Goal: Task Accomplishment & Management: Complete application form

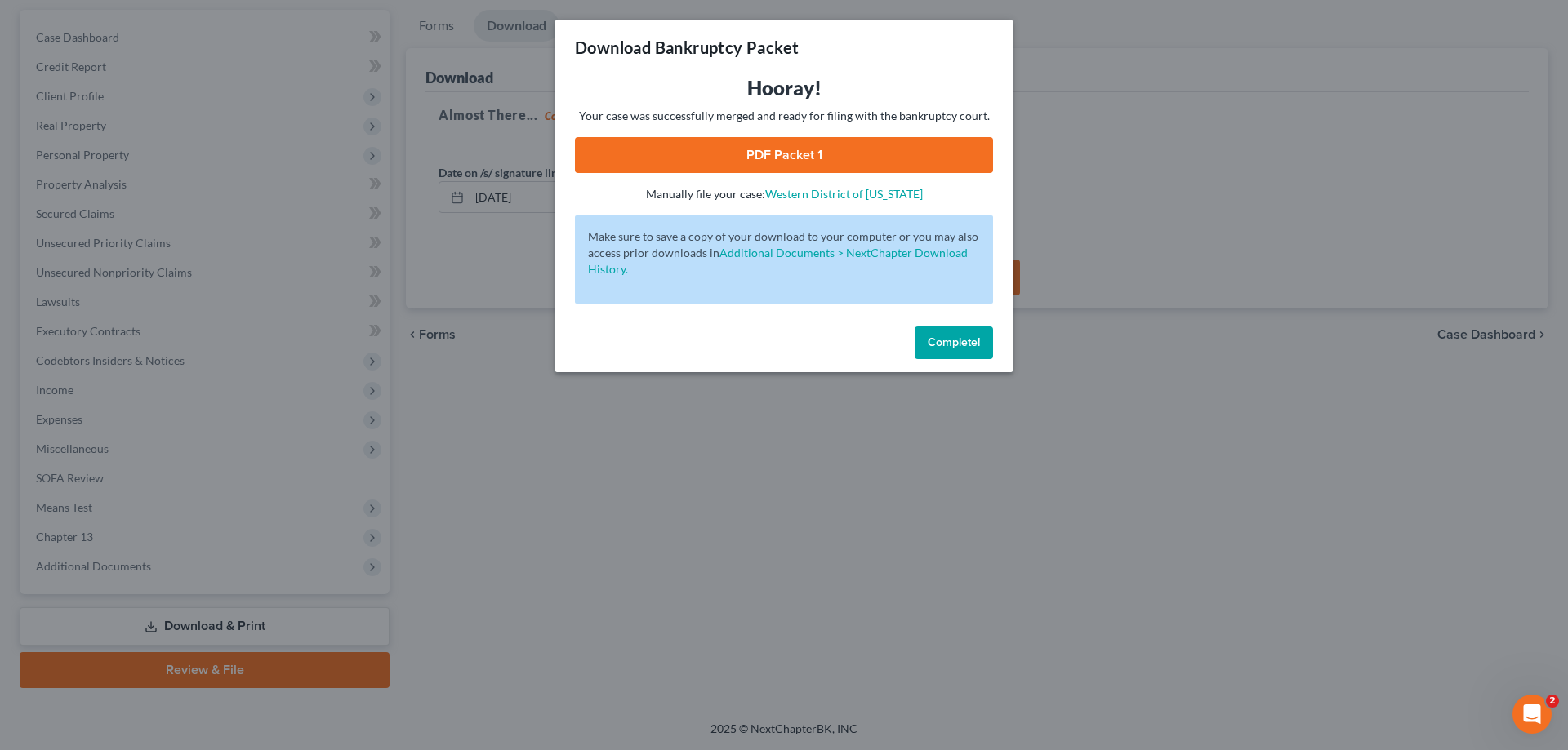
click at [957, 338] on button "Complete!" at bounding box center [953, 342] width 79 height 33
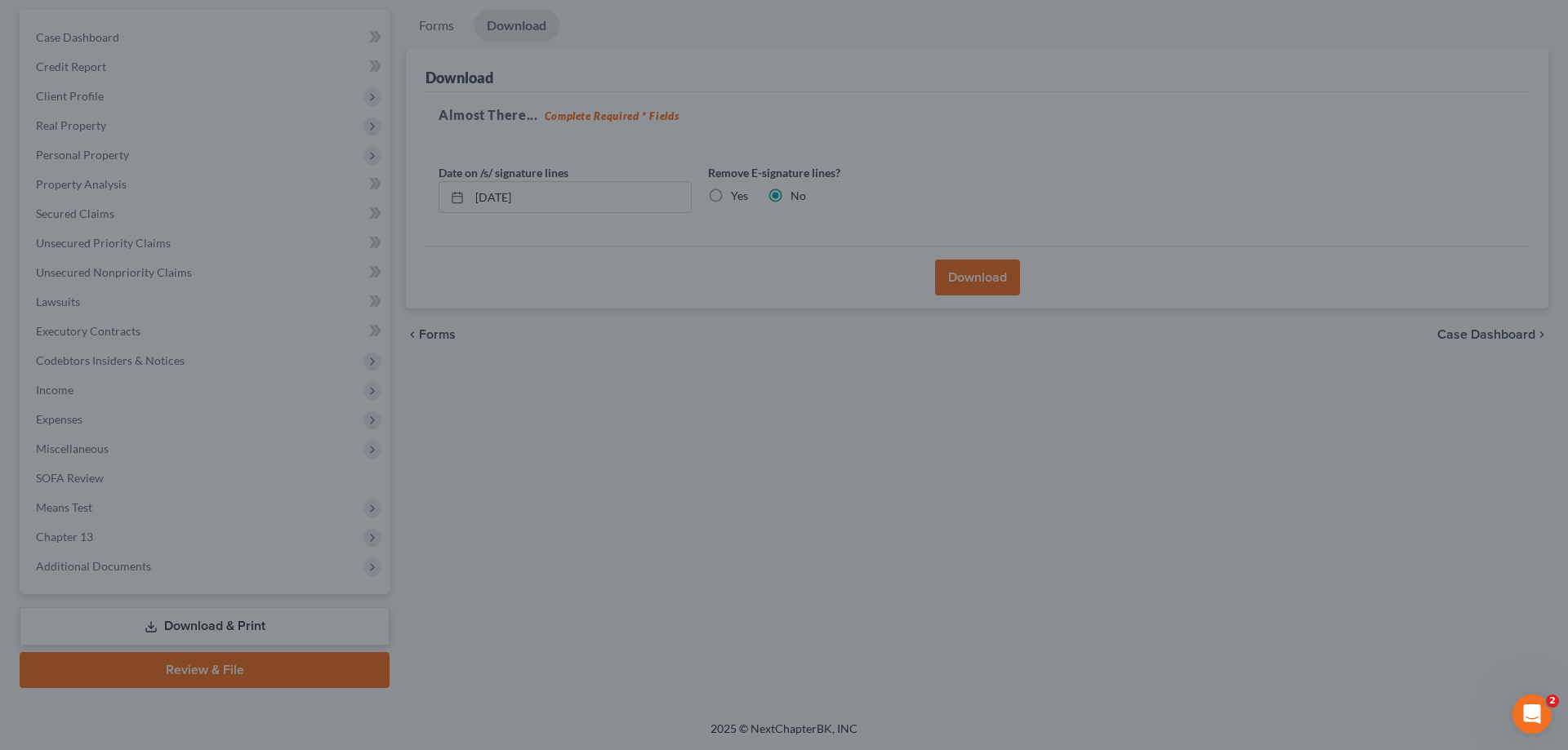
drag, startPoint x: 962, startPoint y: 341, endPoint x: 455, endPoint y: 668, distance: 603.3
click at [963, 341] on div "Complete!" at bounding box center [783, 326] width 398 height 45
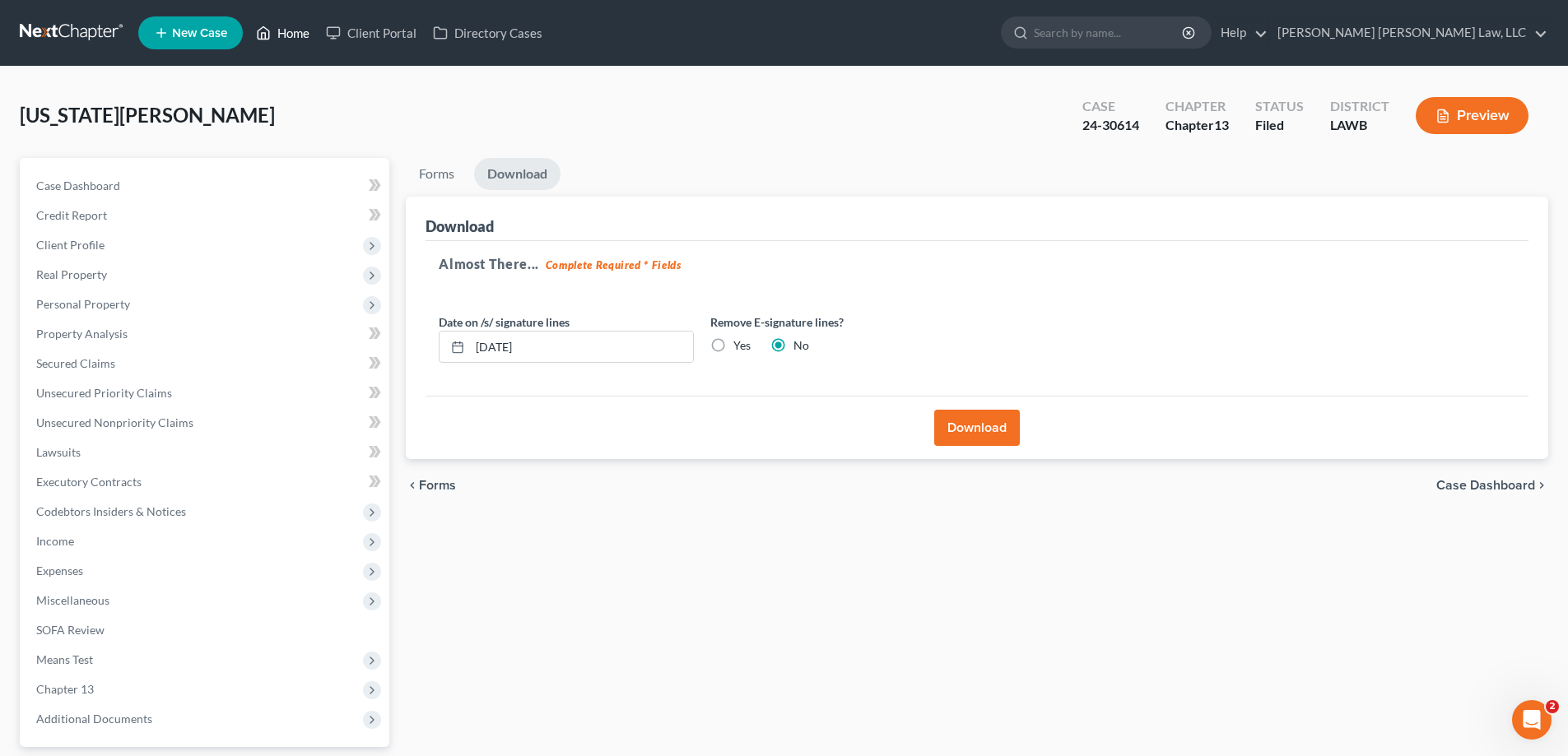
drag, startPoint x: 297, startPoint y: 36, endPoint x: 502, endPoint y: 113, distance: 219.0
click at [298, 36] on link "Home" at bounding box center [283, 32] width 70 height 29
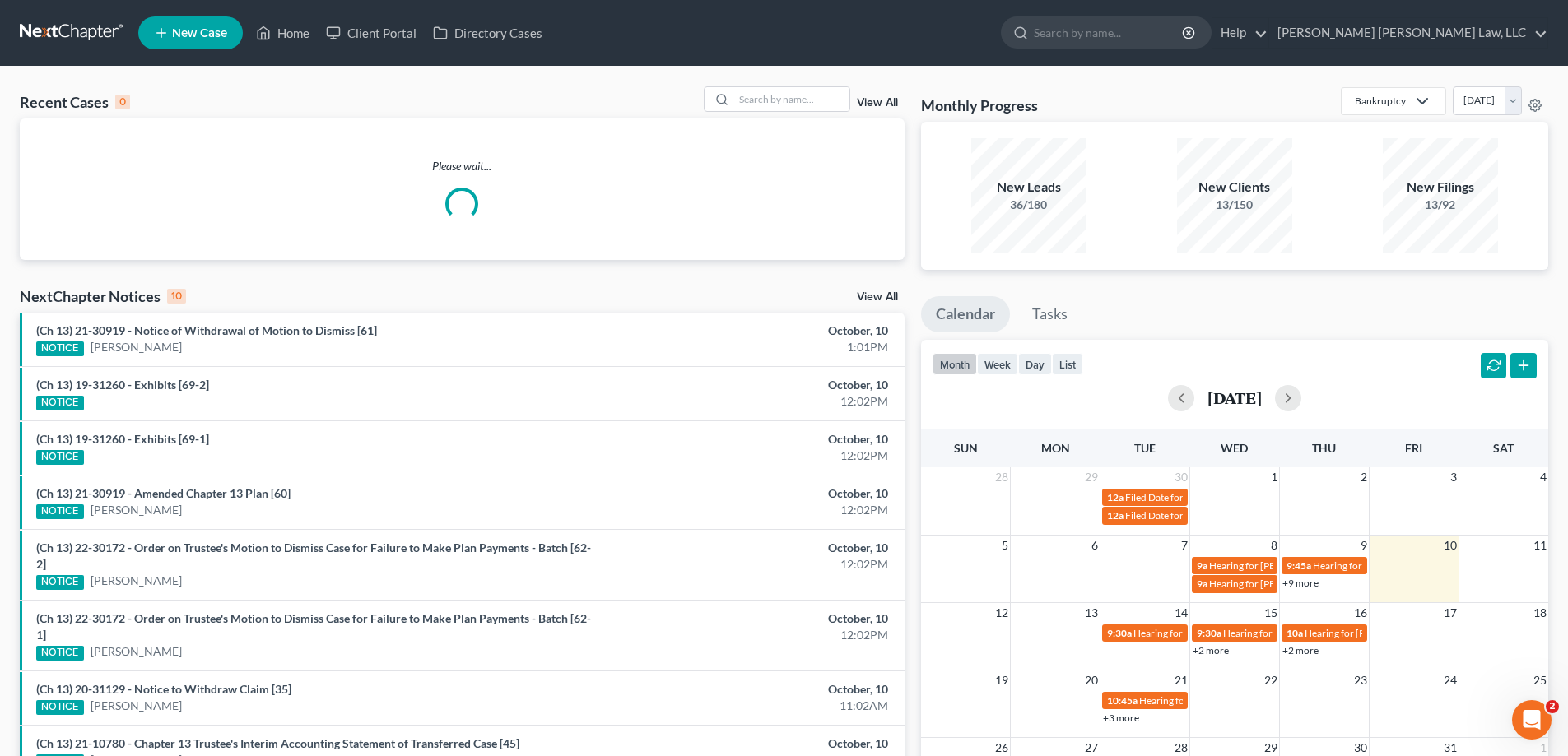
click at [807, 116] on div "Recent Cases 0 View All Please wait..." at bounding box center [462, 173] width 885 height 173
click at [801, 112] on div at bounding box center [776, 99] width 147 height 26
click at [795, 107] on input "search" at bounding box center [792, 99] width 116 height 24
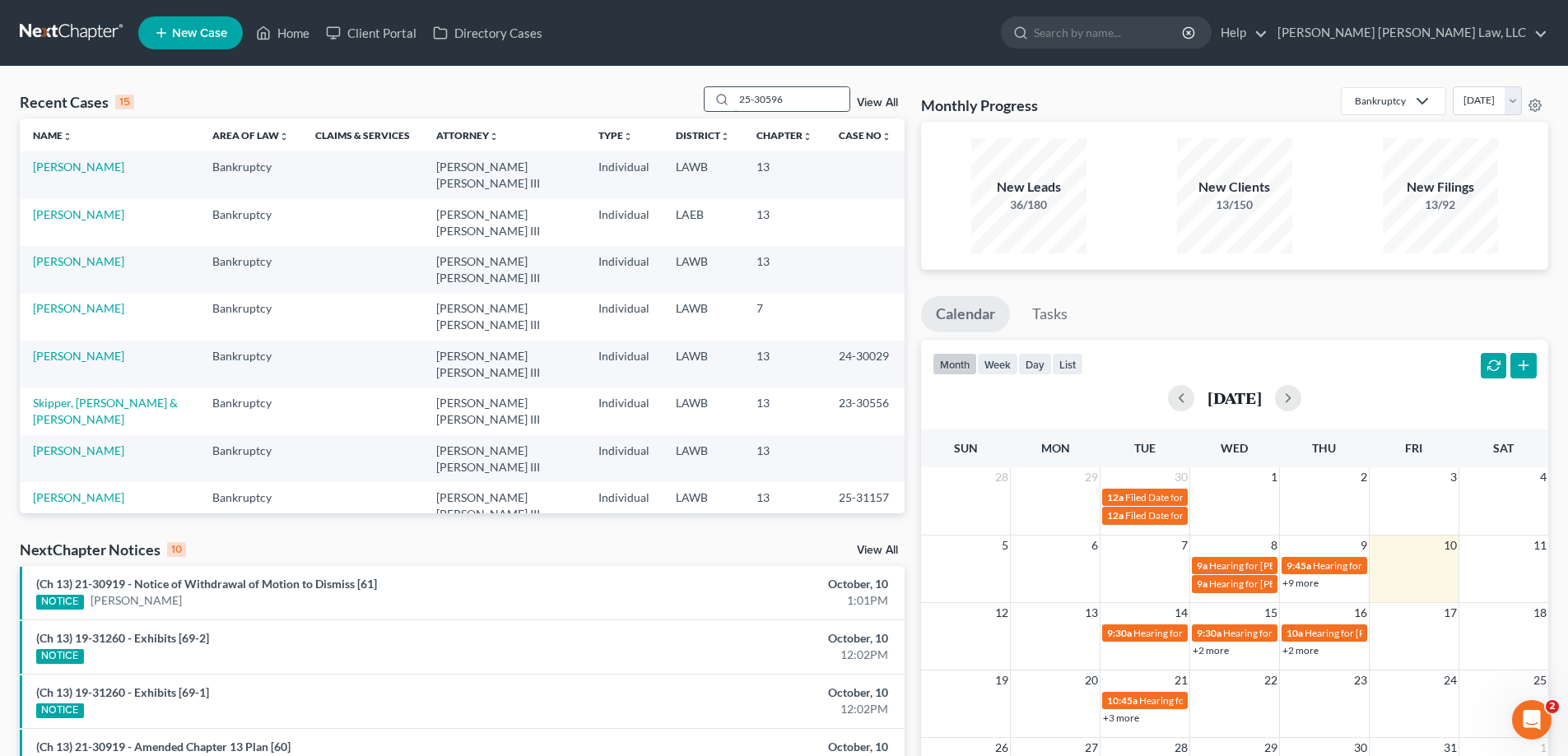
type input "25-30596"
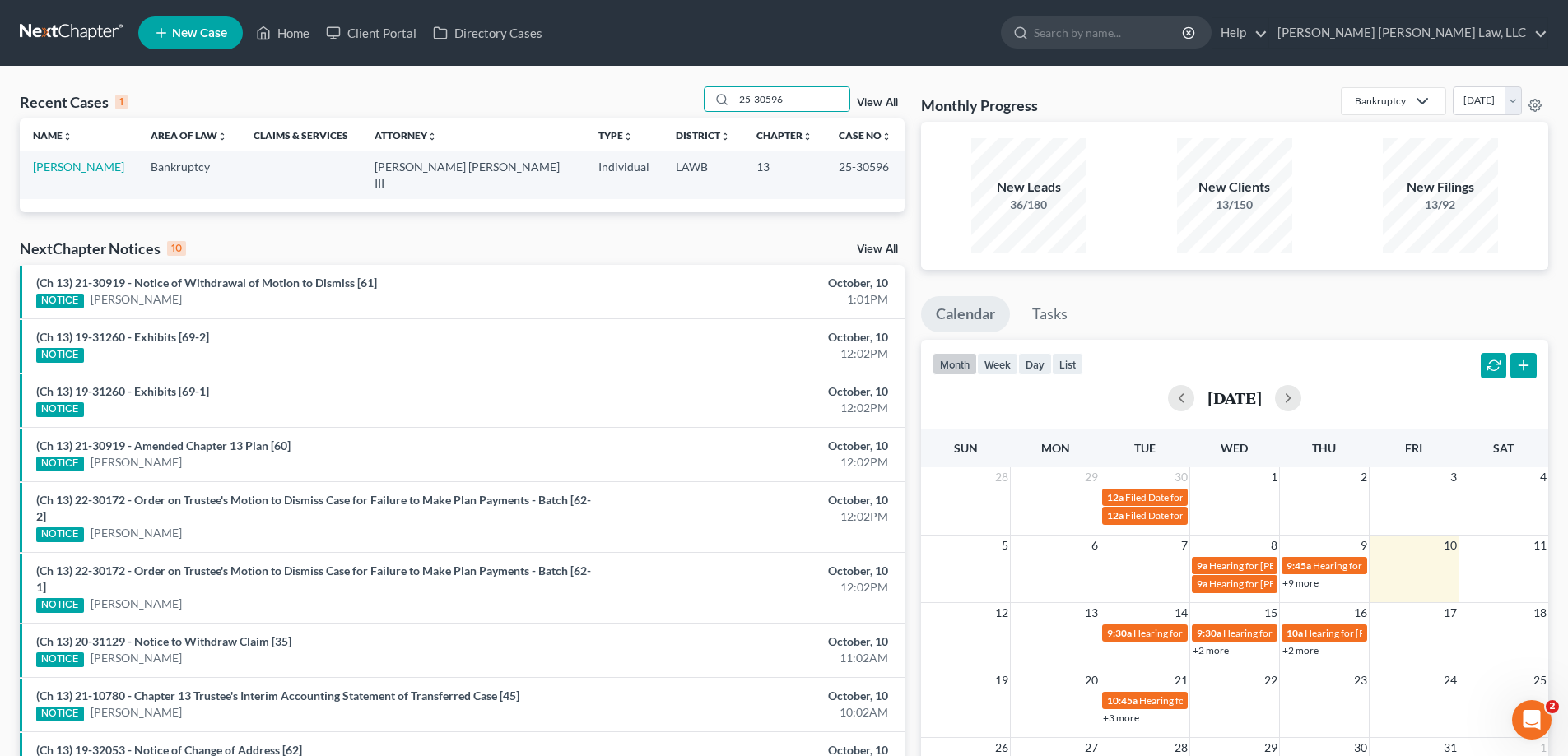
click at [123, 175] on td "[PERSON_NAME]" at bounding box center [78, 174] width 117 height 47
click at [120, 163] on link "[PERSON_NAME]" at bounding box center [78, 167] width 92 height 14
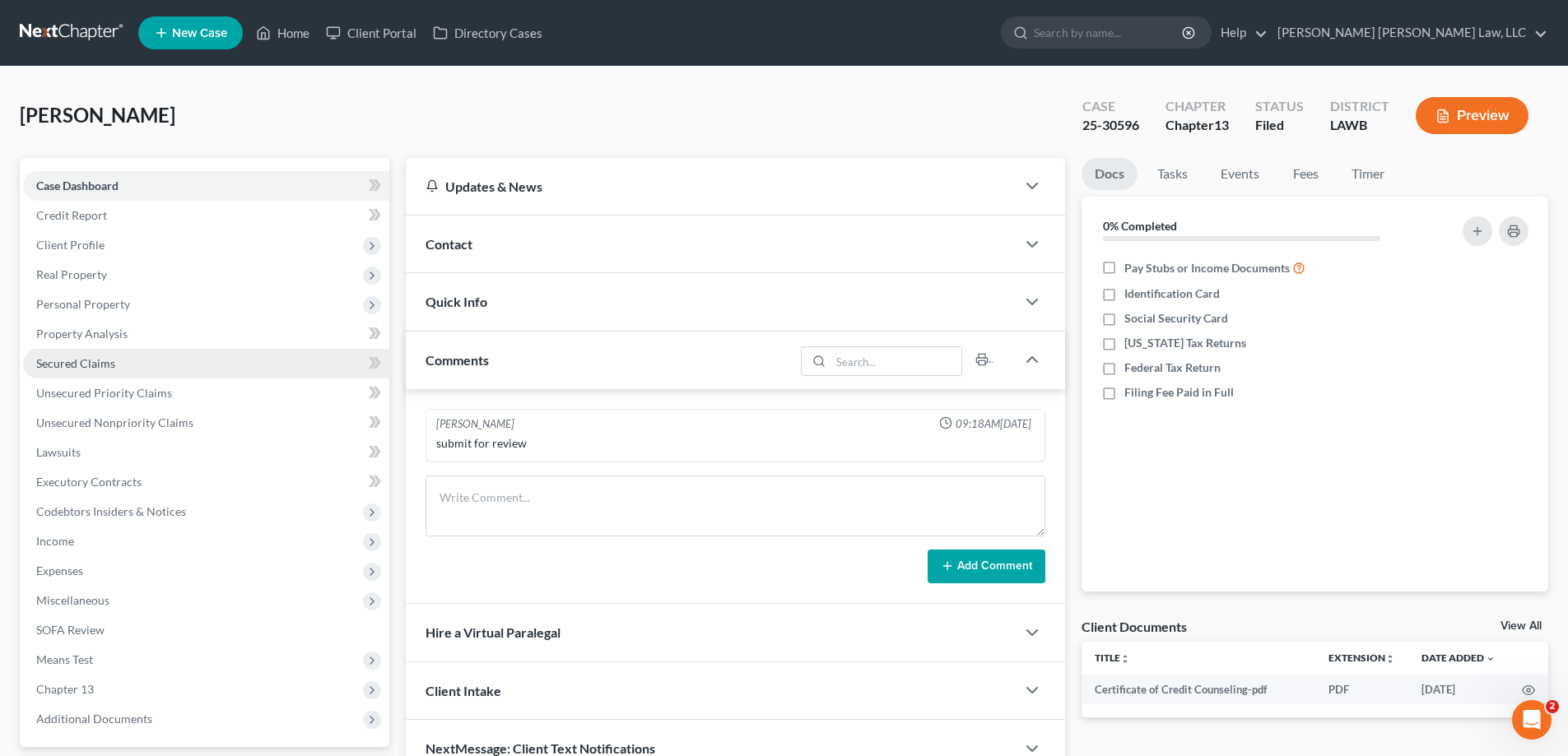
click at [123, 364] on link "Secured Claims" at bounding box center [206, 363] width 366 height 29
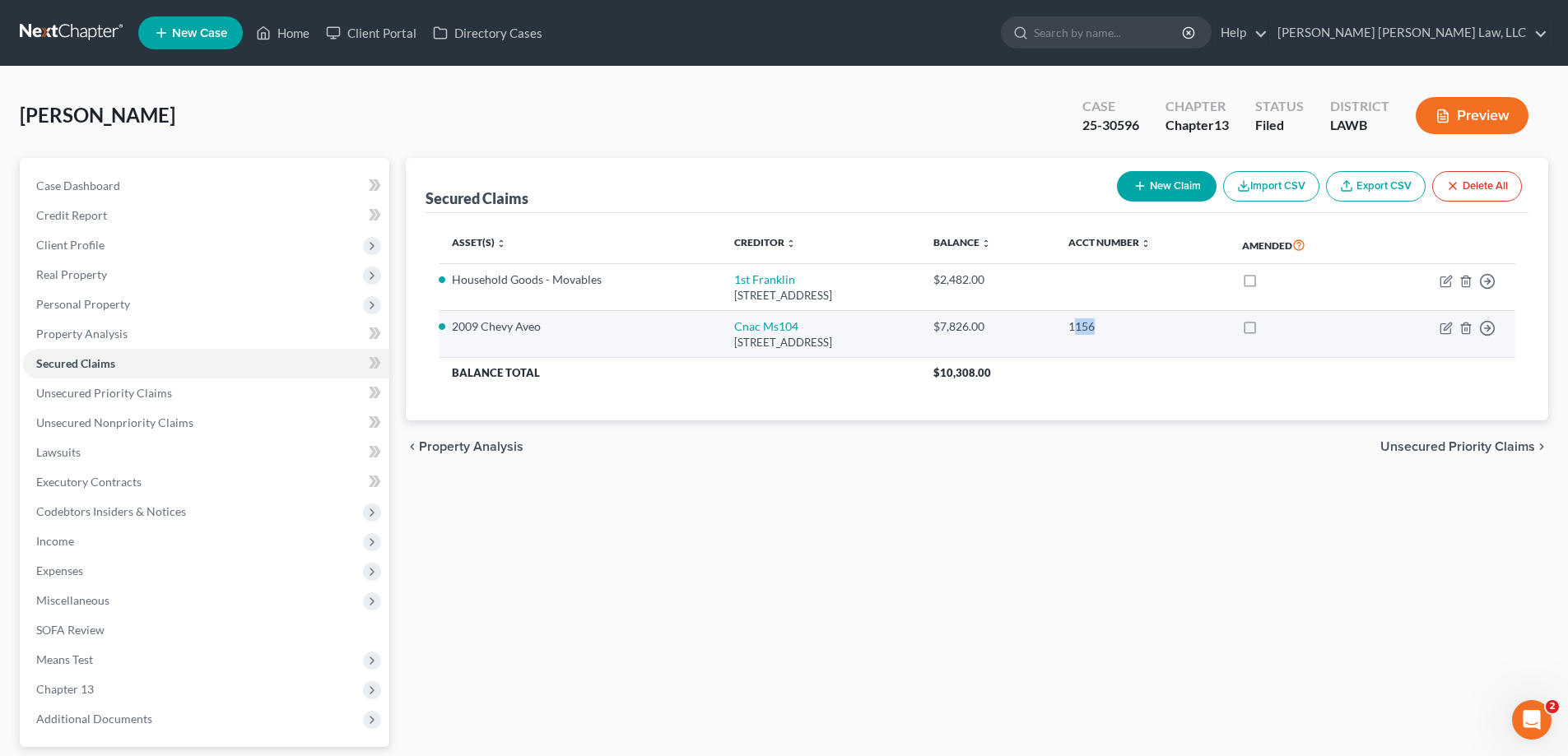
drag, startPoint x: 1115, startPoint y: 326, endPoint x: 1179, endPoint y: 321, distance: 64.2
click at [1179, 321] on div "1156" at bounding box center [1142, 326] width 149 height 17
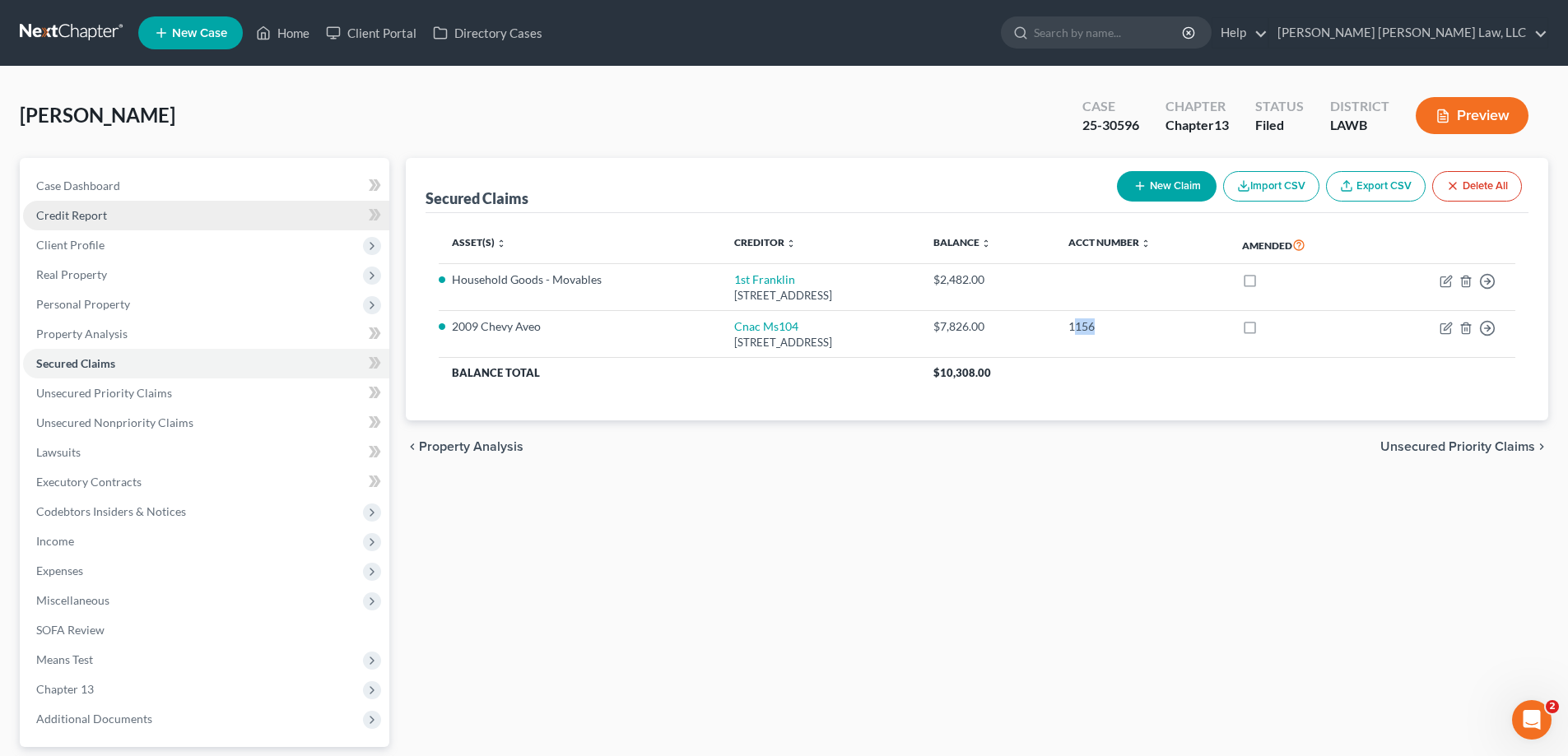
click at [63, 213] on span "Credit Report" at bounding box center [72, 215] width 71 height 14
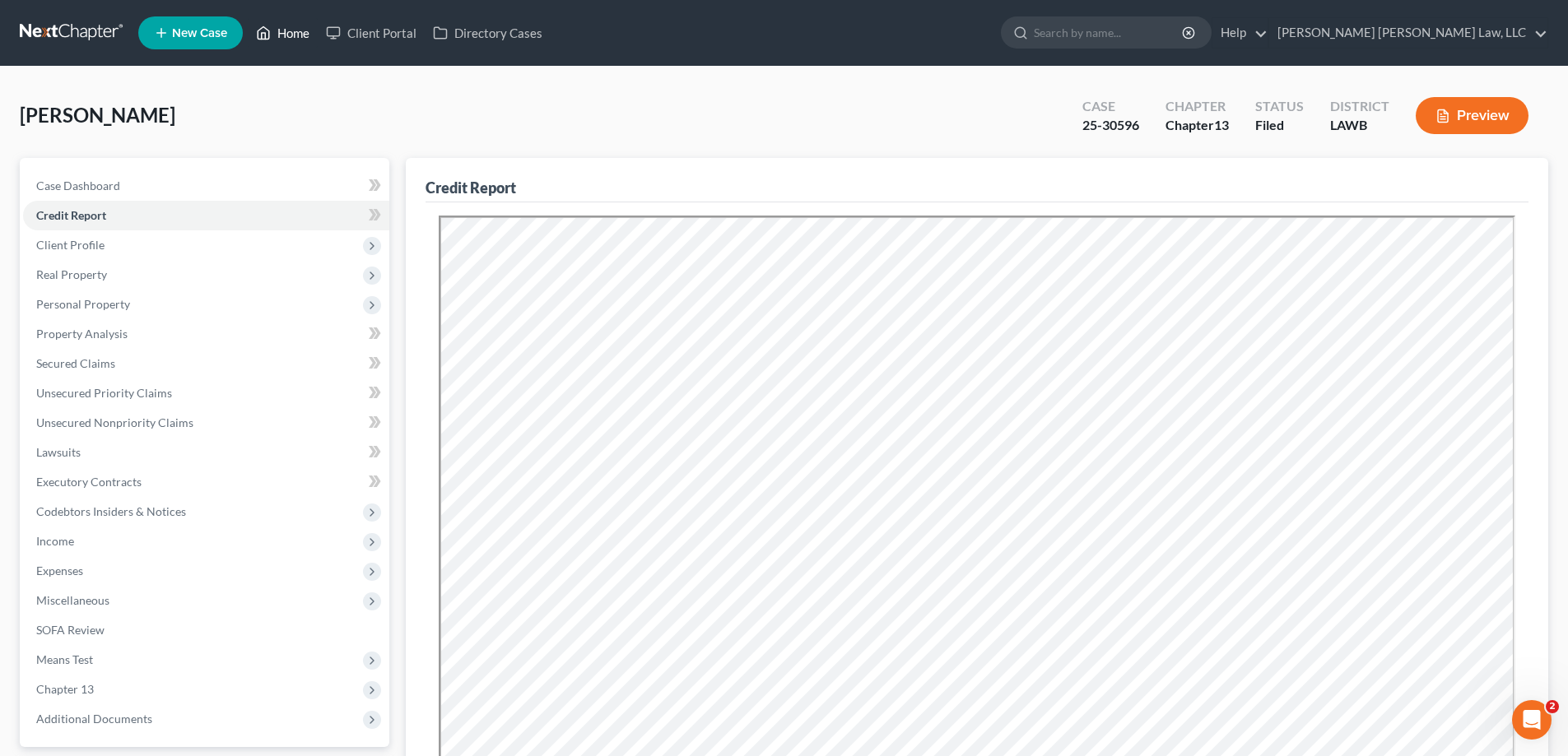
click at [298, 38] on link "Home" at bounding box center [283, 32] width 70 height 29
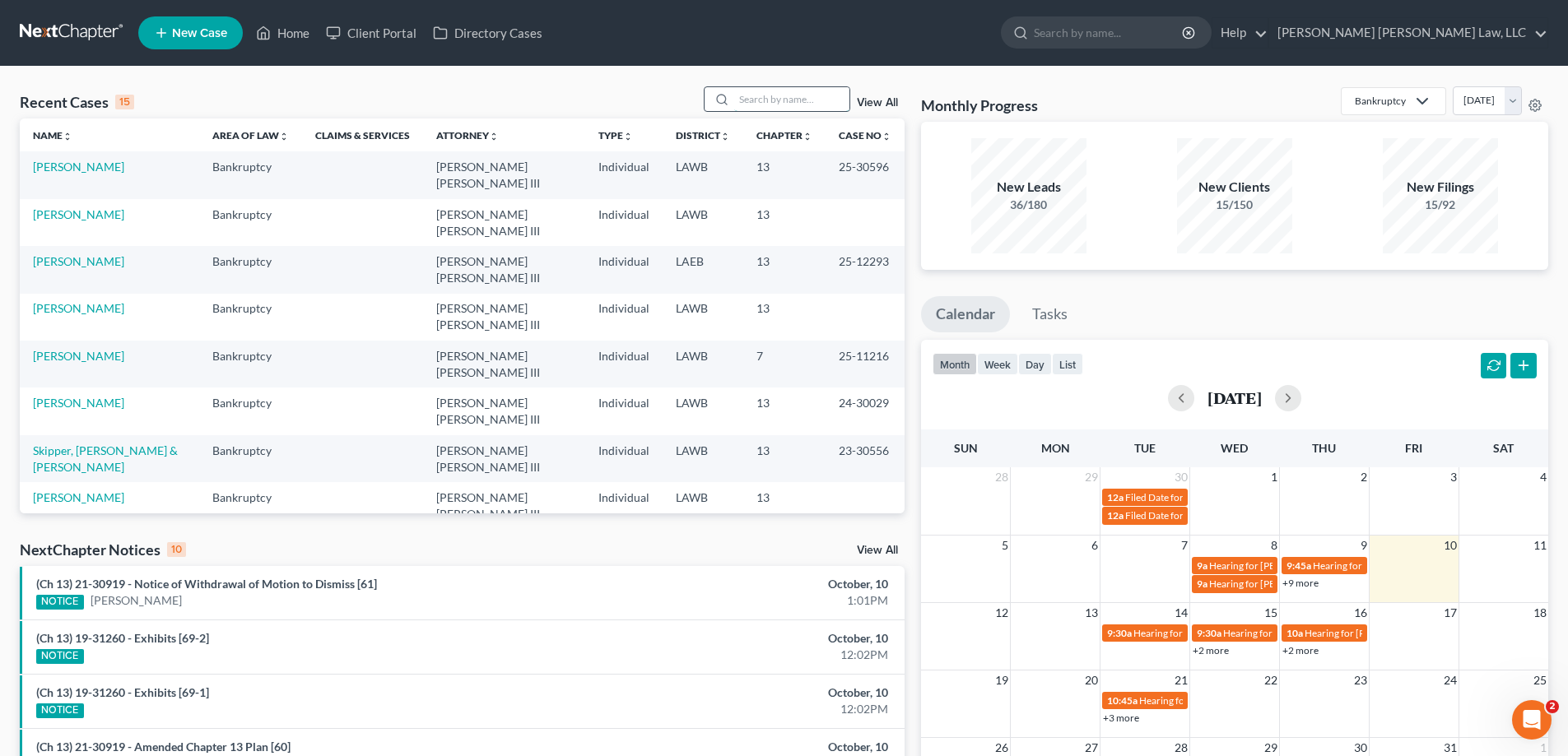
click at [792, 95] on input "search" at bounding box center [792, 99] width 116 height 24
type input "25-30903"
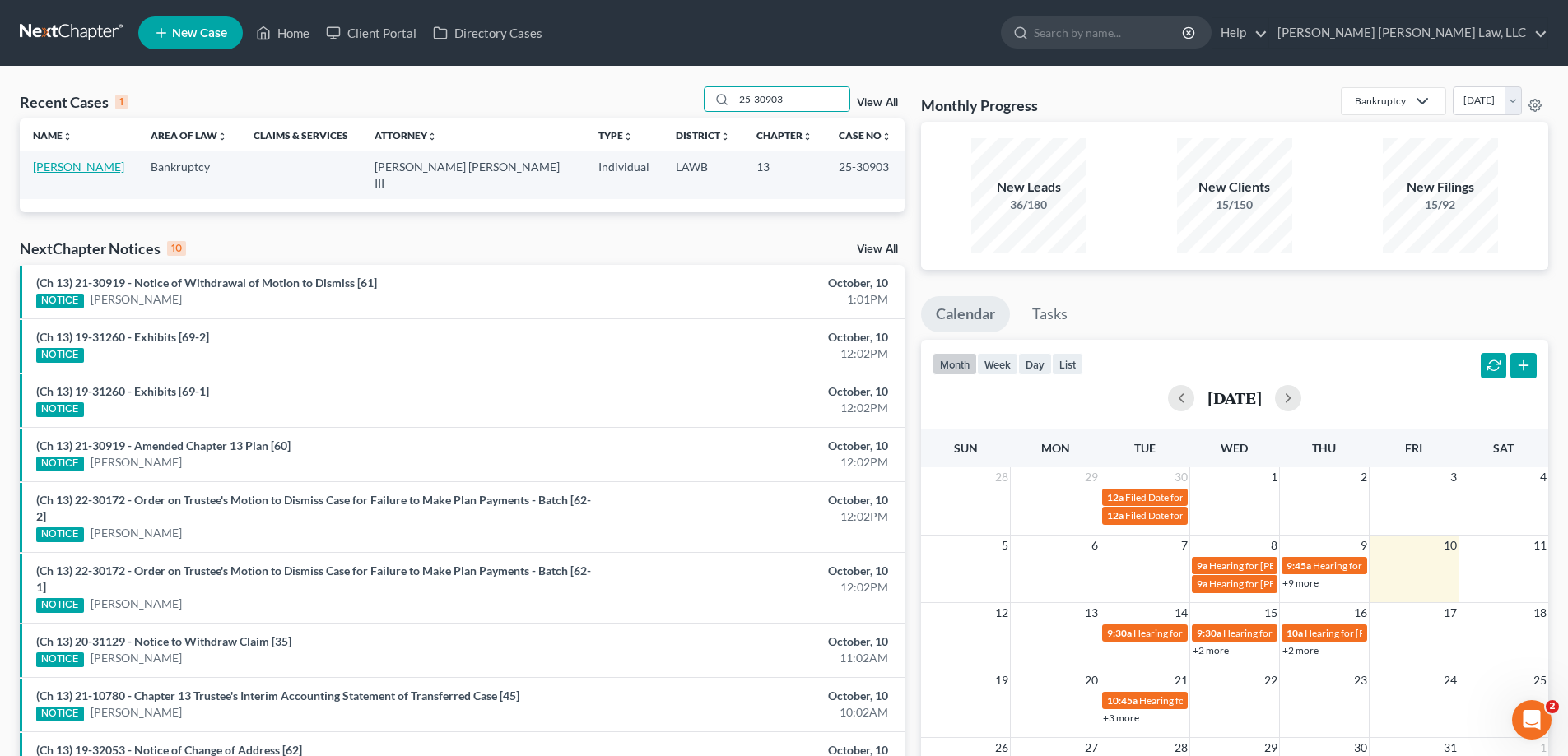
click at [83, 165] on link "[PERSON_NAME]" at bounding box center [78, 167] width 92 height 14
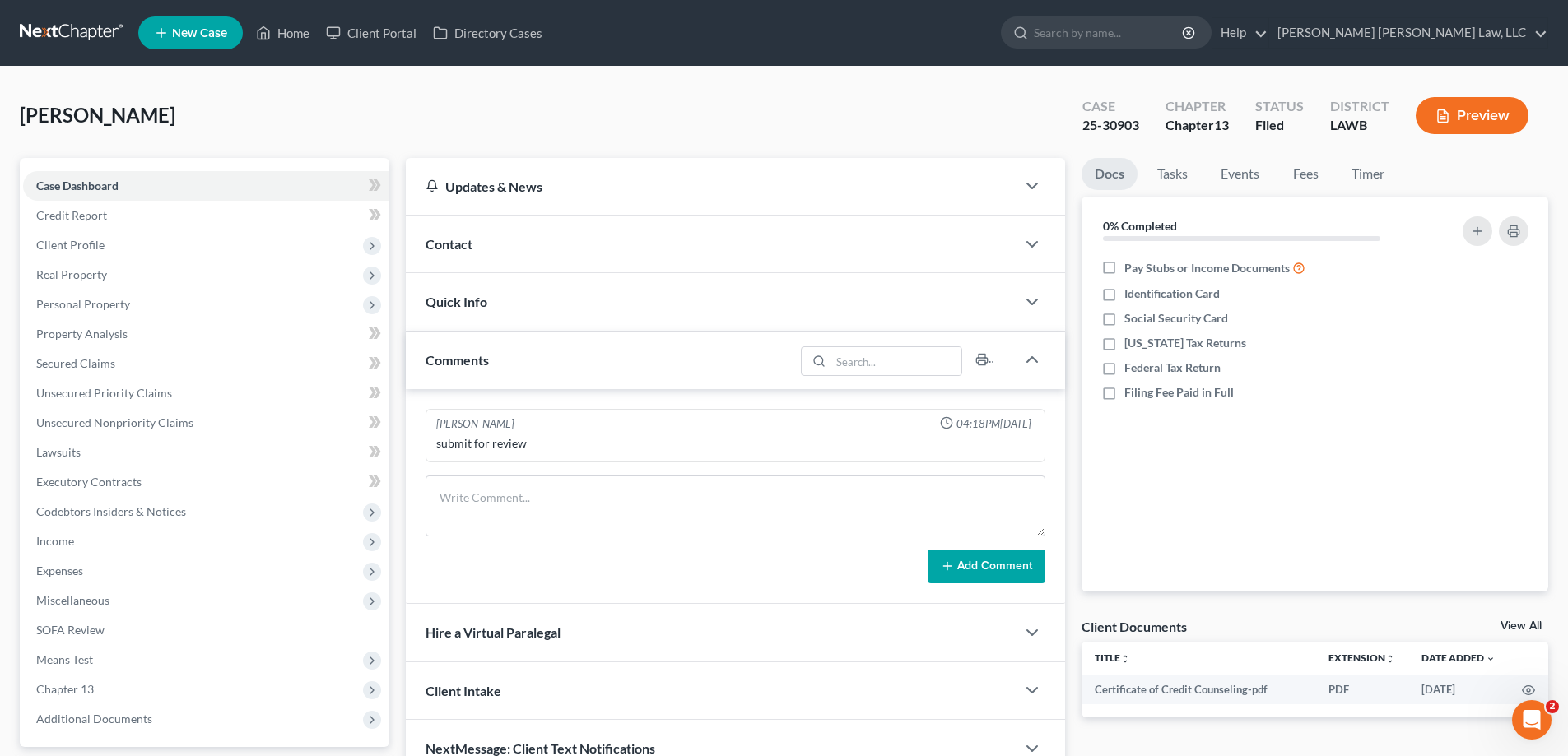
scroll to position [83, 0]
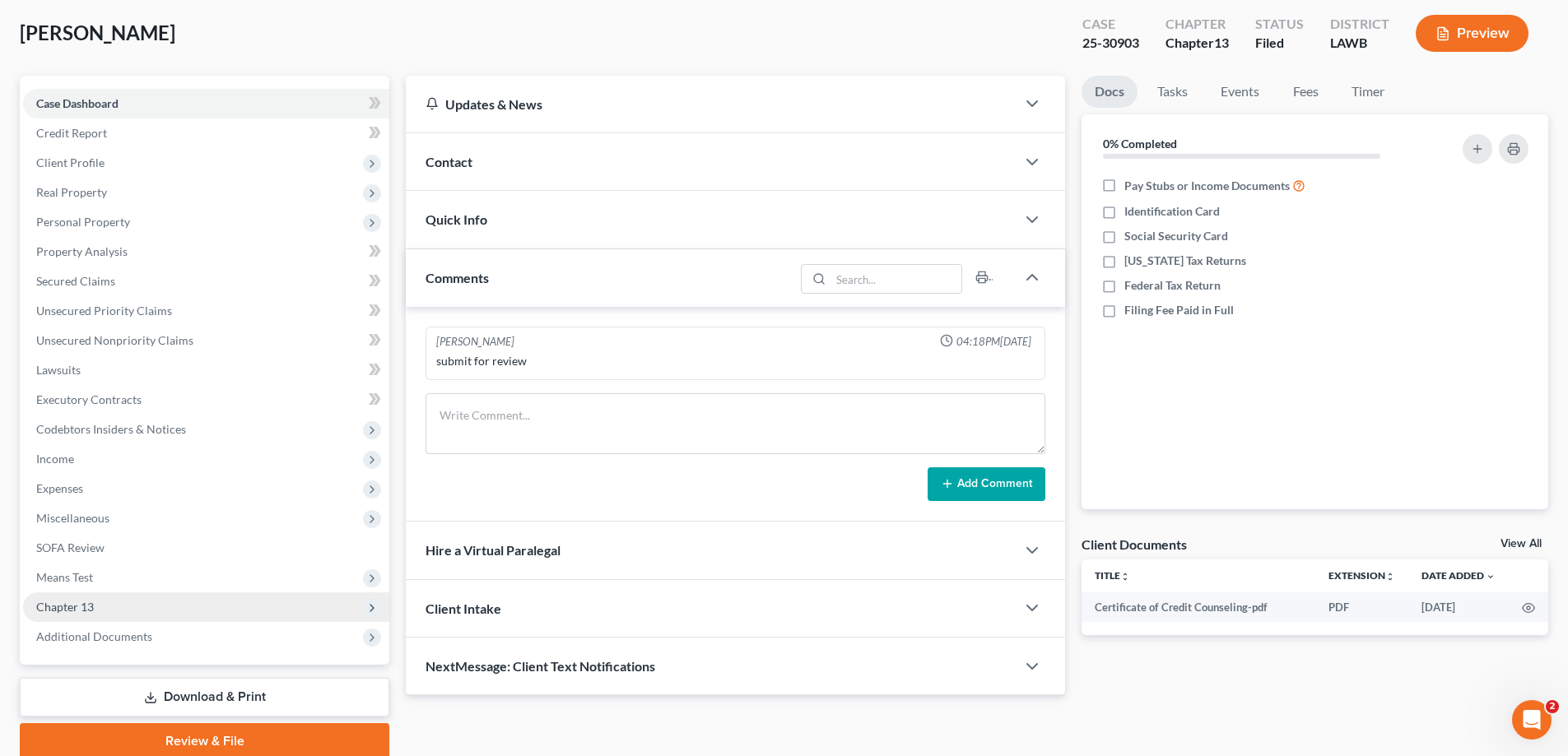
click at [82, 601] on span "Chapter 13" at bounding box center [65, 607] width 58 height 14
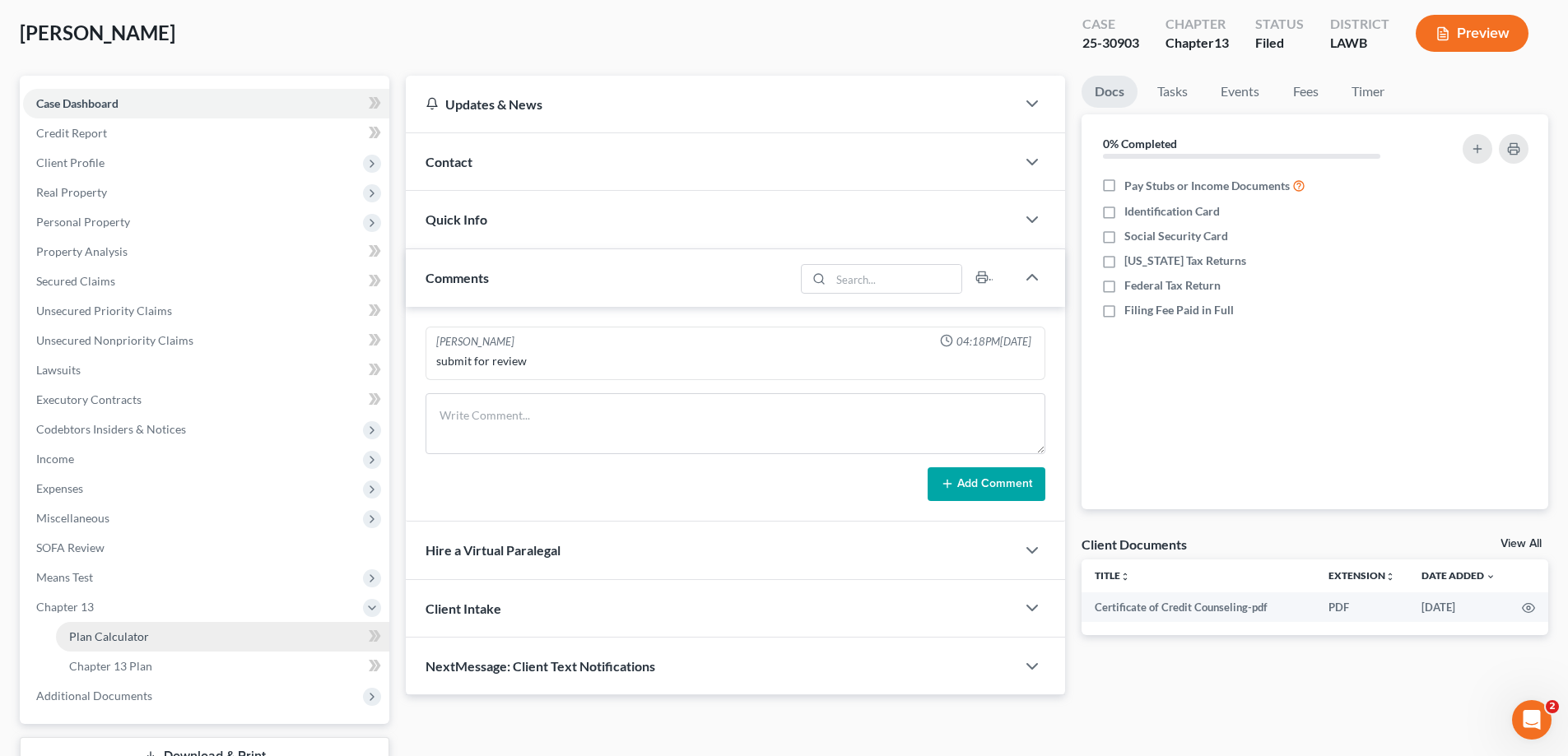
click at [117, 639] on span "Plan Calculator" at bounding box center [109, 637] width 80 height 14
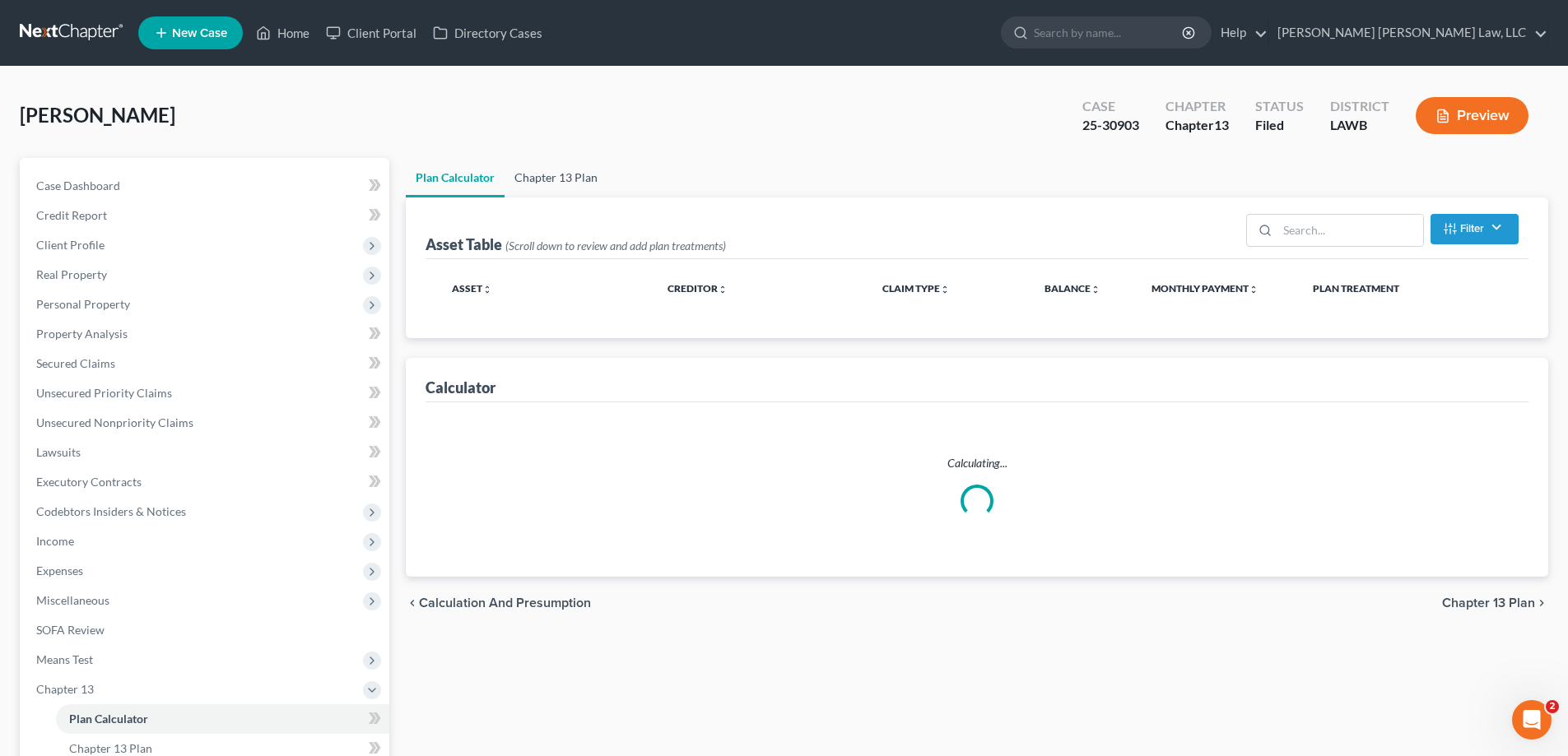
click at [544, 181] on link "Chapter 13 Plan" at bounding box center [556, 178] width 103 height 39
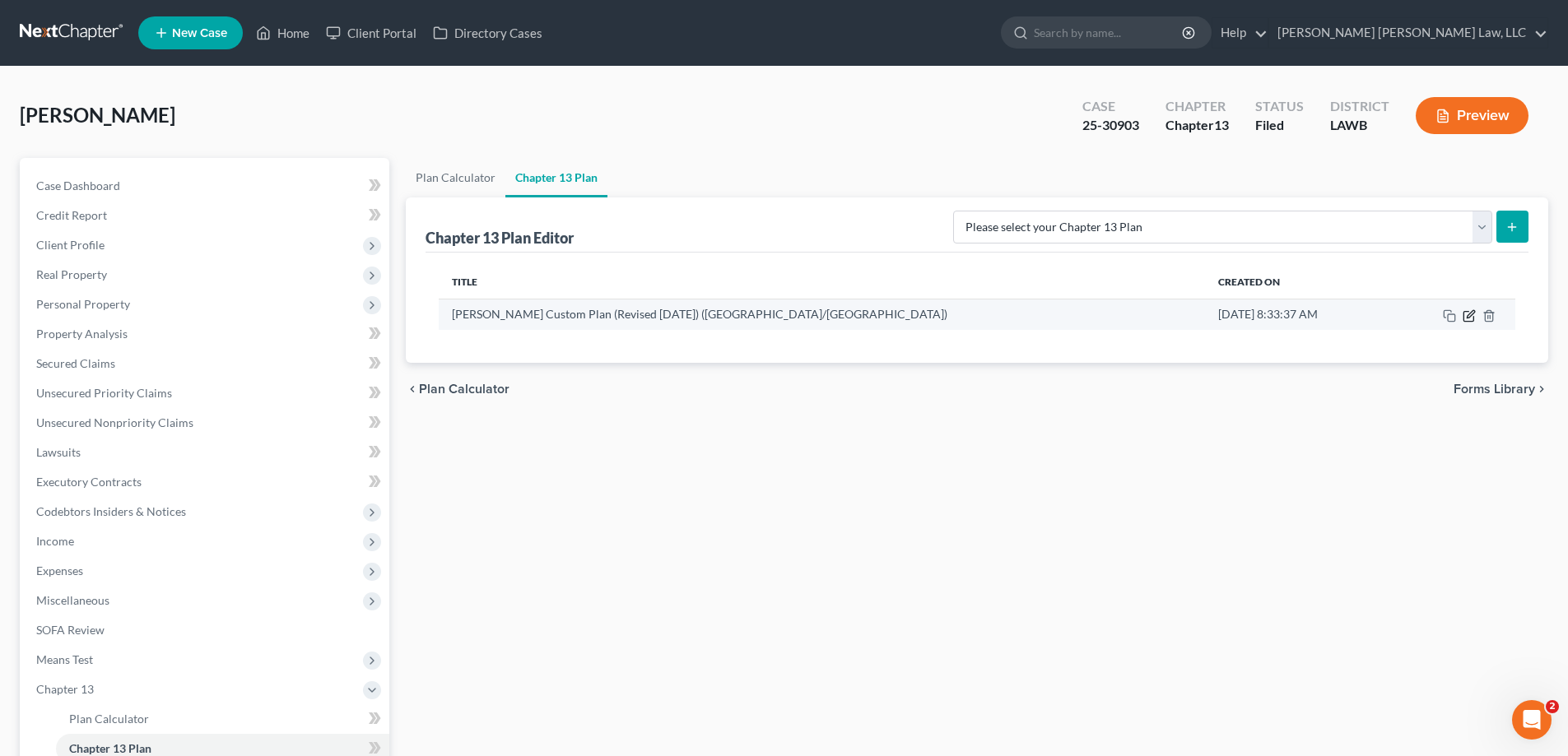
click at [1464, 320] on icon "button" at bounding box center [1467, 316] width 10 height 10
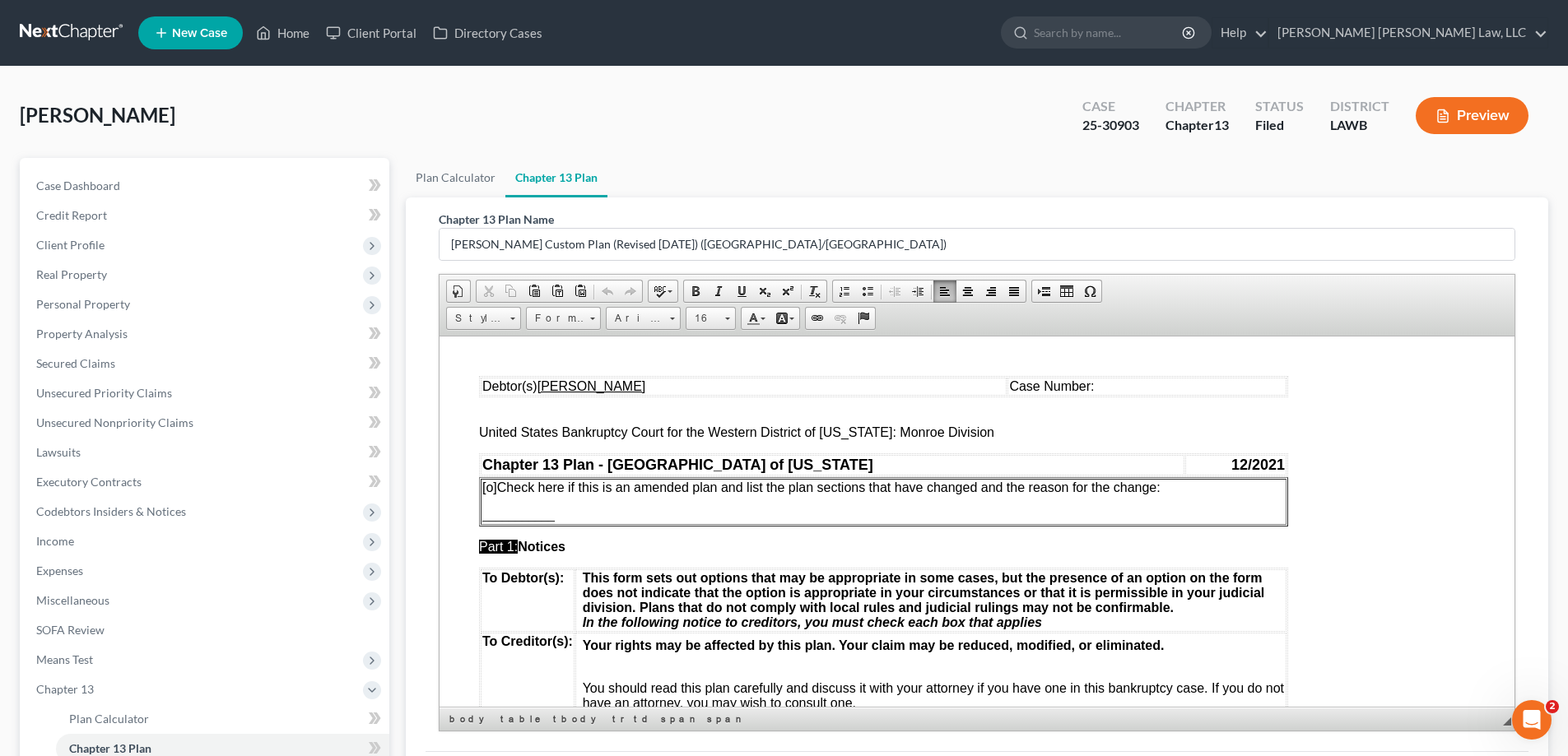
click at [1094, 385] on span "Case Number:" at bounding box center [1050, 386] width 84 height 14
click at [492, 490] on span "[o]" at bounding box center [489, 487] width 15 height 14
click at [1200, 496] on td "[x] Check here if this is an amended plan and list the plan sections that have …" at bounding box center [883, 502] width 806 height 46
click at [1179, 485] on p "[x] Check here if this is an amended plan and list the plan sections that have …" at bounding box center [883, 487] width 802 height 15
drag, startPoint x: 559, startPoint y: 517, endPoint x: 481, endPoint y: 508, distance: 78.5
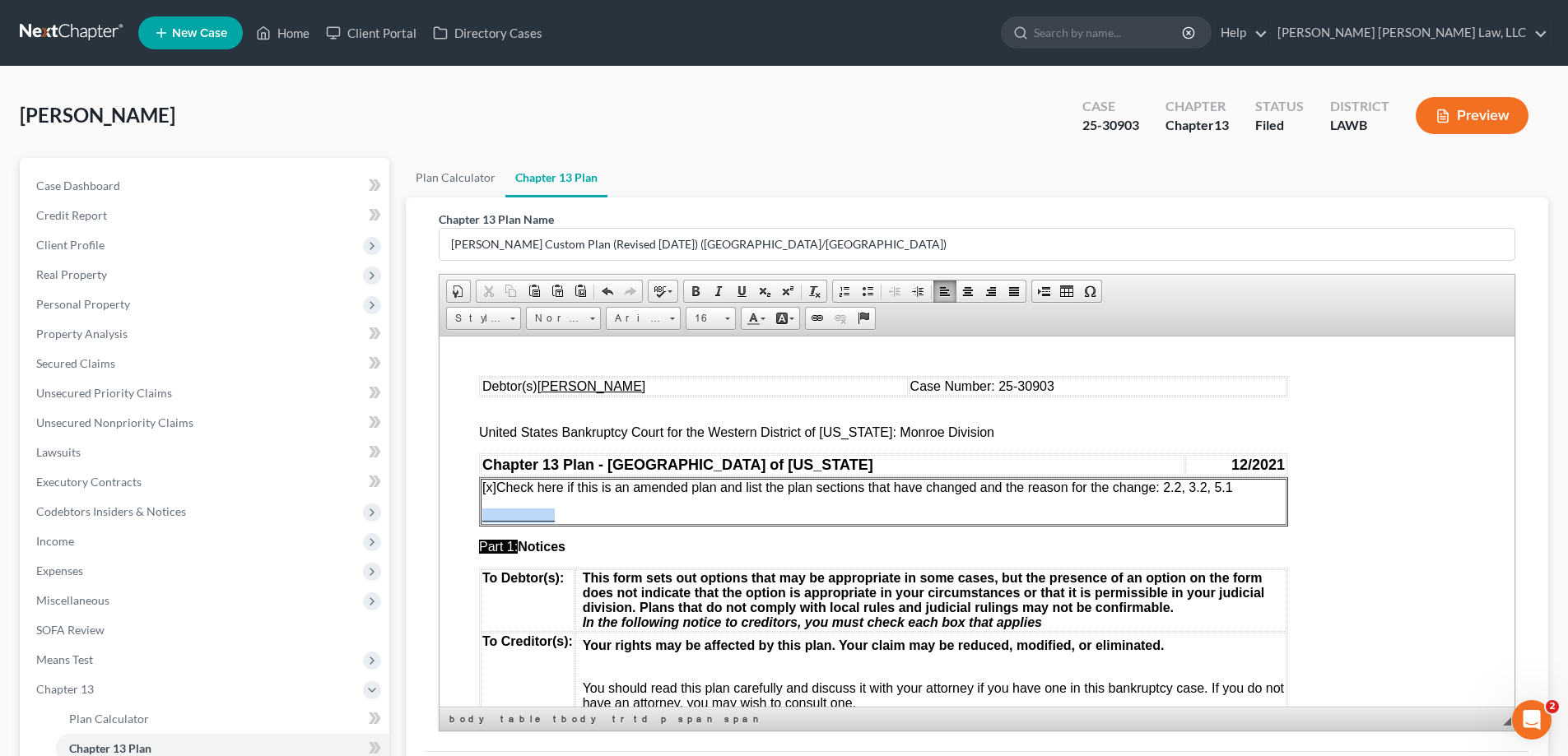
click at [482, 508] on p "___________" at bounding box center [883, 515] width 802 height 15
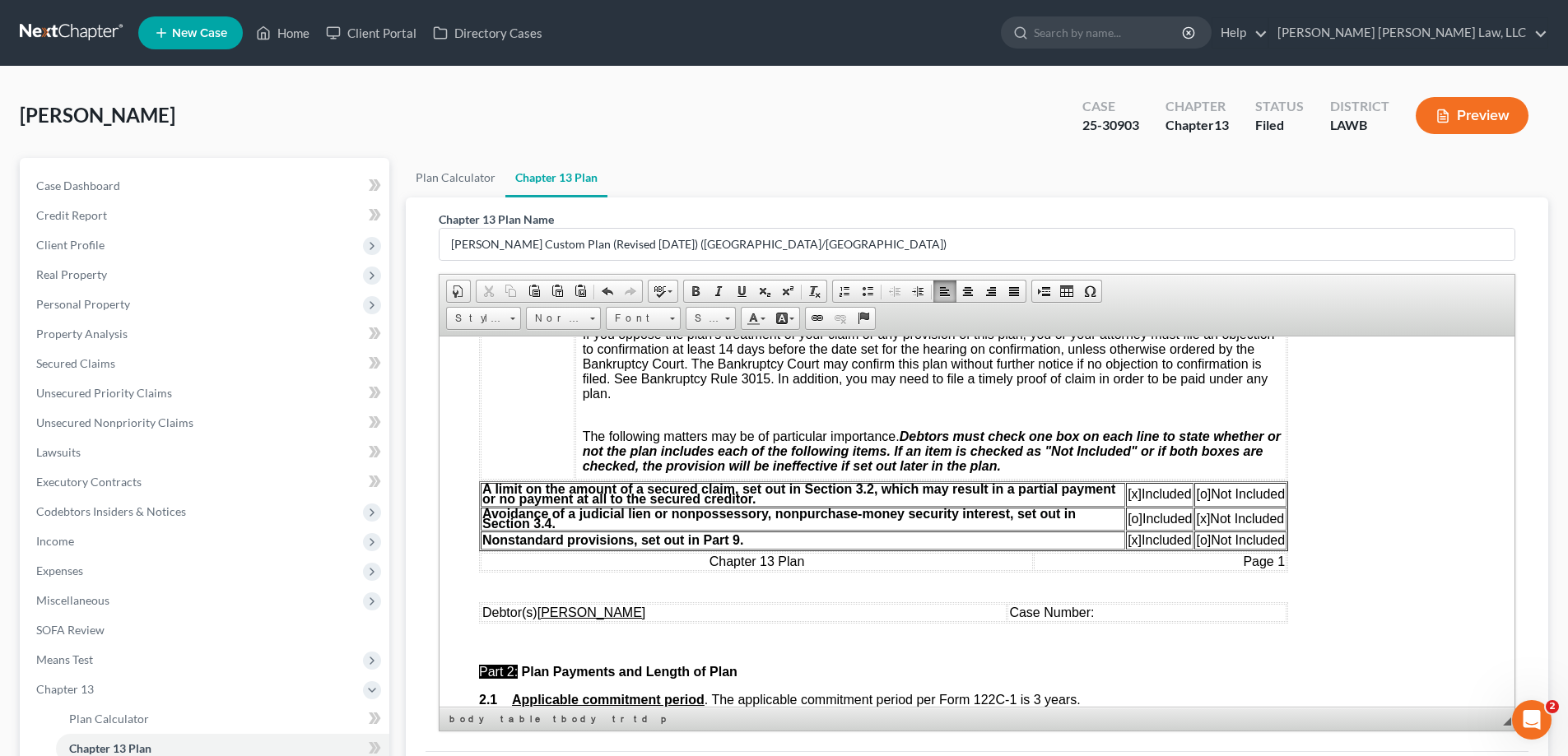
scroll to position [576, 0]
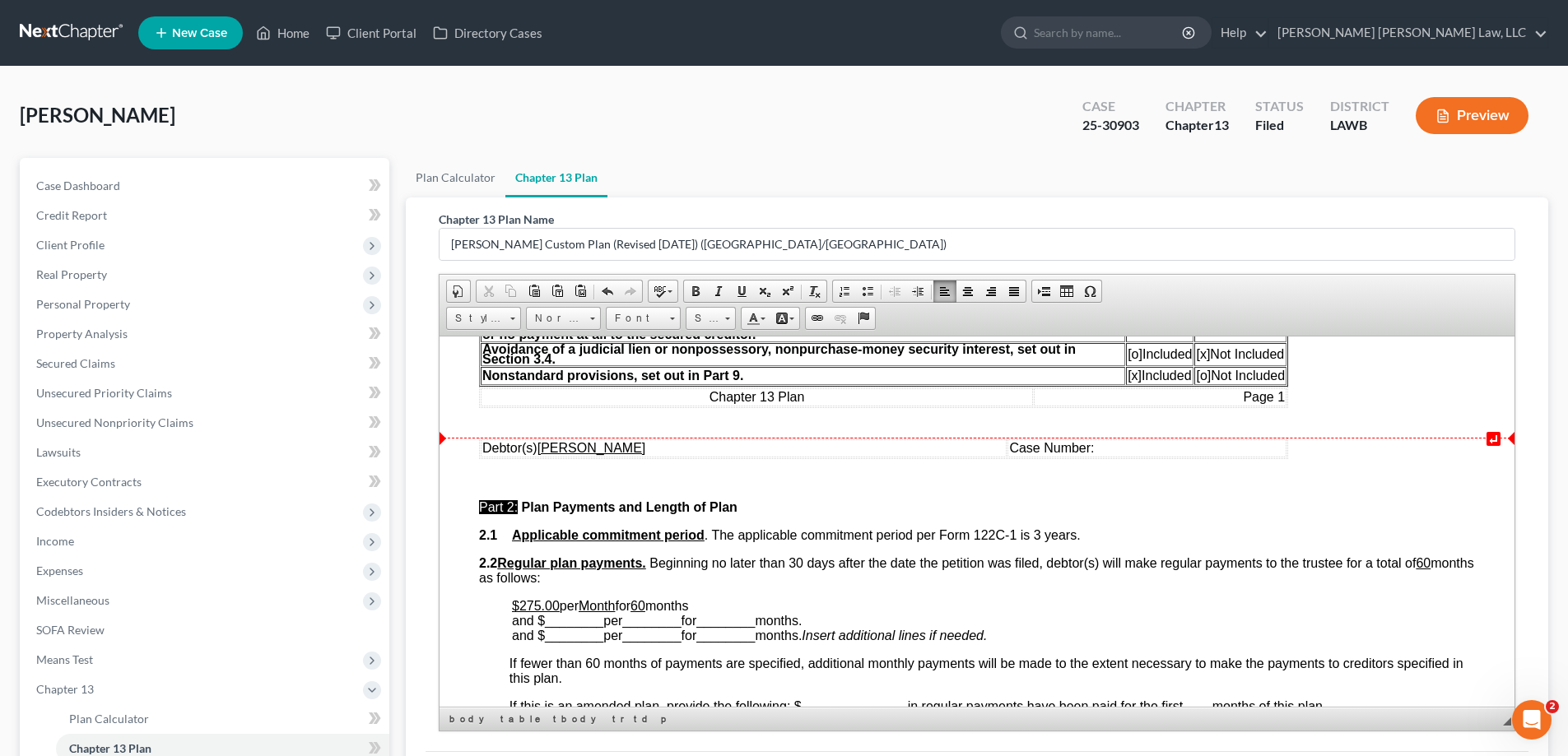
click at [1094, 449] on span "Case Number:" at bounding box center [1050, 447] width 84 height 14
drag, startPoint x: 519, startPoint y: 603, endPoint x: 541, endPoint y: 604, distance: 22.0
click at [541, 604] on u "$275.00" at bounding box center [536, 606] width 48 height 14
click at [564, 603] on span "per" at bounding box center [568, 606] width 19 height 14
drag, startPoint x: 741, startPoint y: 605, endPoint x: 836, endPoint y: 604, distance: 95.0
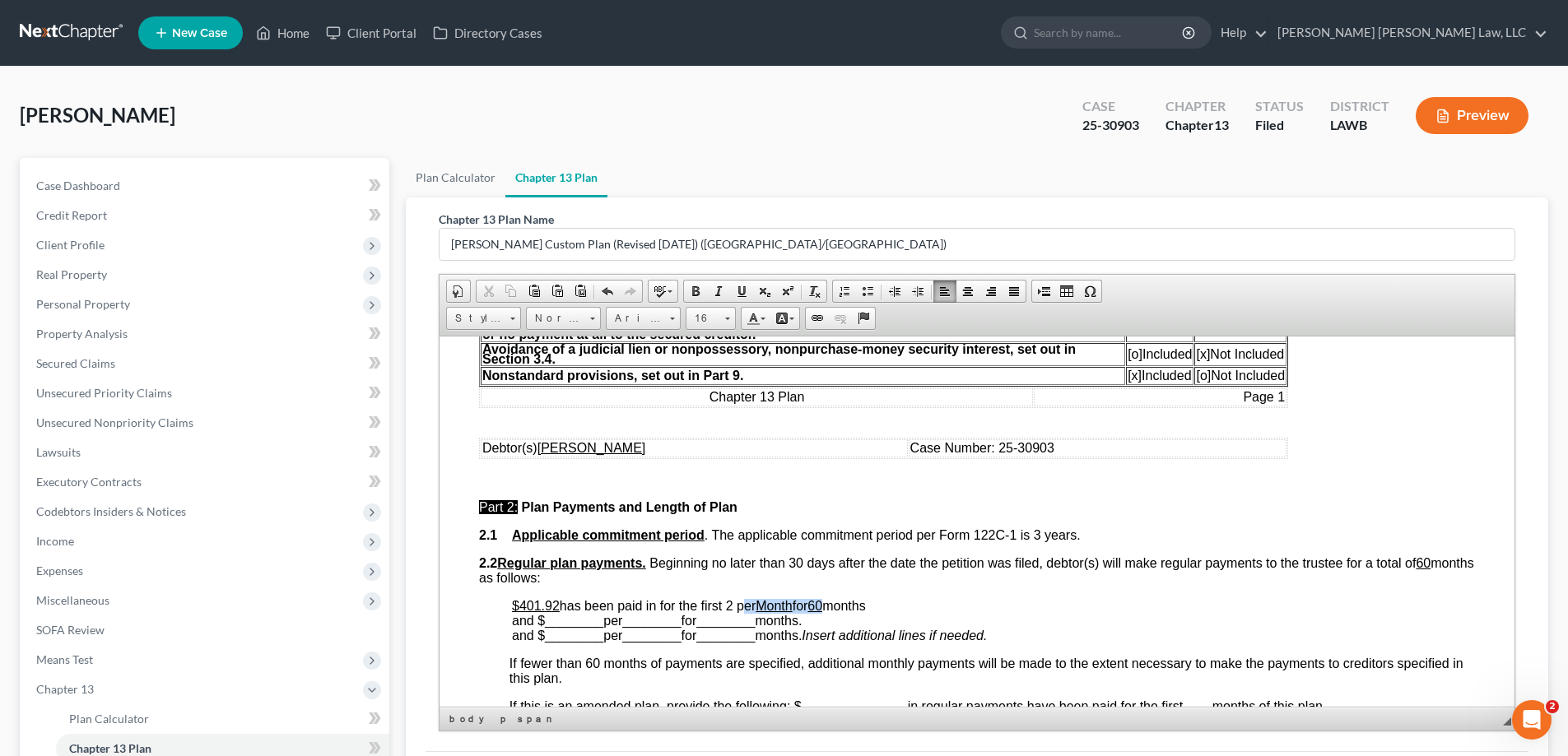
click at [836, 604] on p "$401.92 has been paid in for the first 2 per Month for 60 months and $ ________…" at bounding box center [993, 621] width 963 height 44
drag, startPoint x: 727, startPoint y: 607, endPoint x: 820, endPoint y: 606, distance: 93.0
click at [820, 606] on p "$401.92 has been paid in for the first 2 per Month for 60 months and $ ________…" at bounding box center [993, 621] width 963 height 44
drag, startPoint x: 729, startPoint y: 605, endPoint x: 746, endPoint y: 605, distance: 17.0
click at [746, 605] on p "$401.92 has been paid in for the first 60 months and $ ________ per ________ fo…" at bounding box center [993, 621] width 963 height 44
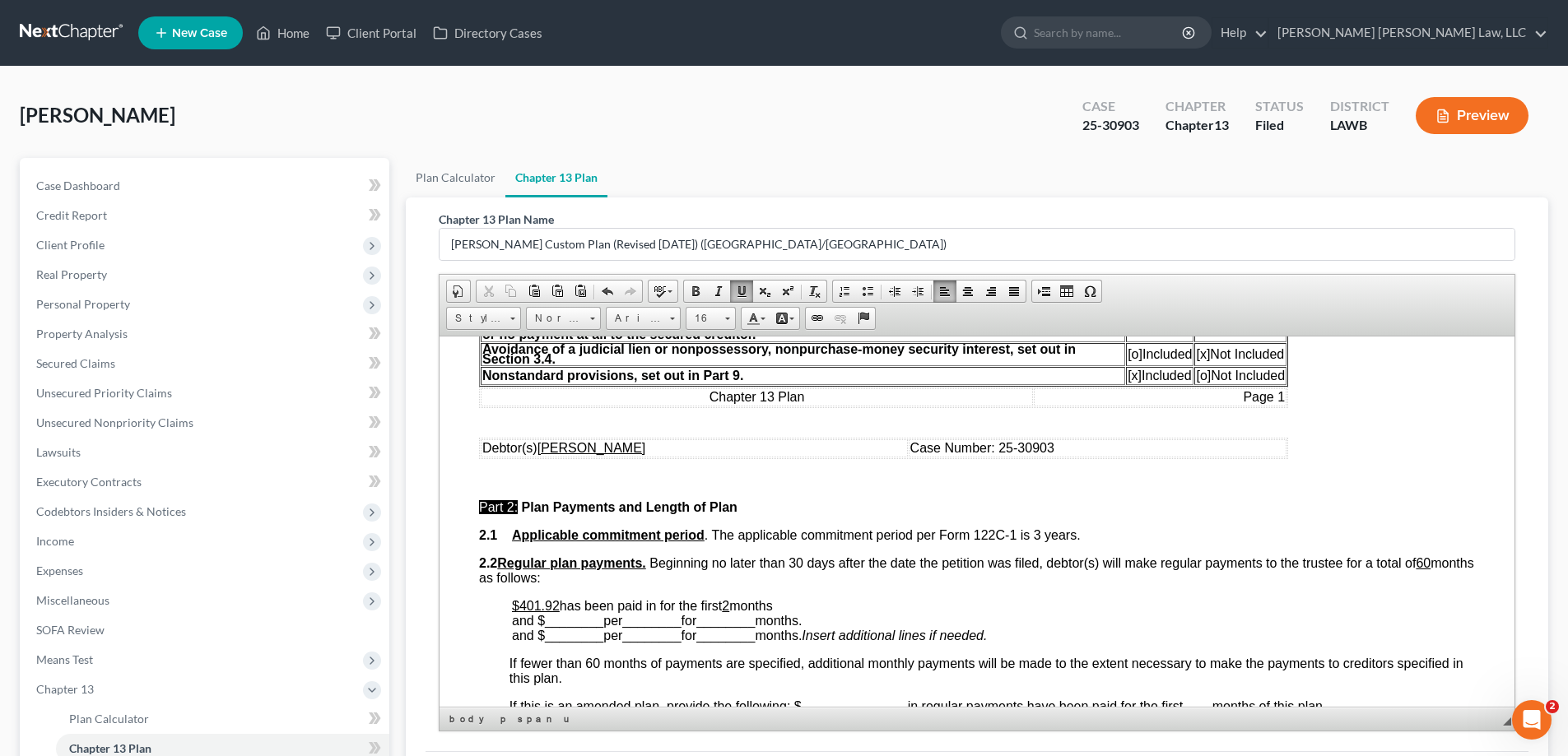
click at [786, 603] on p "$401.92 has been paid in for the first 2 months and $ ________ per ________ for…" at bounding box center [993, 621] width 963 height 44
drag, startPoint x: 547, startPoint y: 625, endPoint x: 600, endPoint y: 624, distance: 53.0
click at [600, 624] on span "________" at bounding box center [575, 620] width 59 height 14
drag, startPoint x: 607, startPoint y: 616, endPoint x: 637, endPoint y: 622, distance: 30.6
click at [637, 622] on span "months August, [DATE], and $ 253.00 per ________ for ________ months." at bounding box center [691, 613] width 358 height 28
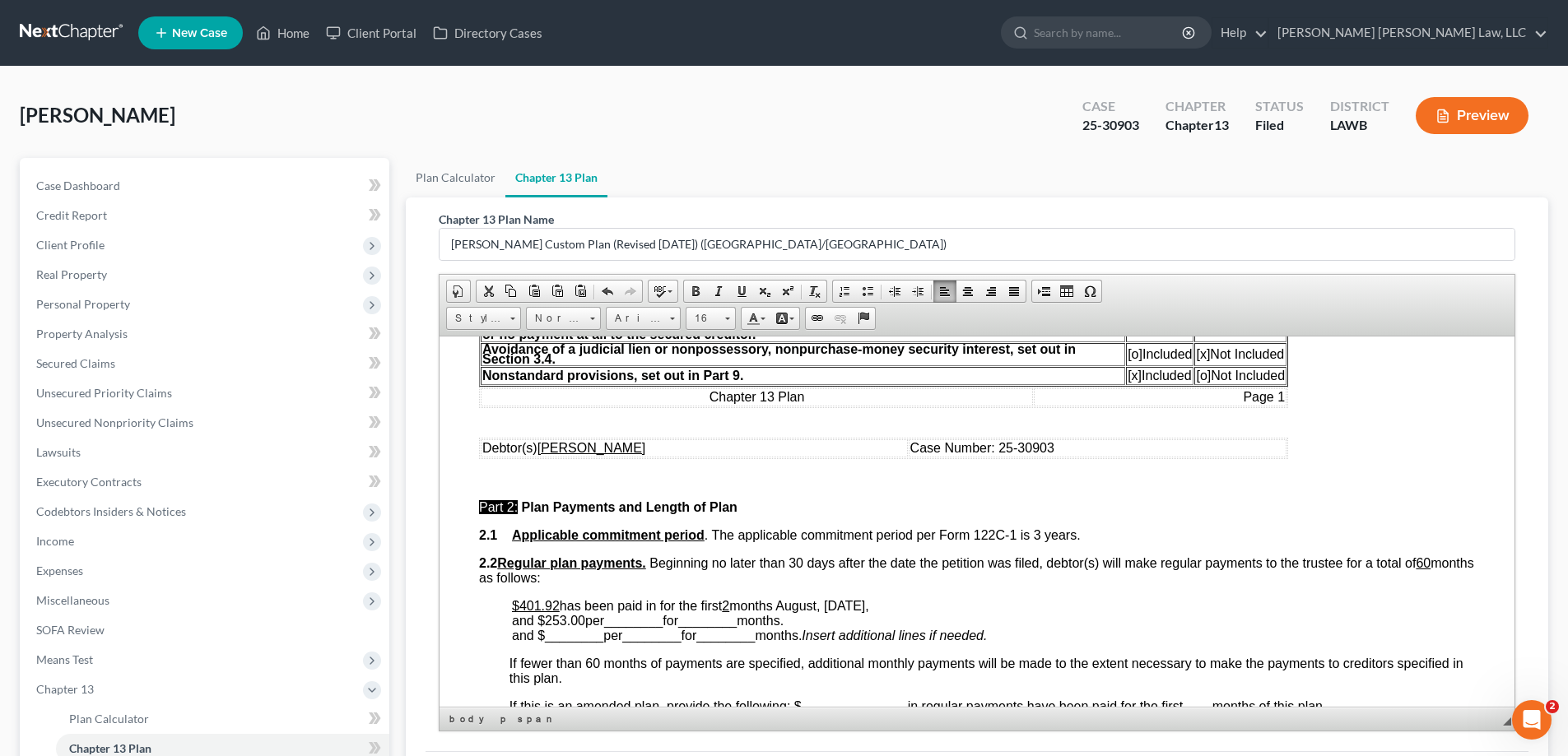
click at [643, 628] on span "________" at bounding box center [652, 635] width 59 height 14
drag, startPoint x: 612, startPoint y: 619, endPoint x: 666, endPoint y: 619, distance: 54.0
click at [663, 619] on span "________" at bounding box center [633, 620] width 59 height 14
drag, startPoint x: 675, startPoint y: 620, endPoint x: 730, endPoint y: 621, distance: 55.0
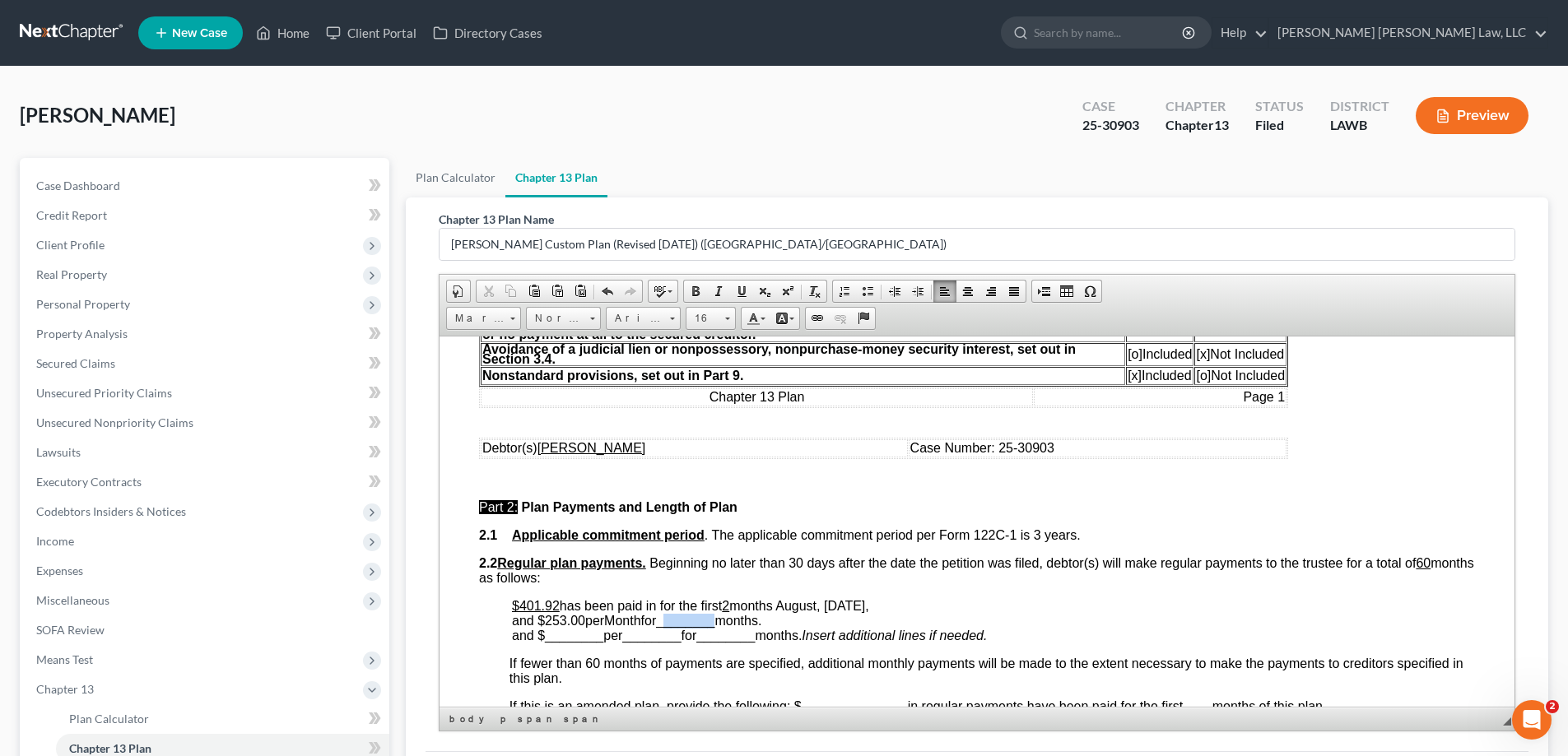
click at [730, 621] on span "months August, [DATE], and $ 253.00 per Month for ________ months." at bounding box center [691, 613] width 358 height 28
drag, startPoint x: 824, startPoint y: 620, endPoint x: 953, endPoint y: 620, distance: 129.0
click at [954, 620] on p "$401.92 has been paid in for the first 2 months August, [DATE], and $ 253.00 pe…" at bounding box center [993, 621] width 963 height 44
drag, startPoint x: 546, startPoint y: 641, endPoint x: 604, endPoint y: 636, distance: 58.2
click at [604, 636] on span "and $ ________ per ________ for ________ months." at bounding box center [657, 635] width 290 height 14
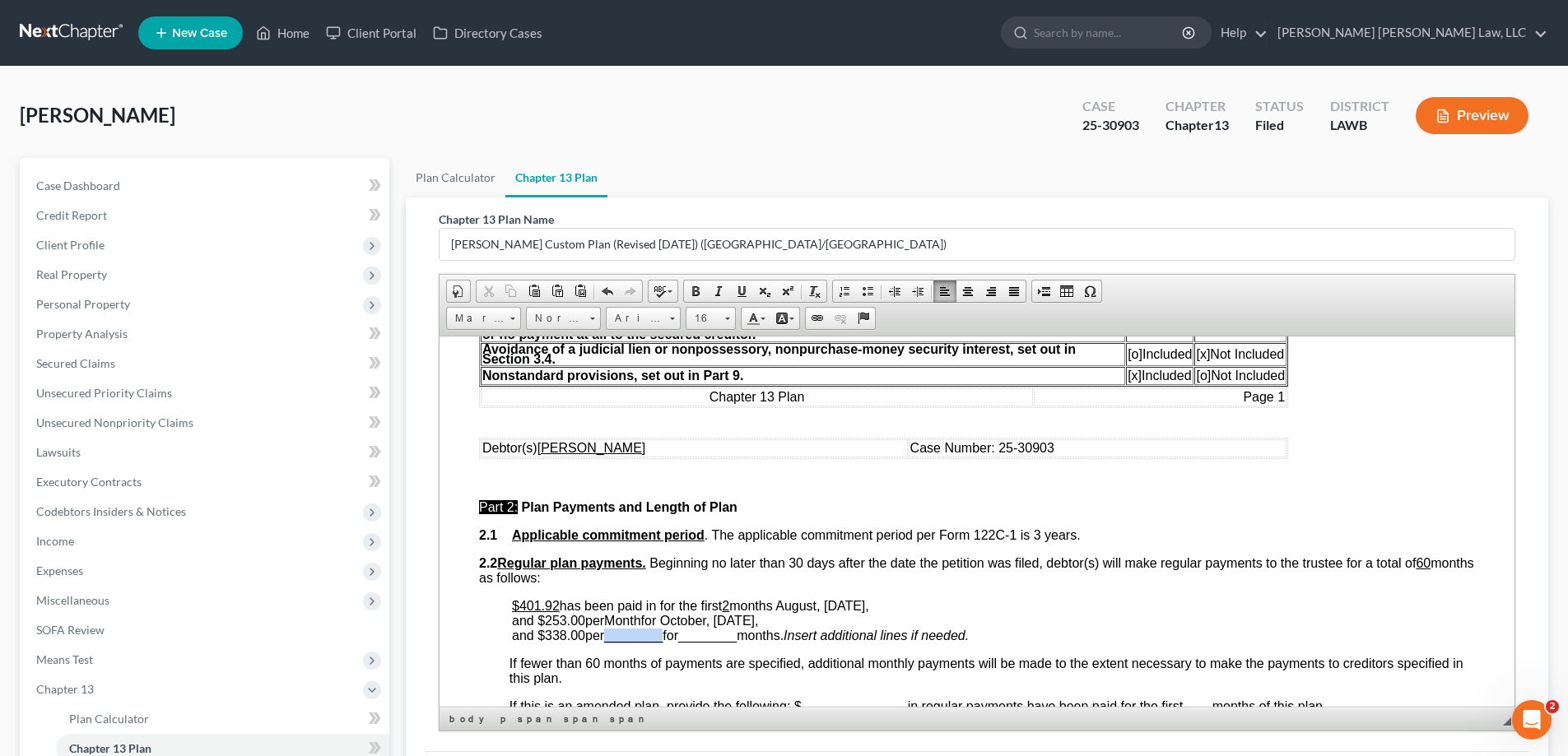
drag, startPoint x: 612, startPoint y: 636, endPoint x: 668, endPoint y: 636, distance: 56.0
click at [663, 636] on span "________" at bounding box center [633, 635] width 59 height 14
click at [675, 635] on span "________" at bounding box center [685, 635] width 59 height 14
drag, startPoint x: 673, startPoint y: 638, endPoint x: 727, endPoint y: 632, distance: 54.3
click at [714, 632] on span "________" at bounding box center [685, 635] width 59 height 14
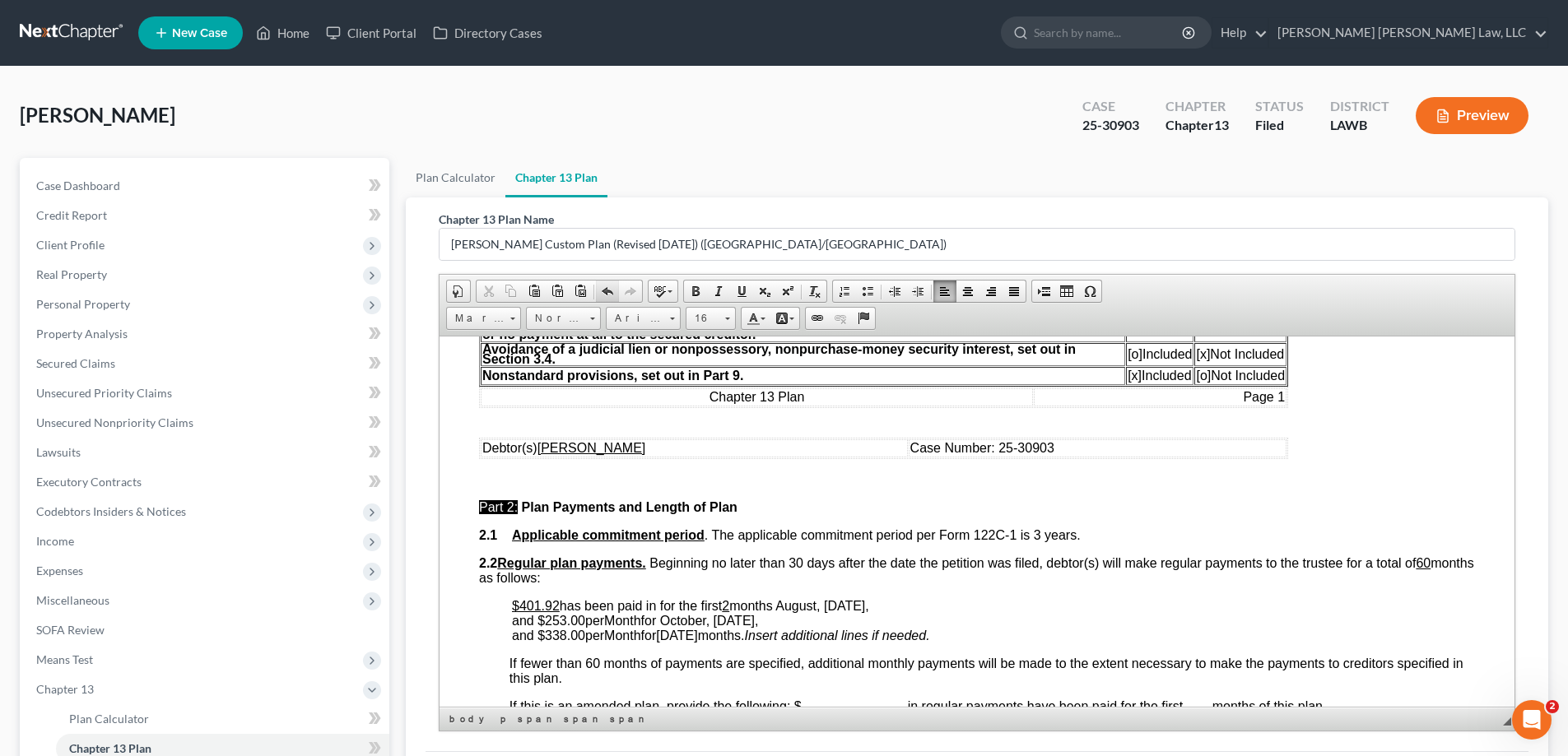
click at [608, 287] on span at bounding box center [607, 291] width 13 height 13
click at [664, 631] on span "and $ 338.00 per Month for ________ months." at bounding box center [637, 635] width 249 height 14
drag, startPoint x: 670, startPoint y: 634, endPoint x: 729, endPoint y: 638, distance: 59.1
click at [729, 638] on span "and $ 338.00 per Month for ________ months." at bounding box center [637, 635] width 249 height 14
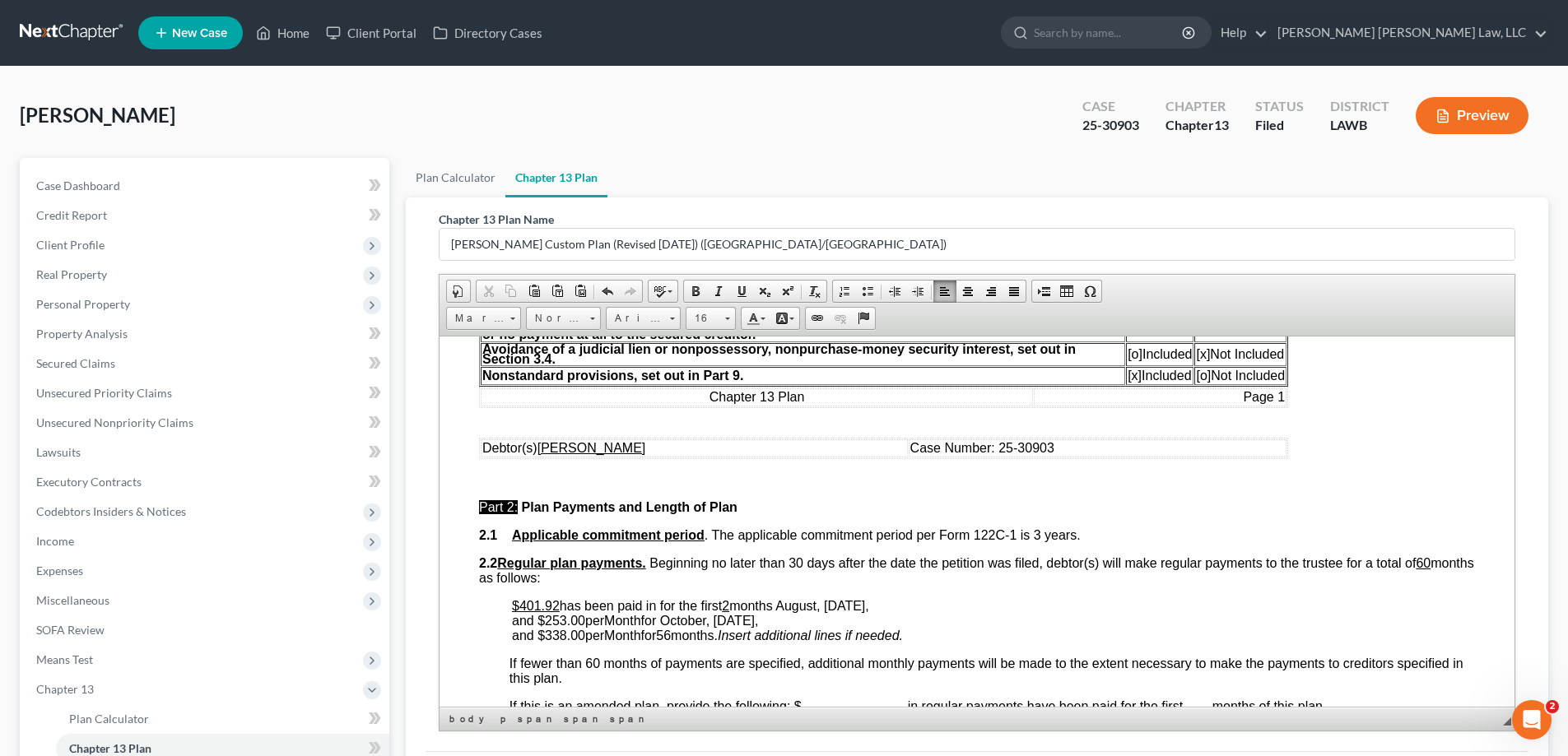
click at [718, 638] on span "and $ 338.00 per Month for 56 months." at bounding box center [615, 635] width 205 height 14
drag, startPoint x: 538, startPoint y: 622, endPoint x: 586, endPoint y: 623, distance: 48.0
click at [586, 623] on span "months August, [DATE], and $ 253.00 per Month for October, [DATE]," at bounding box center [691, 613] width 358 height 28
drag, startPoint x: 752, startPoint y: 291, endPoint x: 246, endPoint y: 214, distance: 511.8
click at [752, 291] on link "Underline" at bounding box center [742, 292] width 23 height 21
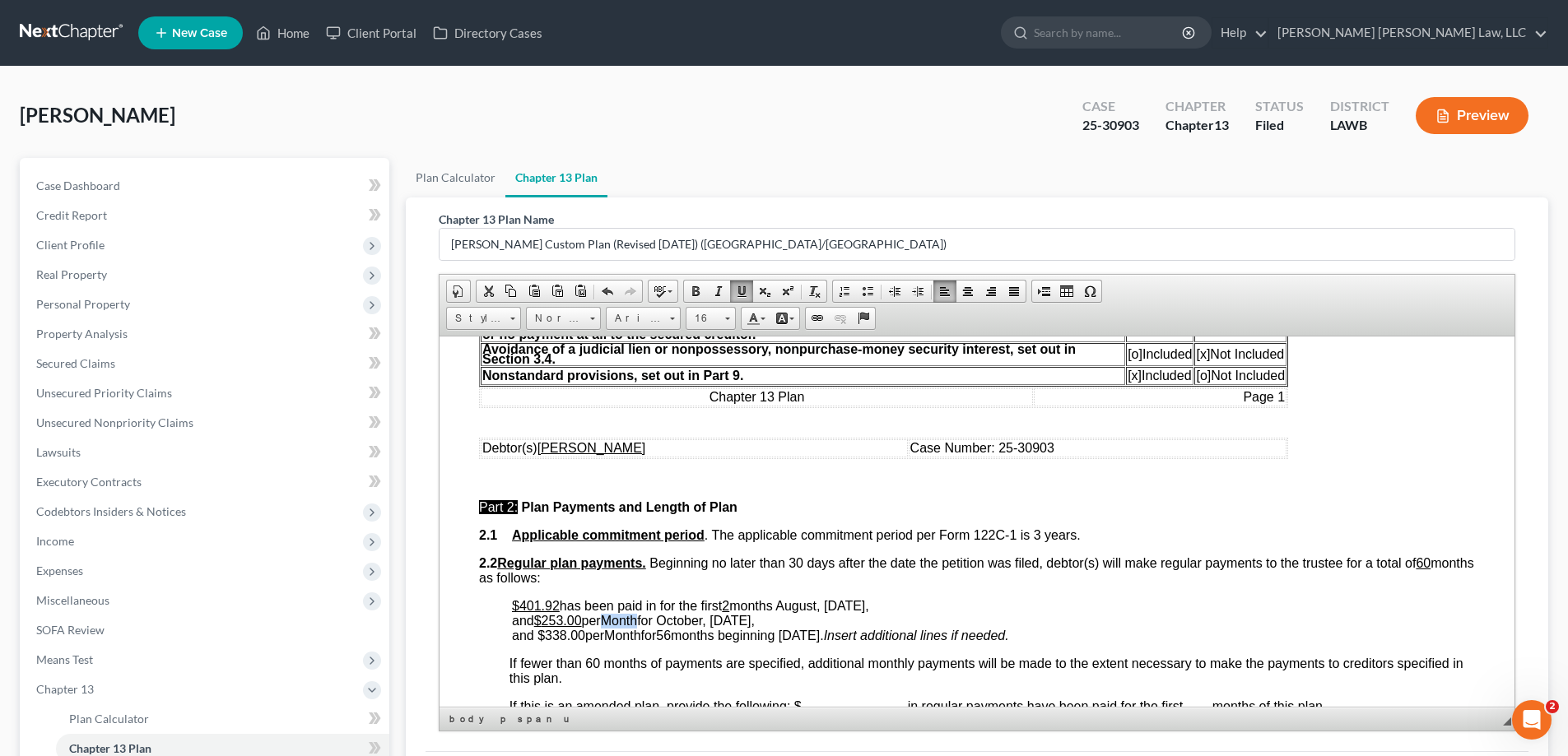
drag, startPoint x: 611, startPoint y: 616, endPoint x: 647, endPoint y: 620, distance: 36.2
click at [647, 620] on span "months August, [DATE], and $ 253.00 per Month for October, [DATE]," at bounding box center [691, 613] width 358 height 28
drag, startPoint x: 738, startPoint y: 296, endPoint x: 306, endPoint y: 251, distance: 434.3
click at [738, 296] on span at bounding box center [741, 291] width 13 height 13
click at [666, 617] on span "months August, [DATE], and $ 253.00 per Month for October, [DATE]," at bounding box center [691, 613] width 358 height 28
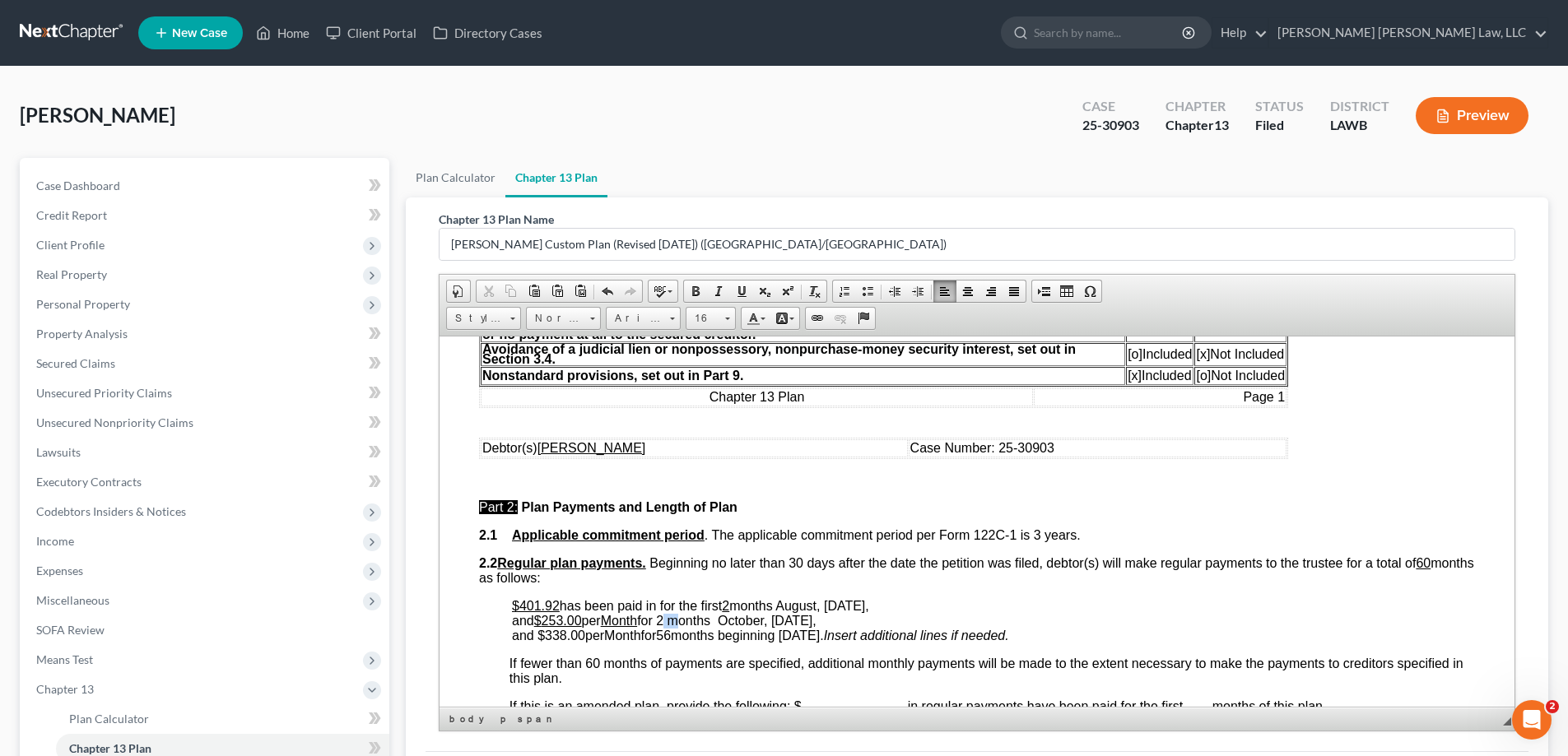
drag, startPoint x: 670, startPoint y: 621, endPoint x: 680, endPoint y: 623, distance: 10.2
click at [680, 623] on span "months August, [DATE], and $ 253.00 per Month for 2 months October, [DATE]," at bounding box center [691, 613] width 358 height 28
click at [741, 287] on span at bounding box center [741, 291] width 13 height 13
click at [728, 623] on span "months August, [DATE], and $ 253.00 per Month for 2 months October, [DATE]," at bounding box center [691, 613] width 358 height 28
drag, startPoint x: 535, startPoint y: 636, endPoint x: 585, endPoint y: 635, distance: 50.0
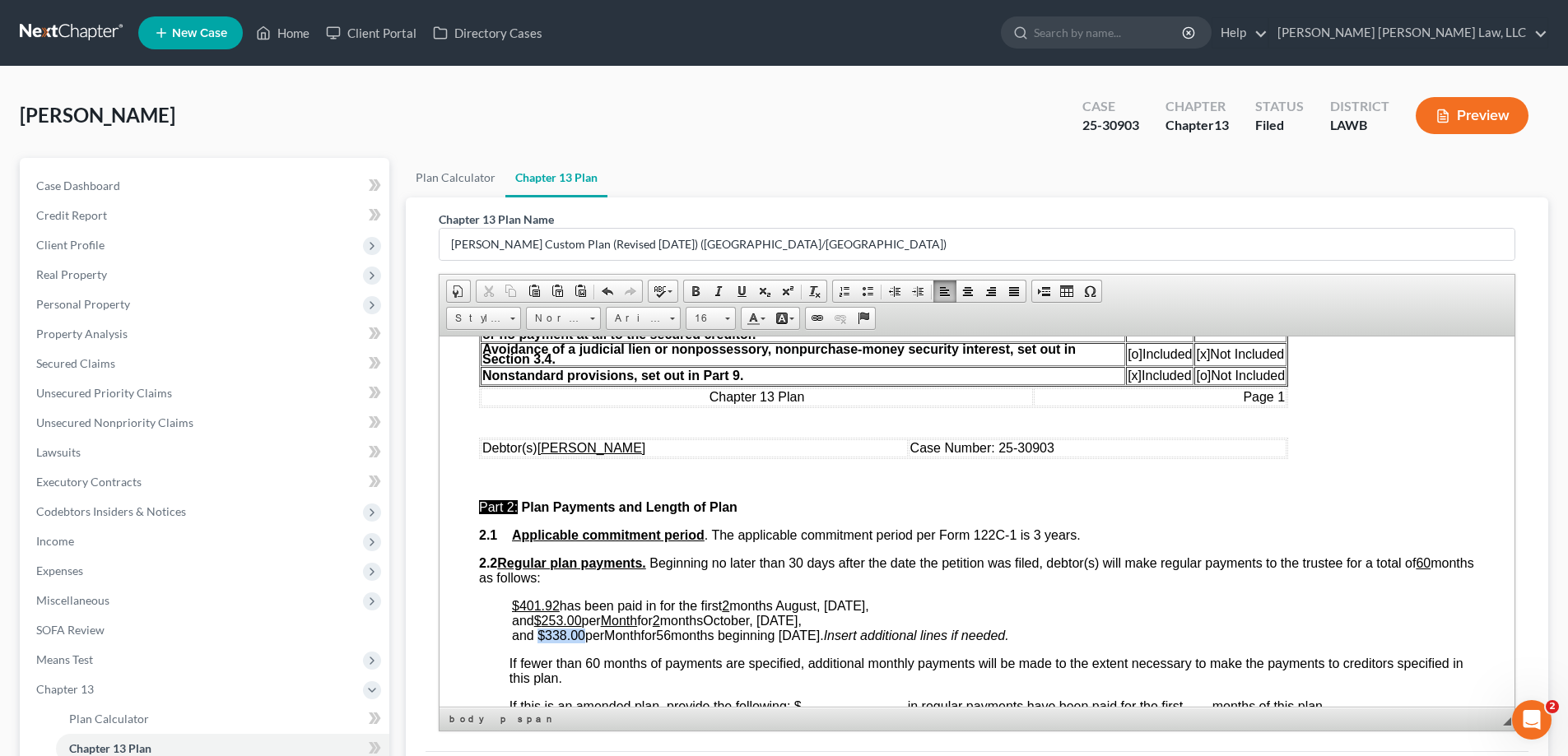
click at [585, 635] on span "and $ 338.00 per Month for 56 months beginning [DATE]." at bounding box center [668, 635] width 312 height 14
click at [741, 287] on span at bounding box center [741, 291] width 13 height 13
drag, startPoint x: 614, startPoint y: 633, endPoint x: 647, endPoint y: 639, distance: 33.5
click at [647, 639] on span "and $ 338.00 per Month for 56 months beginning [DATE]." at bounding box center [666, 635] width 308 height 14
drag, startPoint x: 735, startPoint y: 288, endPoint x: 258, endPoint y: 244, distance: 479.0
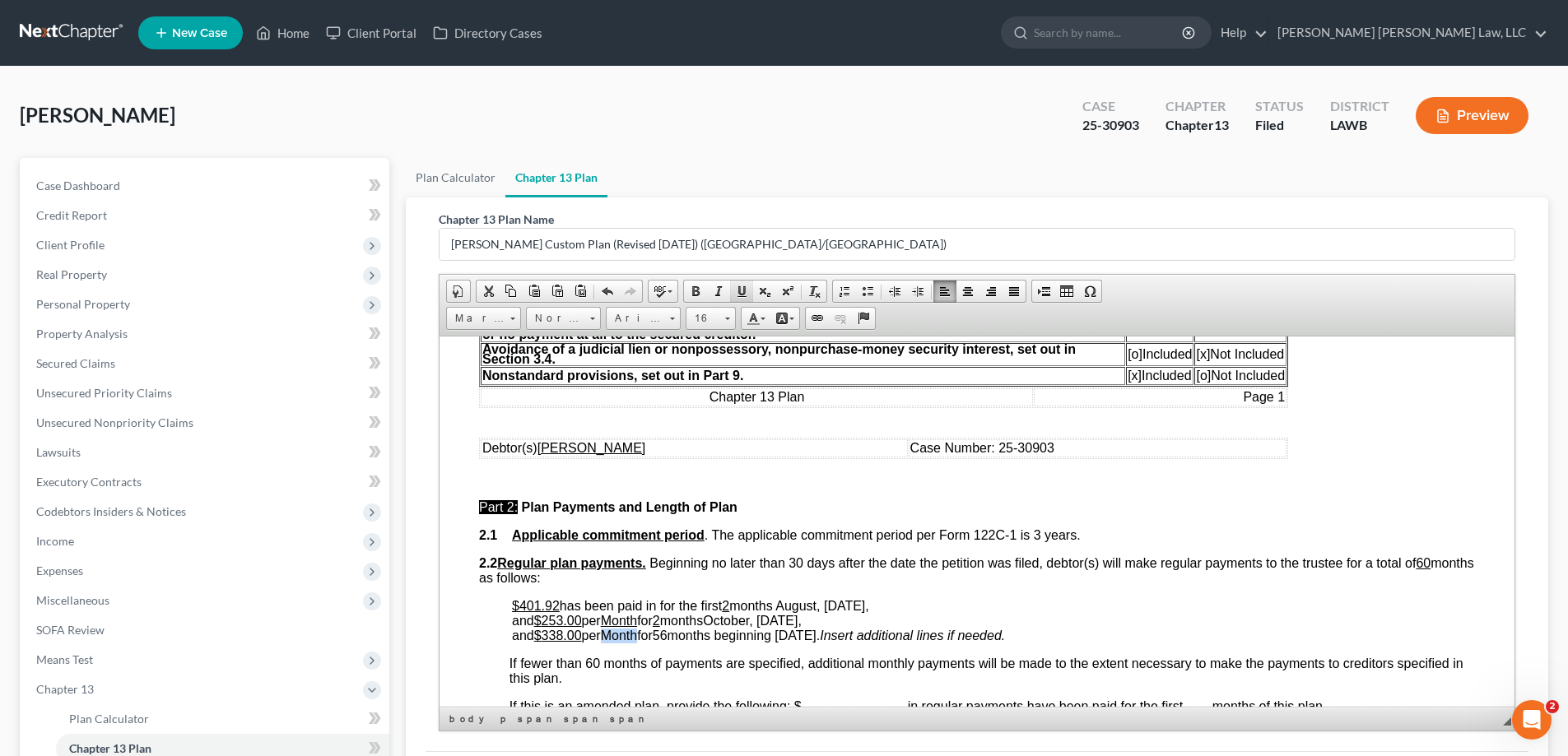
click at [735, 288] on span at bounding box center [741, 291] width 13 height 13
drag, startPoint x: 668, startPoint y: 633, endPoint x: 681, endPoint y: 636, distance: 13.3
click at [681, 636] on span "and $ 338.00 per Month for 56 months beginning [DATE]." at bounding box center [666, 635] width 308 height 14
drag, startPoint x: 737, startPoint y: 297, endPoint x: 424, endPoint y: 238, distance: 318.5
click at [737, 297] on span at bounding box center [741, 291] width 13 height 13
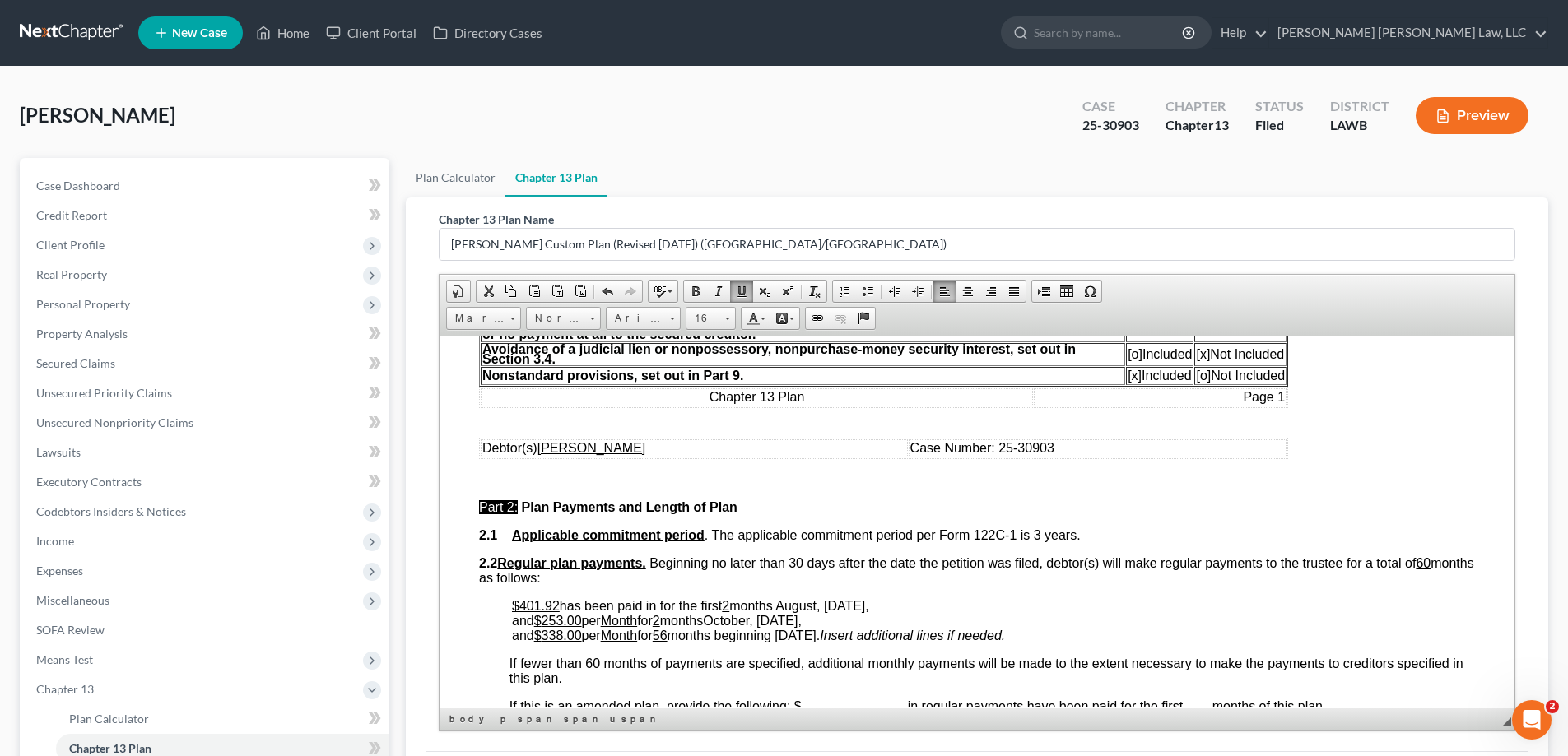
click at [754, 638] on span "and $ 338.00 per Month for 56 months beginning [DATE]." at bounding box center [666, 635] width 308 height 14
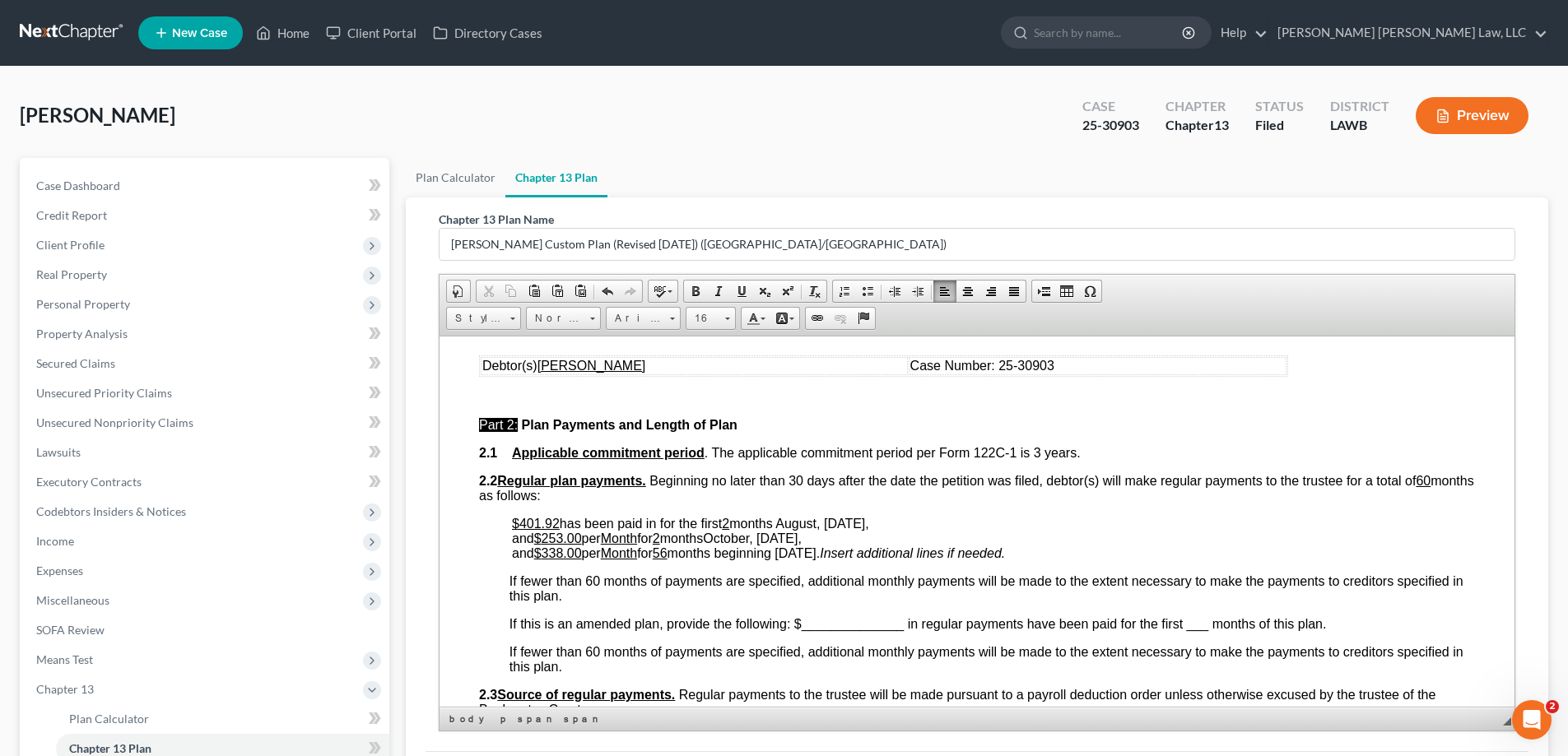
scroll to position [741, 0]
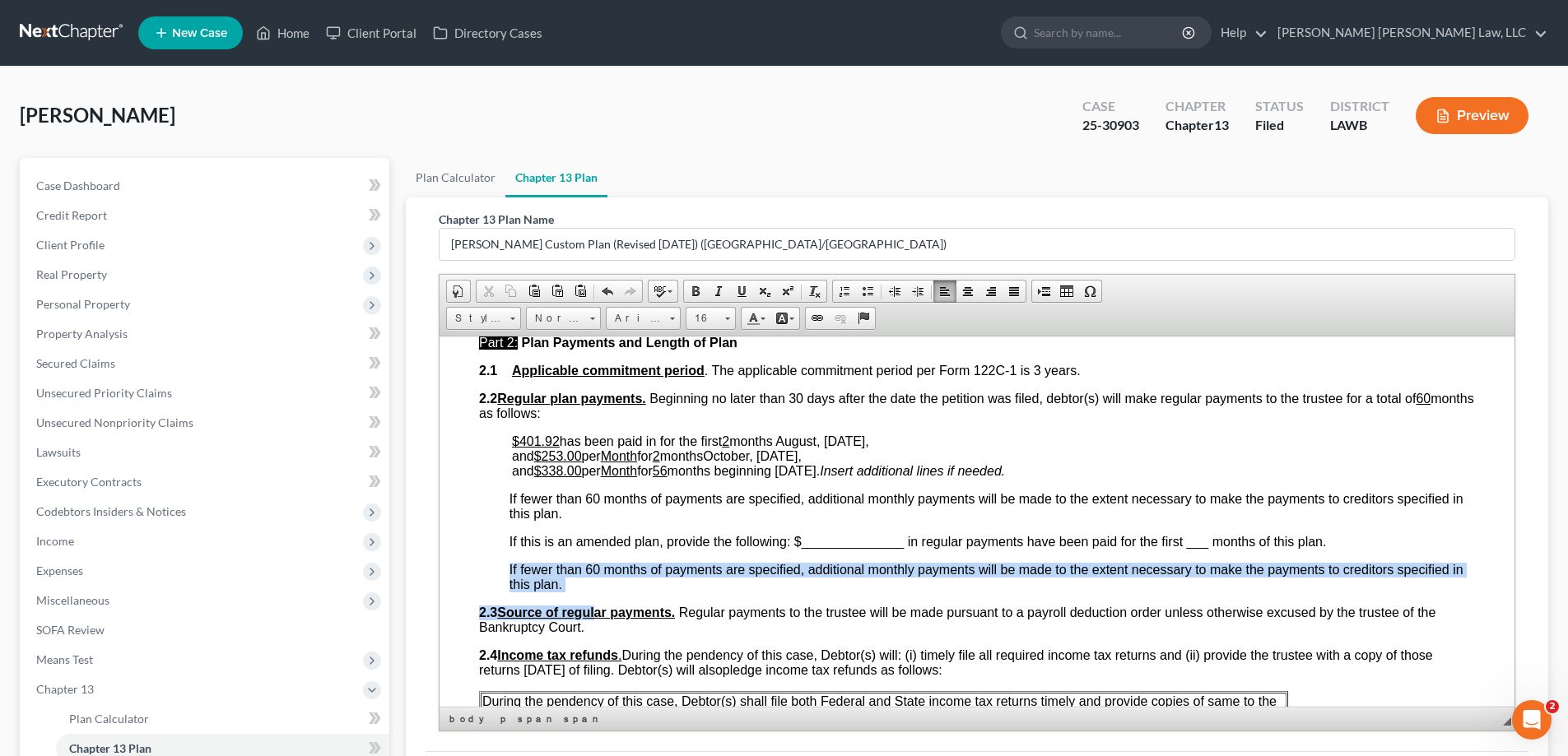
drag, startPoint x: 497, startPoint y: 564, endPoint x: 614, endPoint y: 594, distance: 120.8
click at [607, 583] on p "If fewer than 60 months of payments are specified, additional monthly payments …" at bounding box center [992, 576] width 965 height 29
drag, startPoint x: 496, startPoint y: 569, endPoint x: 601, endPoint y: 579, distance: 105.5
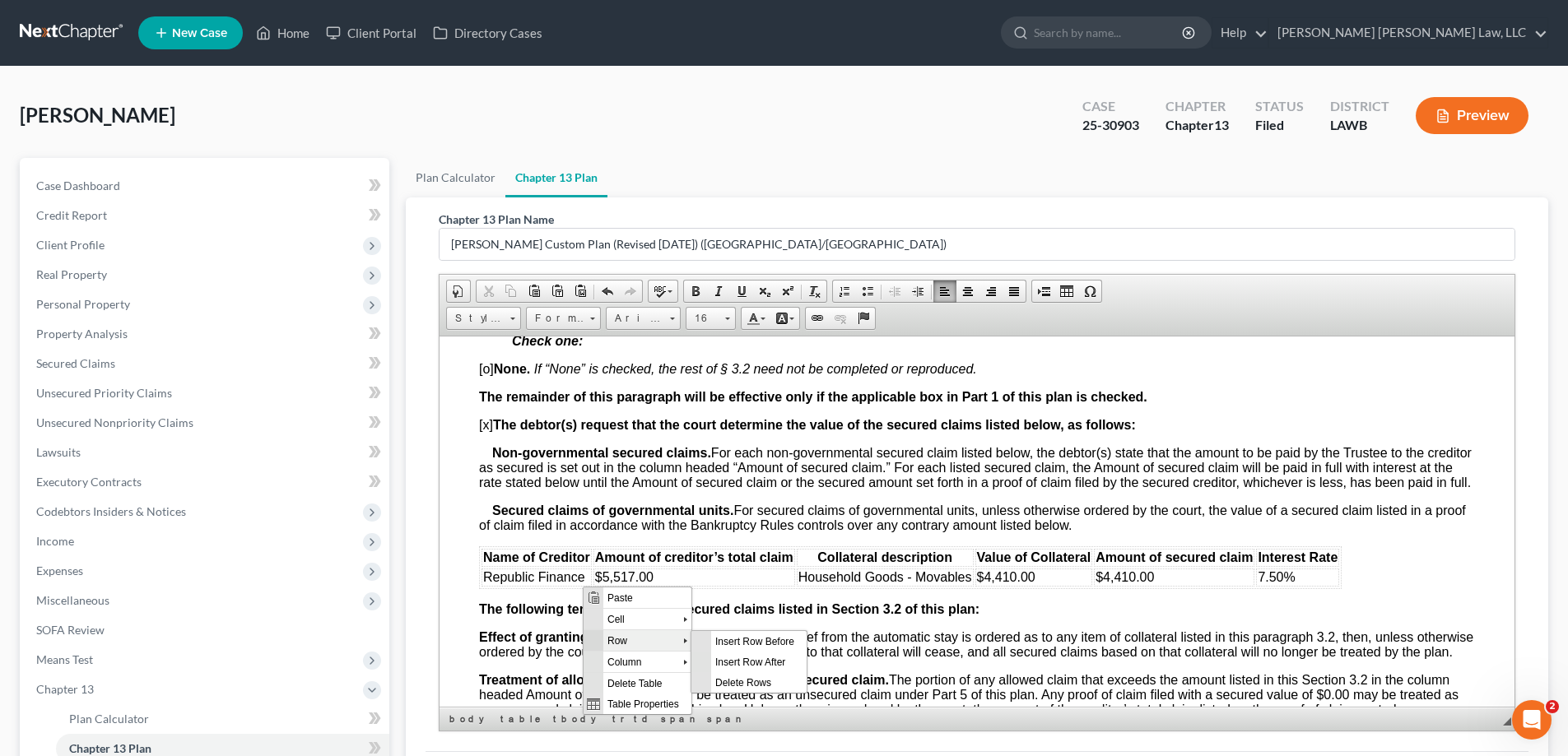
scroll to position [0, 0]
click at [736, 659] on span "Insert Row After" at bounding box center [758, 661] width 95 height 20
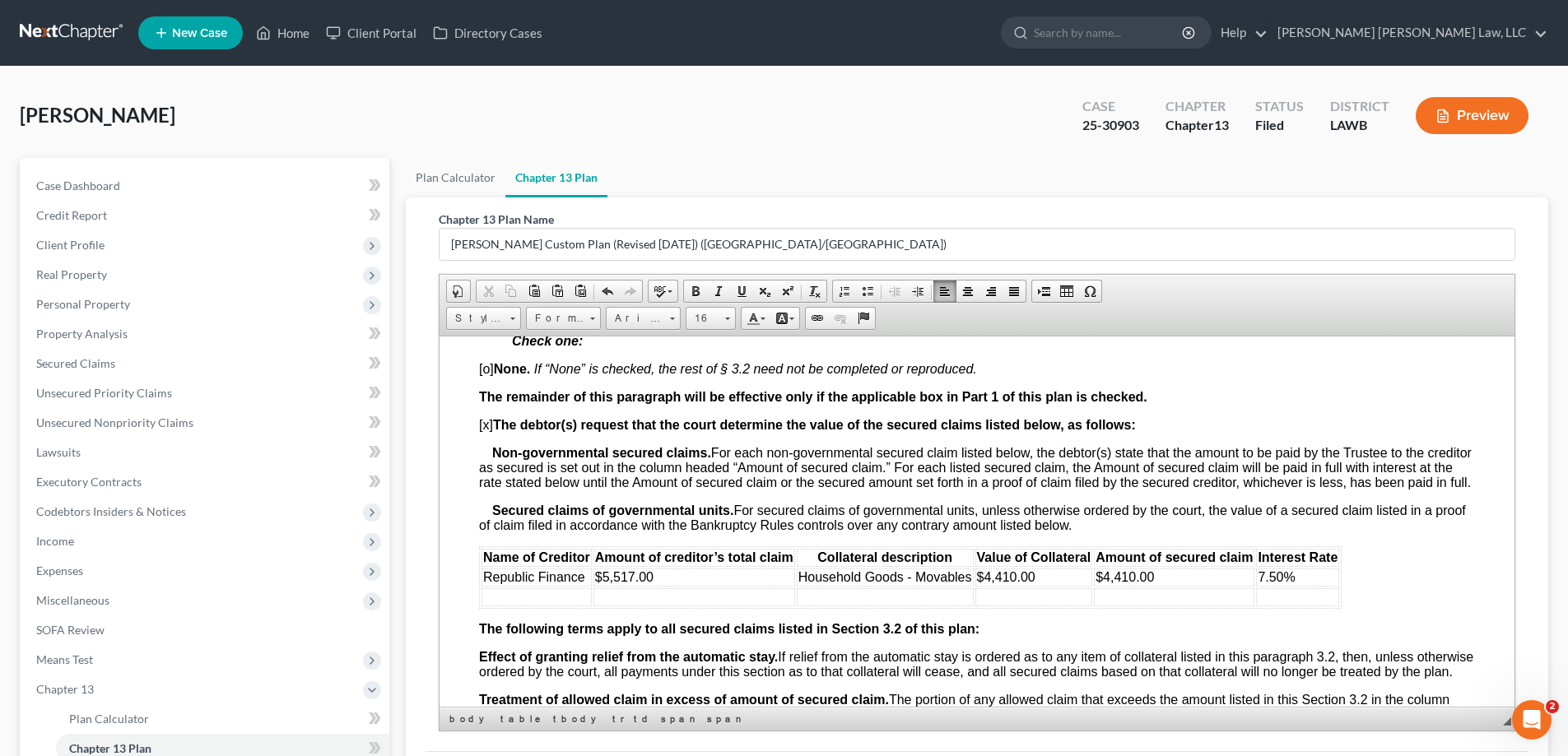
click at [511, 606] on td at bounding box center [536, 597] width 110 height 18
drag, startPoint x: 571, startPoint y: 613, endPoint x: 543, endPoint y: 611, distance: 28.1
click at [543, 606] on td "Centric FCu" at bounding box center [536, 597] width 110 height 18
click at [647, 605] on td "$" at bounding box center [694, 597] width 202 height 18
click at [840, 606] on td at bounding box center [885, 597] width 177 height 18
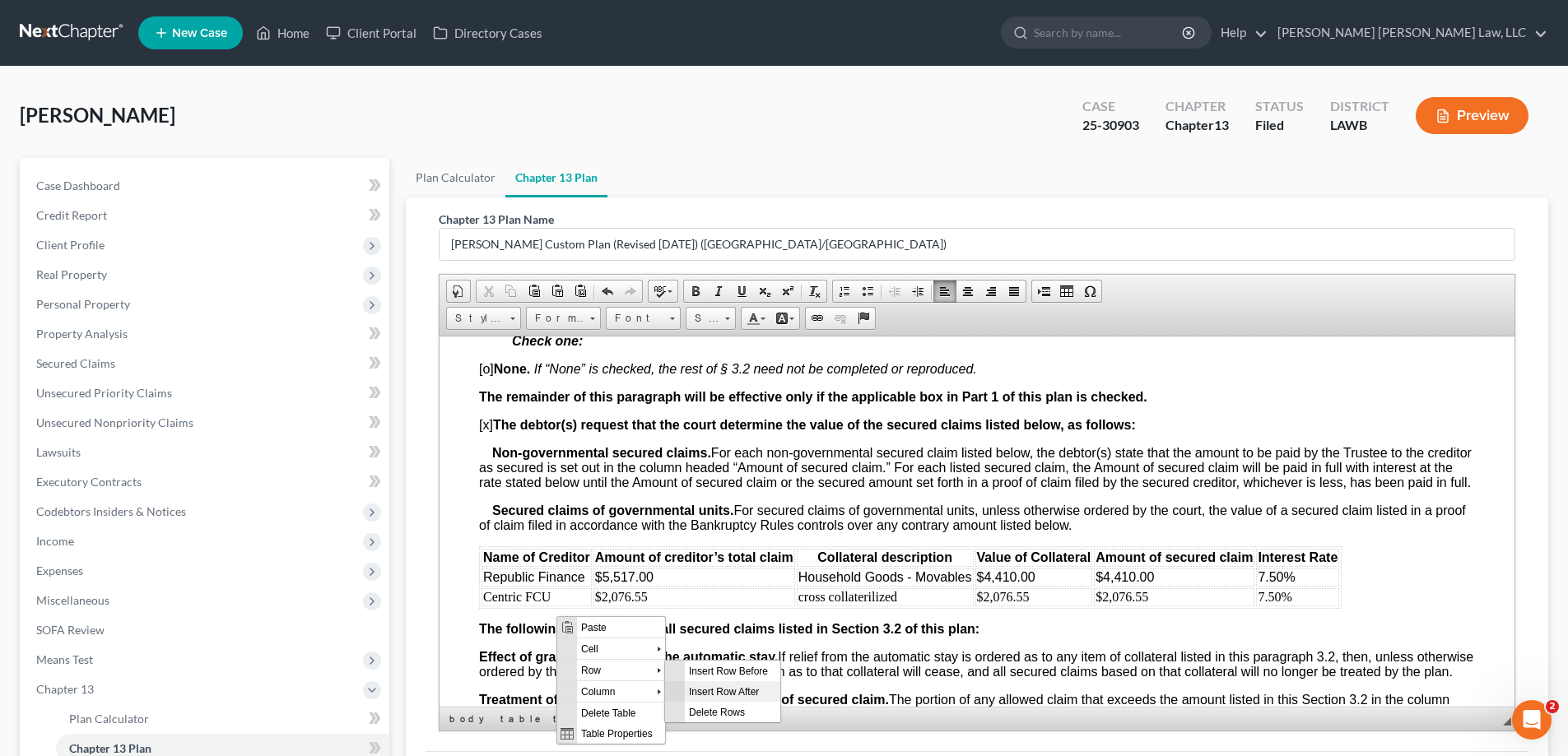
click at [695, 688] on span "Insert Row After" at bounding box center [732, 690] width 95 height 20
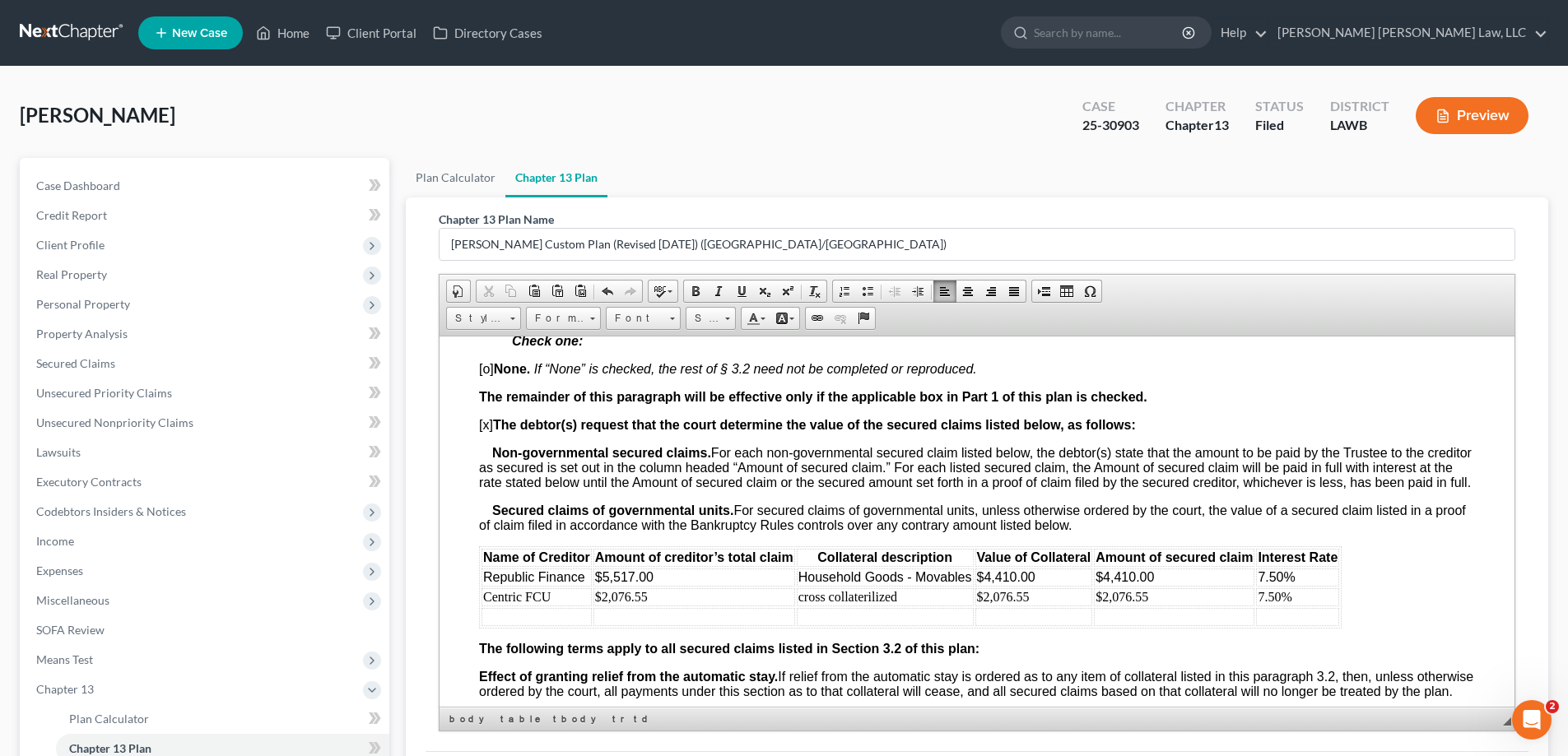
click at [543, 628] on table "Name of Creditor Amount of creditor’s total claim Collateral description Value …" at bounding box center [911, 586] width 863 height 83
drag, startPoint x: 559, startPoint y: 628, endPoint x: 534, endPoint y: 630, distance: 25.1
click at [534, 625] on td "Centric FUC" at bounding box center [536, 616] width 110 height 18
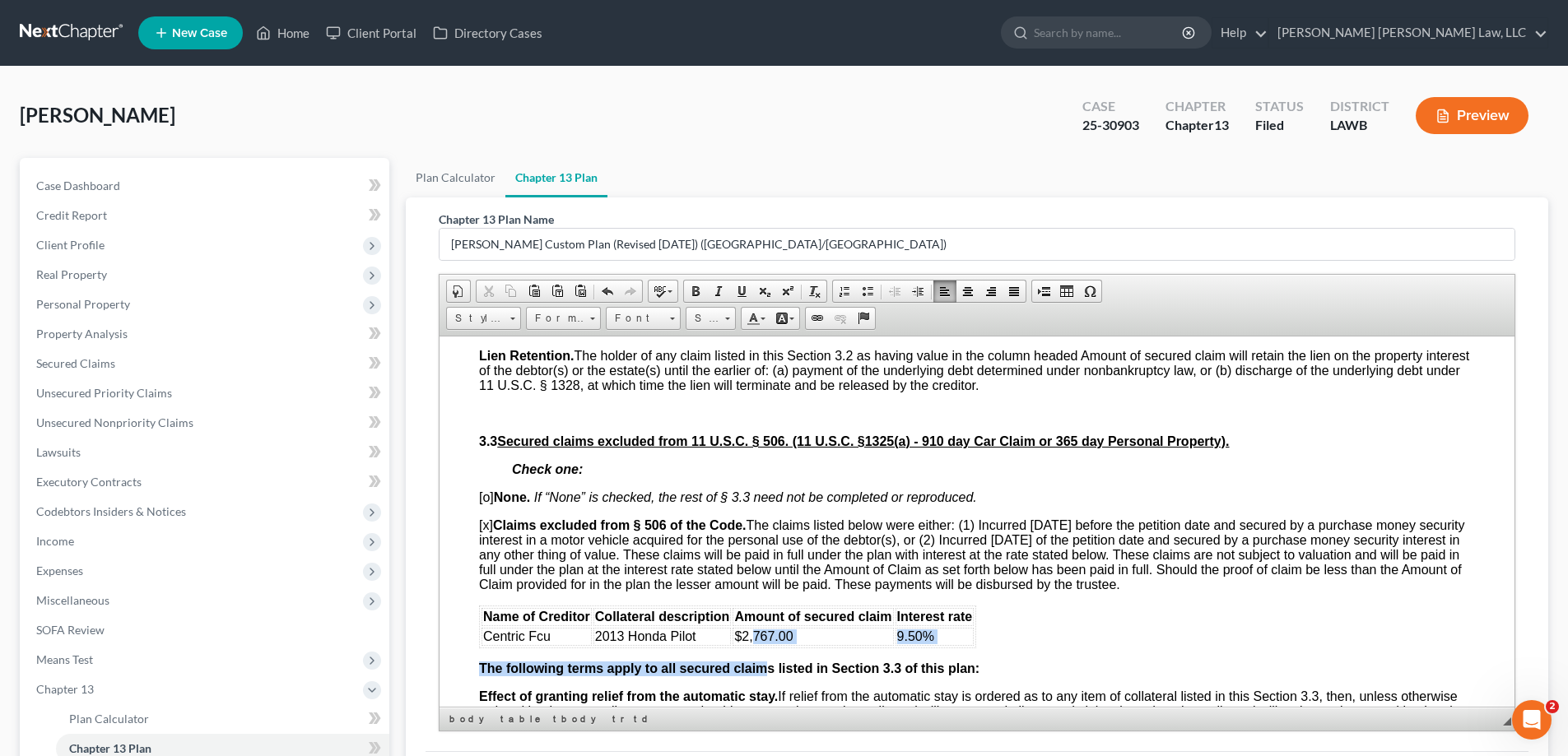
scroll to position [2156, 0]
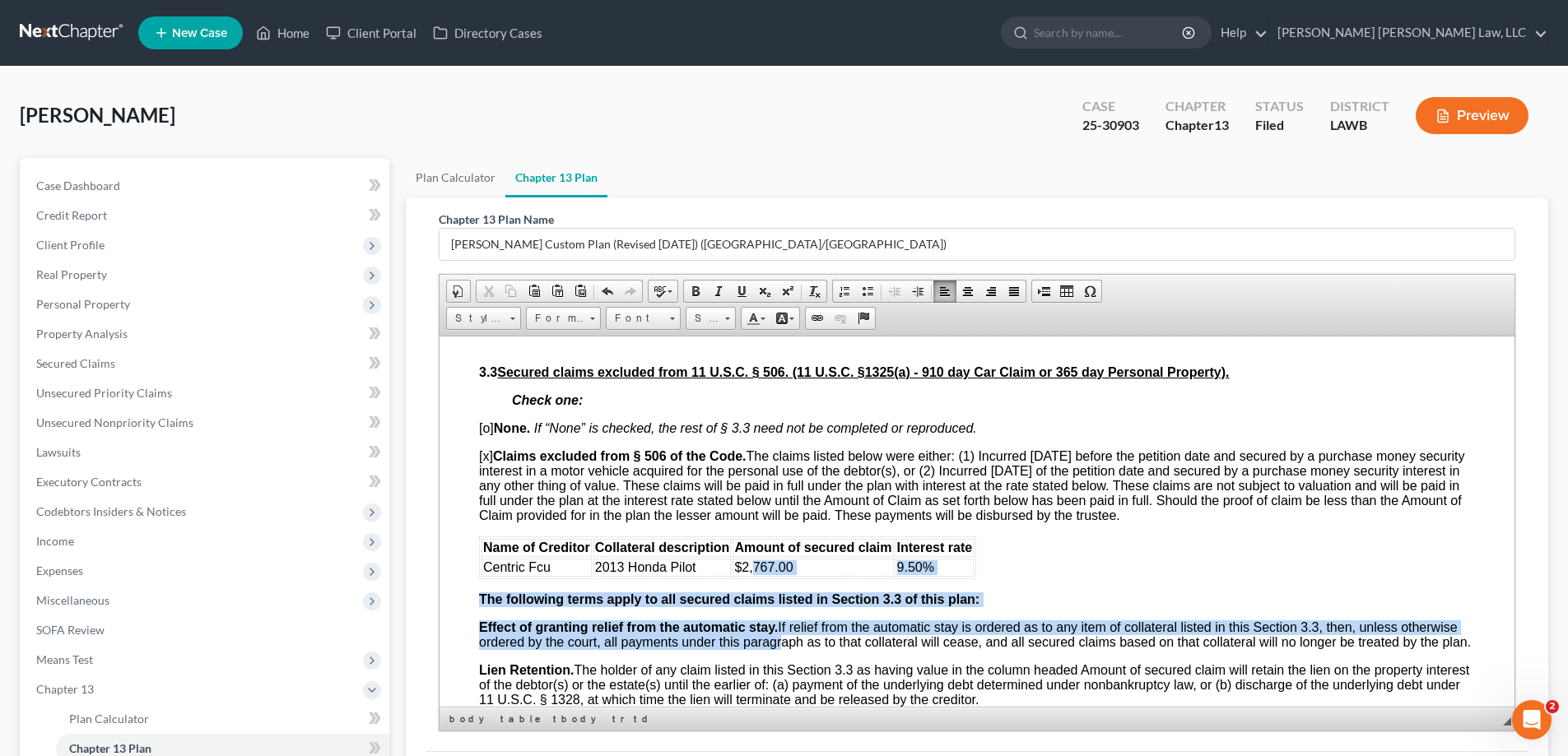
drag, startPoint x: 755, startPoint y: 694, endPoint x: 777, endPoint y: 694, distance: 22.0
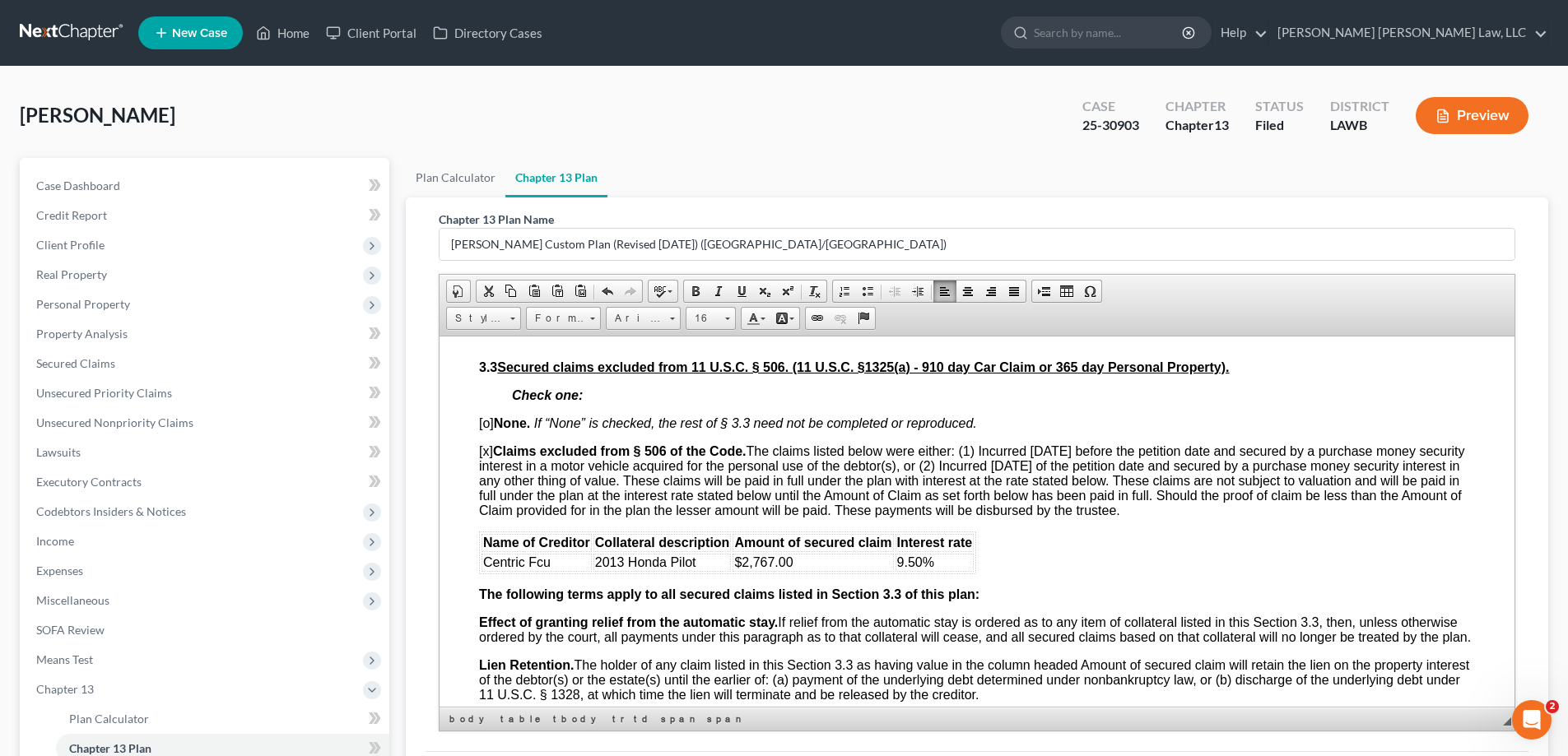
click at [760, 549] on span "Amount of secured claim" at bounding box center [812, 542] width 157 height 14
drag, startPoint x: 758, startPoint y: 596, endPoint x: 795, endPoint y: 595, distance: 37.0
click at [795, 571] on td "$2,767.00" at bounding box center [812, 562] width 160 height 18
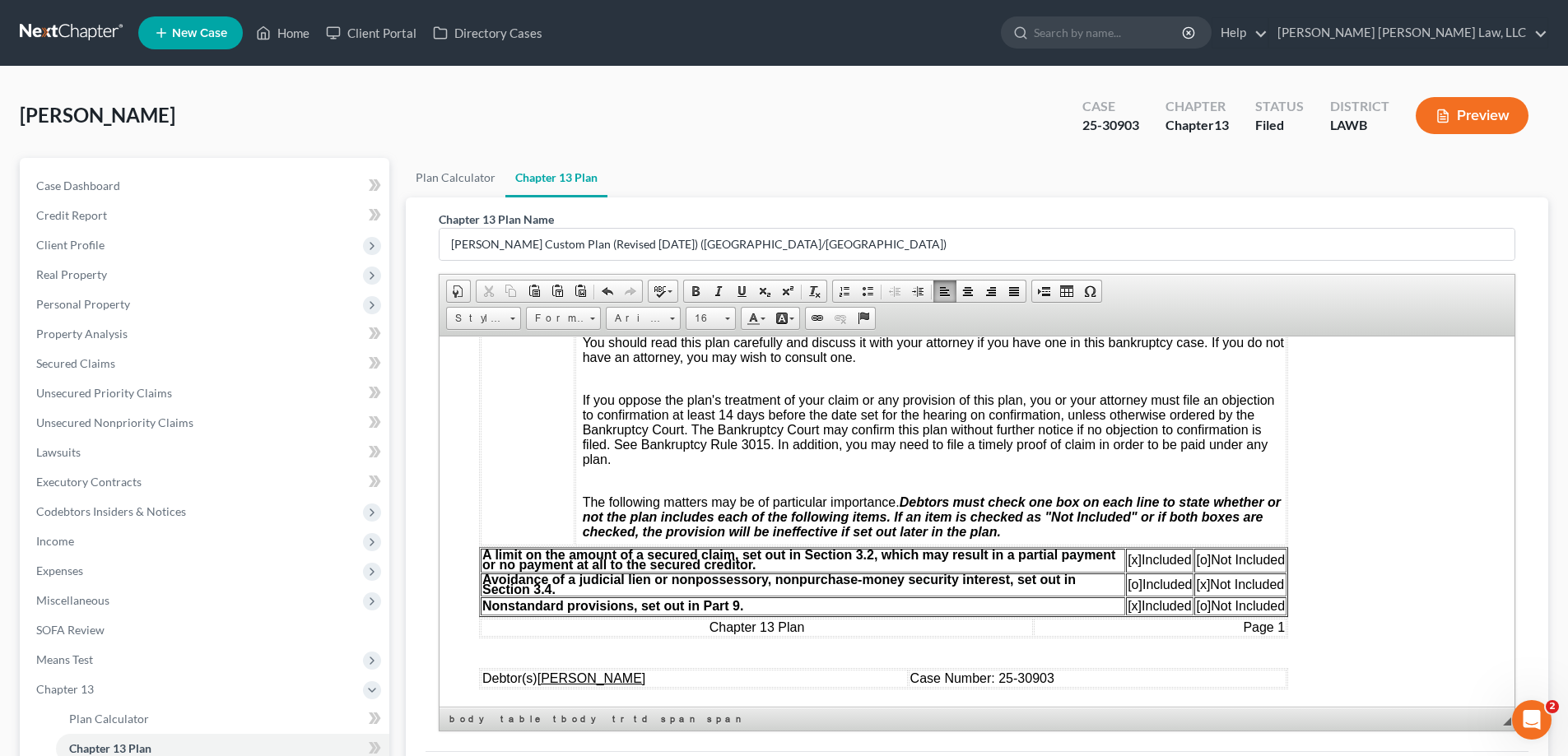
scroll to position [0, 0]
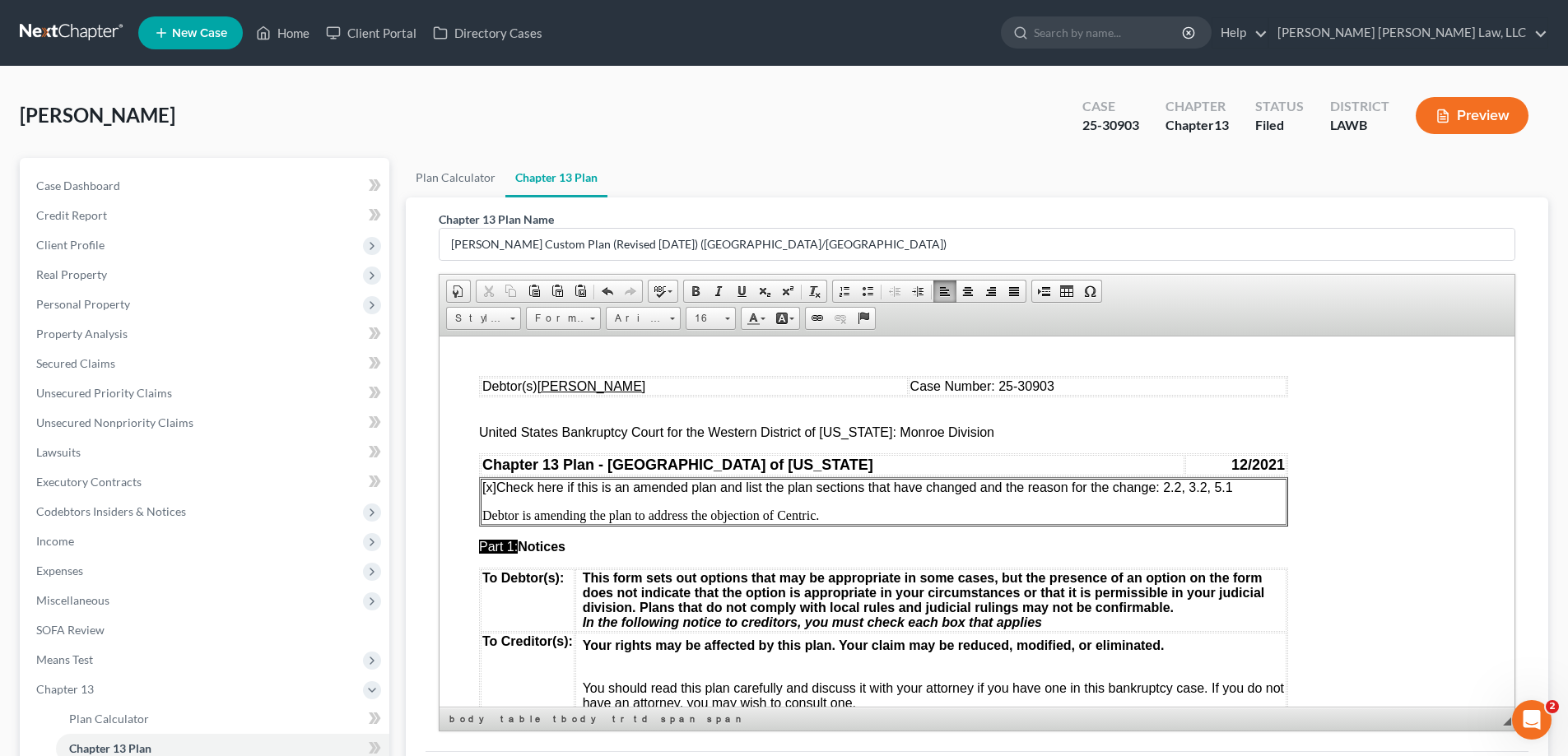
click at [1213, 487] on span "[x] Check here if this is an amended plan and list the plan sections that have …" at bounding box center [857, 487] width 751 height 14
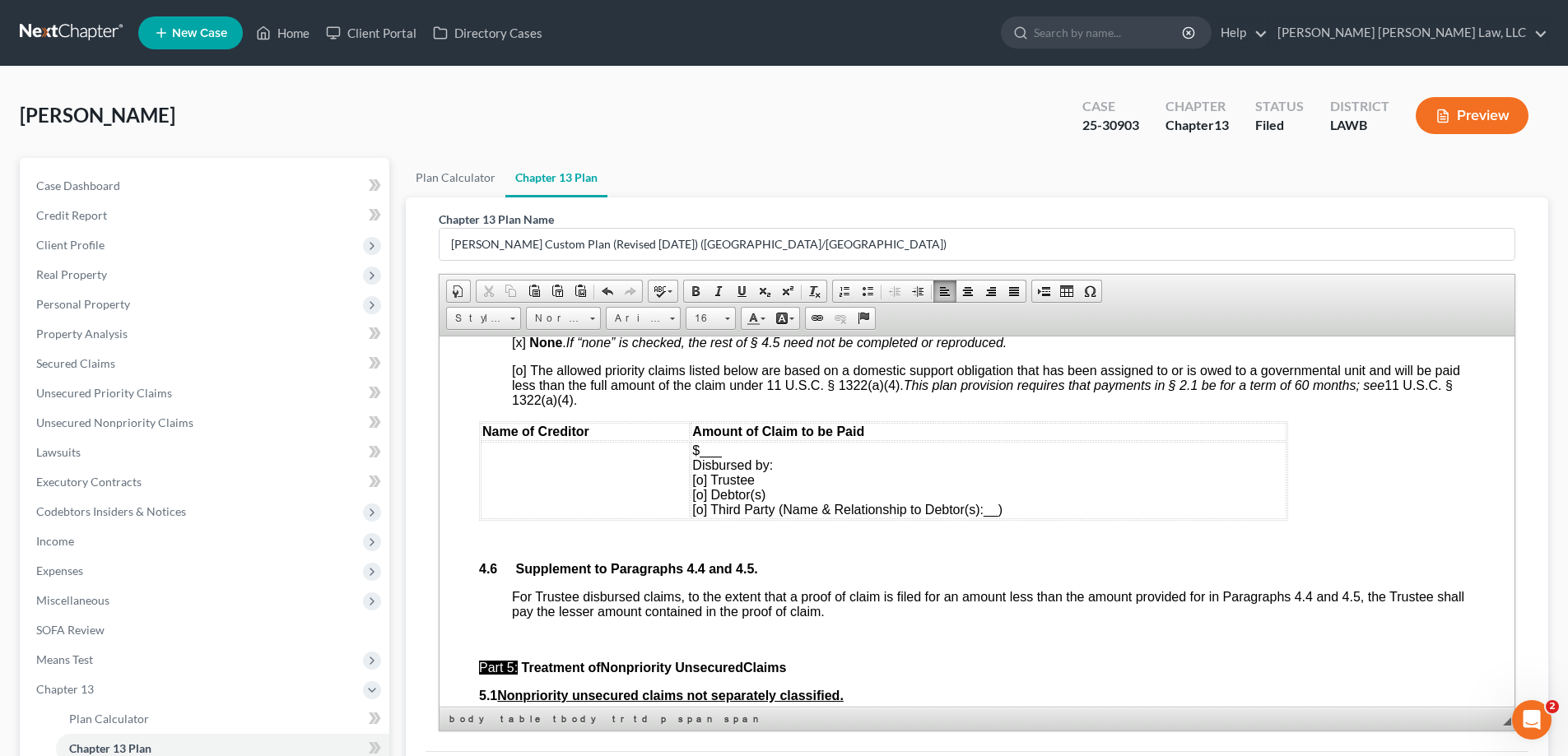
scroll to position [4114, 0]
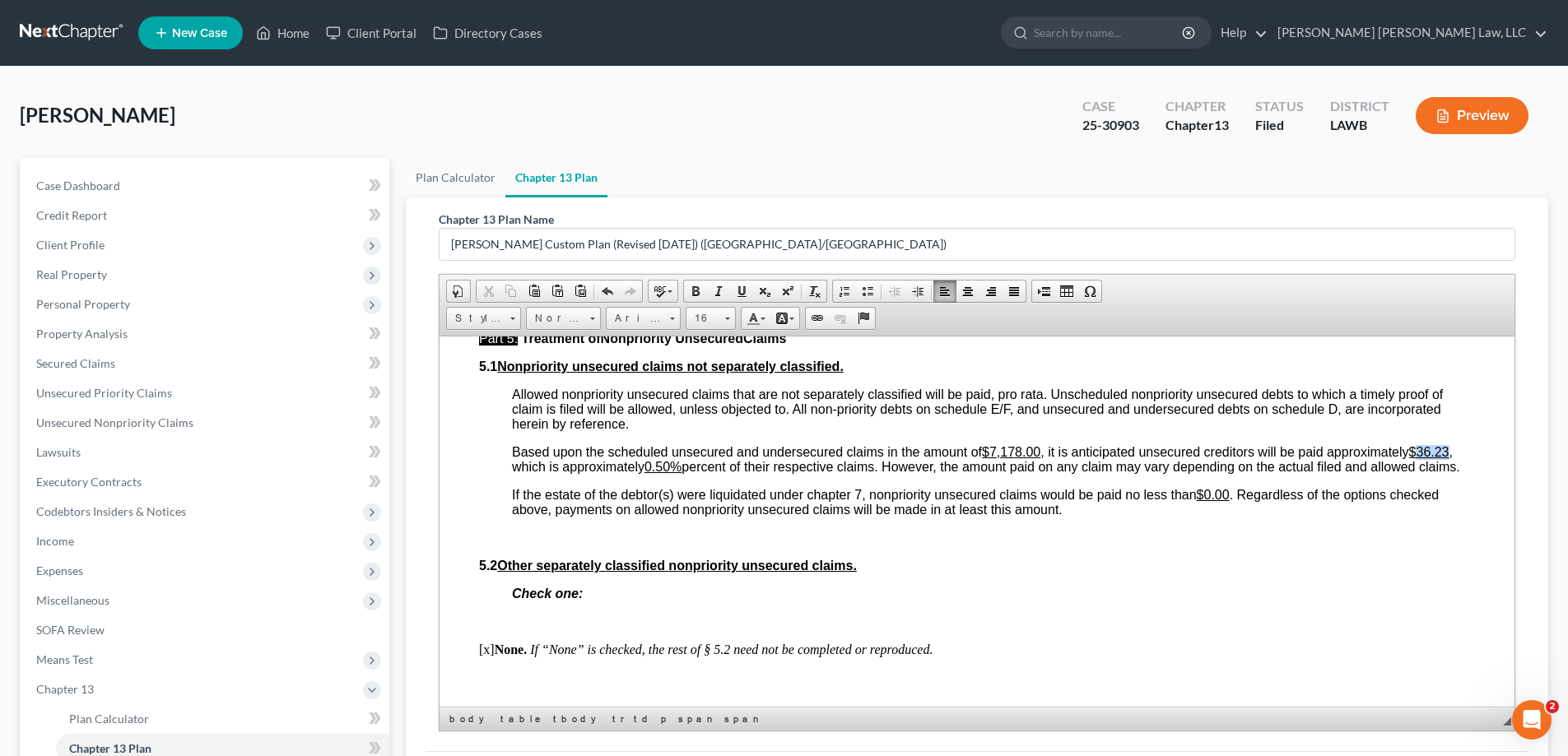
drag, startPoint x: 1428, startPoint y: 490, endPoint x: 1455, endPoint y: 491, distance: 27.0
click at [1455, 473] on span "Based upon the scheduled unsecured and undersecured claims in the amount of $7,…" at bounding box center [986, 459] width 948 height 28
drag, startPoint x: 663, startPoint y: 511, endPoint x: 674, endPoint y: 511, distance: 11.0
click at [674, 473] on u "0.50%" at bounding box center [663, 466] width 37 height 14
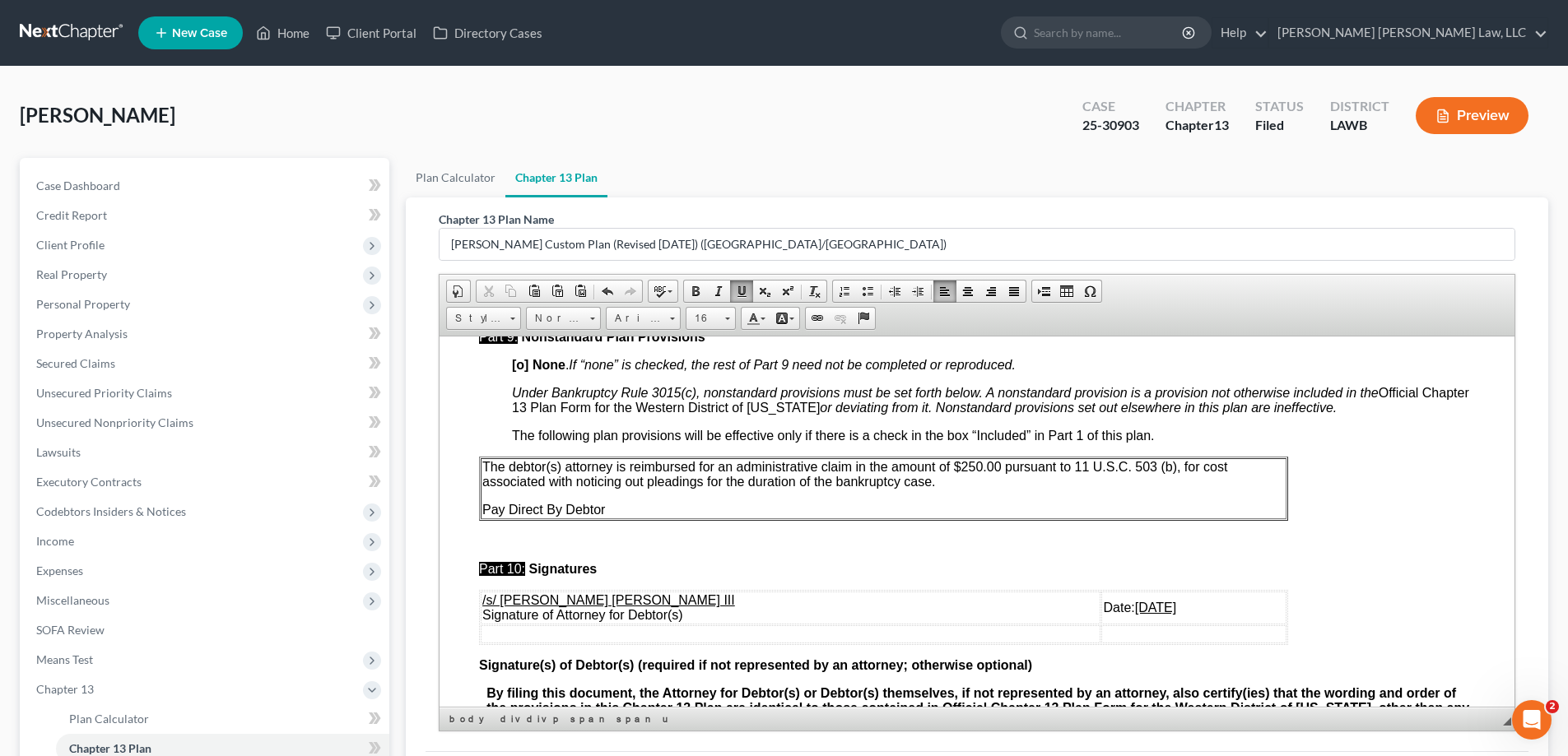
scroll to position [5259, 0]
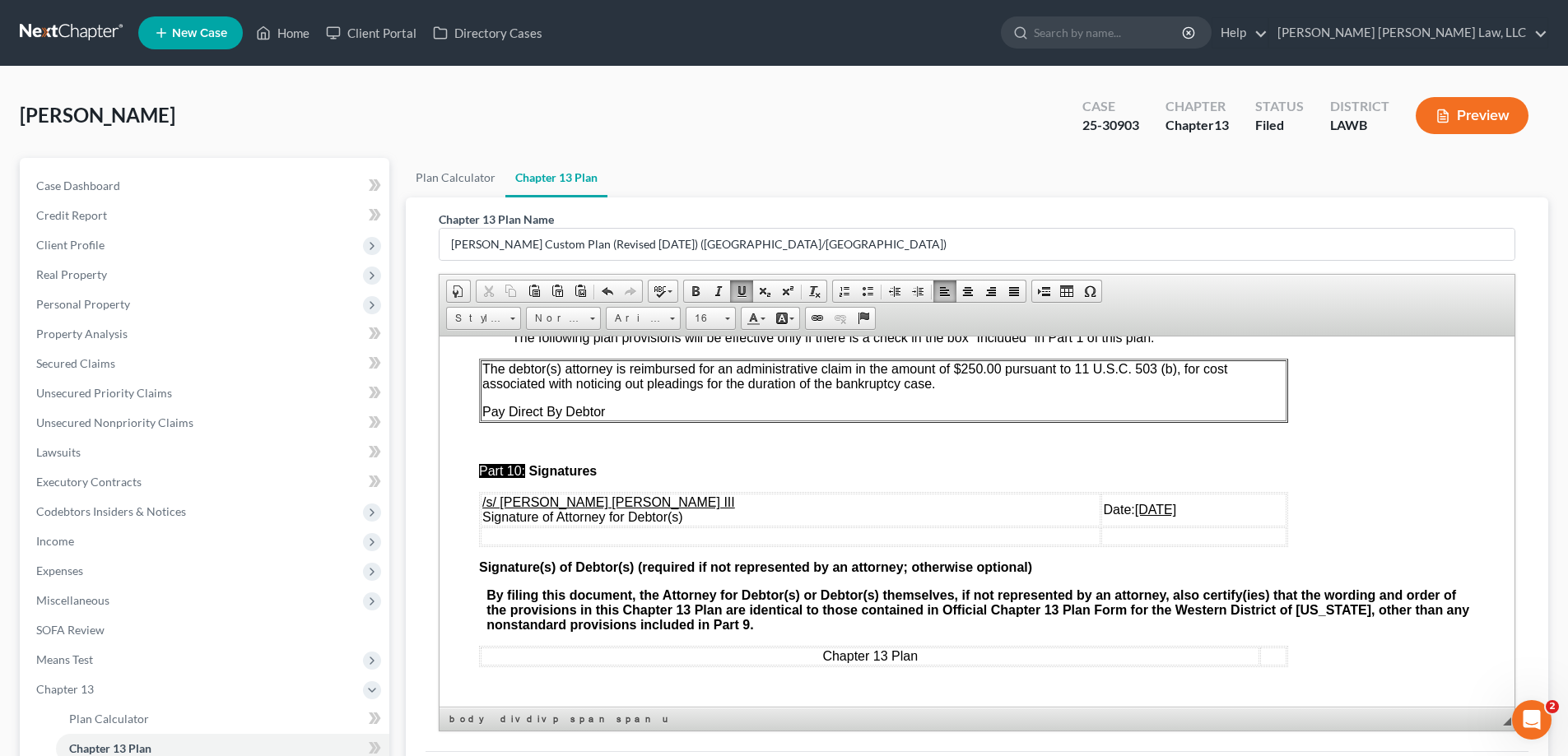
drag, startPoint x: 1051, startPoint y: 510, endPoint x: 1147, endPoint y: 508, distance: 96.0
click at [1147, 508] on td "Date: [DATE]" at bounding box center [1194, 509] width 185 height 33
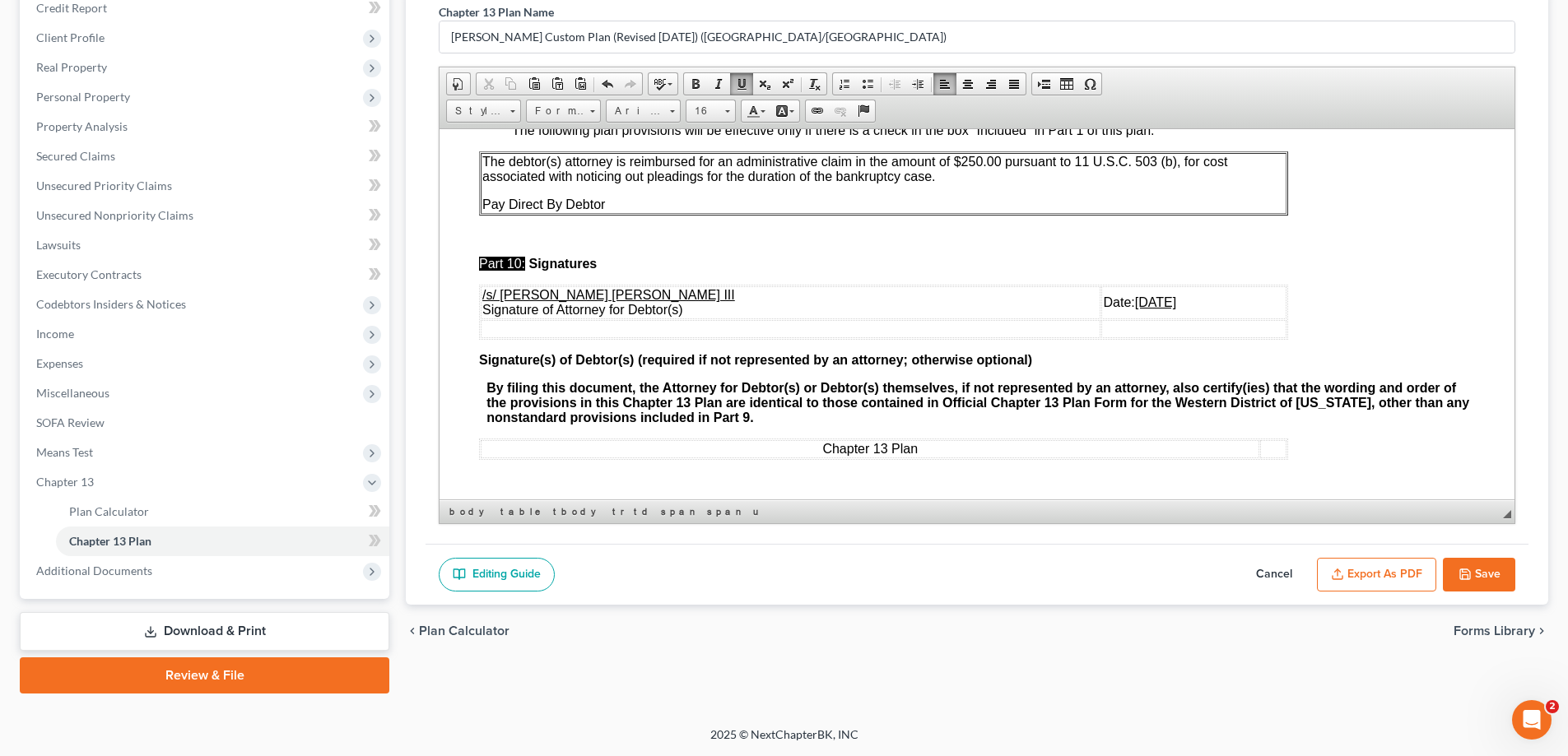
click at [1487, 576] on button "Save" at bounding box center [1478, 575] width 72 height 35
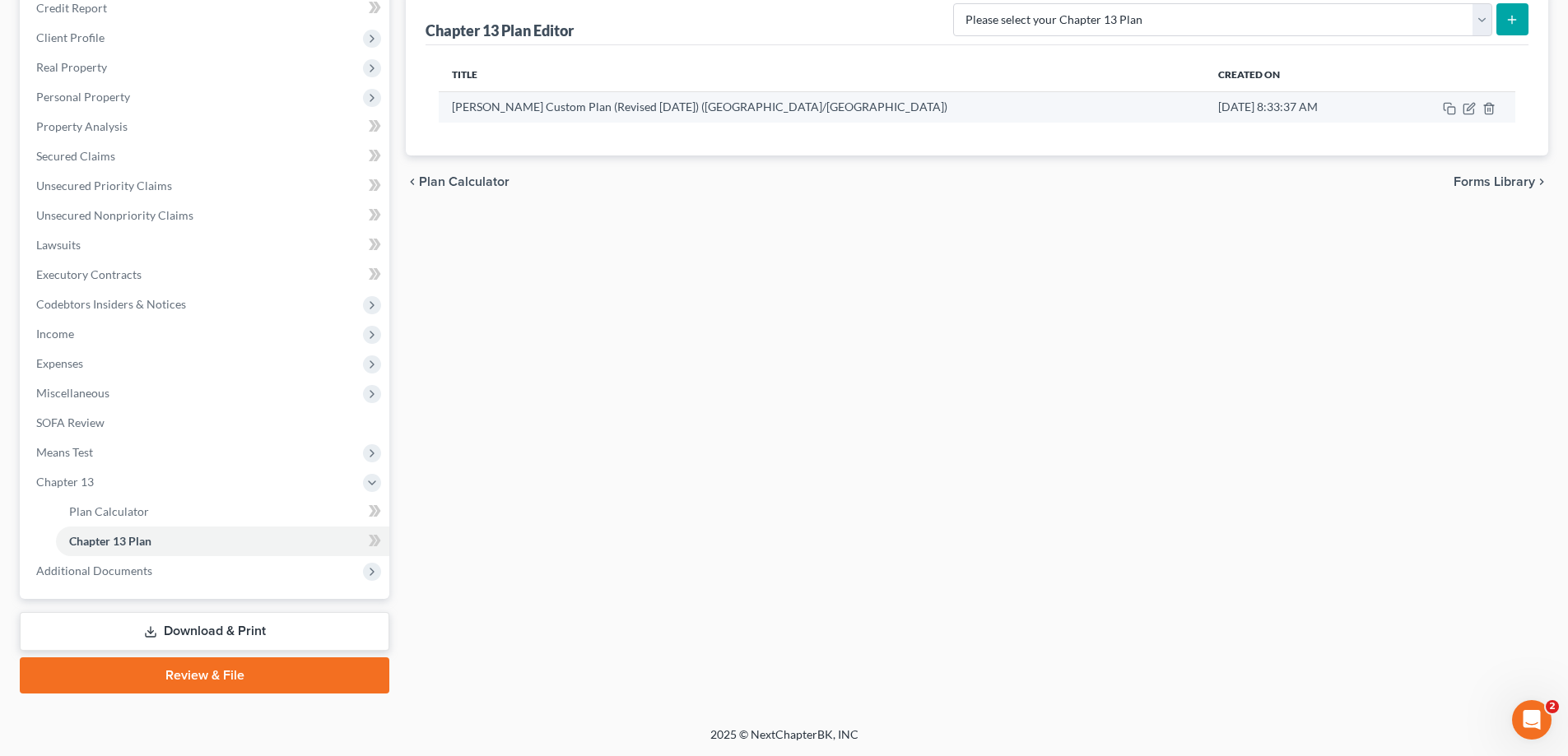
click at [1461, 111] on td at bounding box center [1452, 107] width 126 height 31
click at [1471, 112] on icon "button" at bounding box center [1468, 109] width 13 height 13
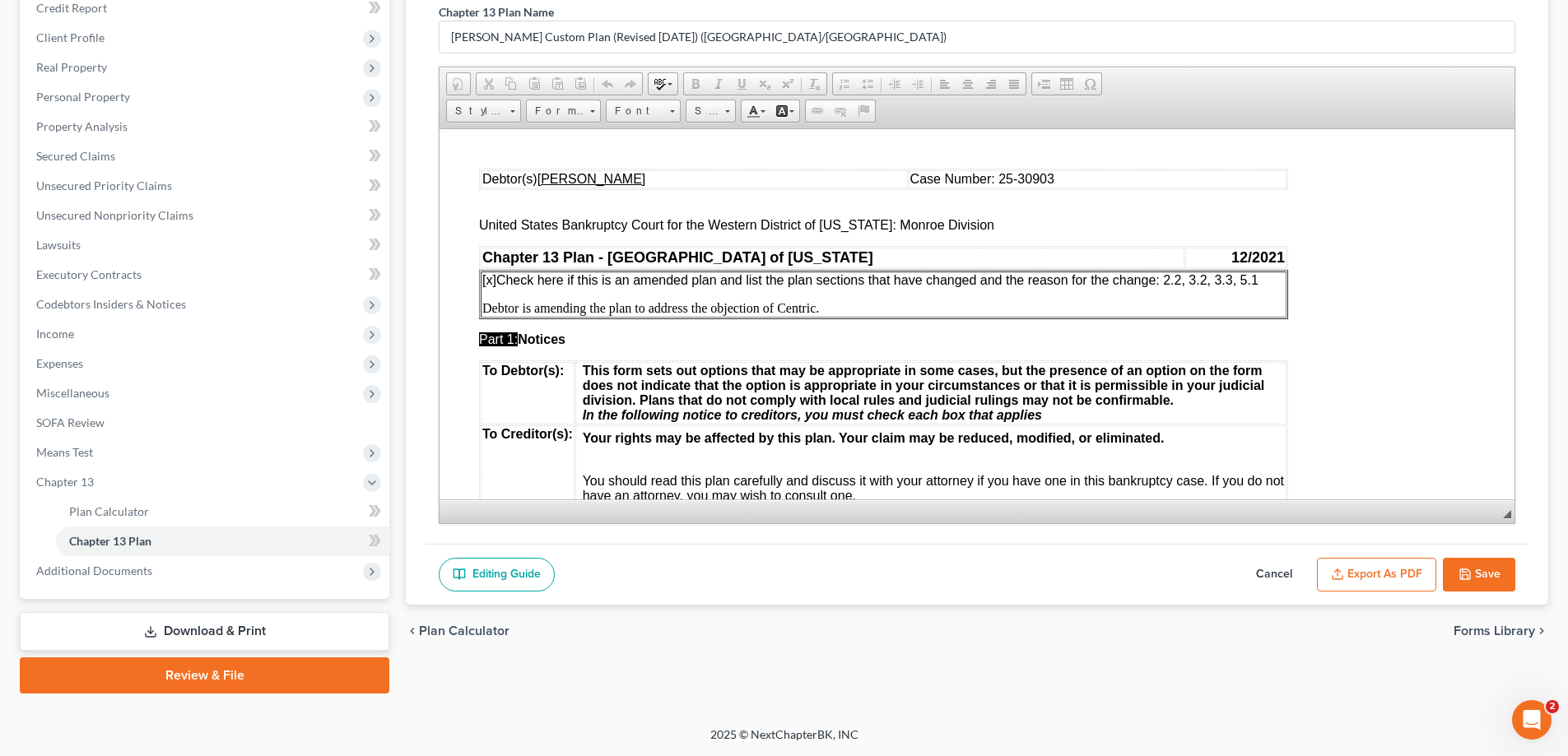
scroll to position [0, 0]
click at [1357, 578] on button "Export as PDF" at bounding box center [1376, 575] width 119 height 35
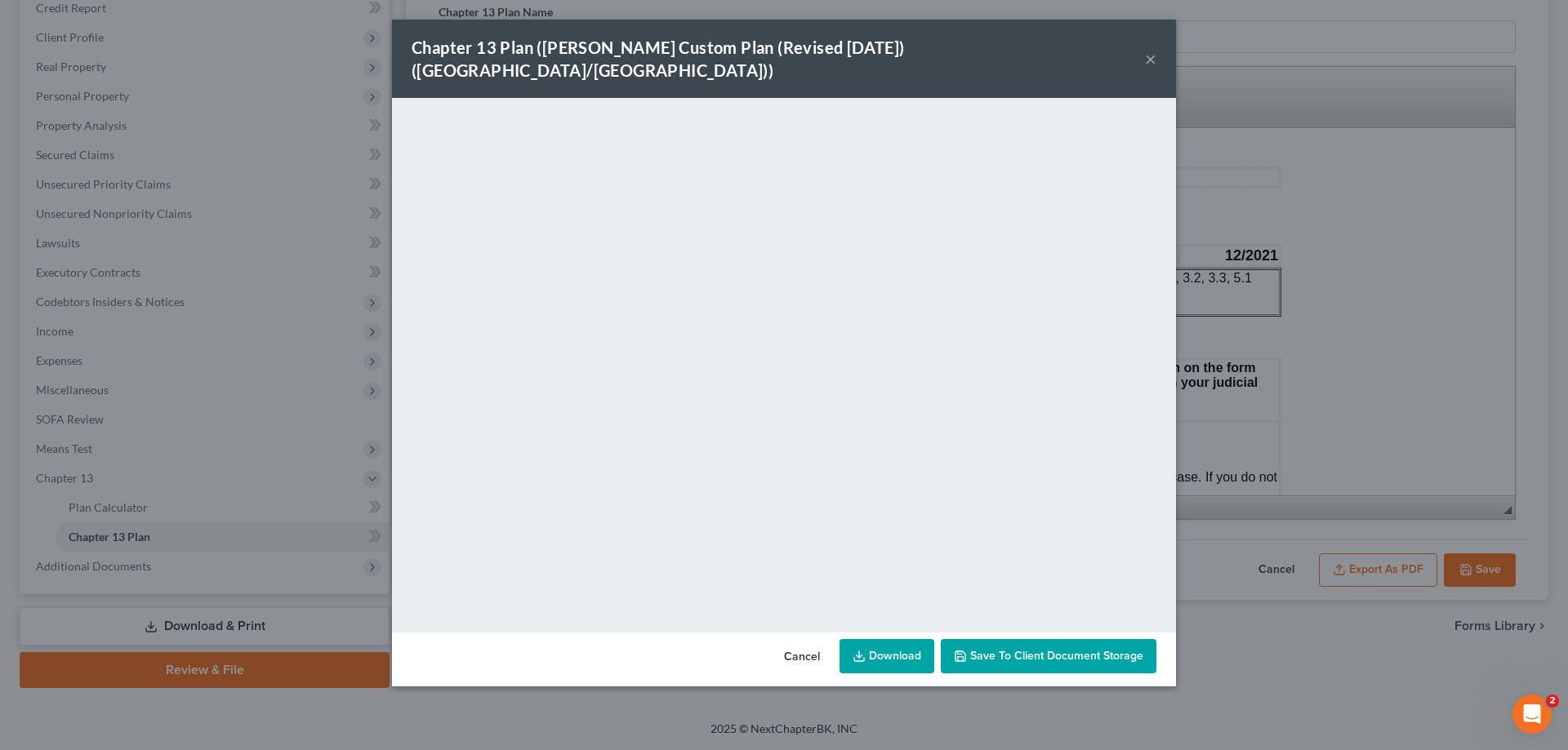
drag, startPoint x: 1152, startPoint y: 44, endPoint x: 1238, endPoint y: 221, distance: 196.8
click at [1152, 49] on button "×" at bounding box center [1150, 59] width 11 height 19
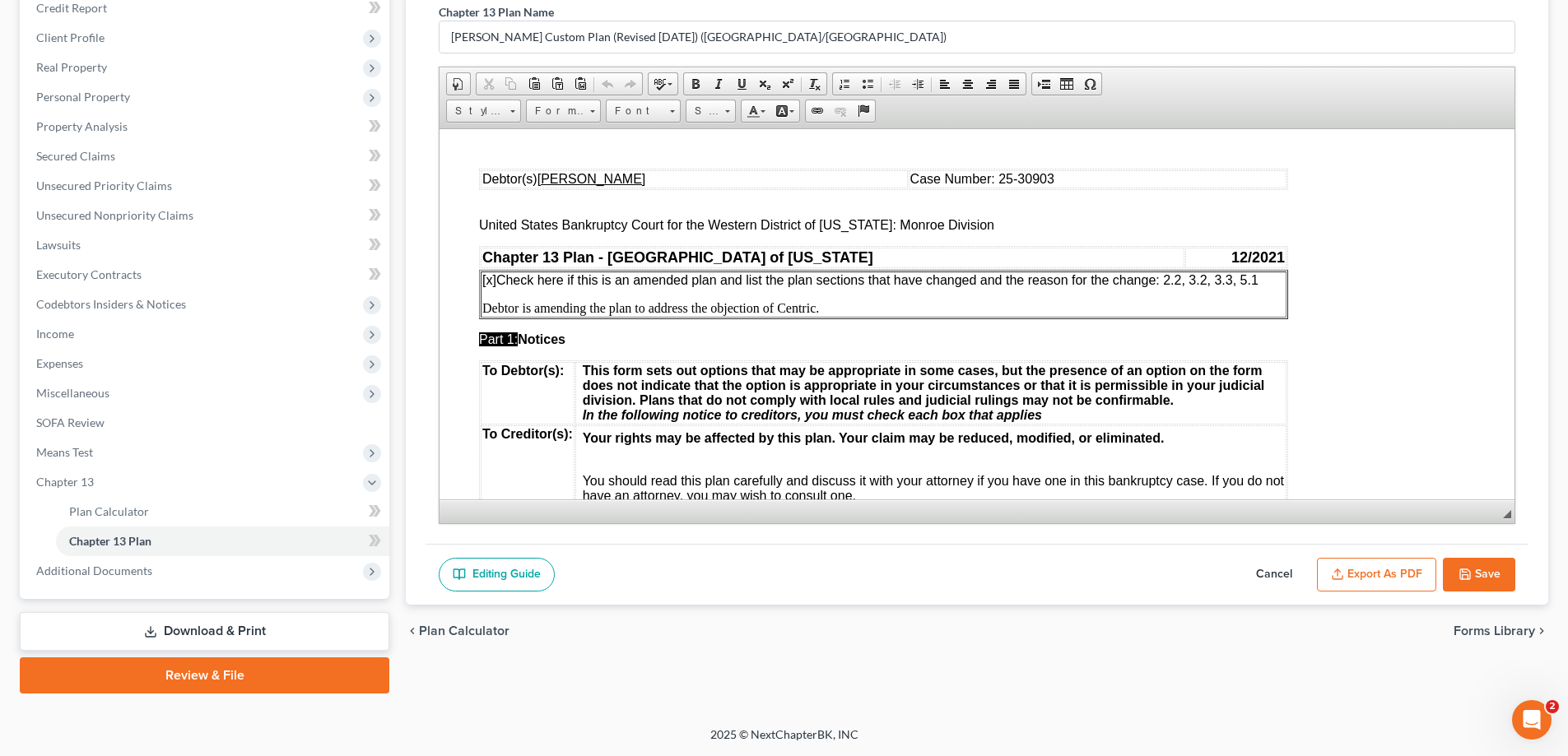
click at [1476, 582] on button "Save" at bounding box center [1478, 575] width 72 height 35
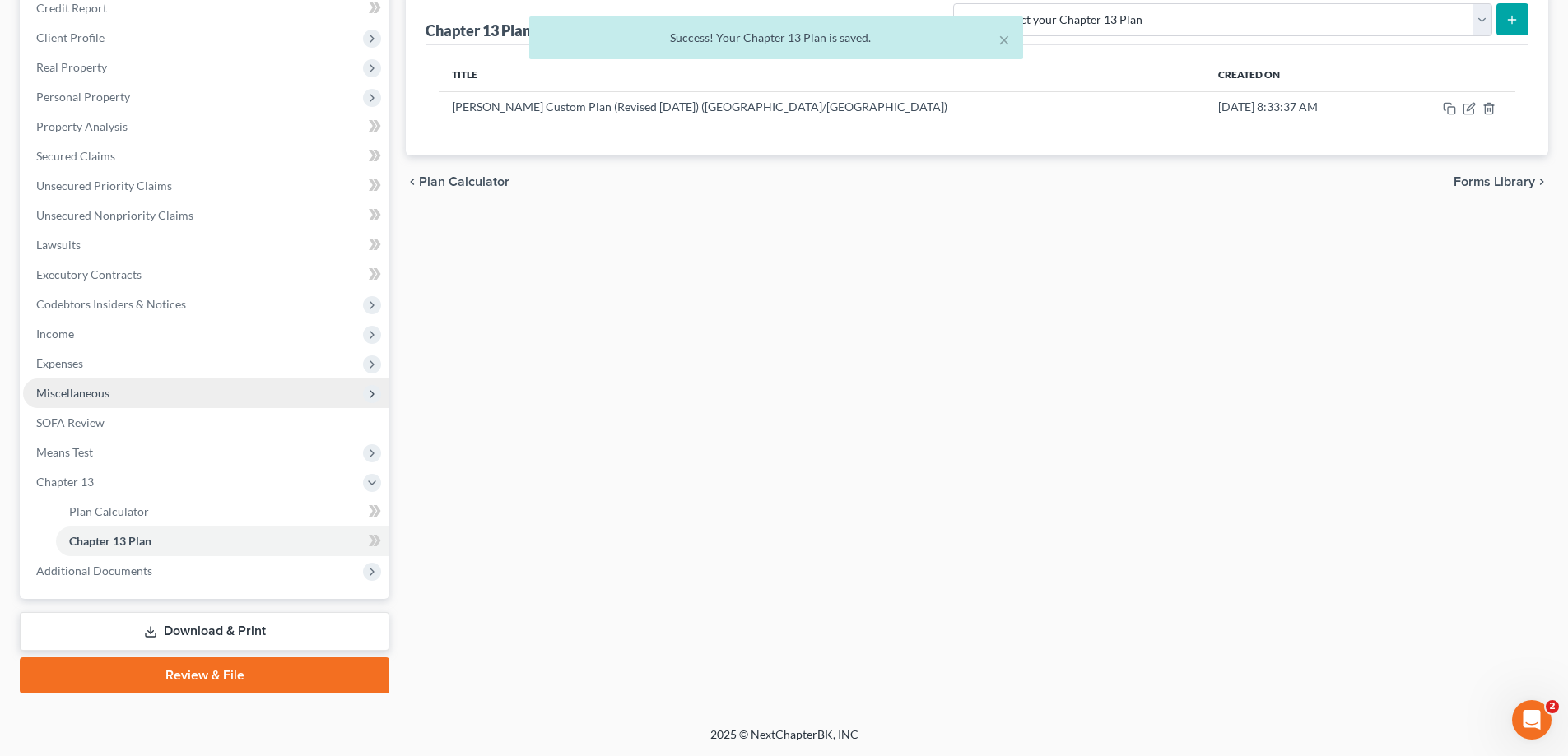
drag, startPoint x: 64, startPoint y: 369, endPoint x: 144, endPoint y: 393, distance: 83.5
click at [64, 369] on span "Expenses" at bounding box center [60, 364] width 47 height 14
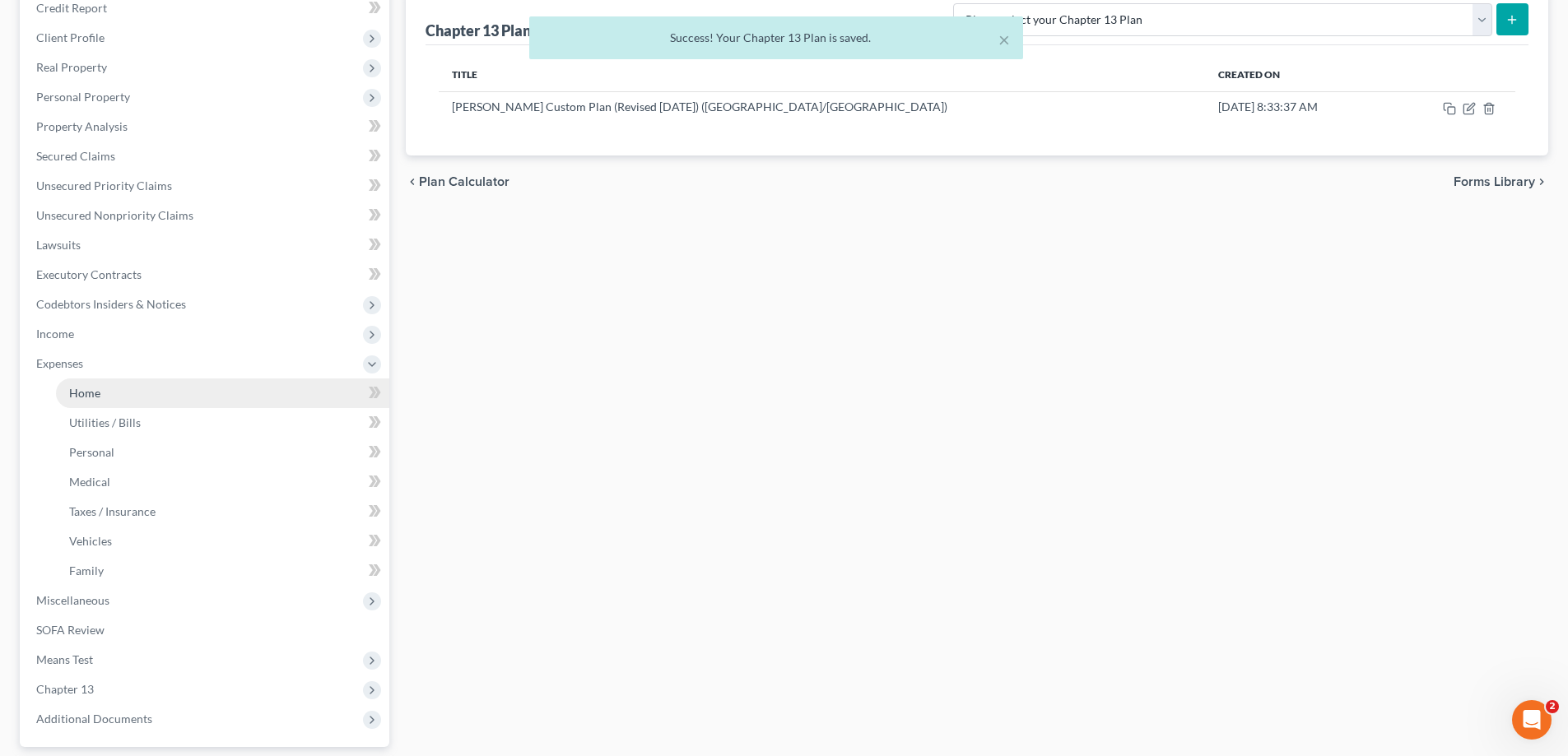
click at [138, 391] on link "Home" at bounding box center [222, 393] width 334 height 29
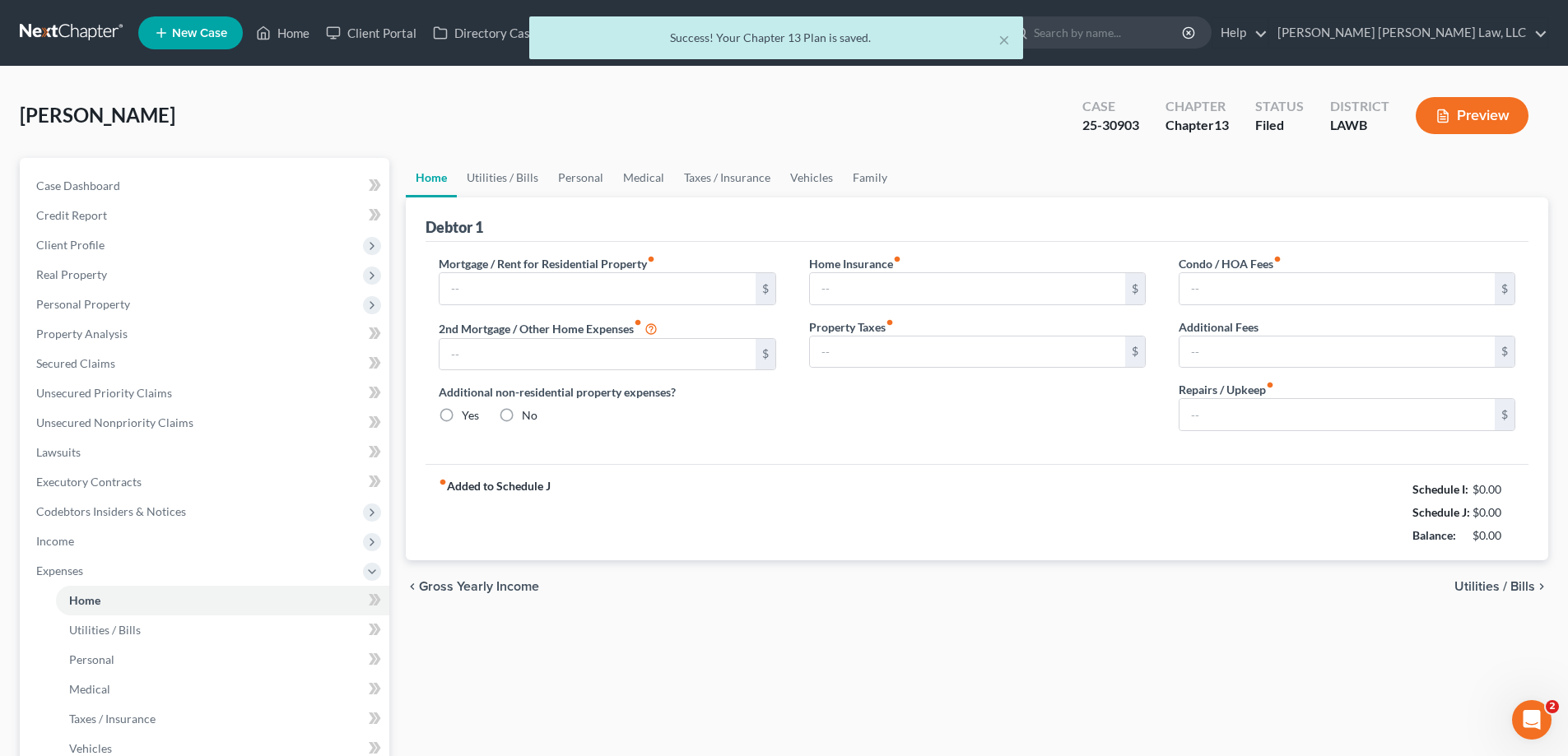
type input "800.00"
type input "0.00"
radio input "true"
type input "0.00"
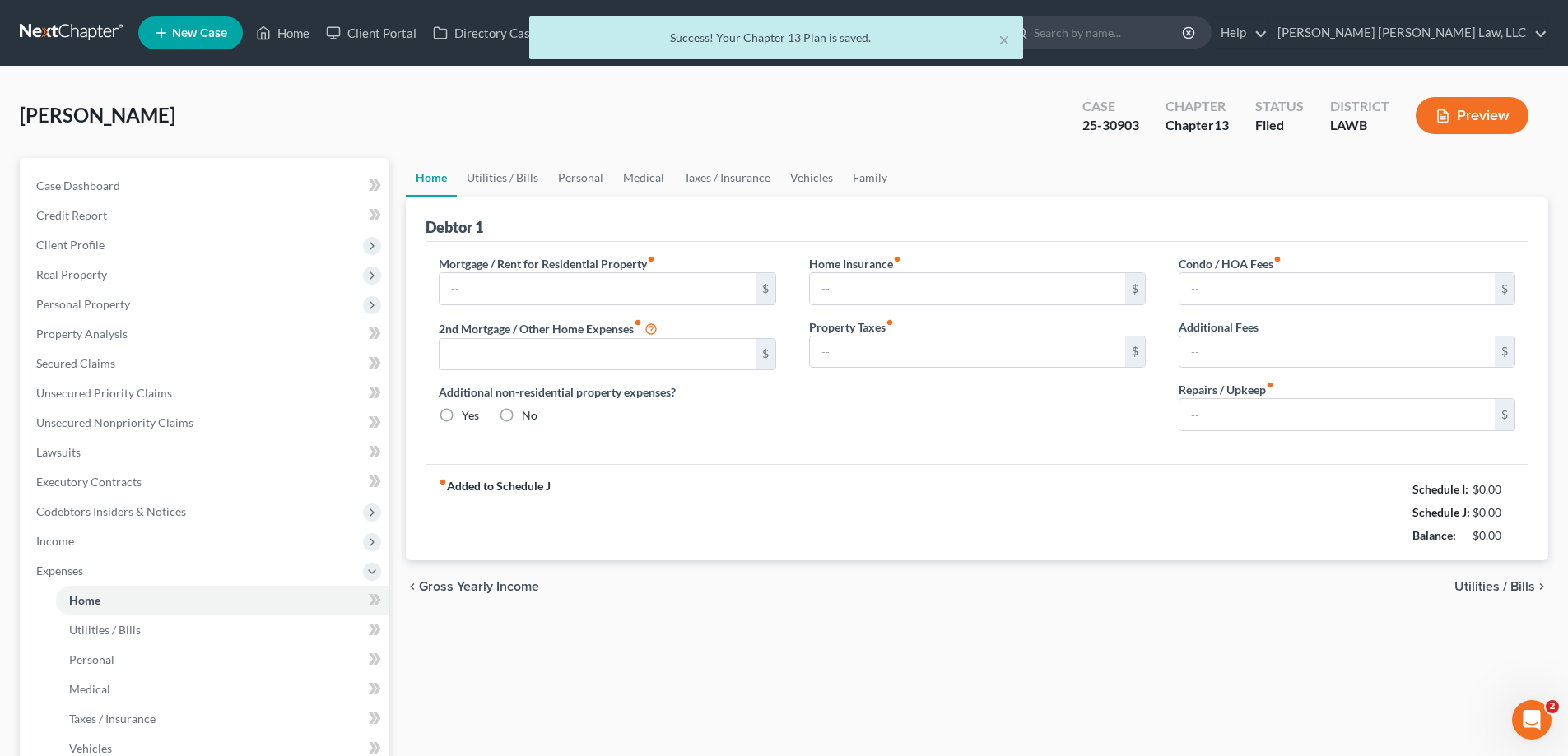
type input "0.00"
click at [564, 184] on link "Personal" at bounding box center [580, 178] width 65 height 39
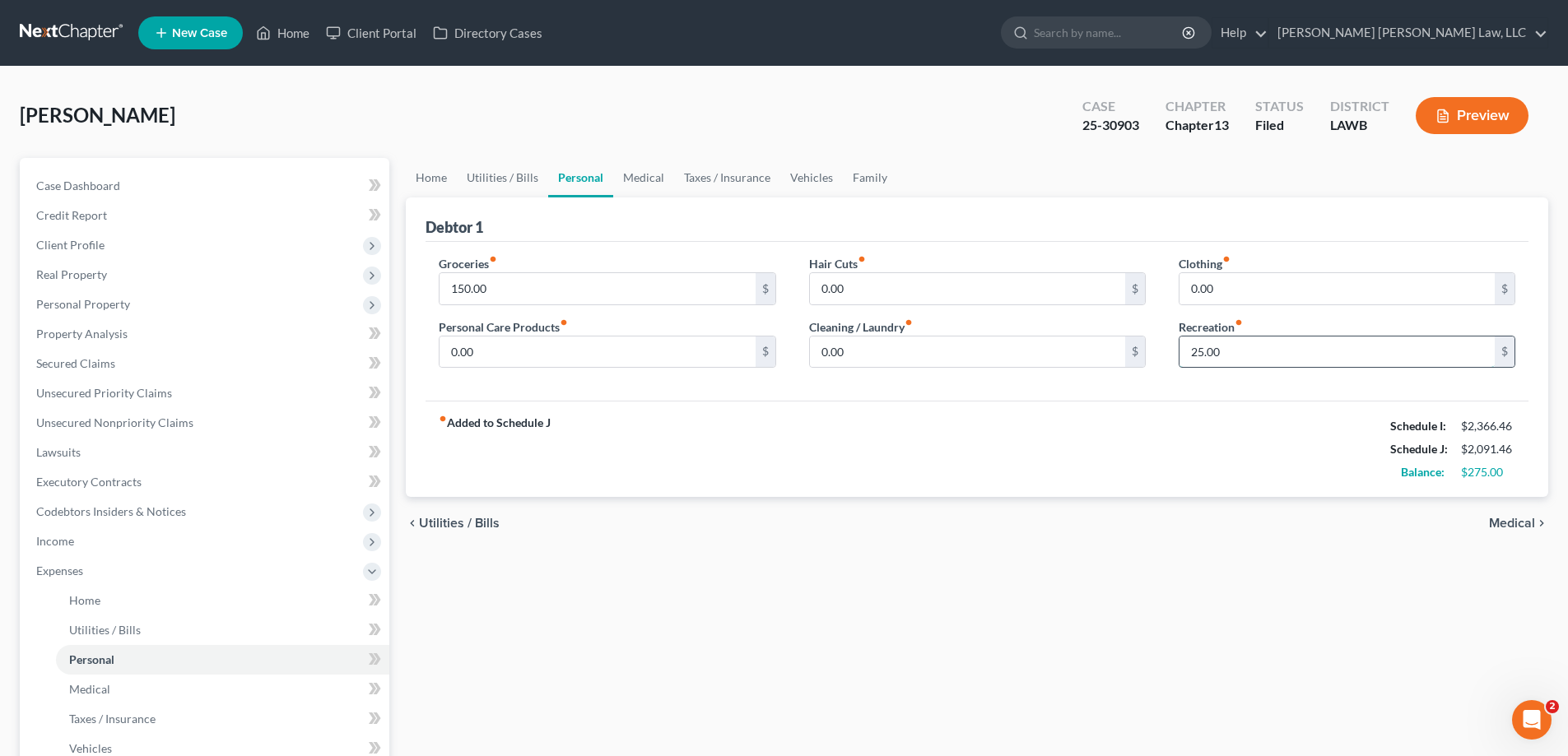
click at [1239, 352] on input "25.00" at bounding box center [1337, 351] width 315 height 31
click at [650, 174] on link "Medical" at bounding box center [643, 178] width 60 height 39
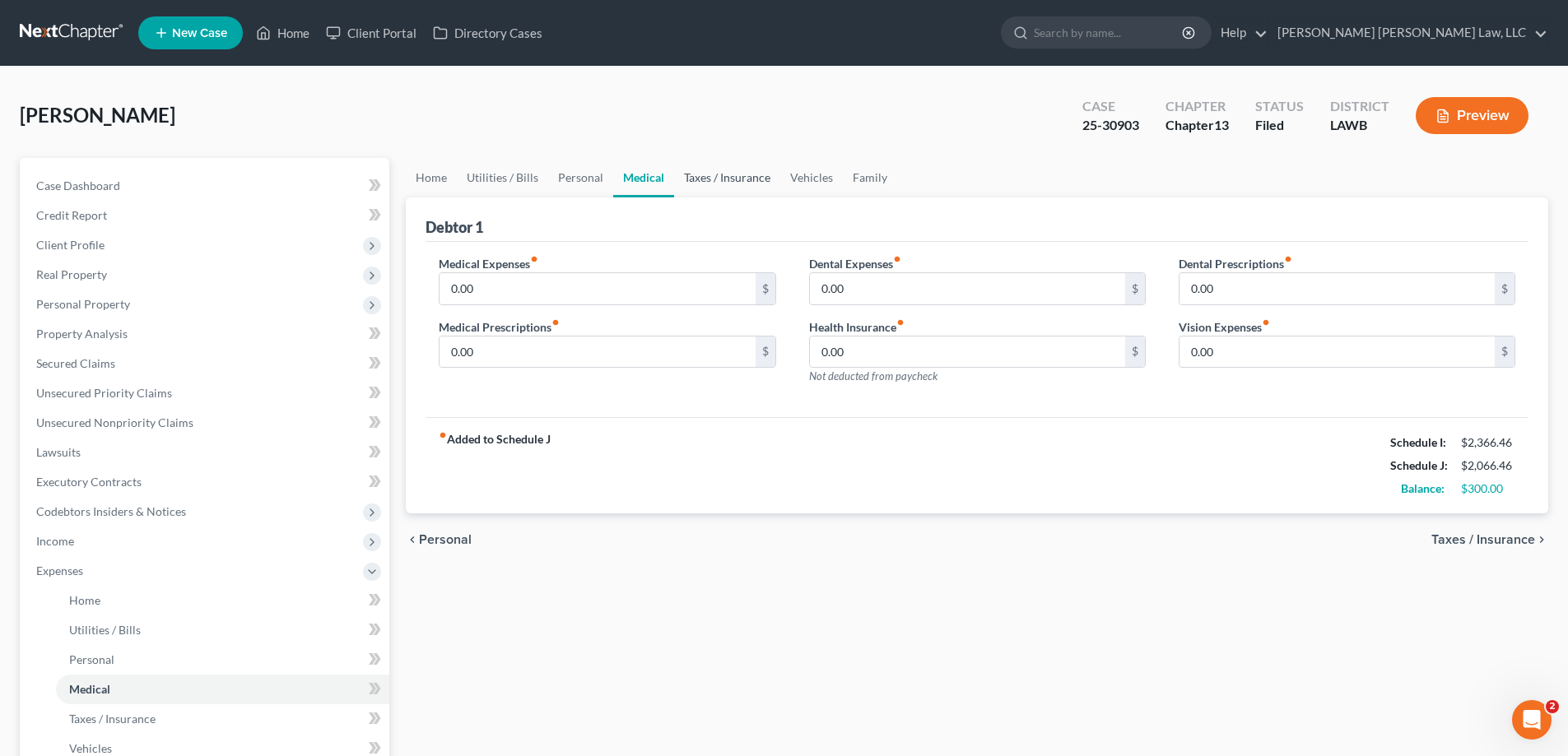
click at [740, 179] on link "Taxes / Insurance" at bounding box center [727, 178] width 106 height 39
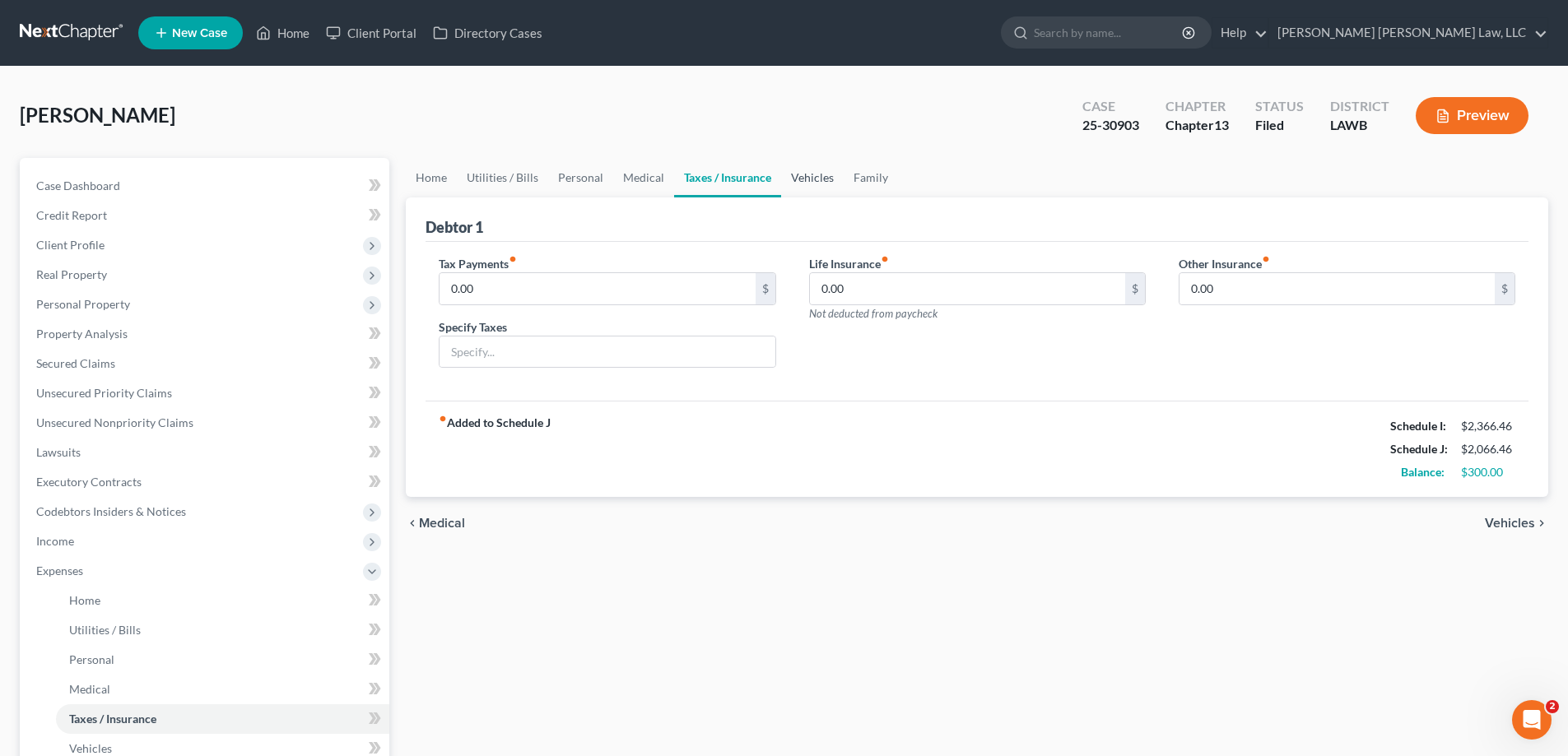
click at [793, 181] on link "Vehicles" at bounding box center [812, 178] width 62 height 39
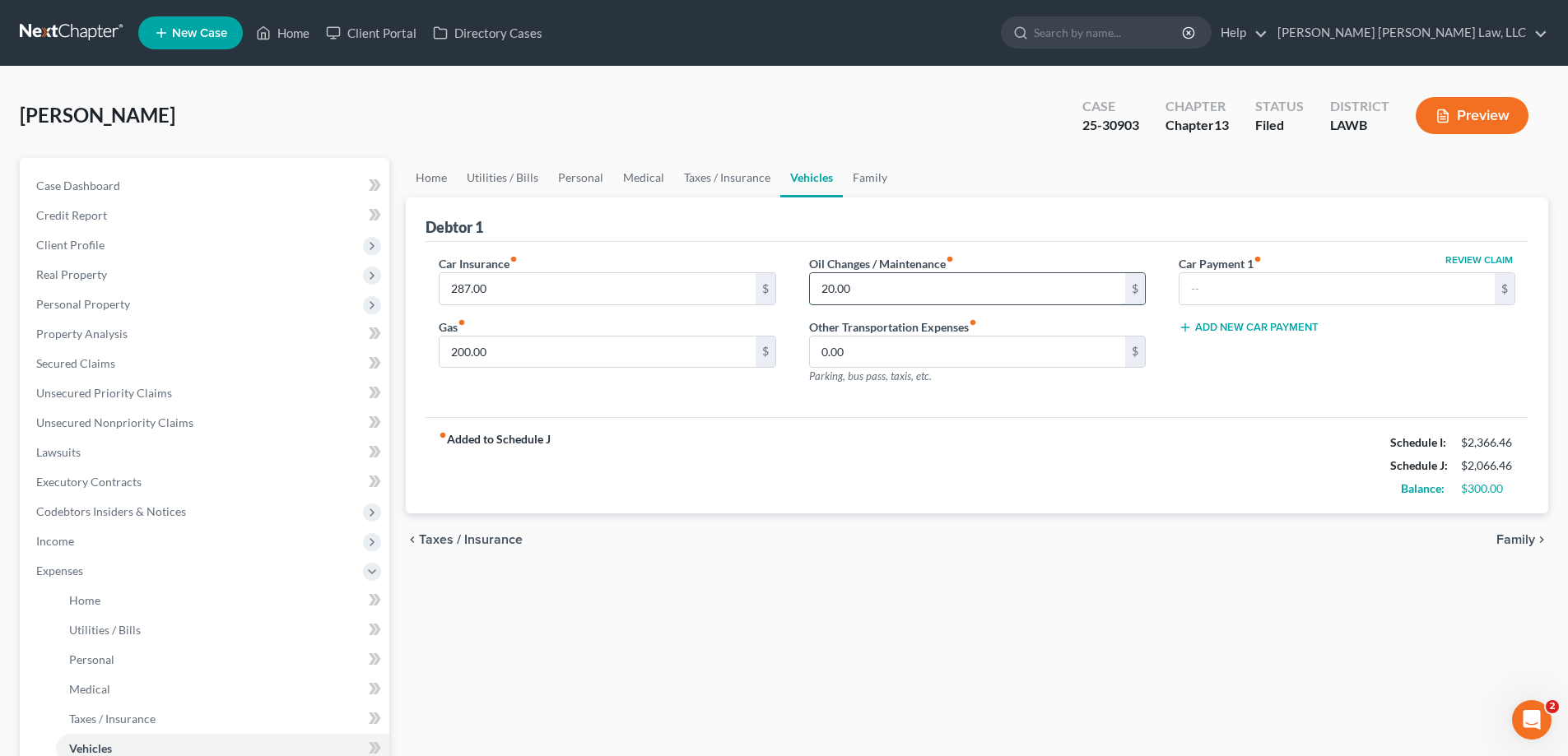
click at [878, 294] on input "20.00" at bounding box center [967, 288] width 315 height 31
click at [509, 350] on input "200.00" at bounding box center [597, 351] width 315 height 31
click at [606, 529] on div "chevron_left Taxes / Insurance Family chevron_right" at bounding box center [977, 539] width 1142 height 52
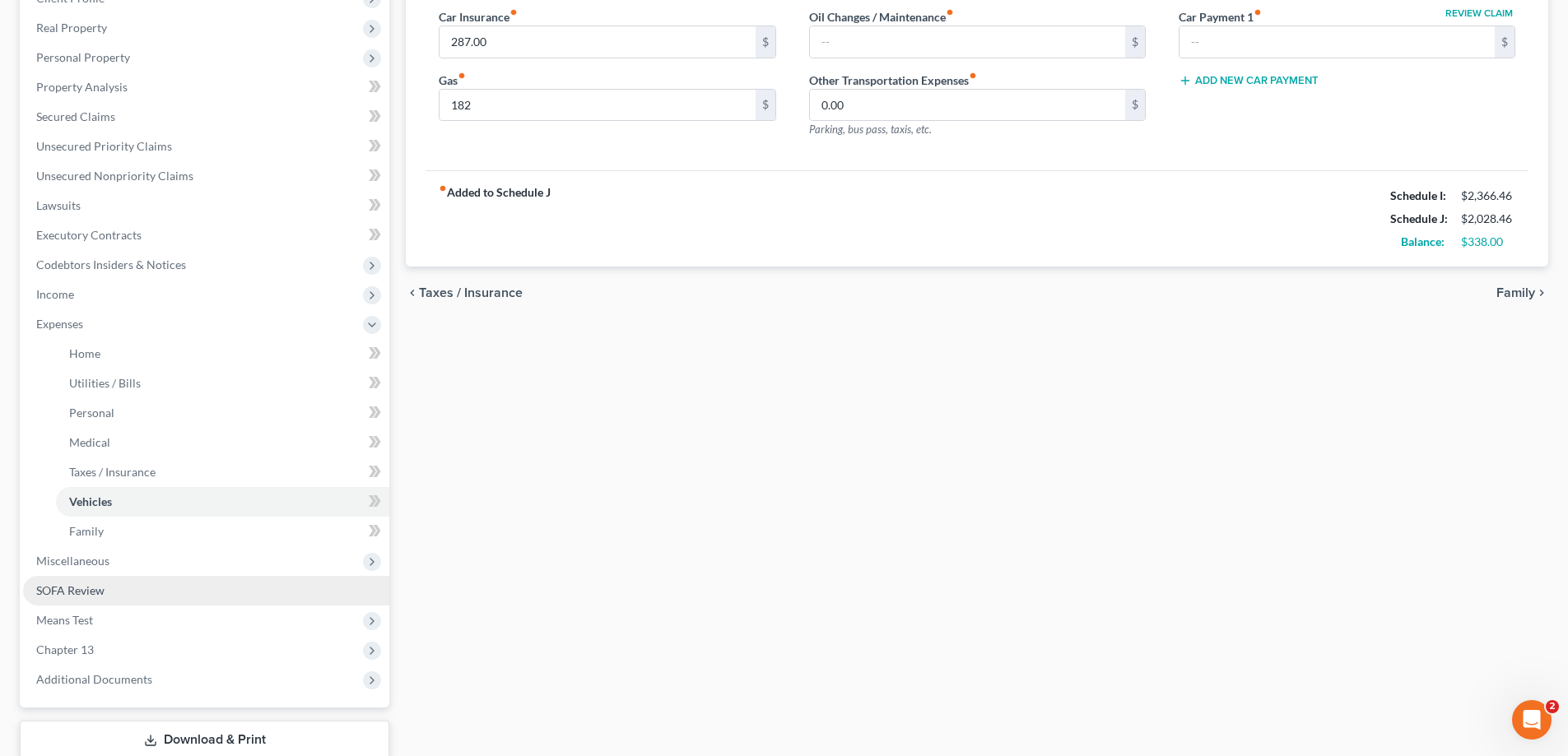
scroll to position [356, 0]
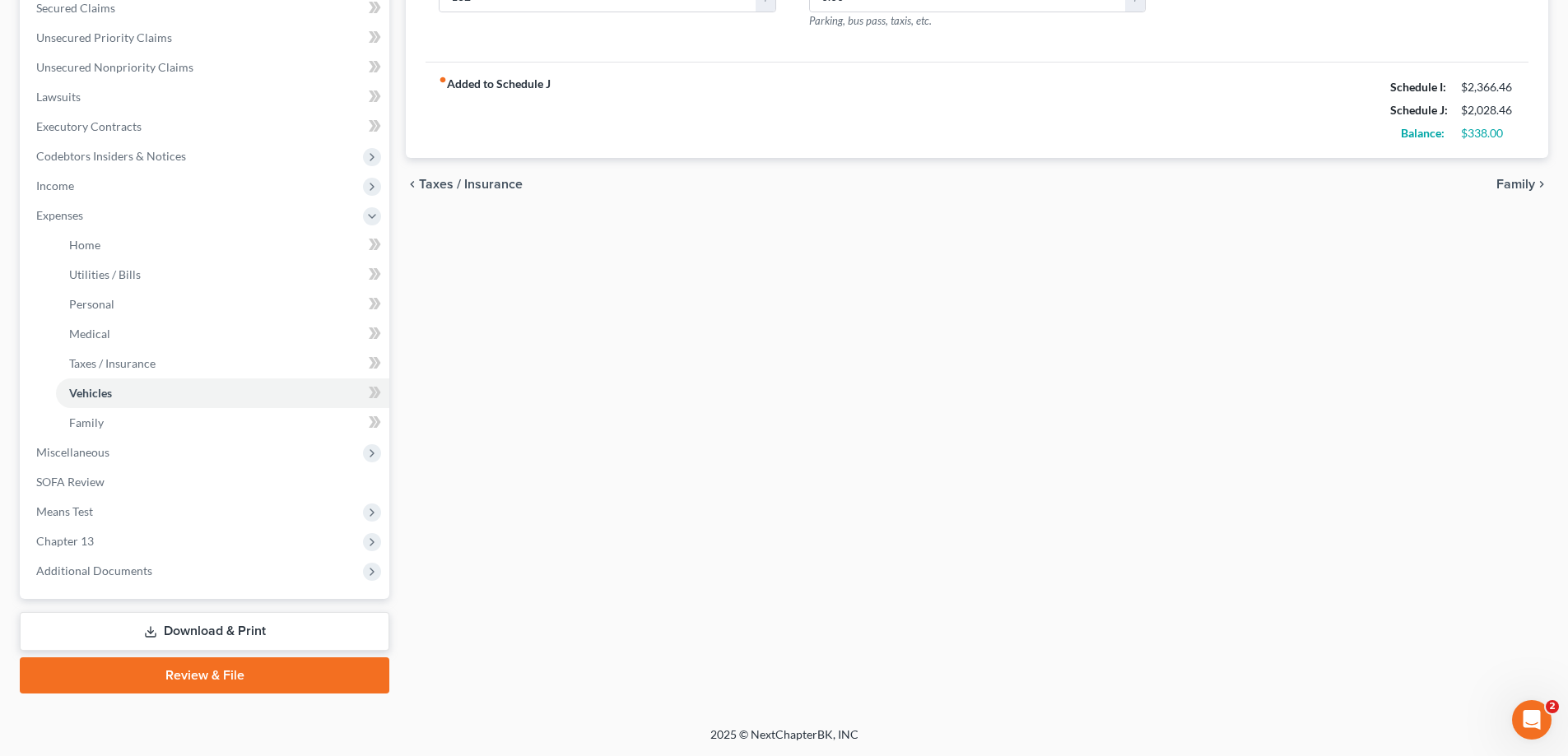
click at [326, 614] on link "Download & Print" at bounding box center [204, 631] width 369 height 38
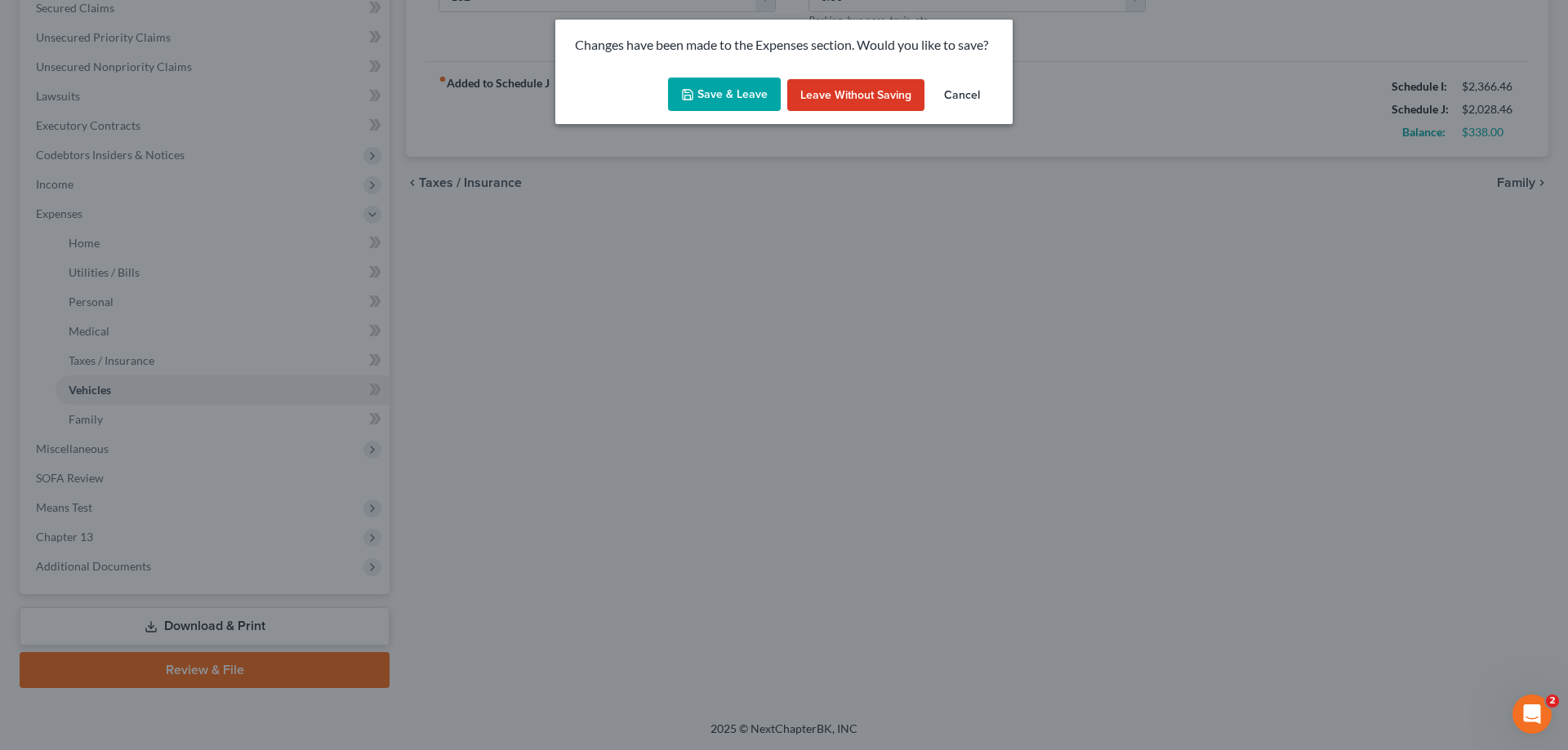
click at [701, 103] on button "Save & Leave" at bounding box center [724, 94] width 113 height 34
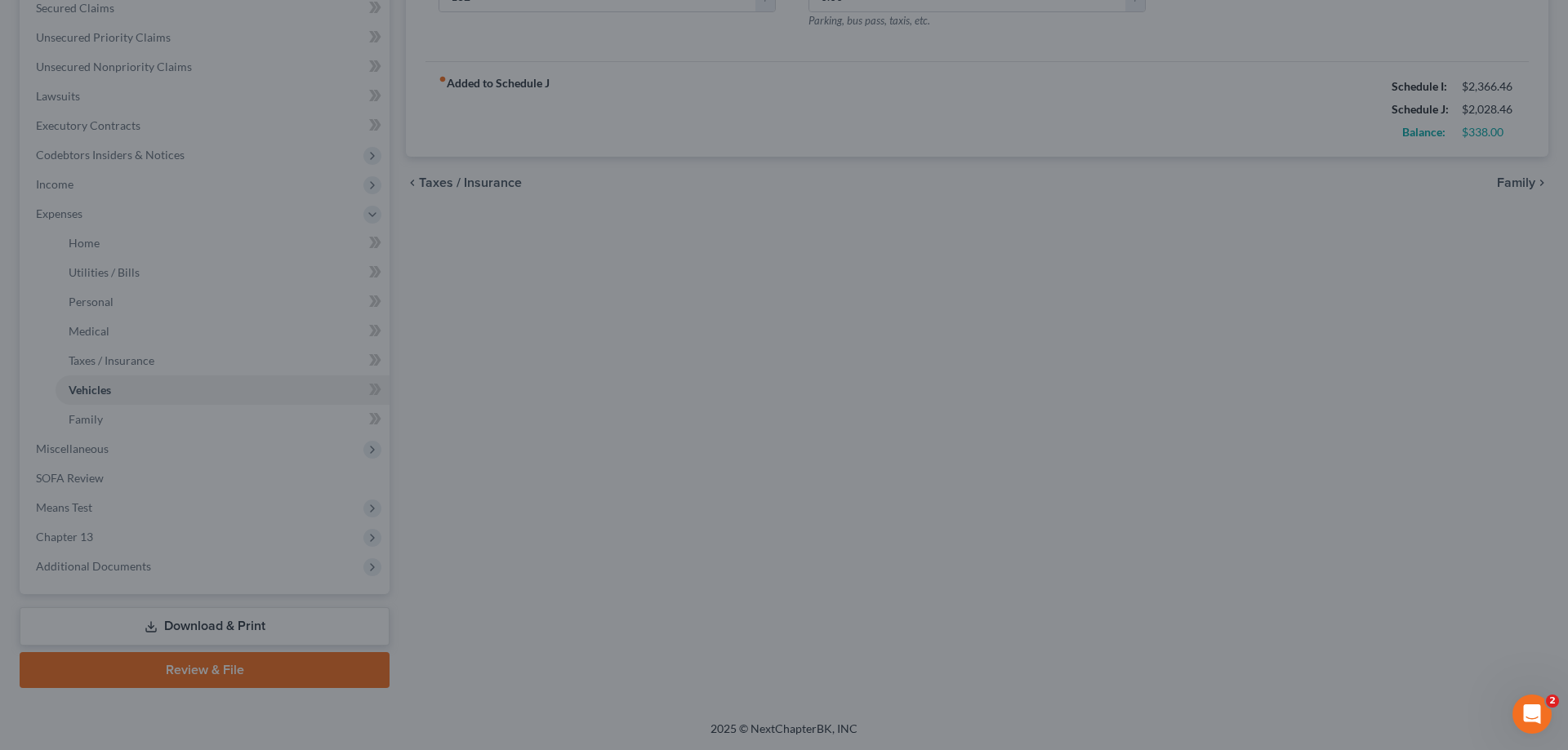
type input "182.00"
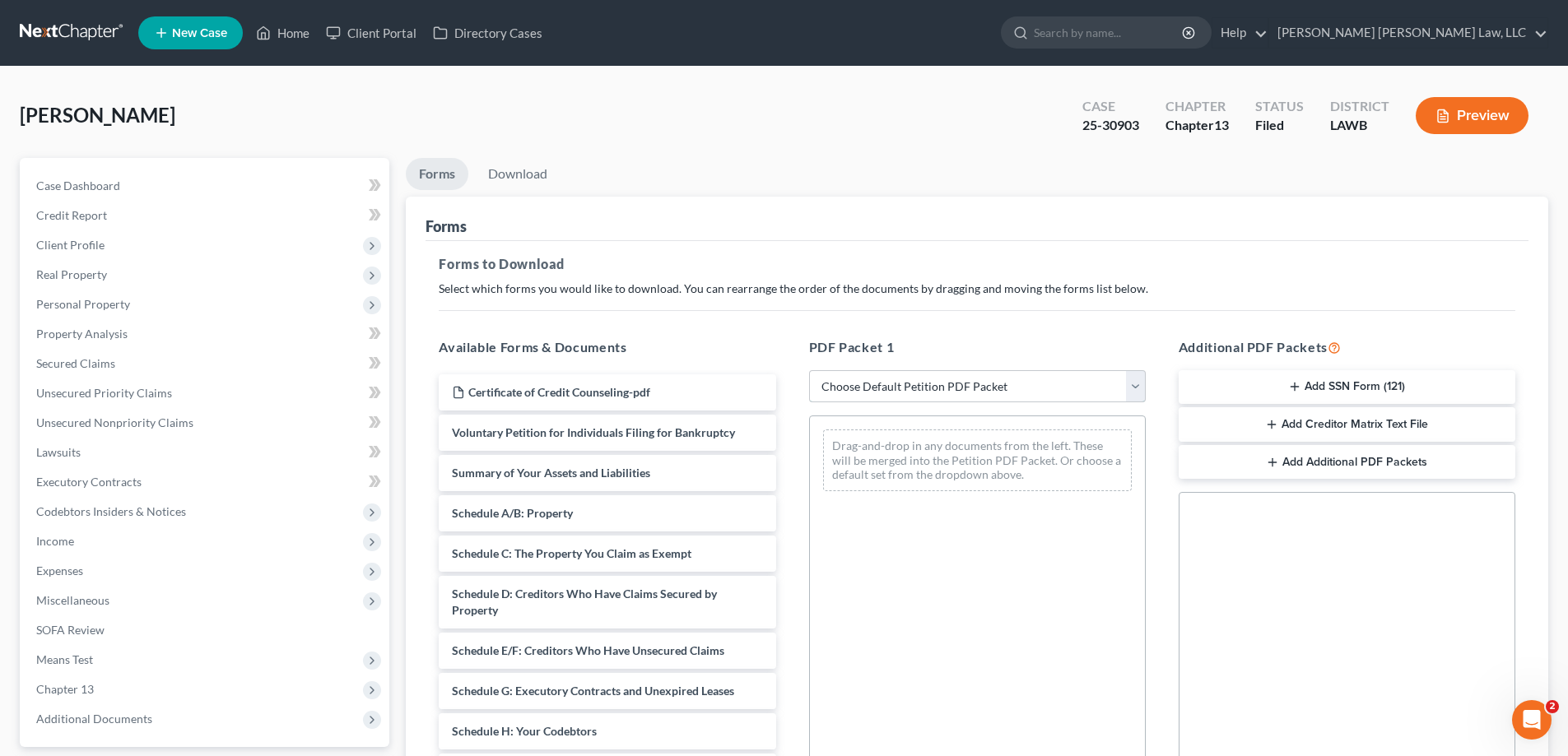
drag, startPoint x: 908, startPoint y: 389, endPoint x: 909, endPoint y: 399, distance: 10.0
click at [908, 389] on select "Choose Default Petition PDF Packet Complete Bankruptcy Petition (all forms and …" at bounding box center [977, 386] width 336 height 33
select select "2"
click at [809, 370] on select "Choose Default Petition PDF Packet Complete Bankruptcy Petition (all forms and …" at bounding box center [977, 386] width 336 height 33
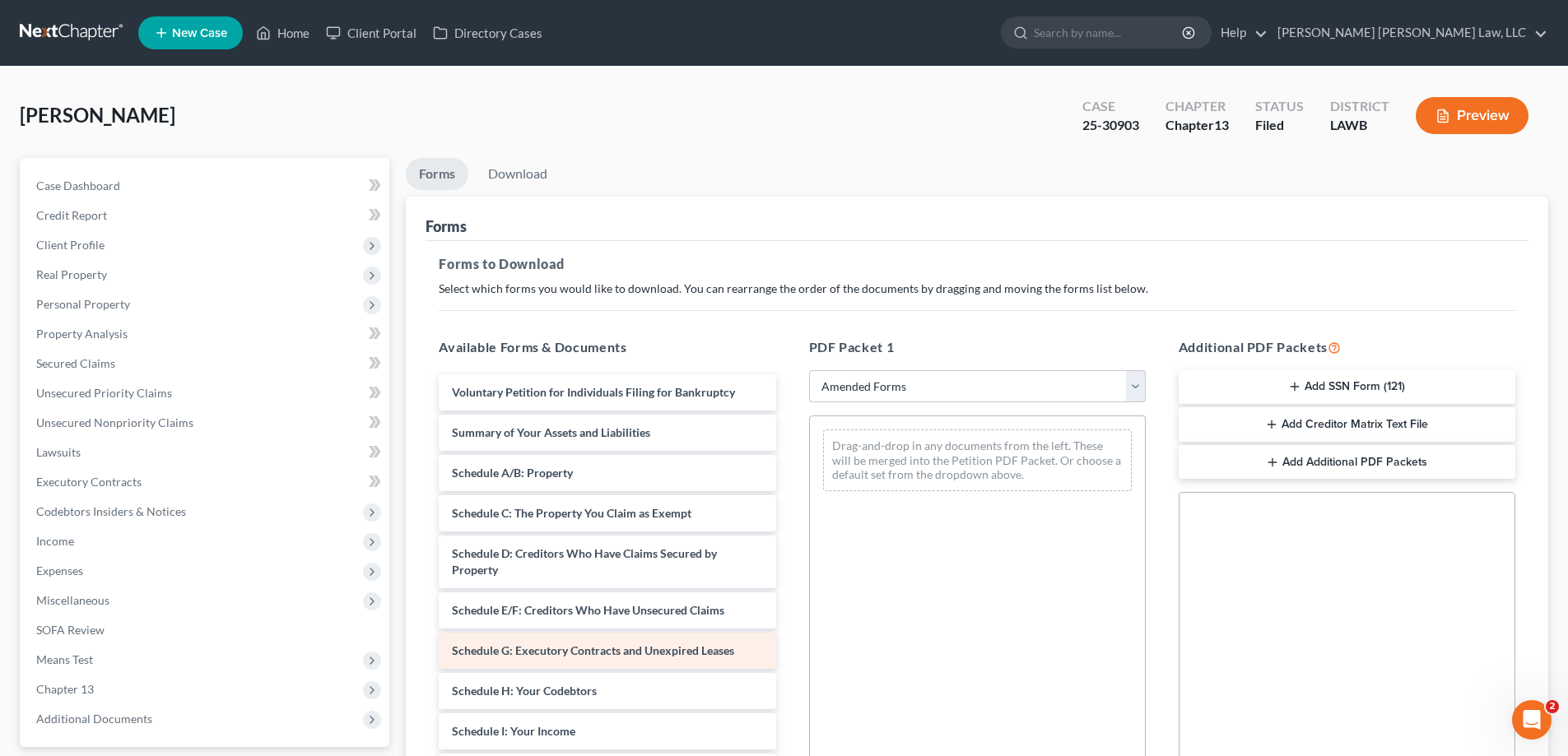
scroll to position [83, 0]
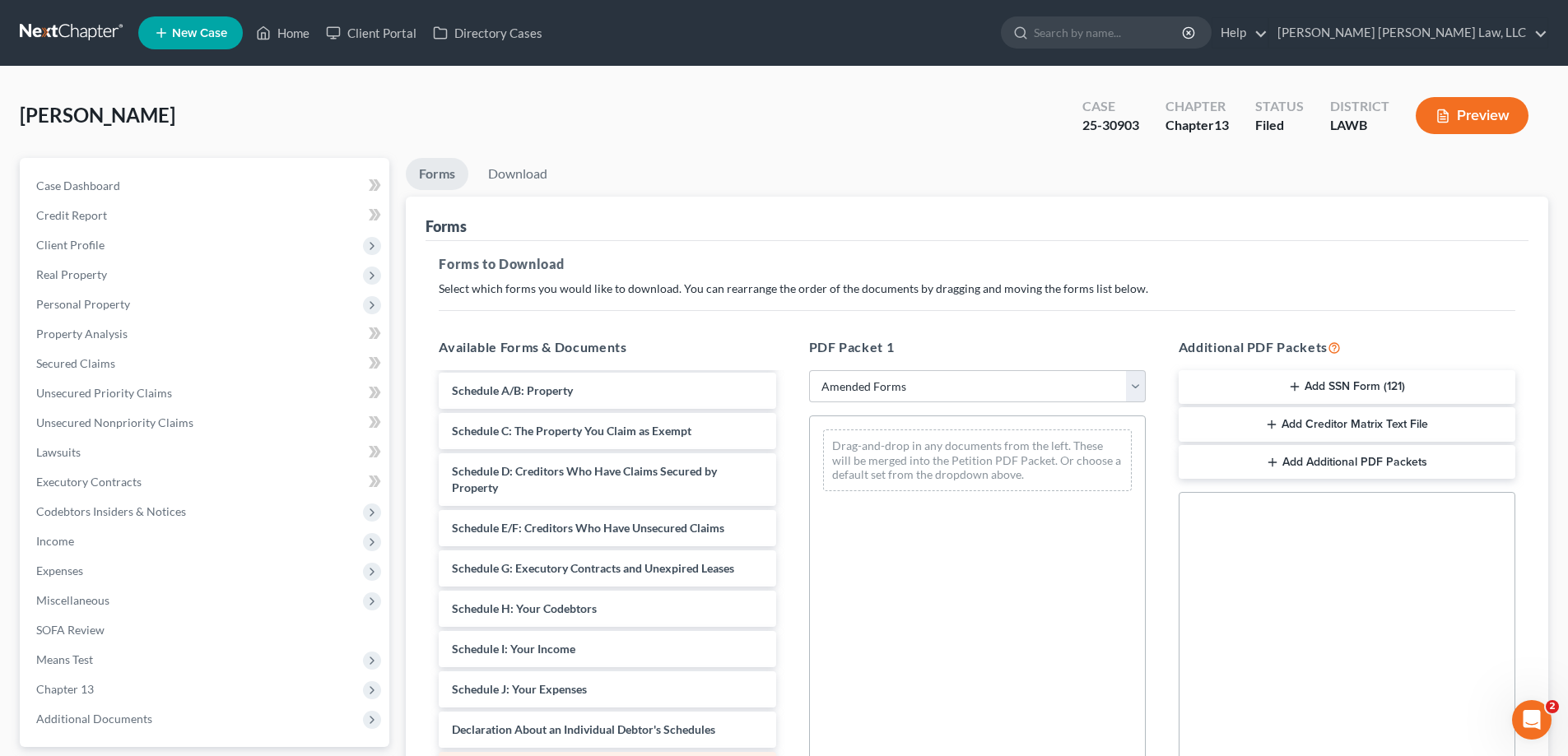
click at [788, 540] on div "Voluntary Petition for Individuals Filing for Bankruptcy Summary of Your Assets…" at bounding box center [607, 657] width 363 height 731
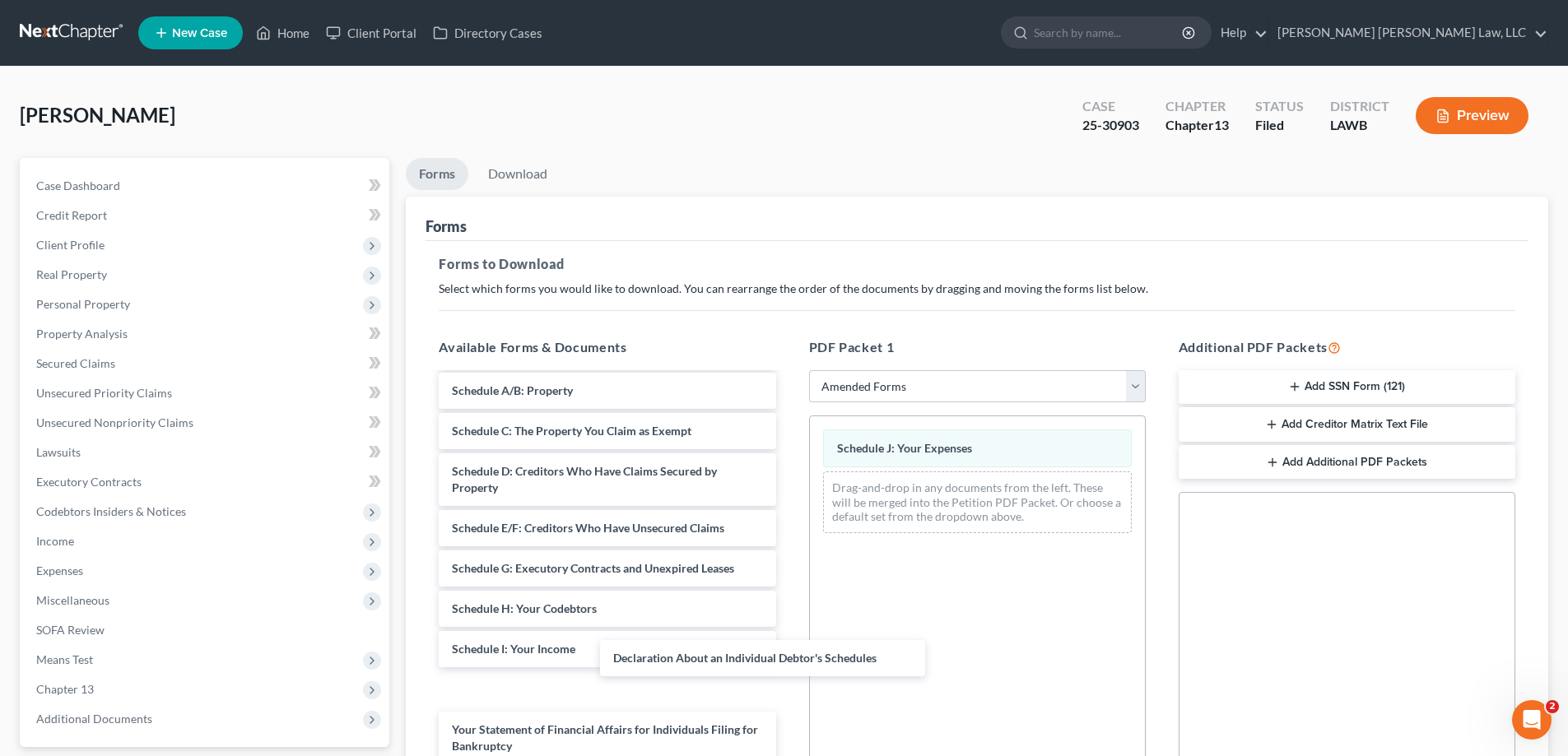
drag, startPoint x: 599, startPoint y: 697, endPoint x: 1307, endPoint y: 628, distance: 711.4
click at [788, 623] on div "Declaration About an Individual Debtor's Schedules Voluntary Petition for Indiv…" at bounding box center [607, 637] width 363 height 690
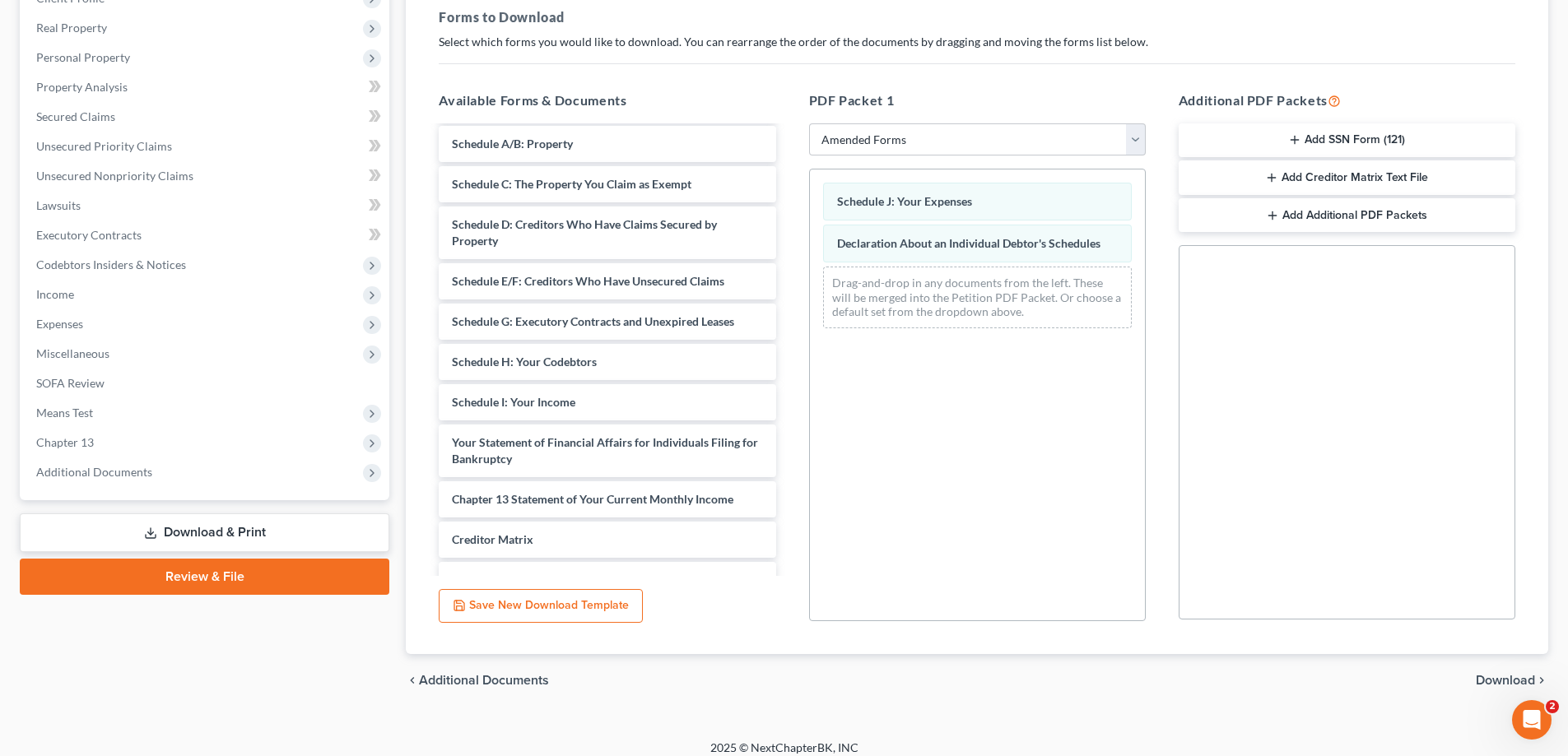
click at [1493, 682] on span "Download" at bounding box center [1505, 680] width 60 height 13
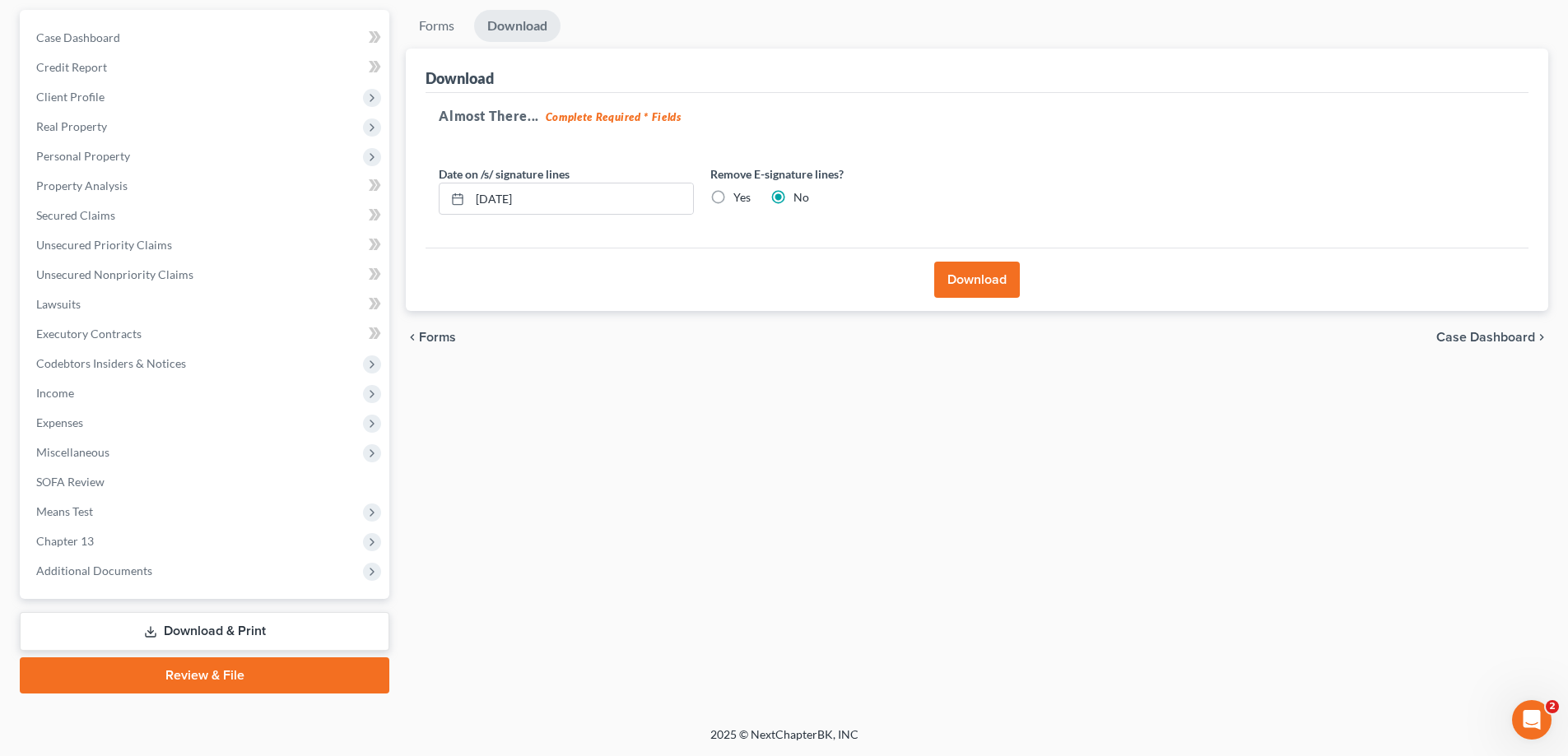
scroll to position [149, 0]
click at [951, 276] on button "Download" at bounding box center [977, 279] width 85 height 36
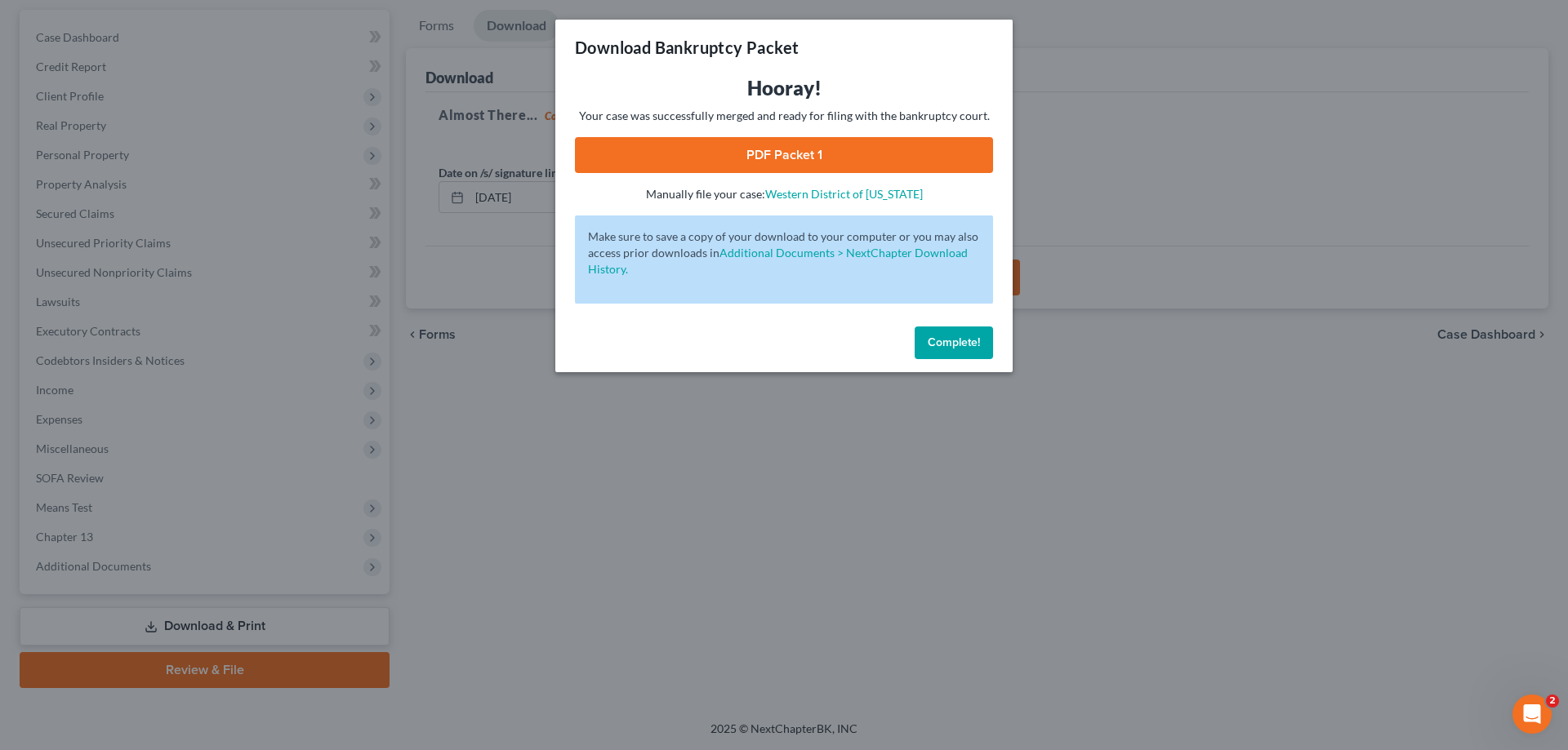
drag, startPoint x: 836, startPoint y: 176, endPoint x: 836, endPoint y: 163, distance: 13.0
click at [836, 171] on div "Hooray! Your case was successfully merged and ready for filing with the bankrup…" at bounding box center [784, 139] width 418 height 127
click at [842, 153] on link "PDF Packet 1" at bounding box center [784, 154] width 418 height 36
click at [969, 336] on span "Complete!" at bounding box center [953, 342] width 52 height 14
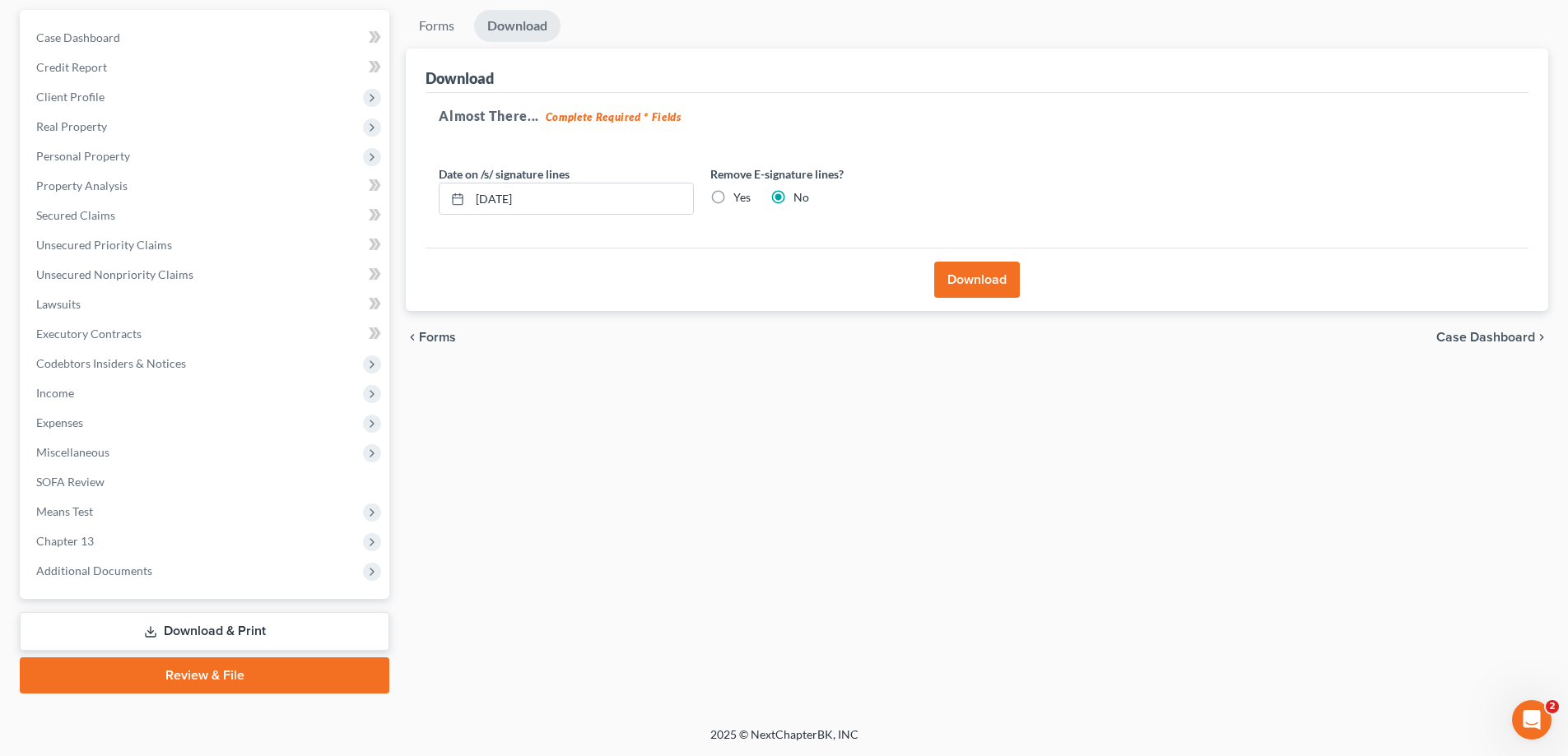
scroll to position [0, 0]
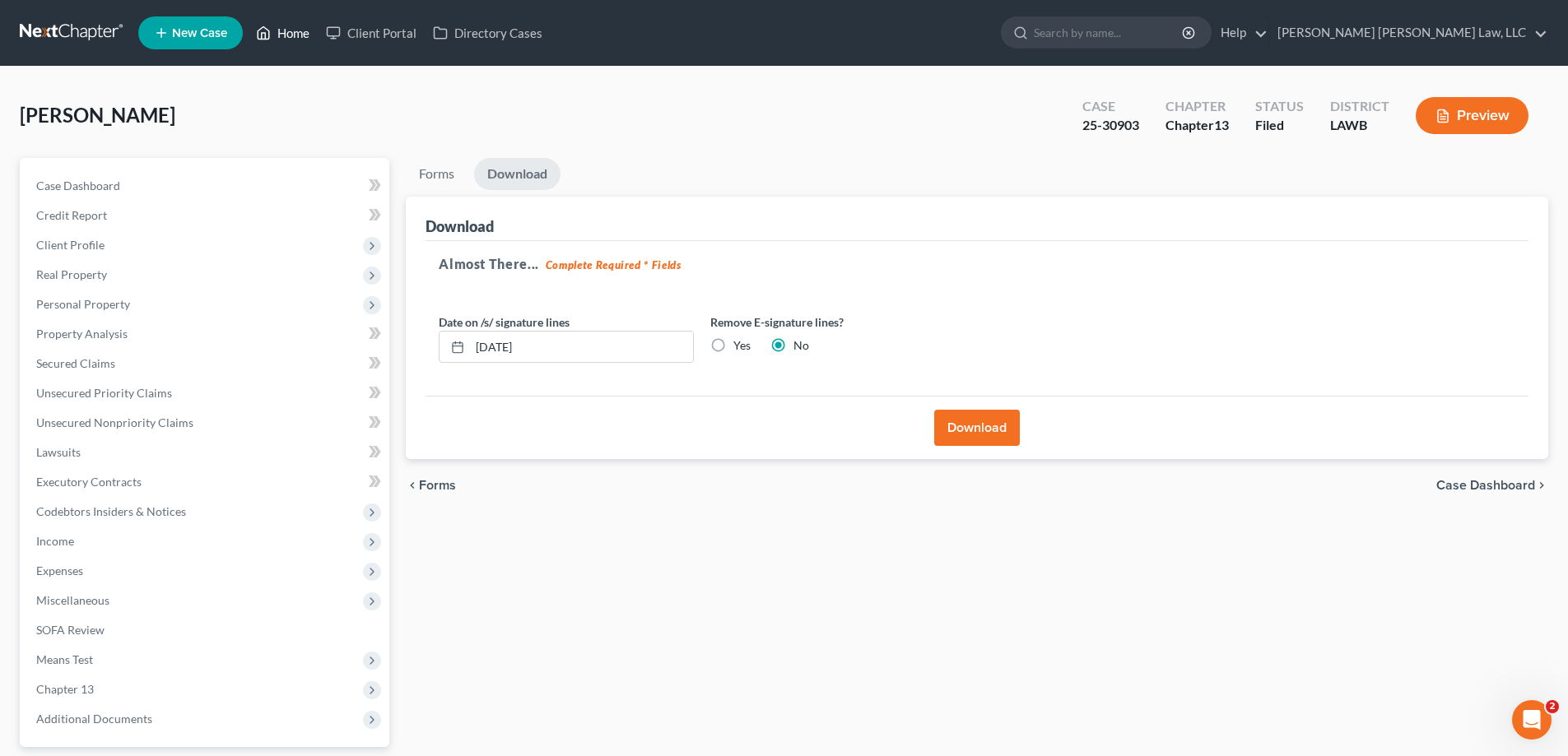
click at [287, 36] on link "Home" at bounding box center [283, 32] width 70 height 29
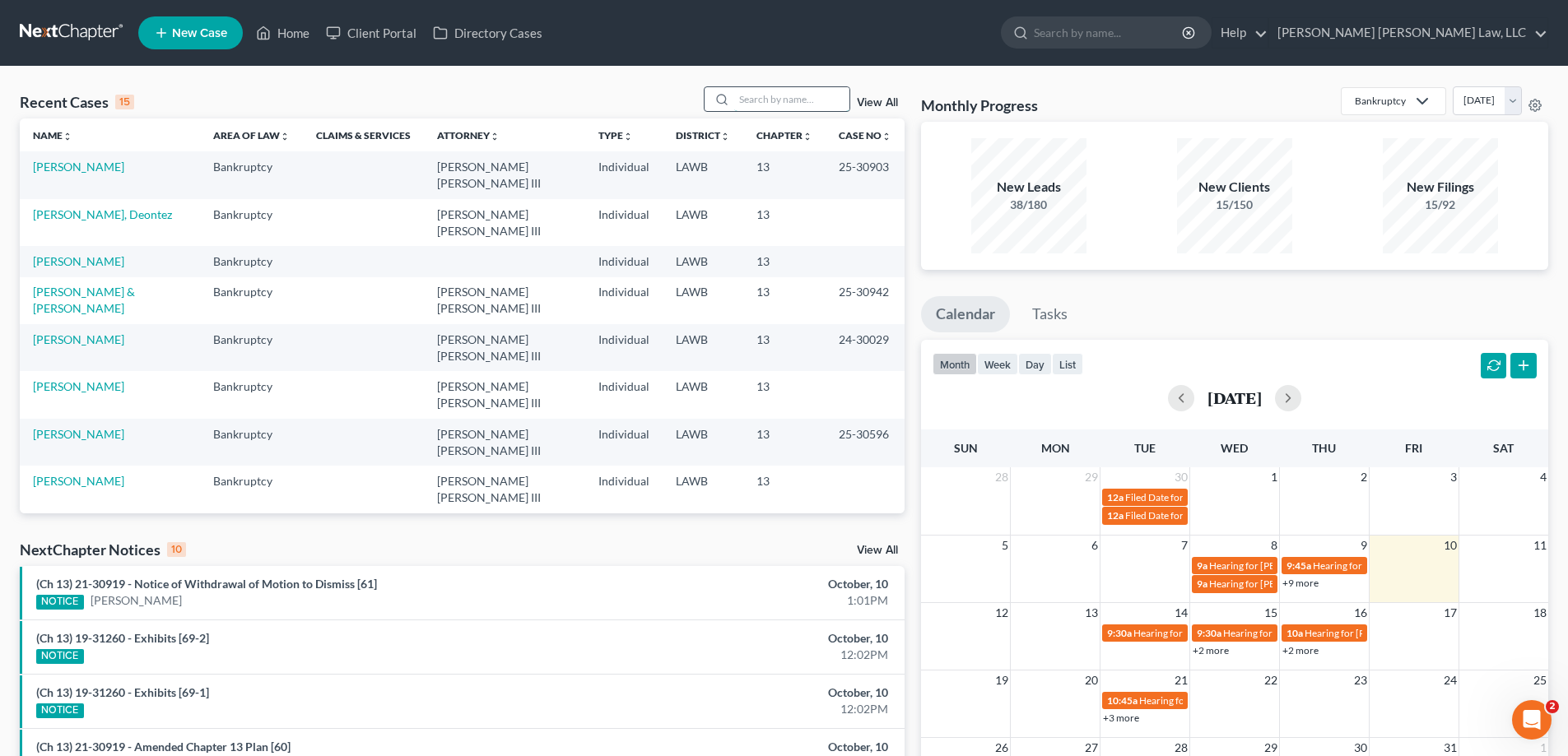
click at [776, 103] on input "search" at bounding box center [792, 99] width 116 height 24
type input "25-10438"
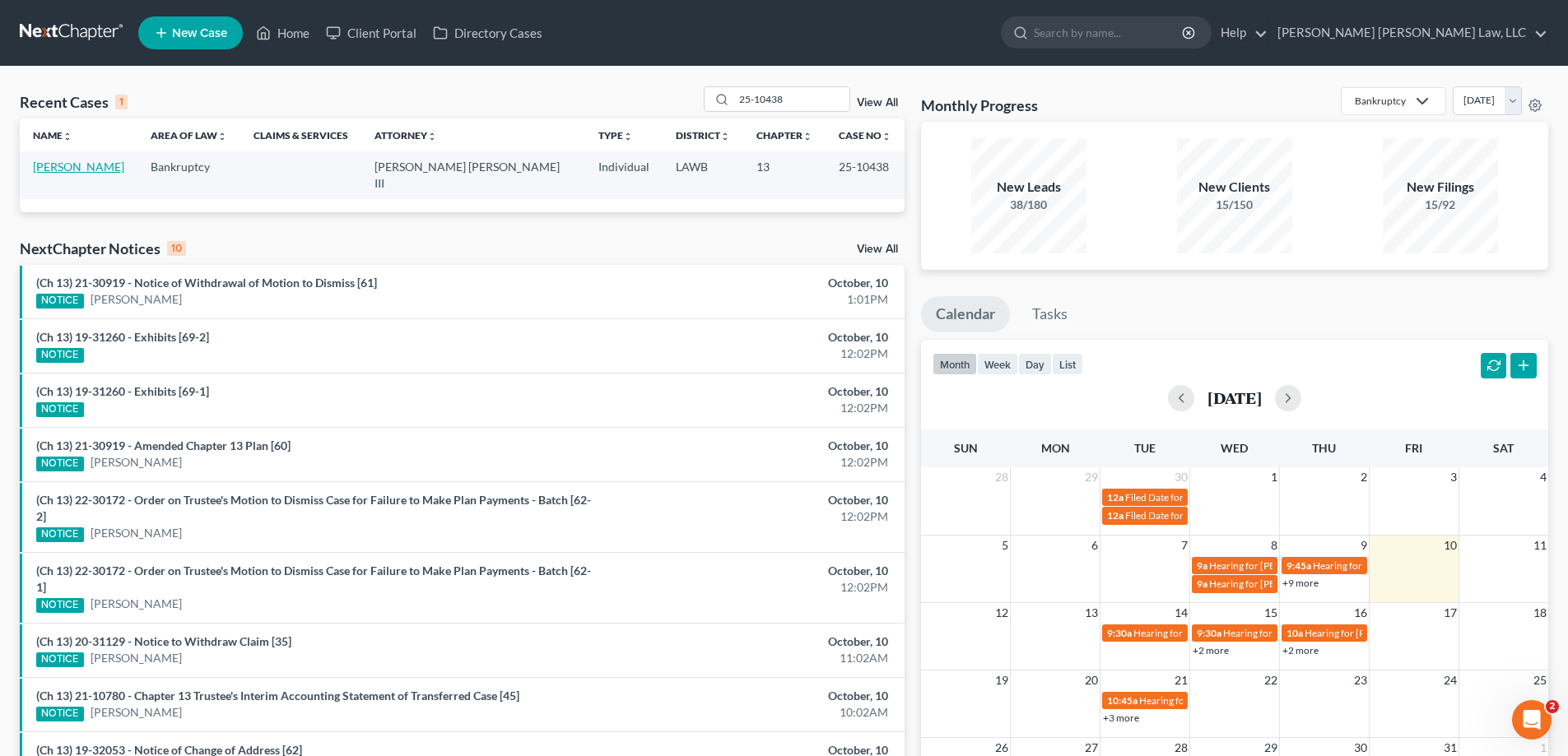
click at [96, 164] on link "[PERSON_NAME]" at bounding box center [78, 167] width 92 height 14
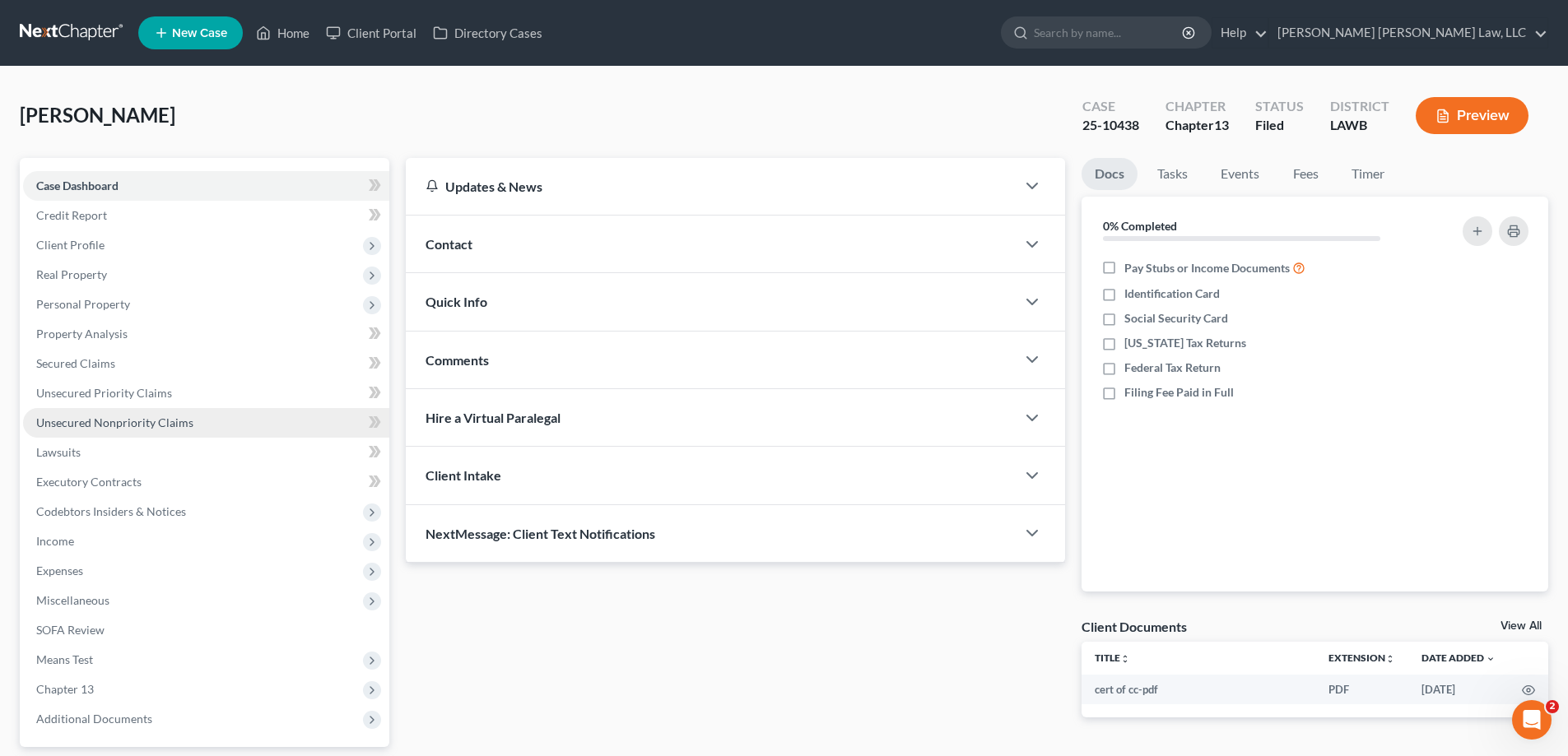
click at [159, 416] on span "Unsecured Nonpriority Claims" at bounding box center [115, 422] width 157 height 14
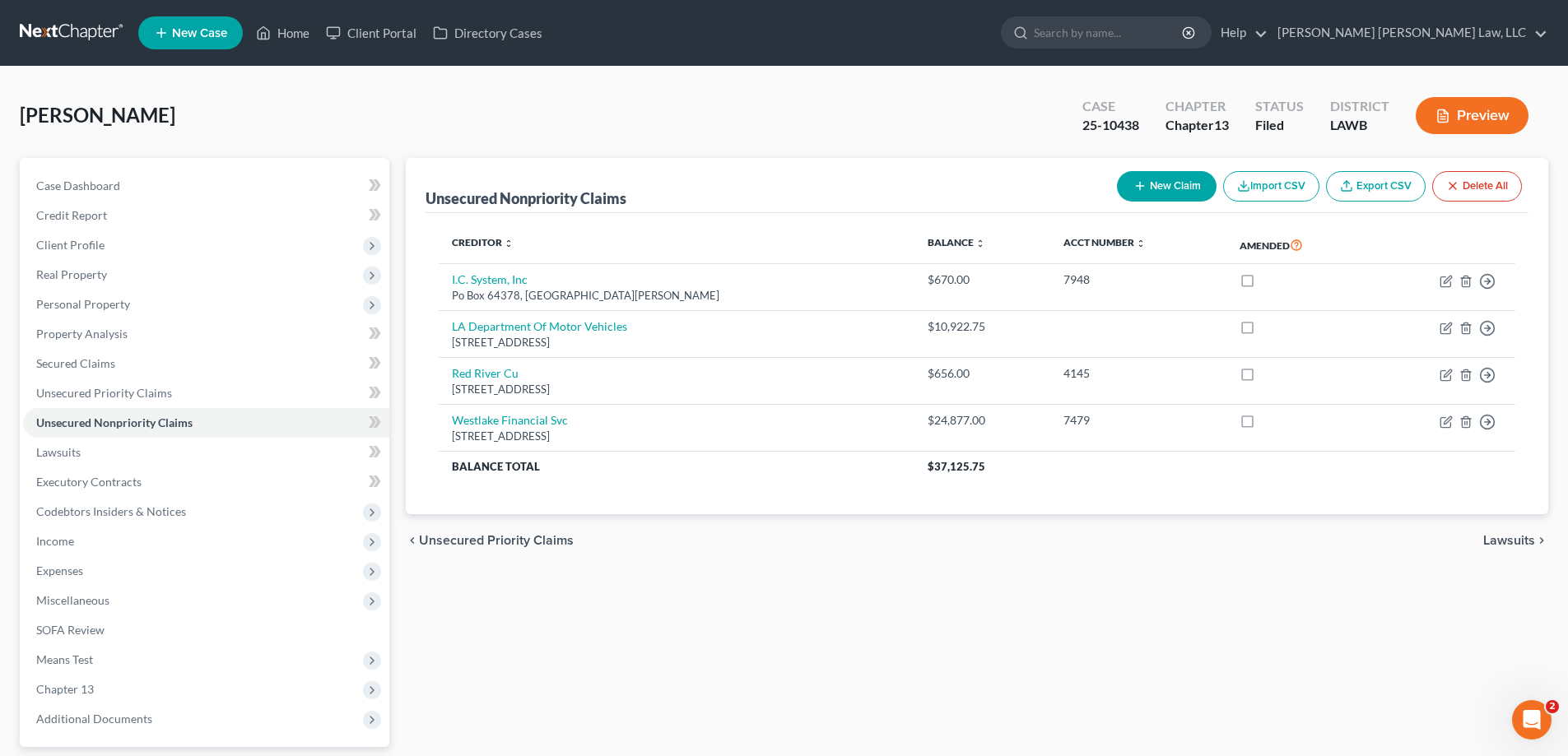
click at [1143, 180] on button "New Claim" at bounding box center [1167, 186] width 100 height 30
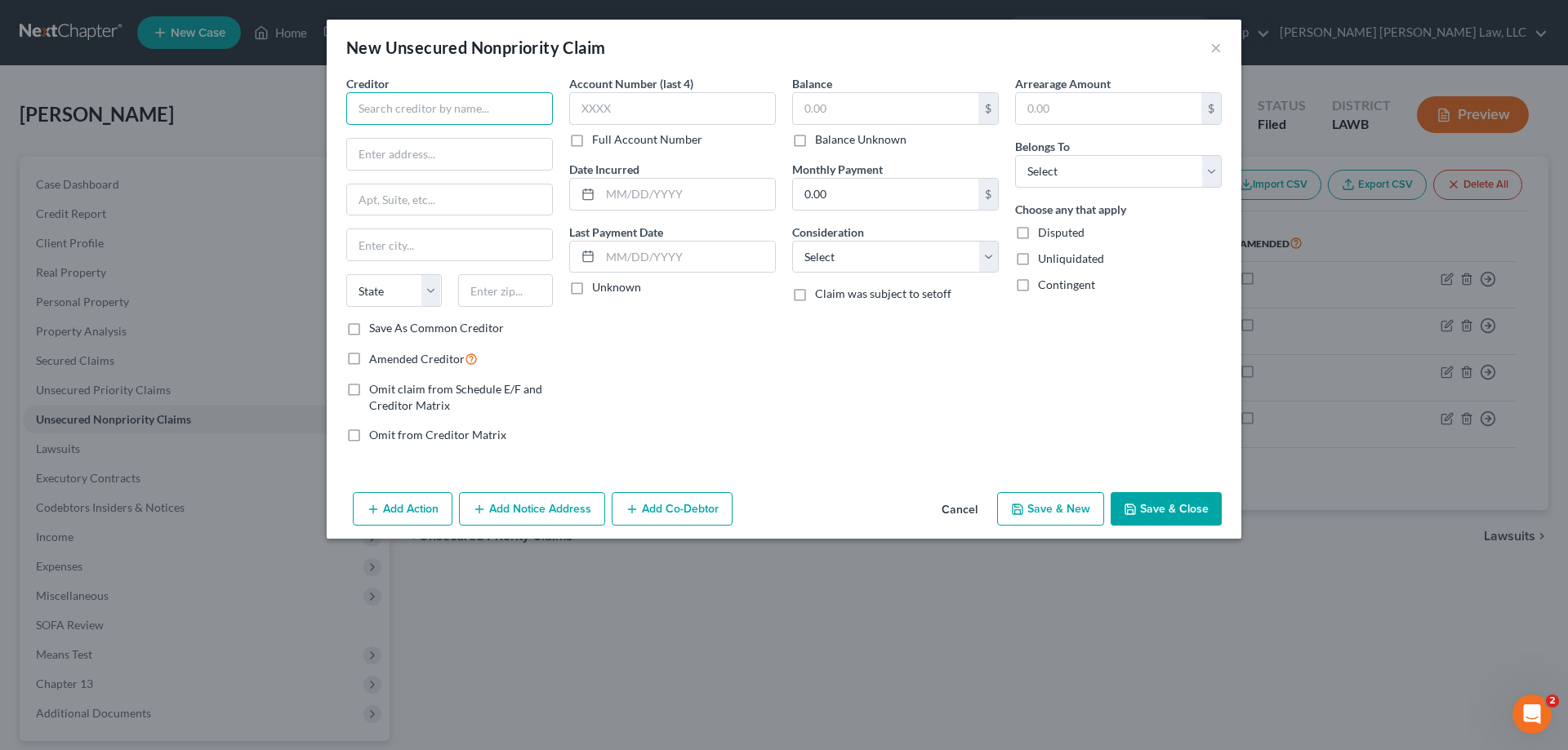
click at [424, 121] on input "text" at bounding box center [449, 109] width 206 height 33
type input "C"
type input "Verizon"
type input "[STREET_ADDRESS][PERSON_NAME]"
type input "71109"
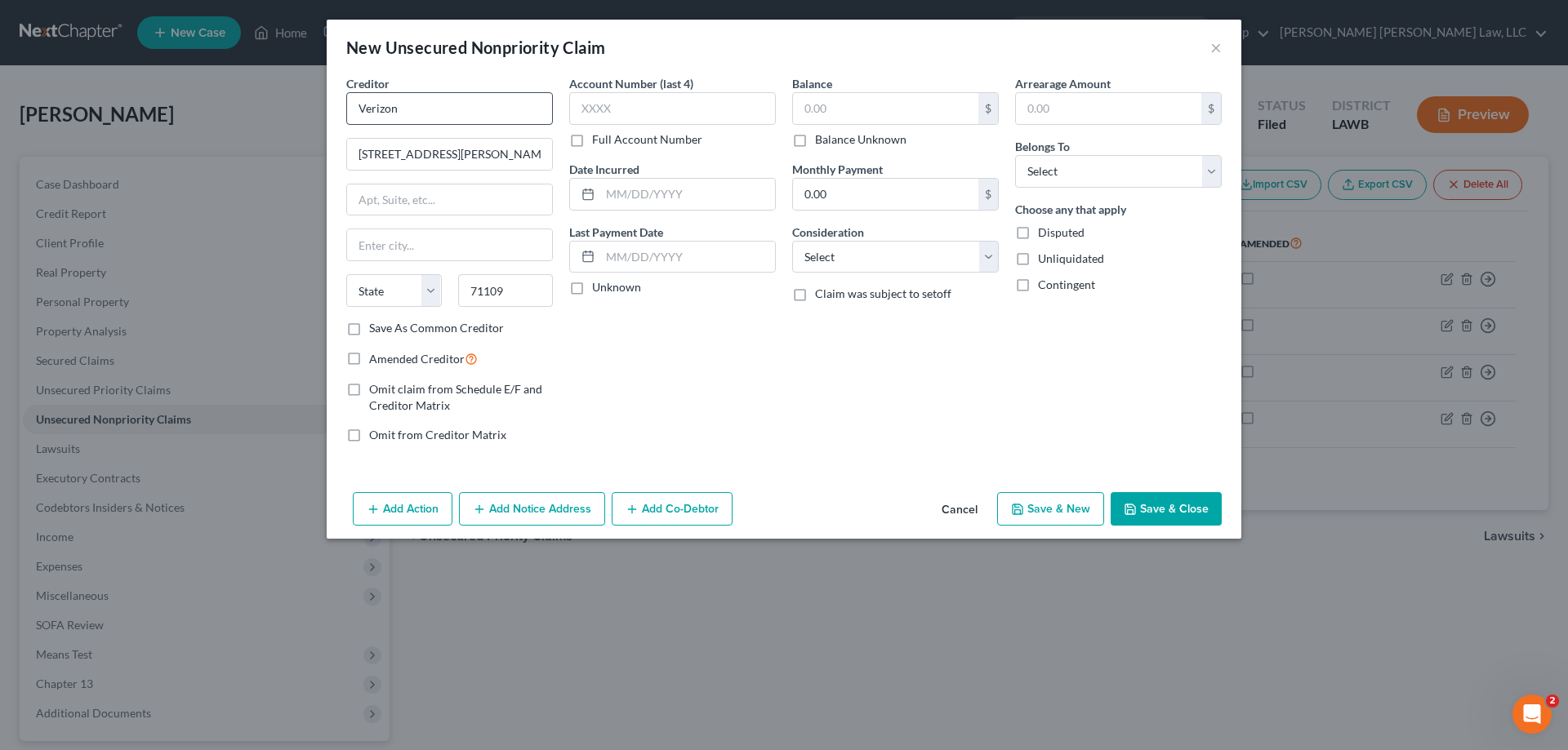
type input "[GEOGRAPHIC_DATA]"
select select "19"
click at [818, 122] on input "text" at bounding box center [885, 108] width 185 height 31
type input "1,200"
click at [934, 259] on select "Select Cable / Satellite Services Collection Agency Credit Card Debt Debt Couns…" at bounding box center [896, 257] width 206 height 33
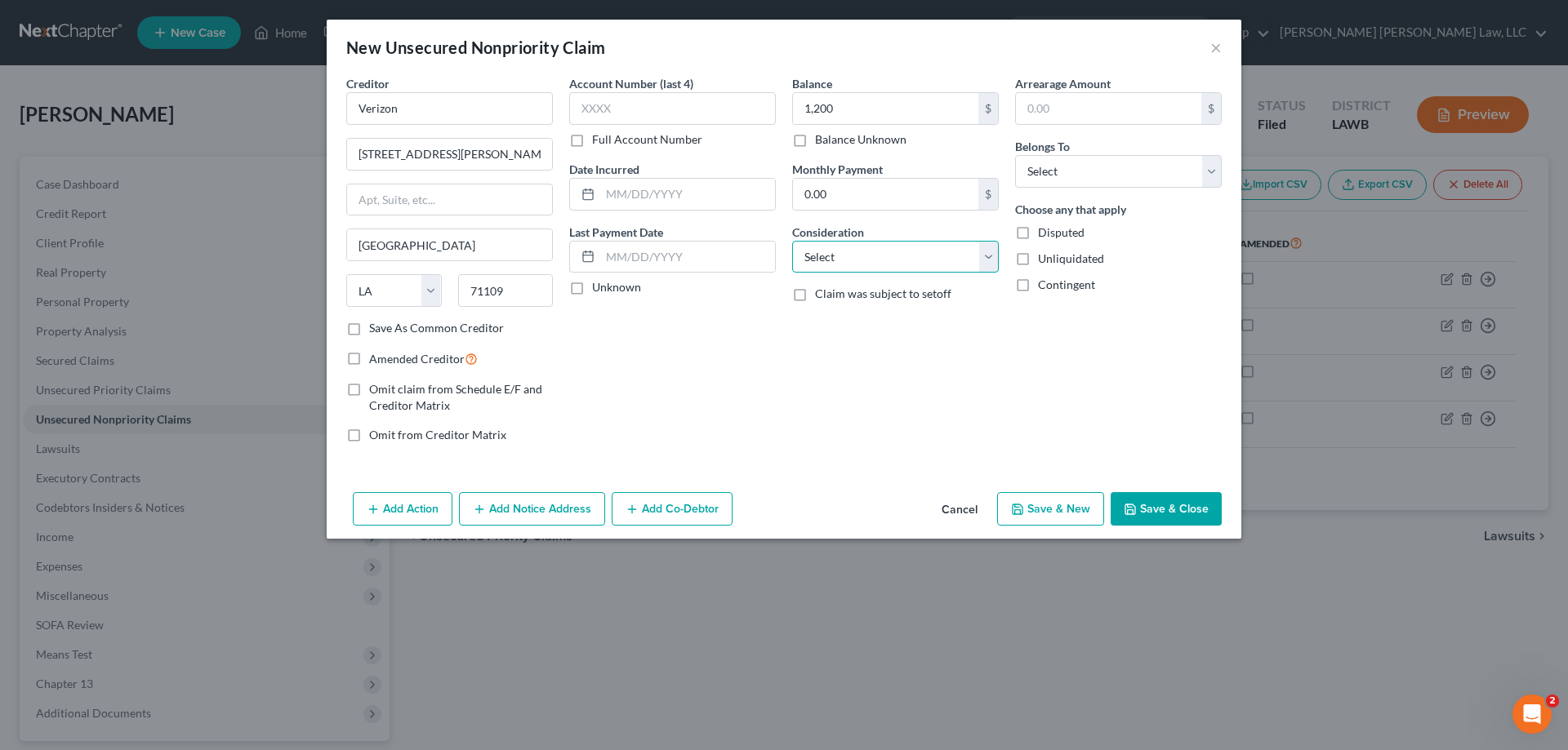
select select "19"
click at [792, 241] on select "Select Cable / Satellite Services Collection Agency Credit Card Debt Debt Couns…" at bounding box center [896, 257] width 206 height 33
drag, startPoint x: 1130, startPoint y: 168, endPoint x: 1131, endPoint y: 187, distance: 19.0
click at [1130, 168] on select "Select Debtor 1 Only Debtor 2 Only Debtor 1 And Debtor 2 Only At Least One Of T…" at bounding box center [1118, 171] width 206 height 33
select select "0"
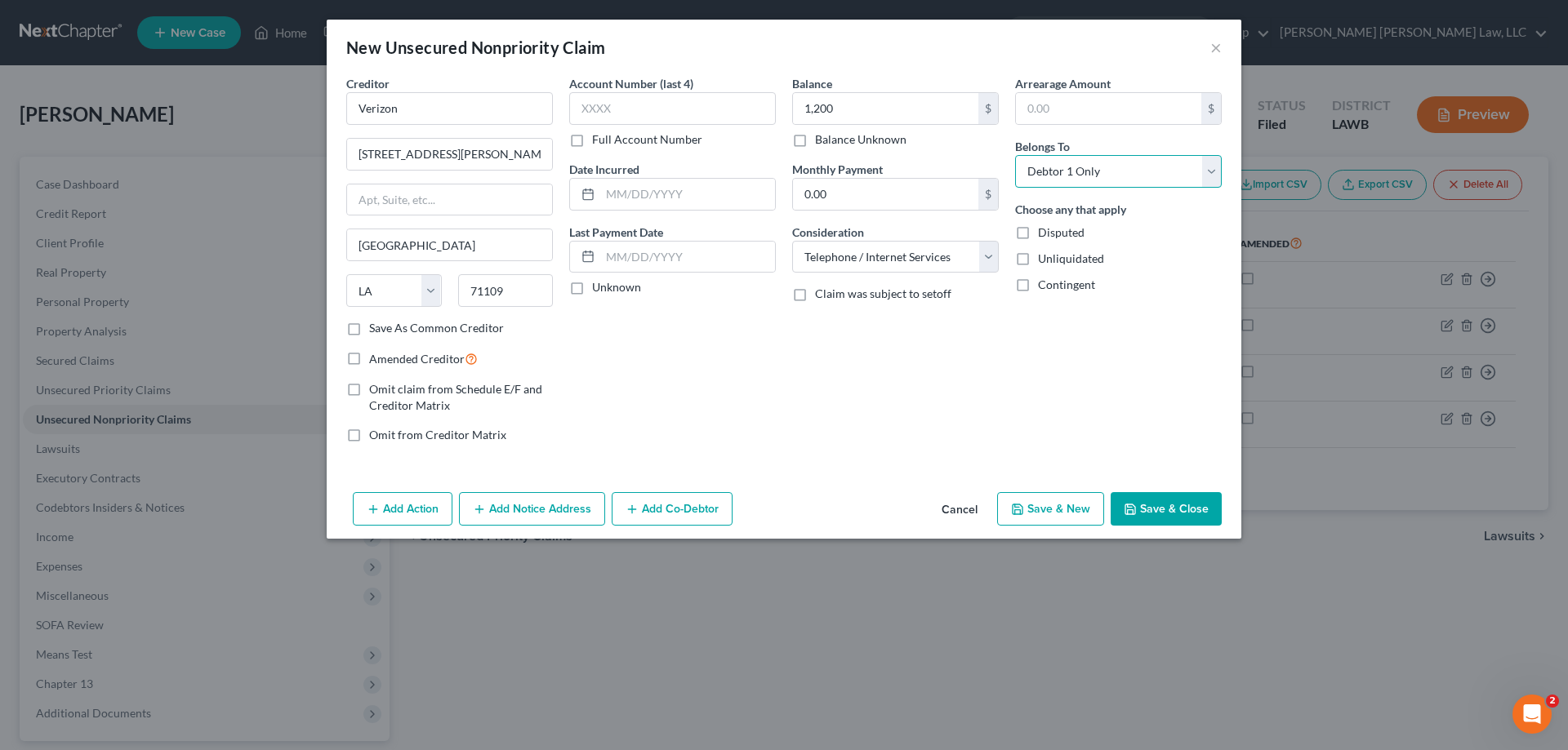
click at [1015, 155] on select "Select Debtor 1 Only Debtor 2 Only Debtor 1 And Debtor 2 Only At Least One Of T…" at bounding box center [1118, 171] width 206 height 33
click at [1153, 500] on button "Save & Close" at bounding box center [1166, 509] width 111 height 34
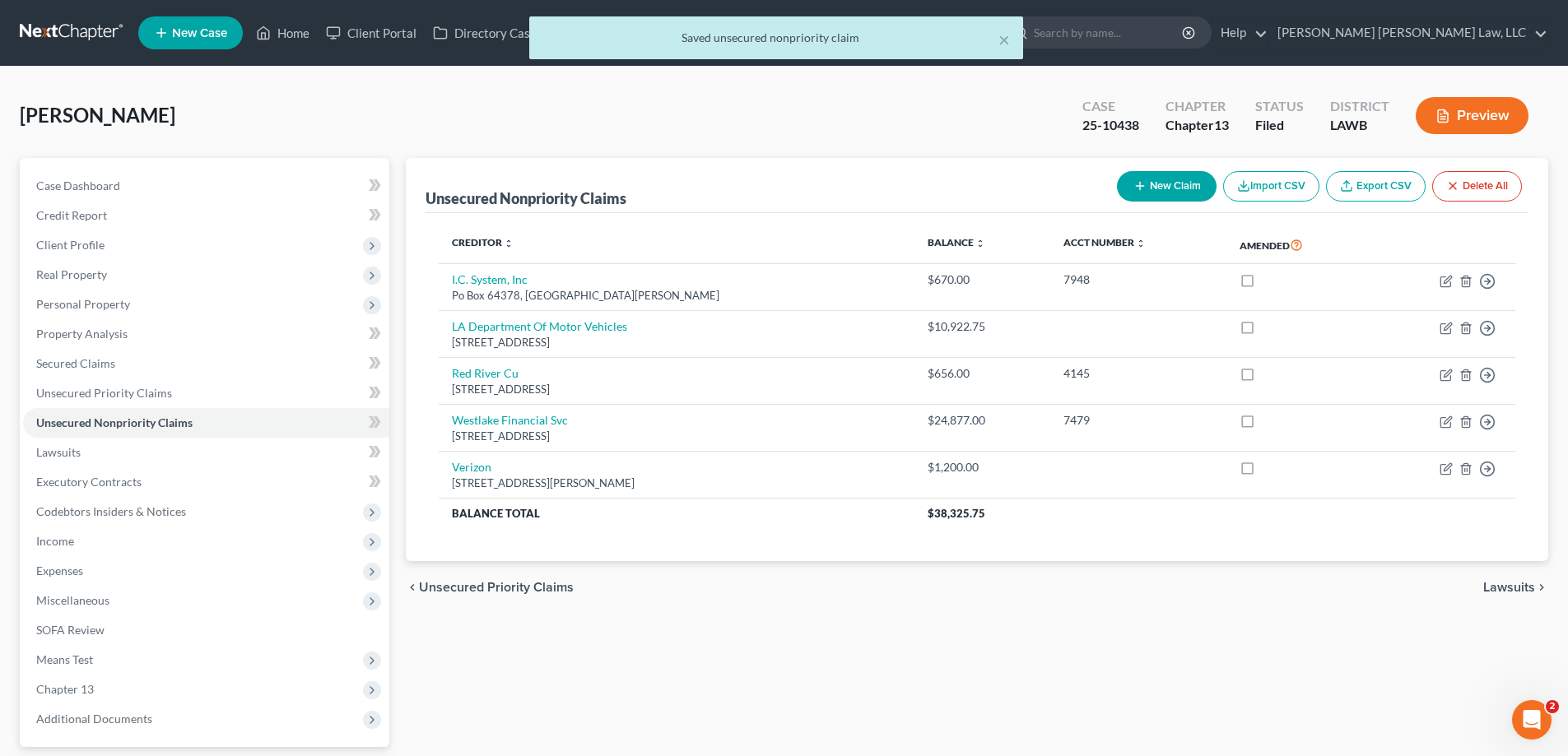
click at [1146, 189] on button "New Claim" at bounding box center [1167, 186] width 100 height 30
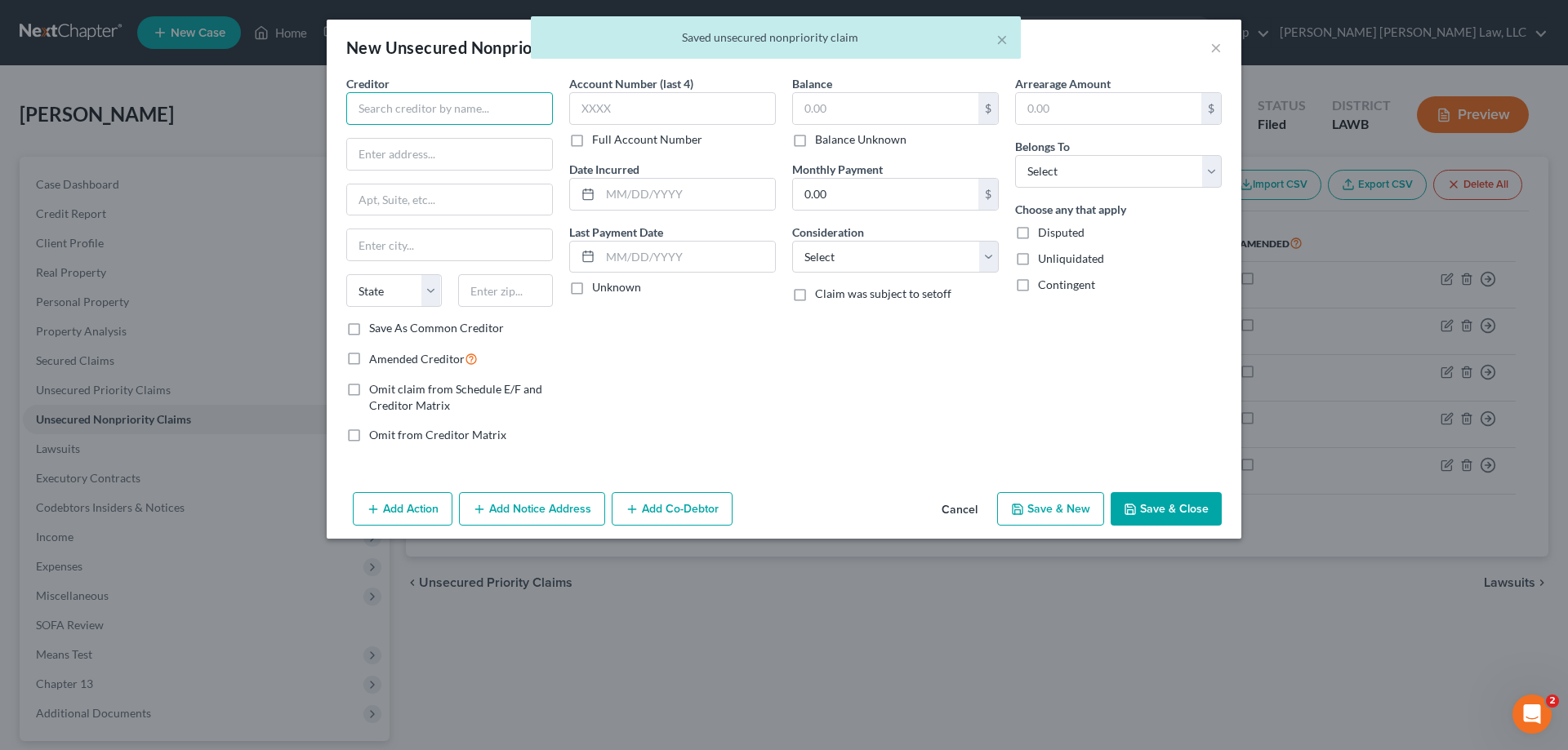
click at [457, 113] on input "text" at bounding box center [449, 109] width 206 height 33
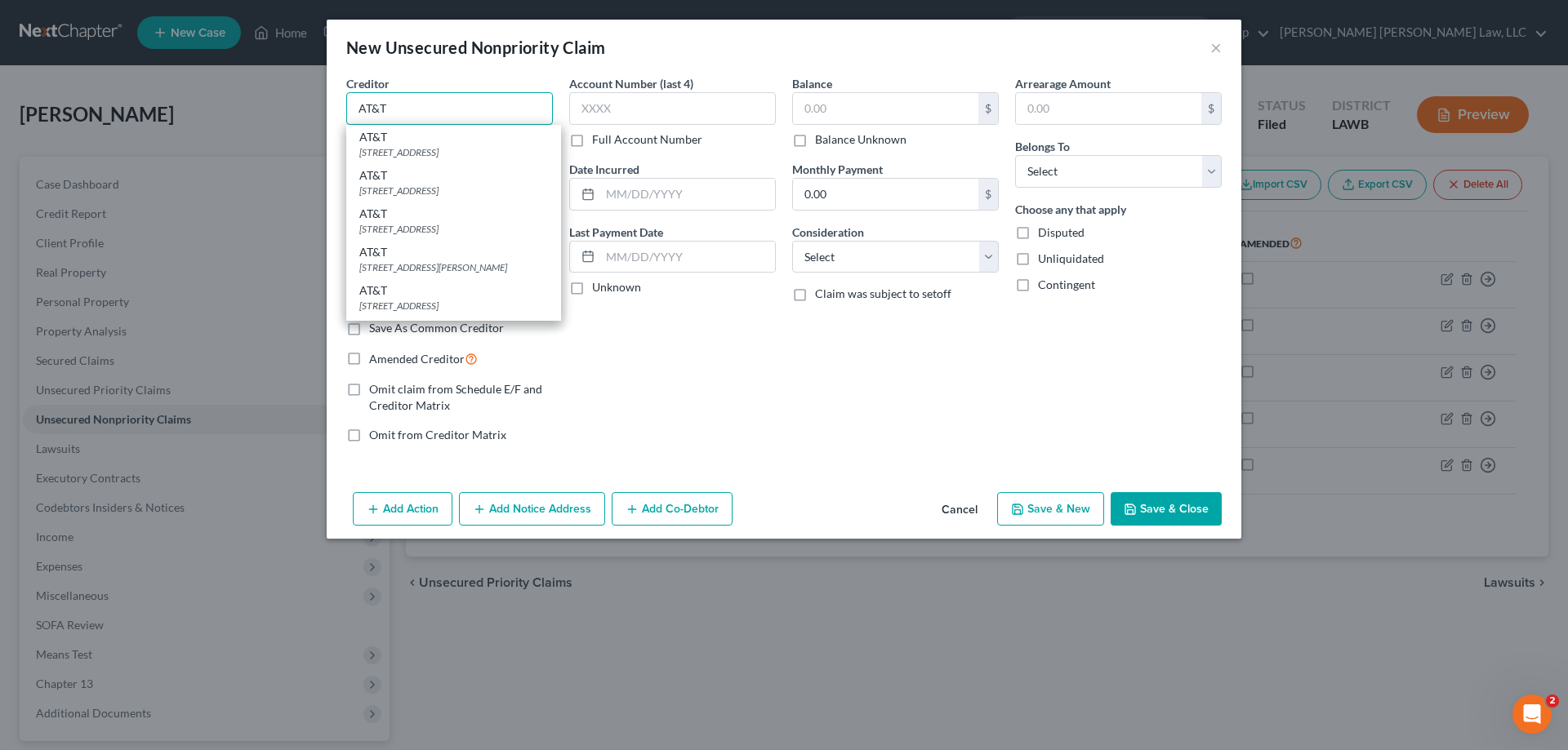
type input "AT&T"
type input "PO Box 6416"
type input "[PERSON_NAME] Stream"
select select "14"
type input "60197"
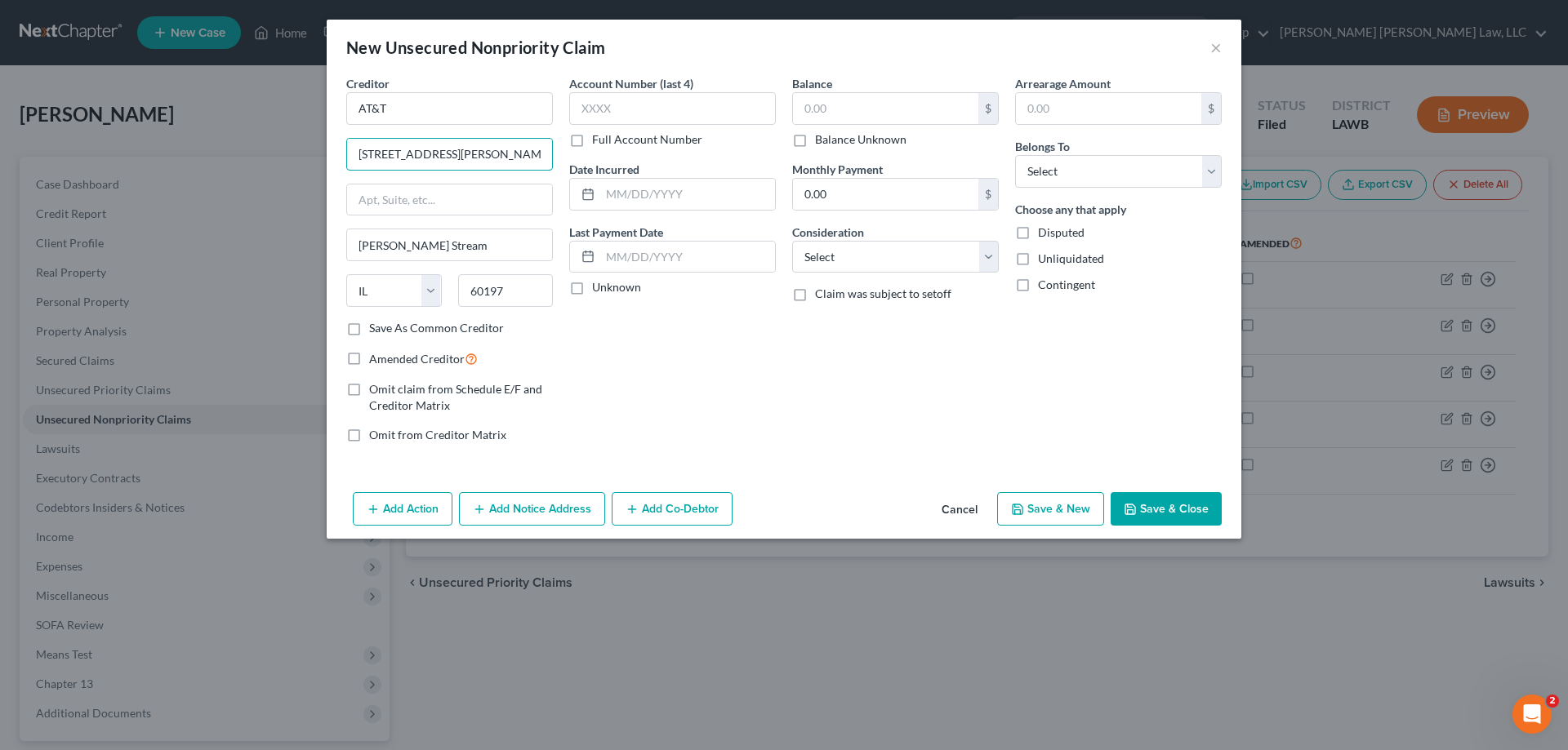
type input "[STREET_ADDRESS][PERSON_NAME]"
type input "71109"
type input "[GEOGRAPHIC_DATA]"
select select "19"
click at [896, 105] on input "text" at bounding box center [885, 108] width 185 height 31
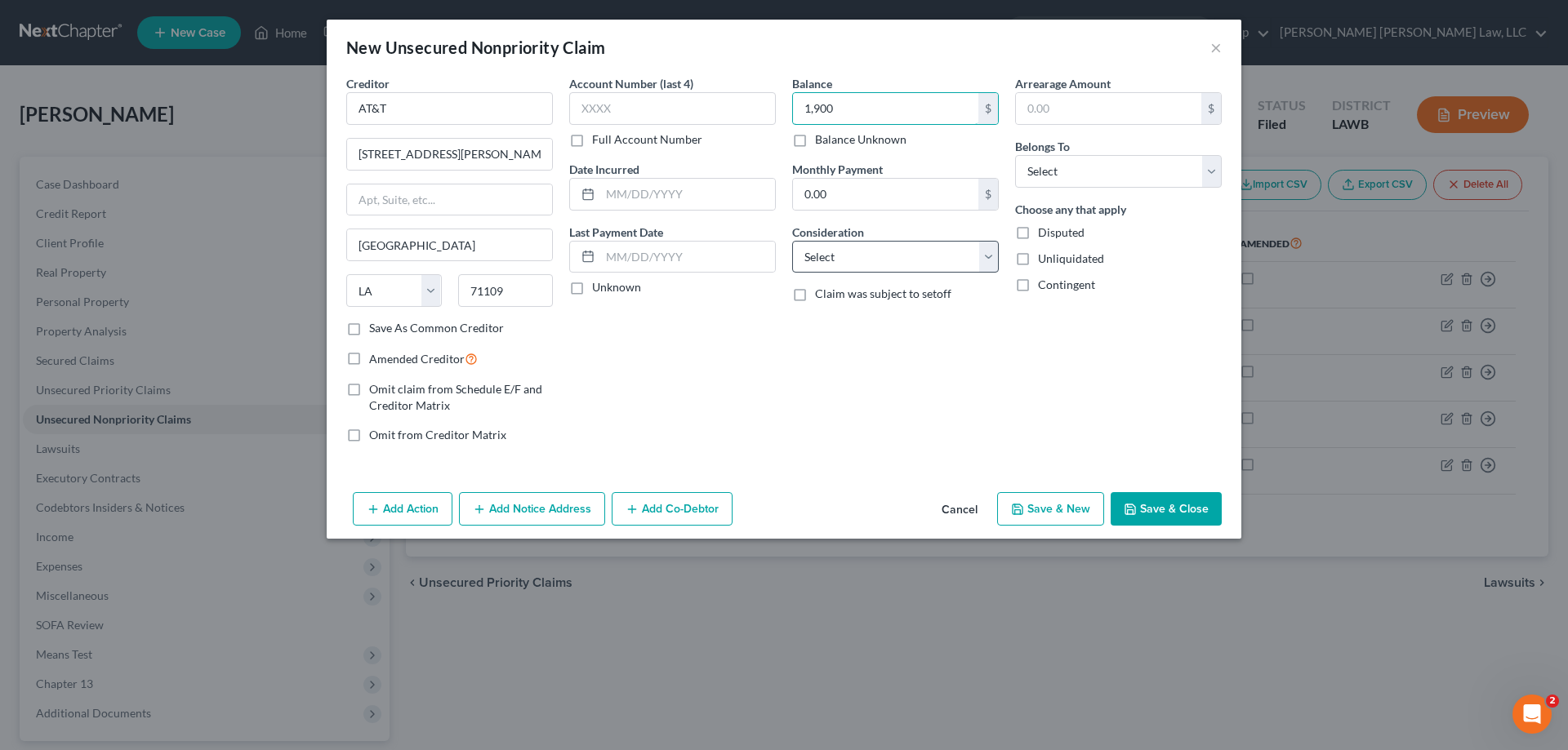
type input "1,900"
click at [892, 267] on select "Select Cable / Satellite Services Collection Agency Credit Card Debt Debt Couns…" at bounding box center [896, 257] width 206 height 33
select select "19"
click at [792, 241] on select "Select Cable / Satellite Services Collection Agency Credit Card Debt Debt Couns…" at bounding box center [896, 257] width 206 height 33
click at [1139, 183] on select "Select Debtor 1 Only Debtor 2 Only Debtor 1 And Debtor 2 Only At Least One Of T…" at bounding box center [1118, 171] width 206 height 33
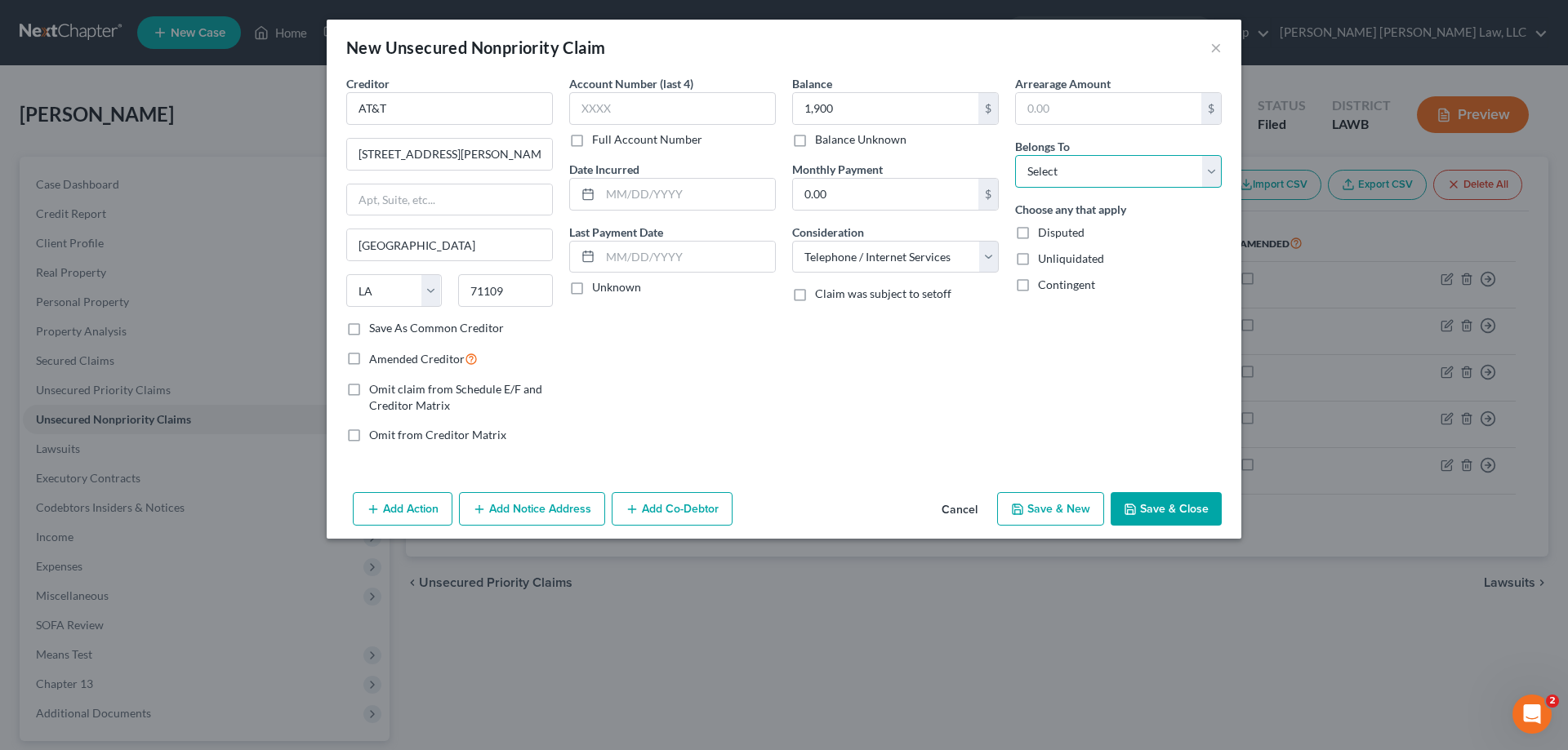
select select "0"
click at [1015, 155] on select "Select Debtor 1 Only Debtor 2 Only Debtor 1 And Debtor 2 Only At Least One Of T…" at bounding box center [1118, 171] width 206 height 33
click at [1168, 509] on button "Save & Close" at bounding box center [1166, 509] width 111 height 34
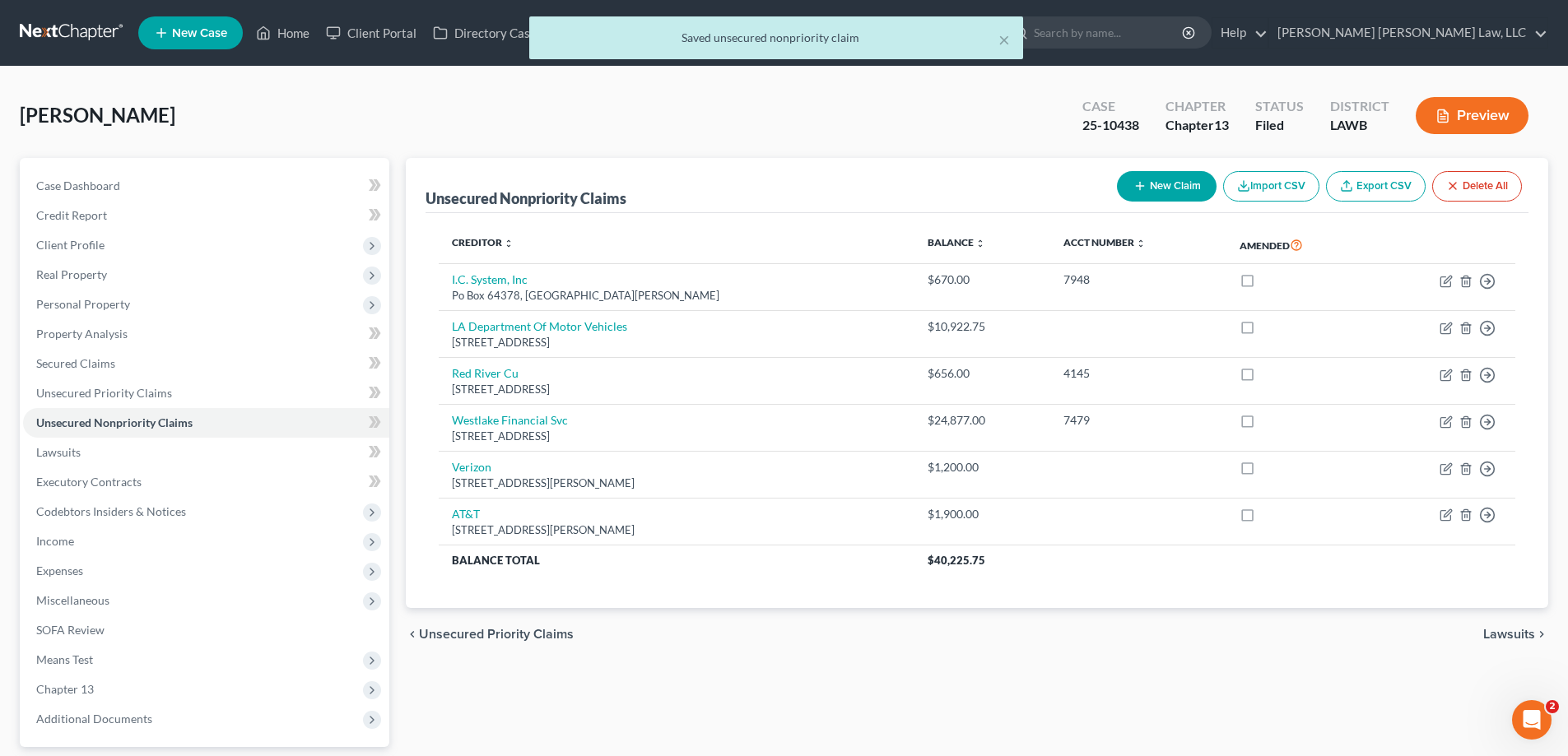
click at [1162, 179] on button "New Claim" at bounding box center [1167, 186] width 100 height 30
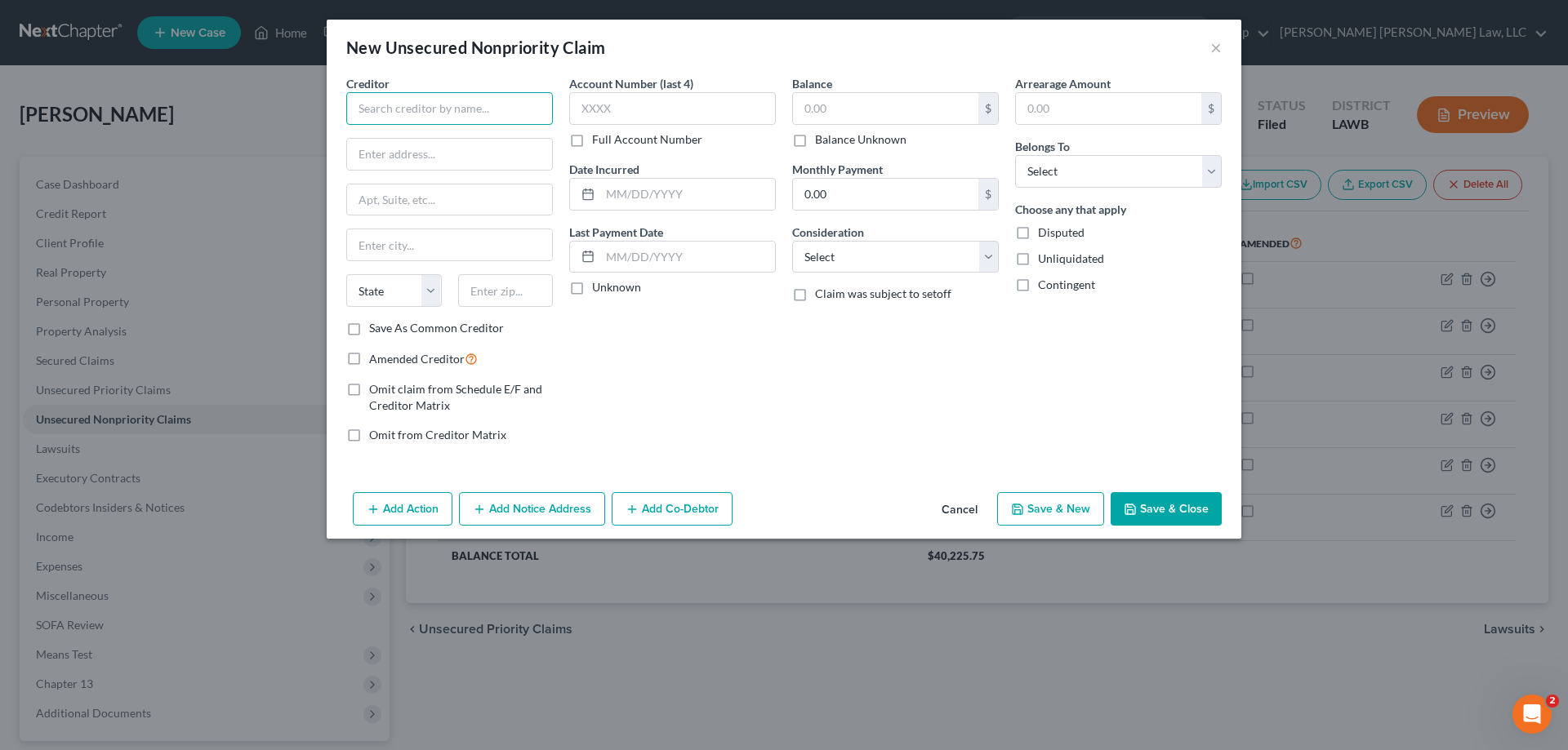
click at [401, 109] on input "text" at bounding box center [449, 109] width 206 height 33
type input "Southwestern Electric Power"
type input "POB 24401"
type input "44701"
type input "[GEOGRAPHIC_DATA]"
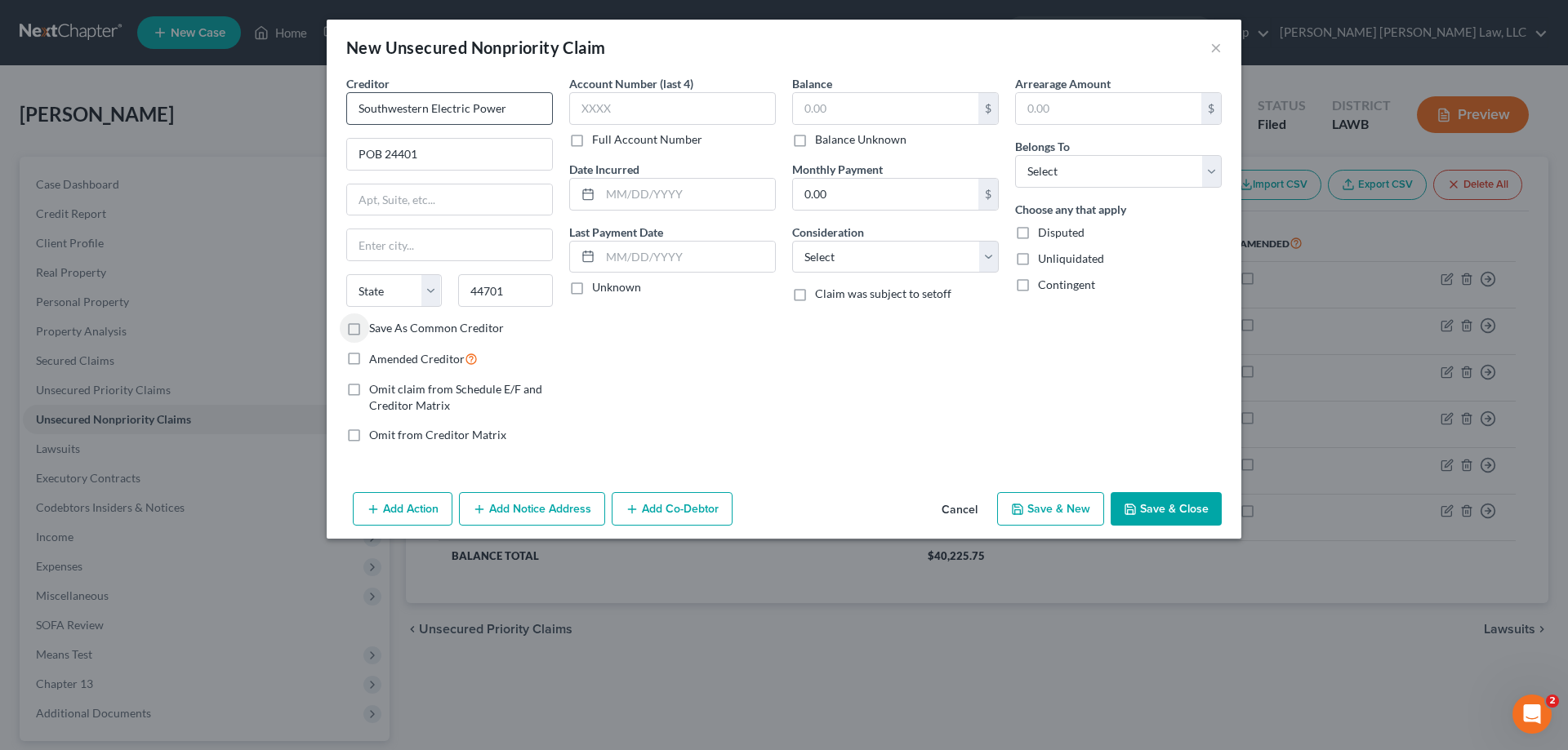
select select "36"
click at [911, 104] on input "text" at bounding box center [885, 108] width 185 height 31
type input "848.10"
drag, startPoint x: 1120, startPoint y: 191, endPoint x: 1111, endPoint y: 180, distance: 14.2
click at [1115, 190] on div "Arrearage Amount $ Belongs To * Select Debtor 1 Only Debtor 2 Only Debtor 1 And…" at bounding box center [1118, 266] width 223 height 381
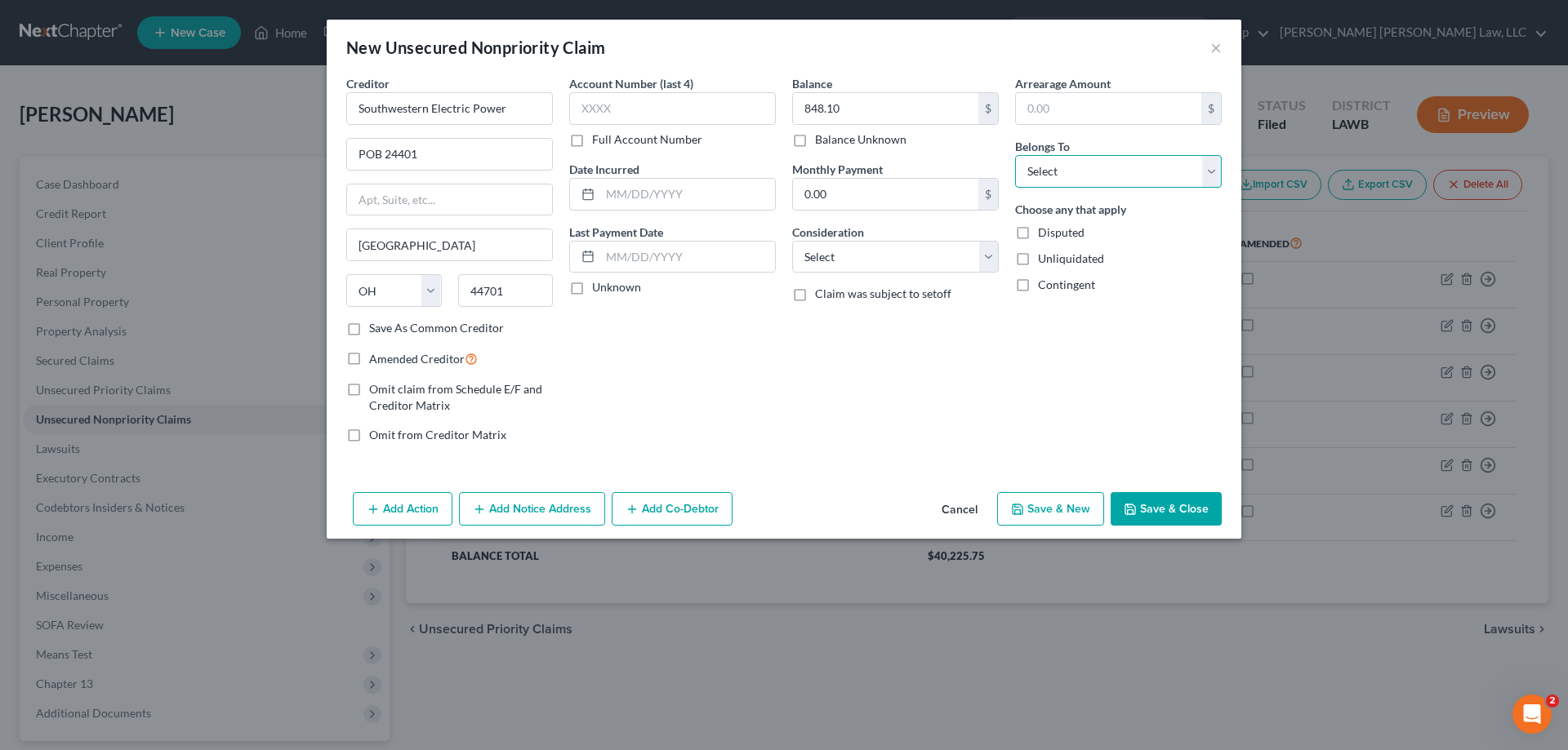
click at [1111, 180] on select "Select Debtor 1 Only Debtor 2 Only Debtor 1 And Debtor 2 Only At Least One Of T…" at bounding box center [1118, 171] width 206 height 33
select select "0"
click at [1015, 155] on select "Select Debtor 1 Only Debtor 2 Only Debtor 1 And Debtor 2 Only At Least One Of T…" at bounding box center [1118, 171] width 206 height 33
drag, startPoint x: 875, startPoint y: 259, endPoint x: 875, endPoint y: 269, distance: 10.0
click at [875, 259] on select "Select Cable / Satellite Services Collection Agency Credit Card Debt Debt Couns…" at bounding box center [896, 257] width 206 height 33
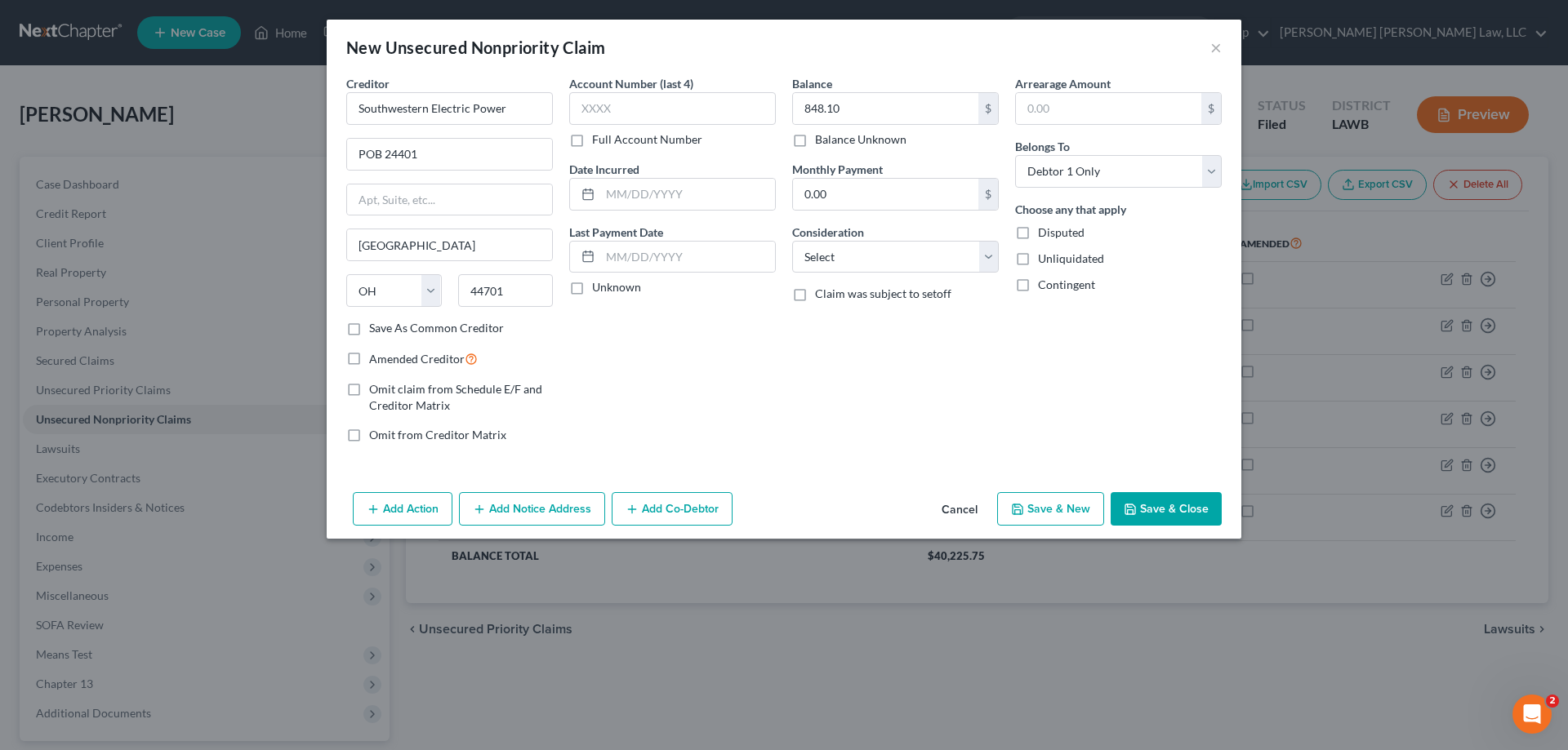
click at [909, 688] on div "New Unsecured Nonpriority Claim × Creditor * Southwestern Electric Power POB 24…" at bounding box center [784, 375] width 1568 height 750
drag, startPoint x: 872, startPoint y: 254, endPoint x: 874, endPoint y: 270, distance: 16.1
click at [872, 254] on select "Select Cable / Satellite Services Collection Agency Credit Card Debt Debt Couns…" at bounding box center [896, 257] width 206 height 33
select select "20"
click at [792, 241] on select "Select Cable / Satellite Services Collection Agency Credit Card Debt Debt Couns…" at bounding box center [896, 257] width 206 height 33
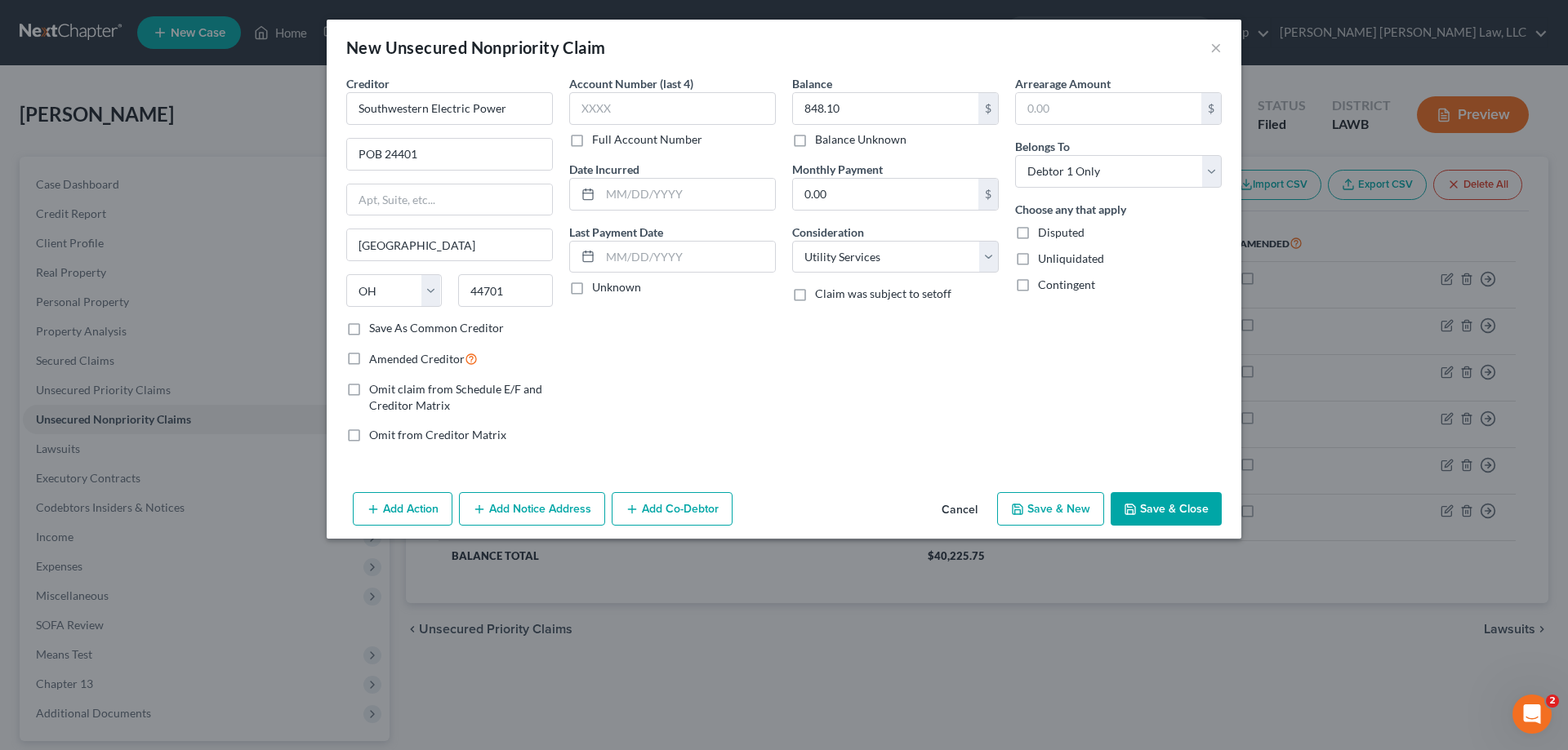
click at [1150, 508] on button "Save & Close" at bounding box center [1166, 509] width 111 height 34
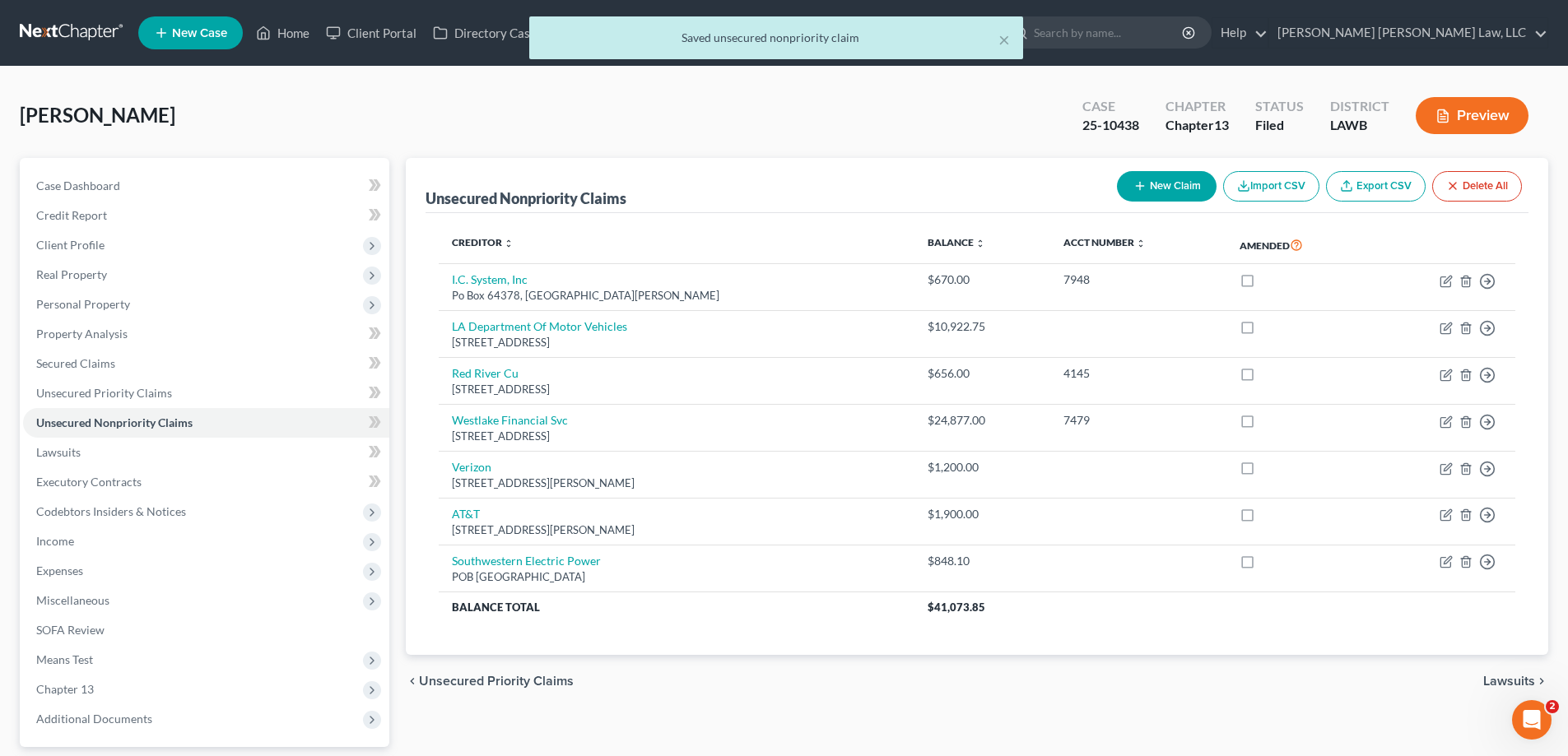
click at [1161, 178] on button "New Claim" at bounding box center [1167, 186] width 100 height 30
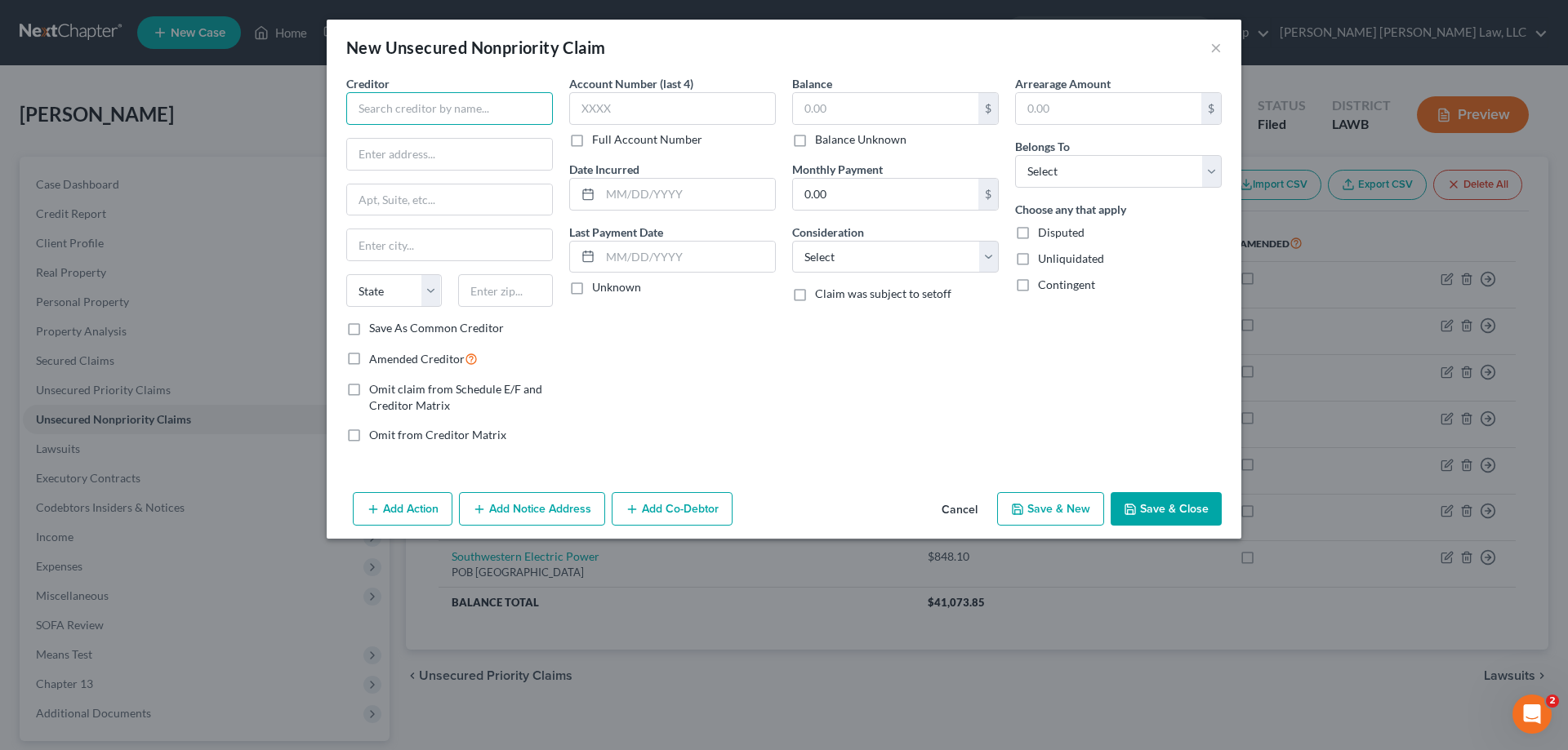
click at [406, 96] on input "text" at bounding box center [449, 109] width 206 height 33
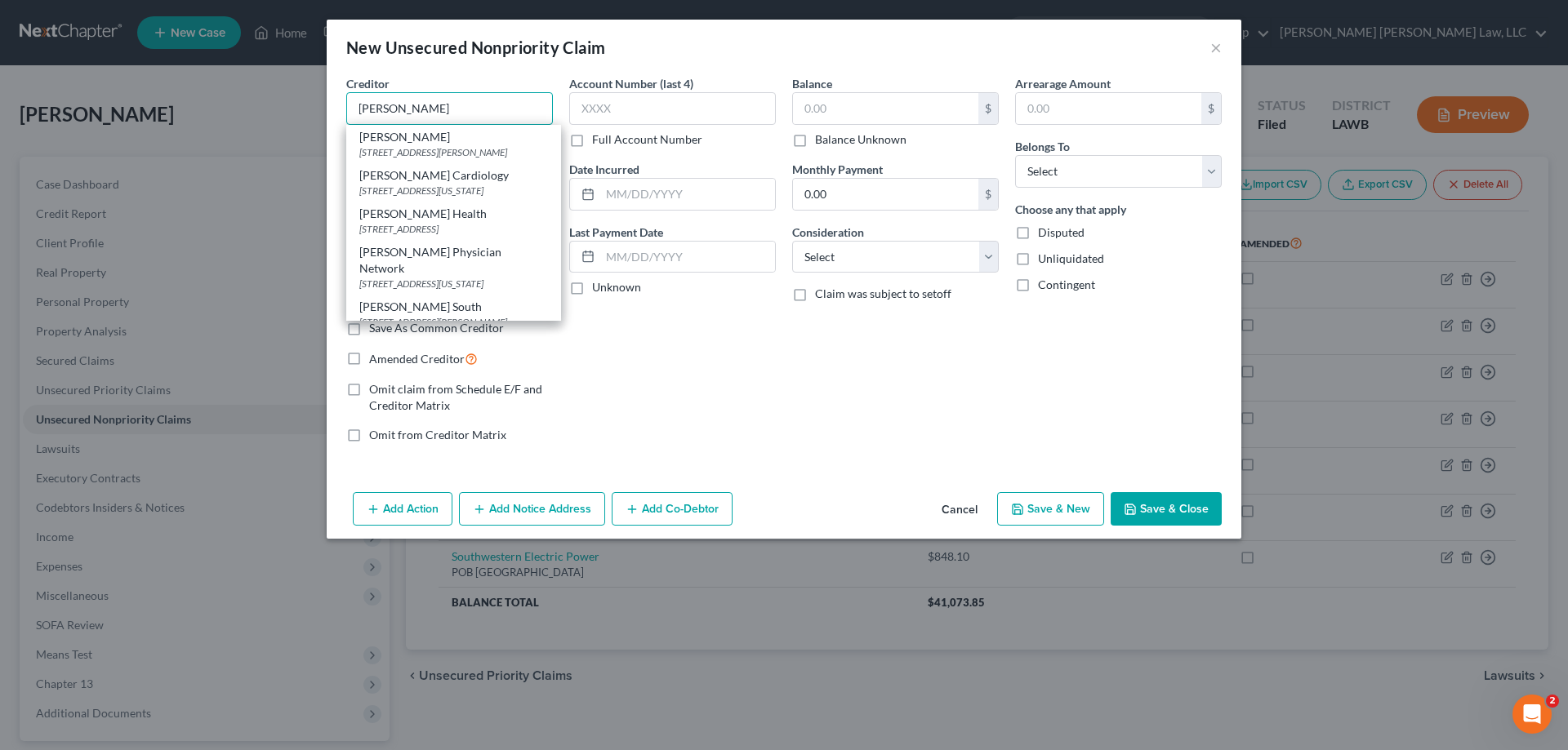
type input "[PERSON_NAME]"
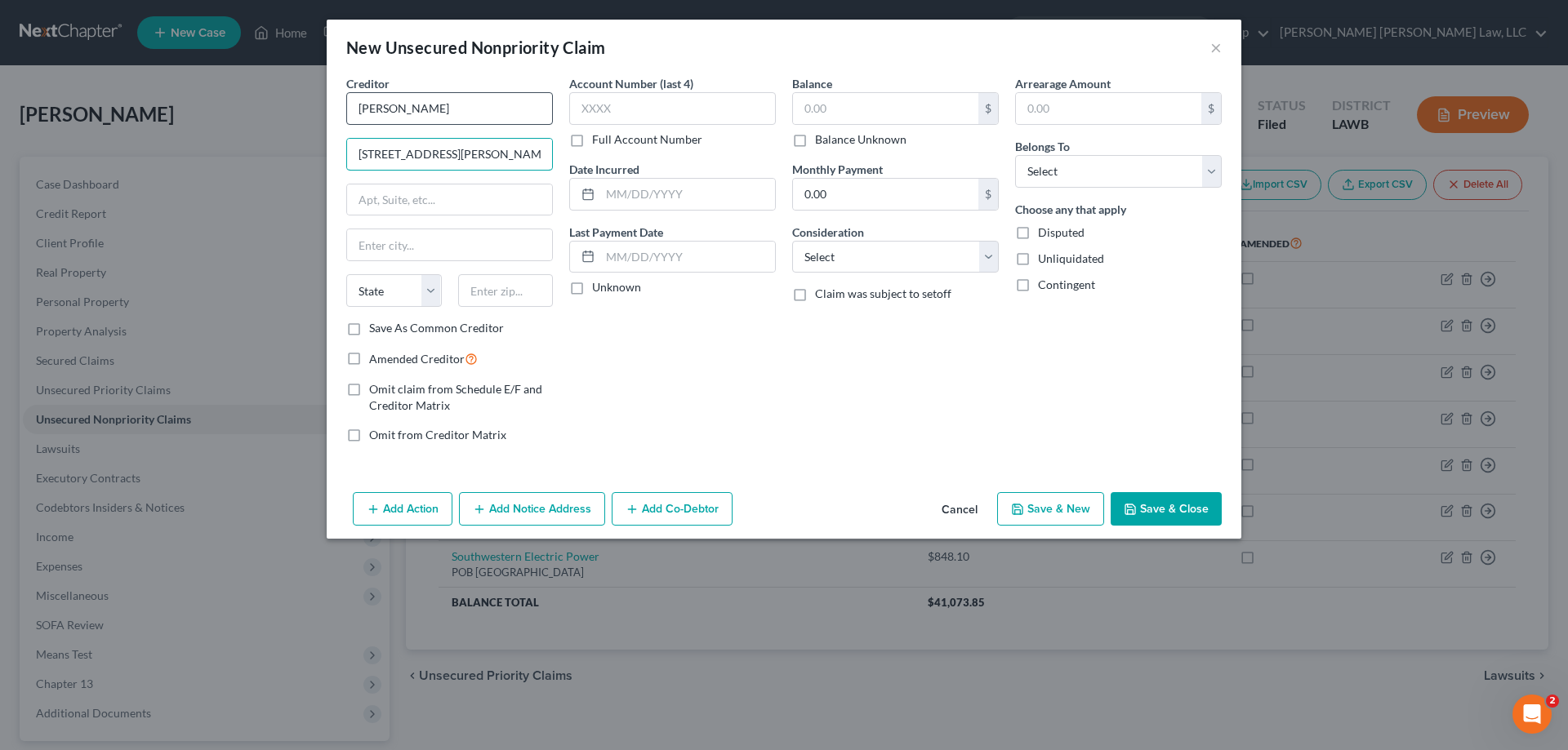
type input "[STREET_ADDRESS][PERSON_NAME]"
type input "71101"
type input "[GEOGRAPHIC_DATA]"
select select "19"
click at [850, 102] on input "text" at bounding box center [885, 108] width 185 height 31
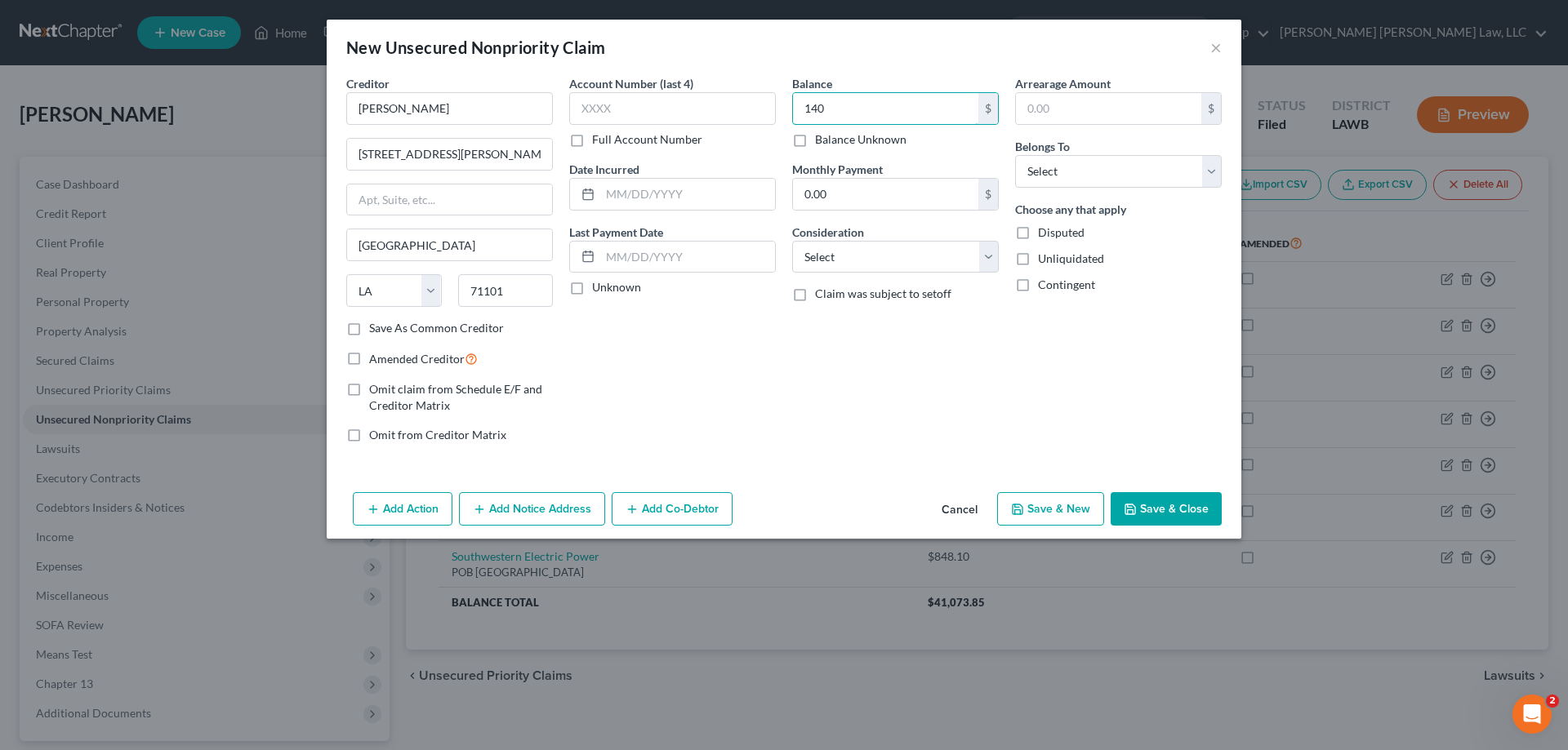
type input "140"
click at [907, 275] on div "Balance 140.00 $ Balance Unknown Balance Undetermined 140 $ Balance Unknown Mon…" at bounding box center [895, 266] width 223 height 381
click at [902, 268] on select "Select Cable / Satellite Services Collection Agency Credit Card Debt Debt Couns…" at bounding box center [896, 257] width 206 height 33
select select "9"
click at [792, 241] on select "Select Cable / Satellite Services Collection Agency Credit Card Debt Debt Couns…" at bounding box center [896, 257] width 206 height 33
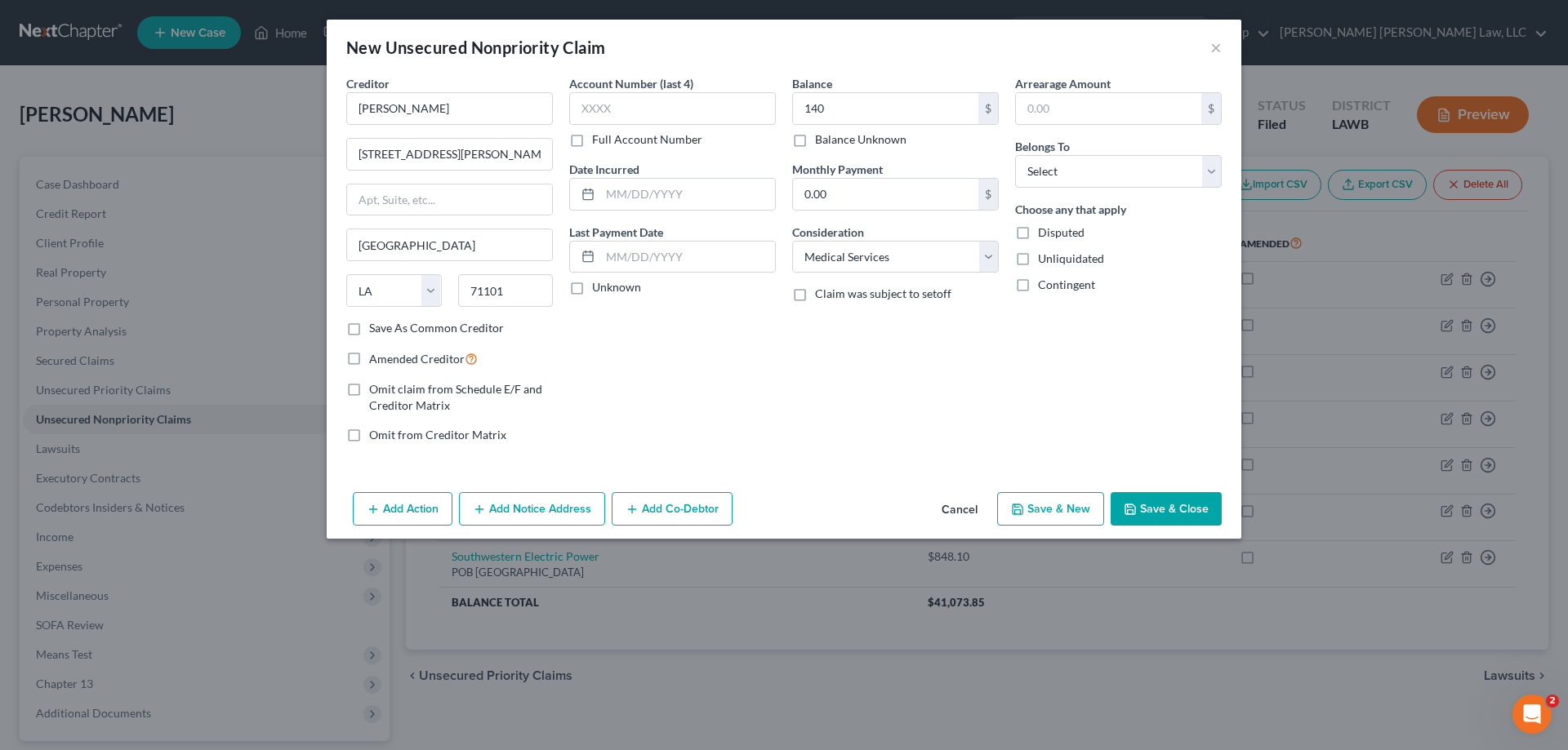
click at [1139, 199] on div "Arrearage Amount $ Belongs To * Select Debtor 1 Only Debtor 2 Only Debtor 1 And…" at bounding box center [1118, 266] width 223 height 381
click at [1129, 179] on select "Select Debtor 1 Only Debtor 2 Only Debtor 1 And Debtor 2 Only At Least One Of T…" at bounding box center [1118, 171] width 206 height 33
select select "0"
click at [1015, 155] on select "Select Debtor 1 Only Debtor 2 Only Debtor 1 And Debtor 2 Only At Least One Of T…" at bounding box center [1118, 171] width 206 height 33
click at [1173, 501] on button "Save & Close" at bounding box center [1166, 509] width 111 height 34
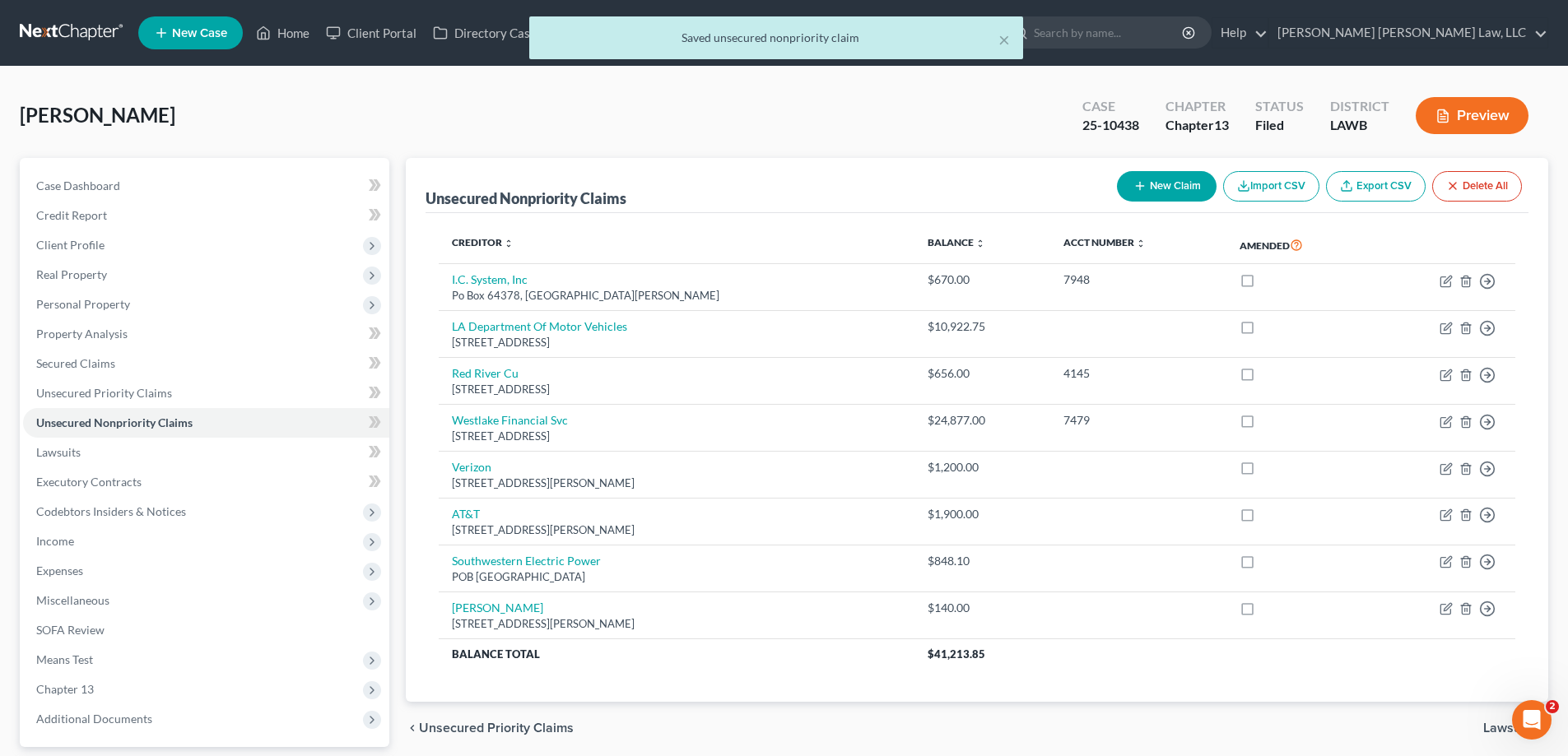
click at [1140, 179] on button "New Claim" at bounding box center [1167, 186] width 100 height 30
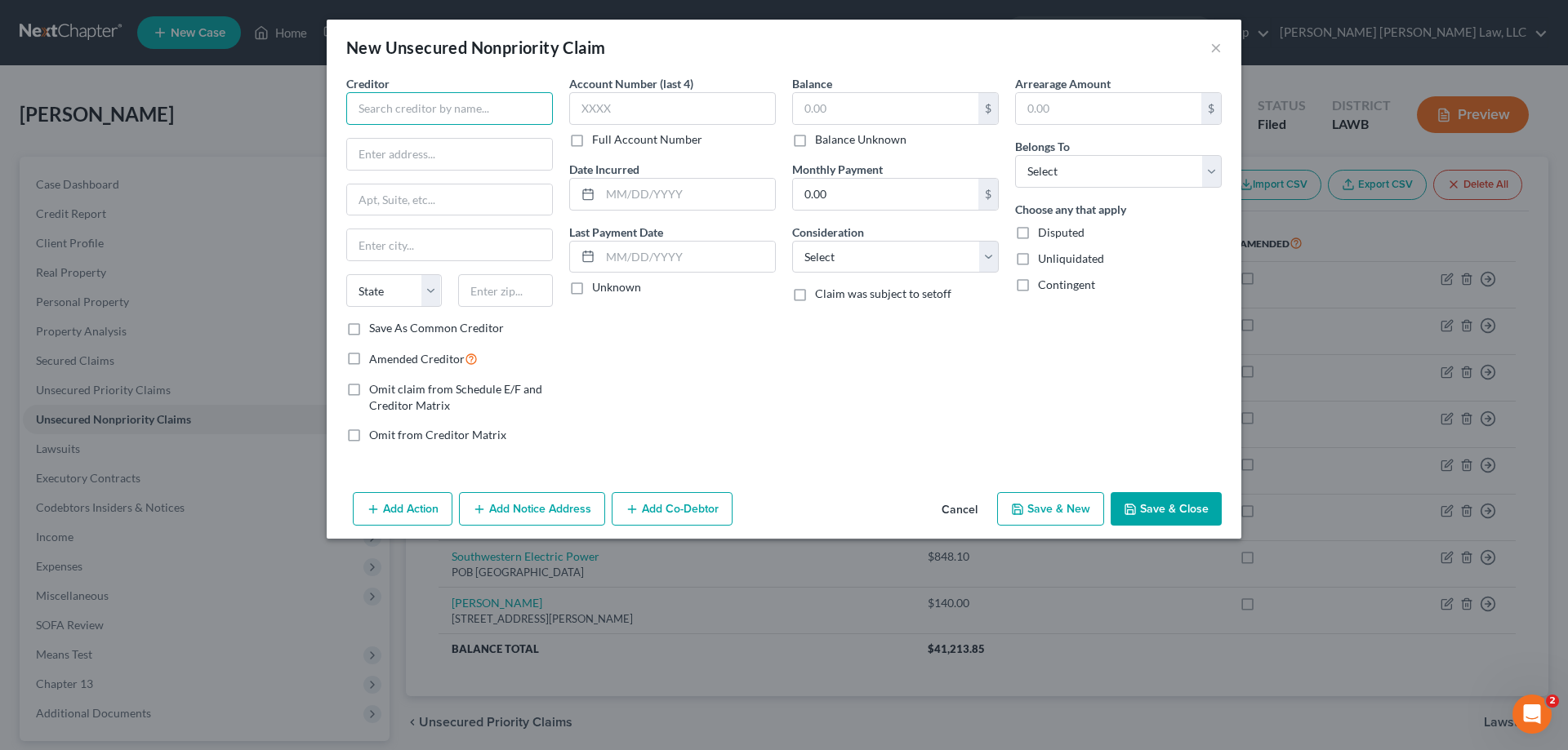
click at [436, 110] on input "text" at bounding box center [449, 109] width 206 height 33
type input "City of [GEOGRAPHIC_DATA]"
type input "POB 30065"
type input "71153"
type input "[GEOGRAPHIC_DATA]"
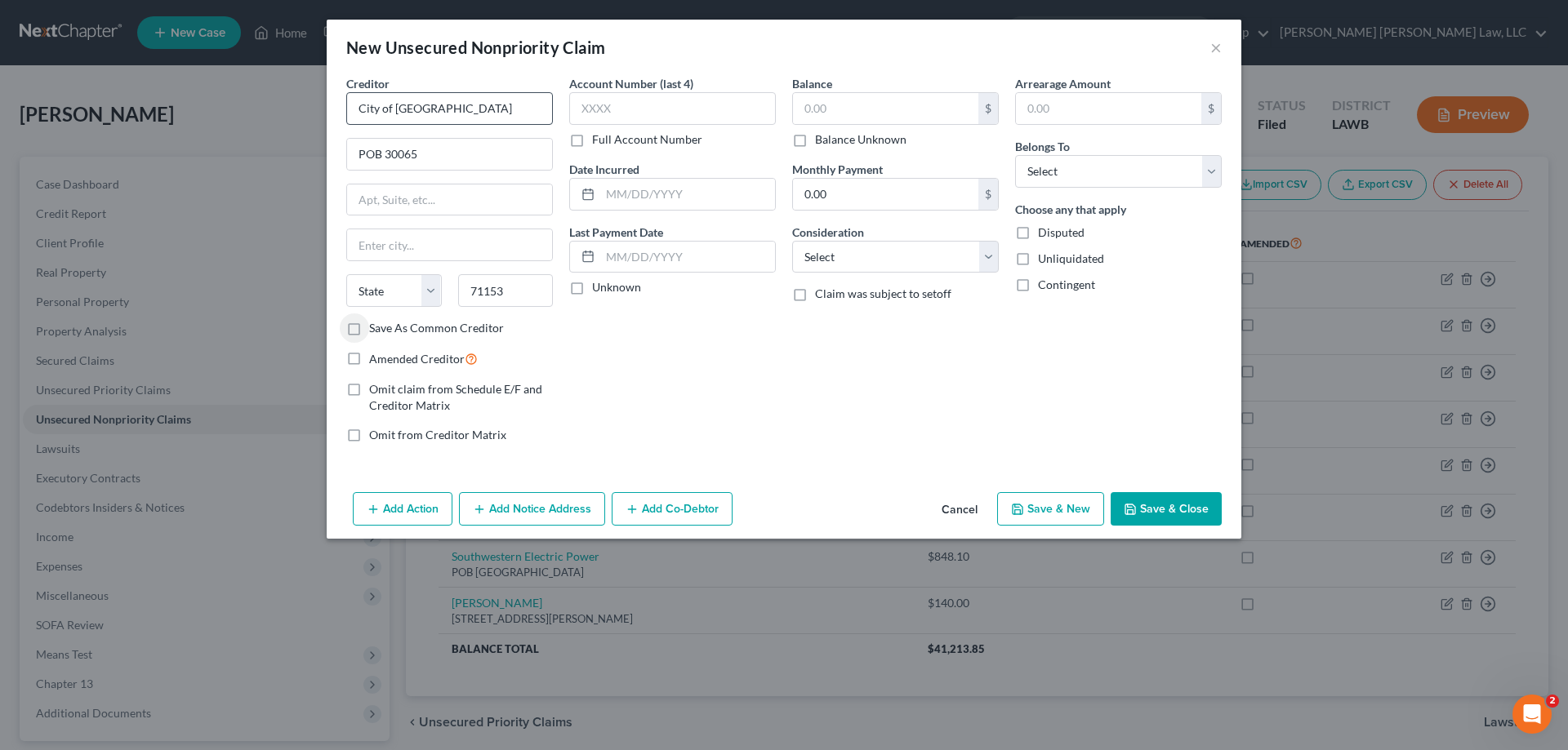
select select "19"
click at [864, 121] on input "text" at bounding box center [885, 108] width 185 height 31
type input "100"
drag, startPoint x: 938, startPoint y: 263, endPoint x: 934, endPoint y: 272, distance: 9.8
click at [938, 263] on select "Select Cable / Satellite Services Collection Agency Credit Card Debt Debt Couns…" at bounding box center [896, 257] width 206 height 33
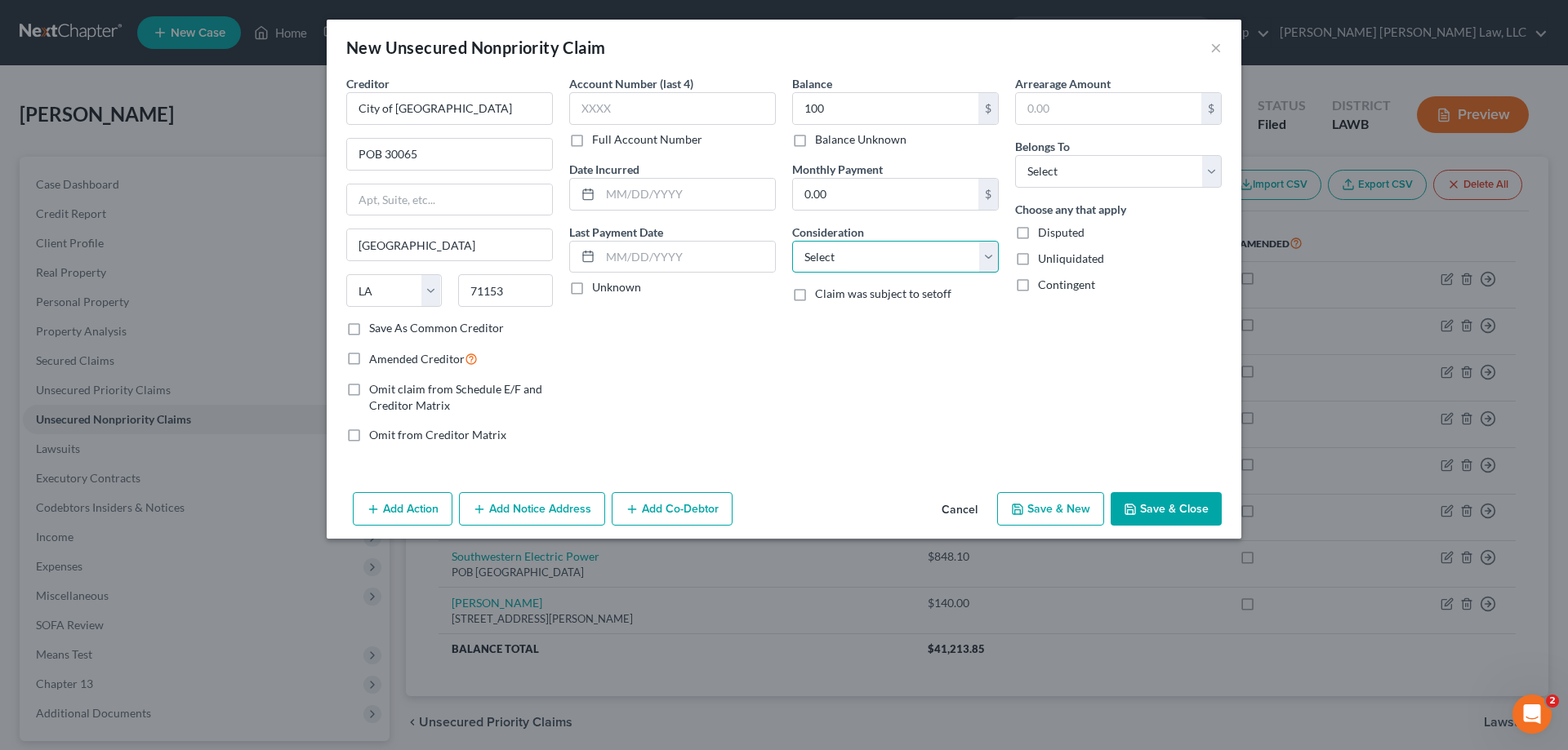
select select "14"
click at [792, 241] on select "Select Cable / Satellite Services Collection Agency Credit Card Debt Debt Couns…" at bounding box center [896, 257] width 206 height 33
click at [1107, 169] on select "Select Debtor 1 Only Debtor 2 Only Debtor 1 And Debtor 2 Only At Least One Of T…" at bounding box center [1118, 171] width 206 height 33
select select "0"
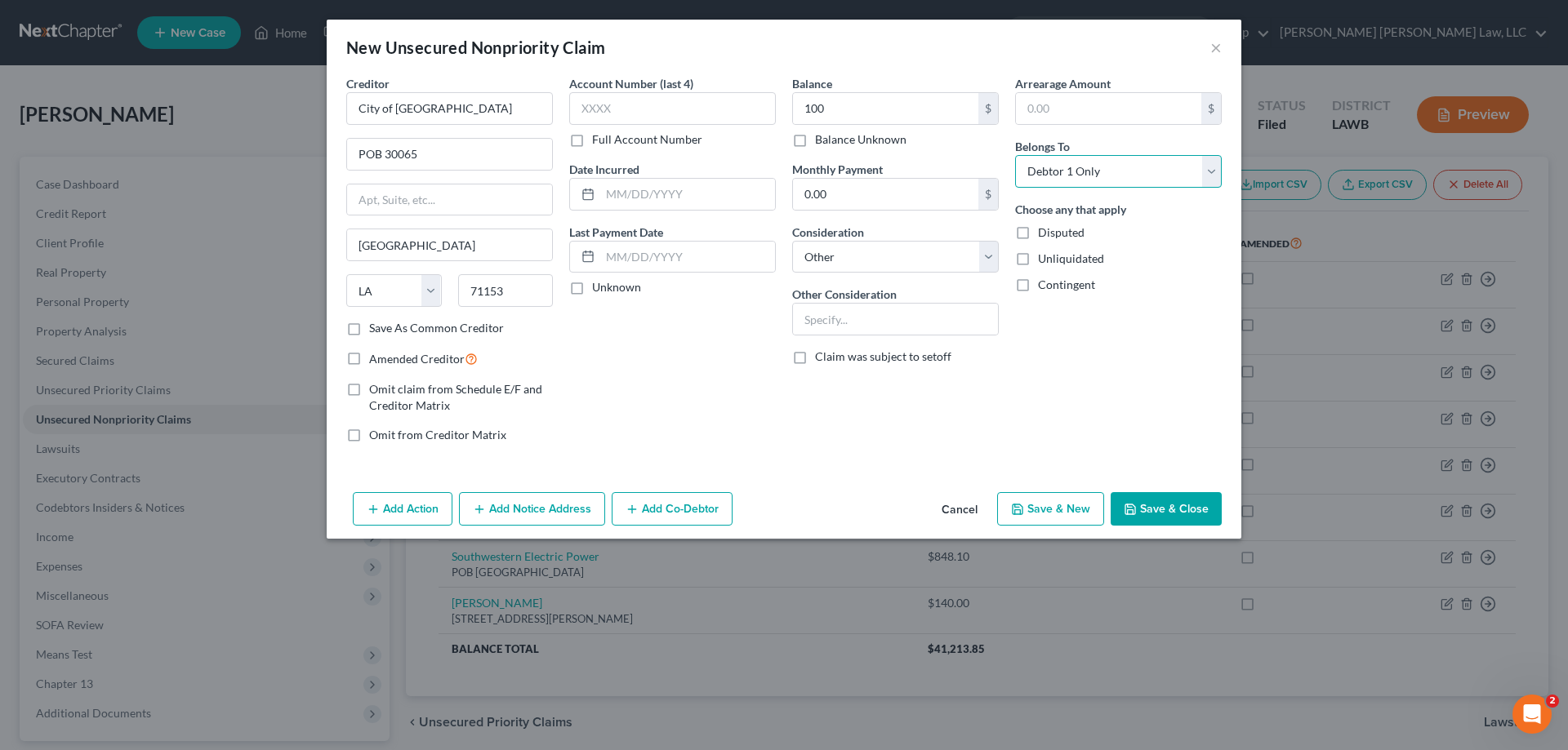
click at [1015, 155] on select "Select Debtor 1 Only Debtor 2 Only Debtor 1 And Debtor 2 Only At Least One Of T…" at bounding box center [1118, 171] width 206 height 33
click at [1152, 512] on button "Save & Close" at bounding box center [1166, 509] width 111 height 34
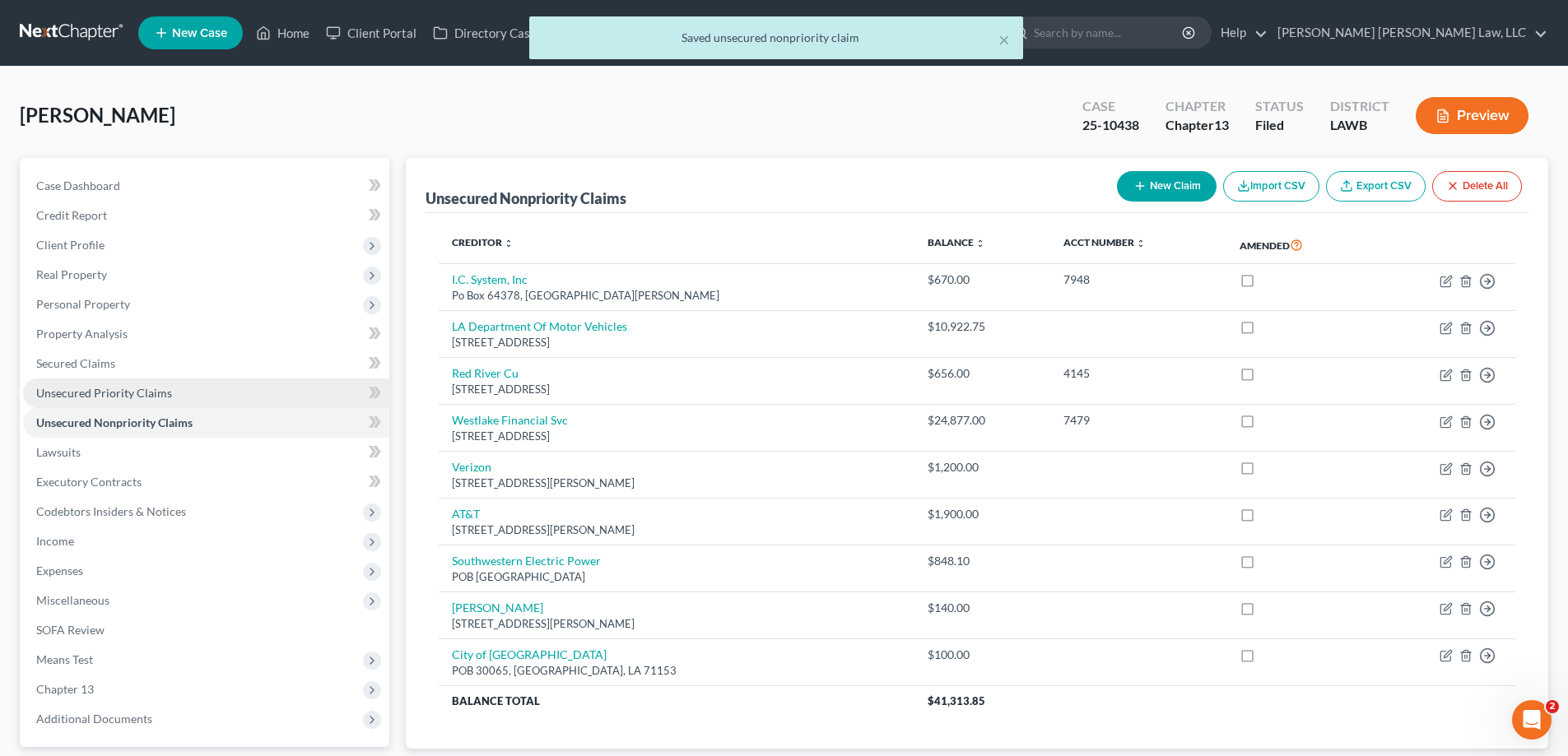
click at [114, 380] on link "Unsecured Priority Claims" at bounding box center [206, 393] width 366 height 29
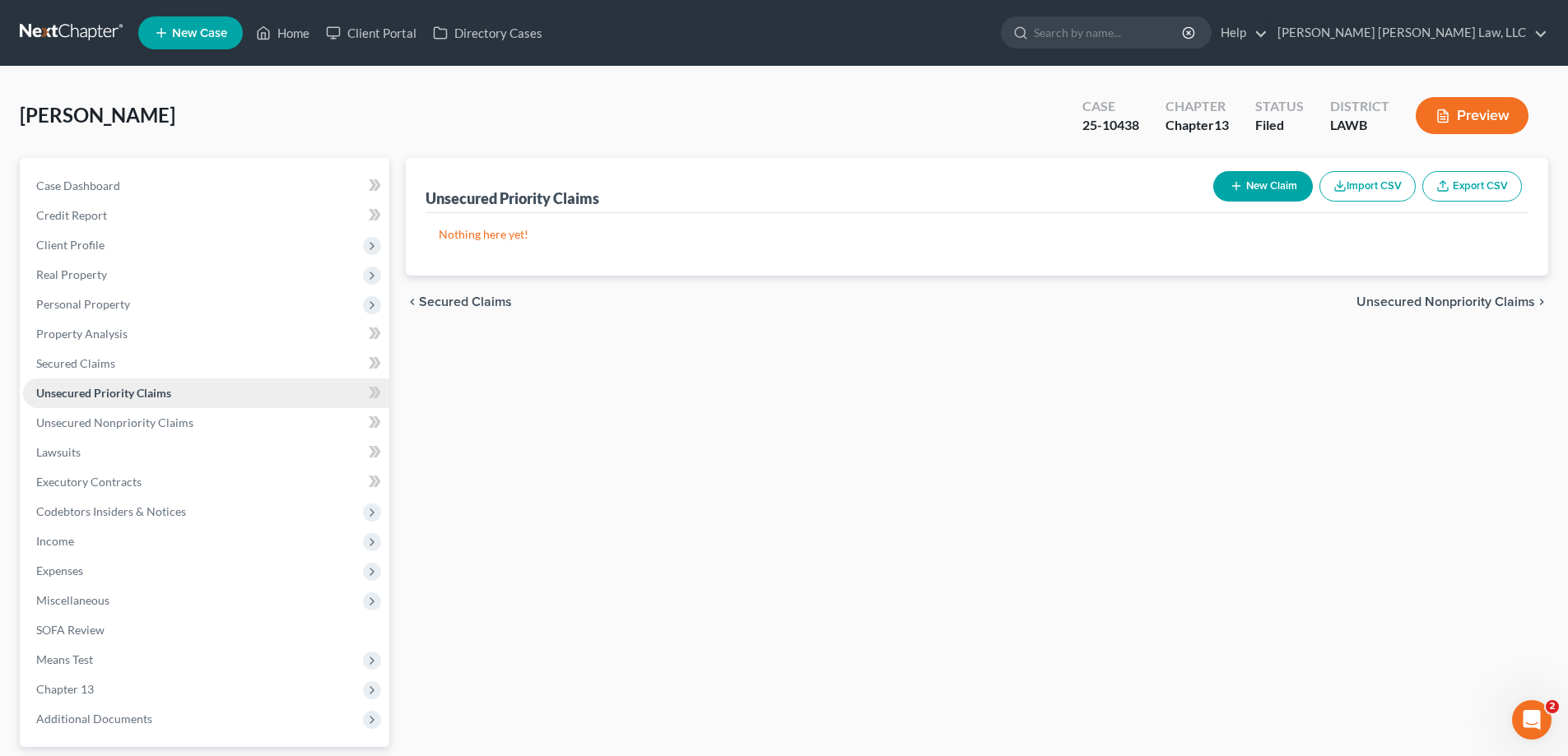
scroll to position [149, 0]
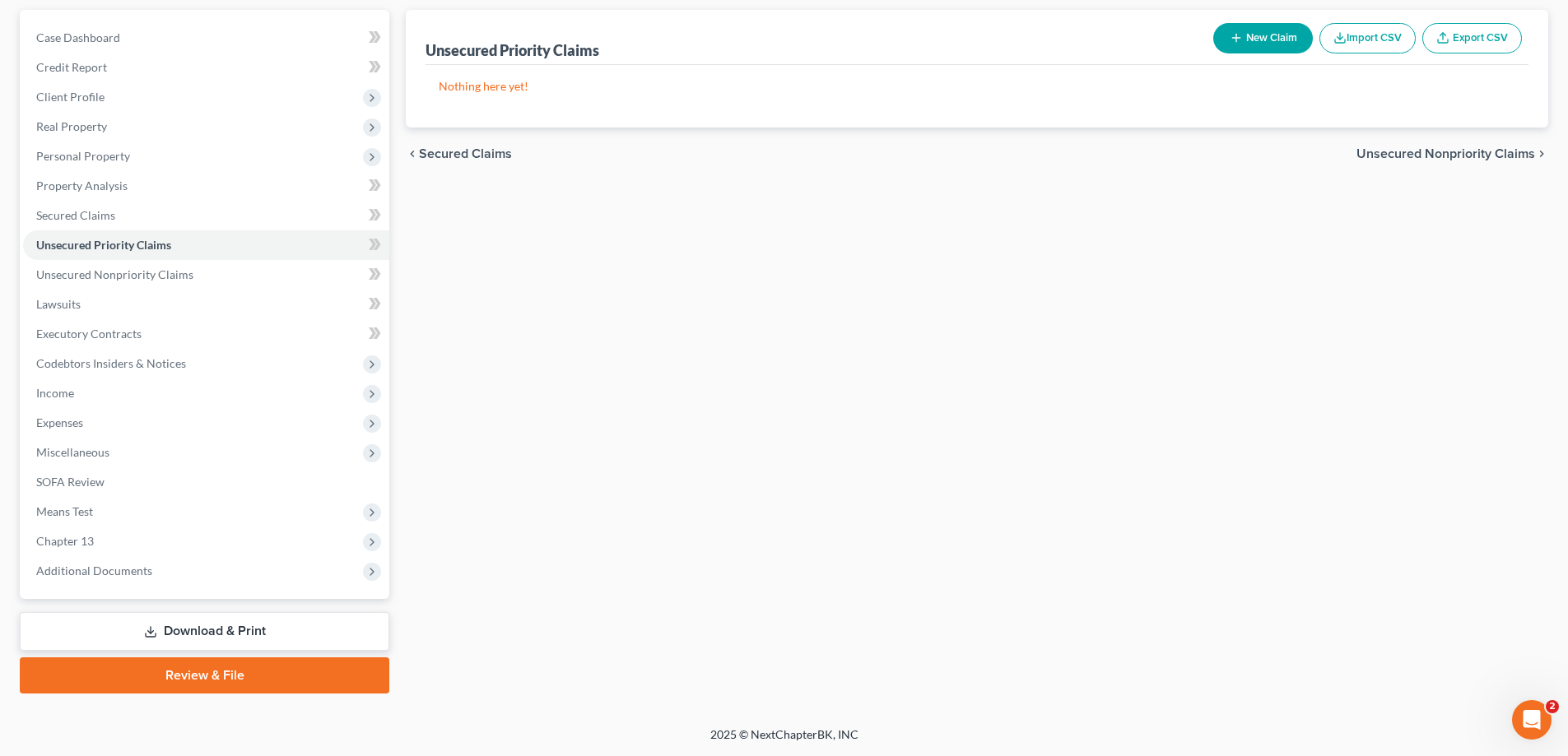
click at [204, 637] on link "Download & Print" at bounding box center [204, 631] width 369 height 38
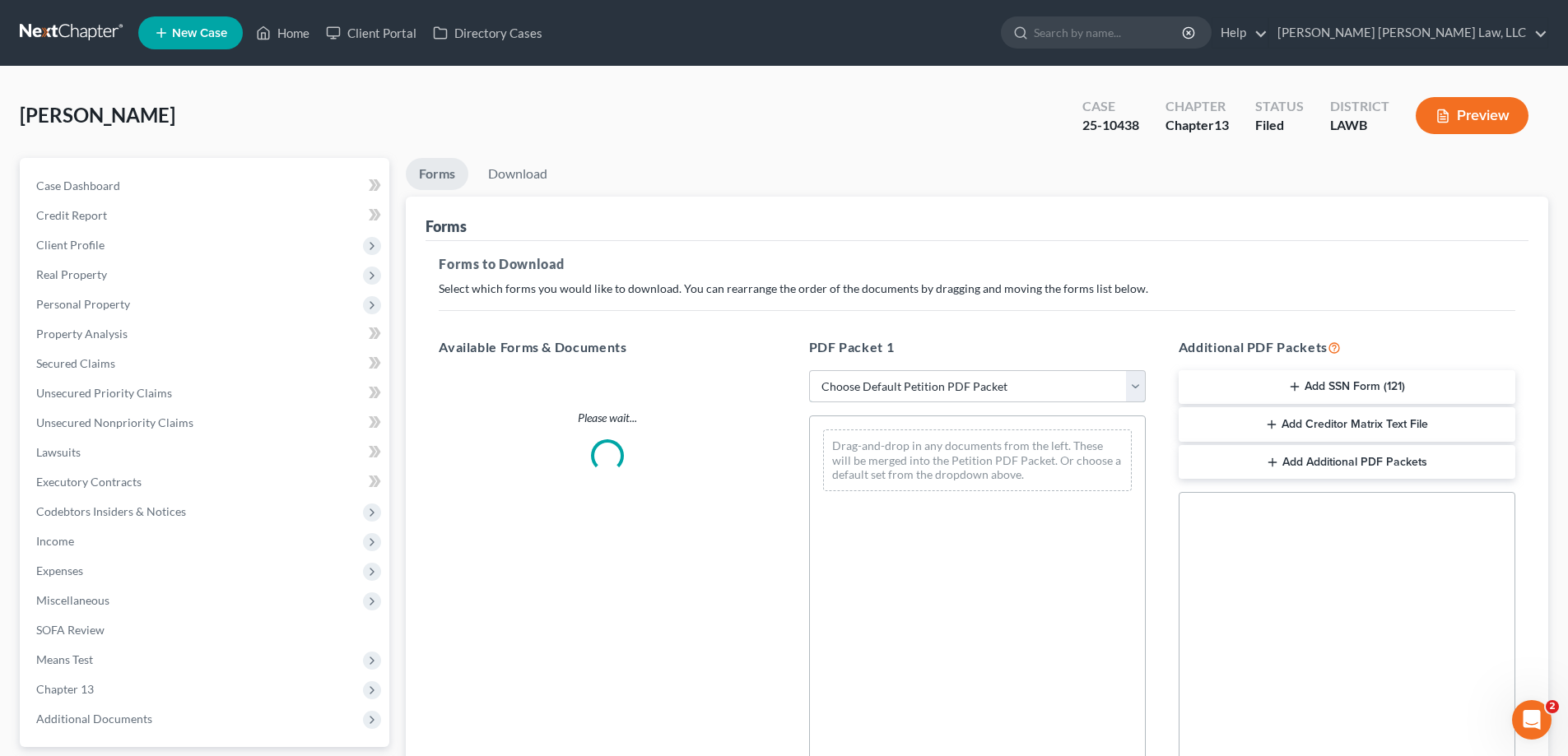
click at [909, 393] on select "Choose Default Petition PDF Packet Complete Bankruptcy Petition (all forms and …" at bounding box center [977, 386] width 336 height 33
select select "2"
click at [809, 370] on select "Choose Default Petition PDF Packet Complete Bankruptcy Petition (all forms and …" at bounding box center [977, 386] width 336 height 33
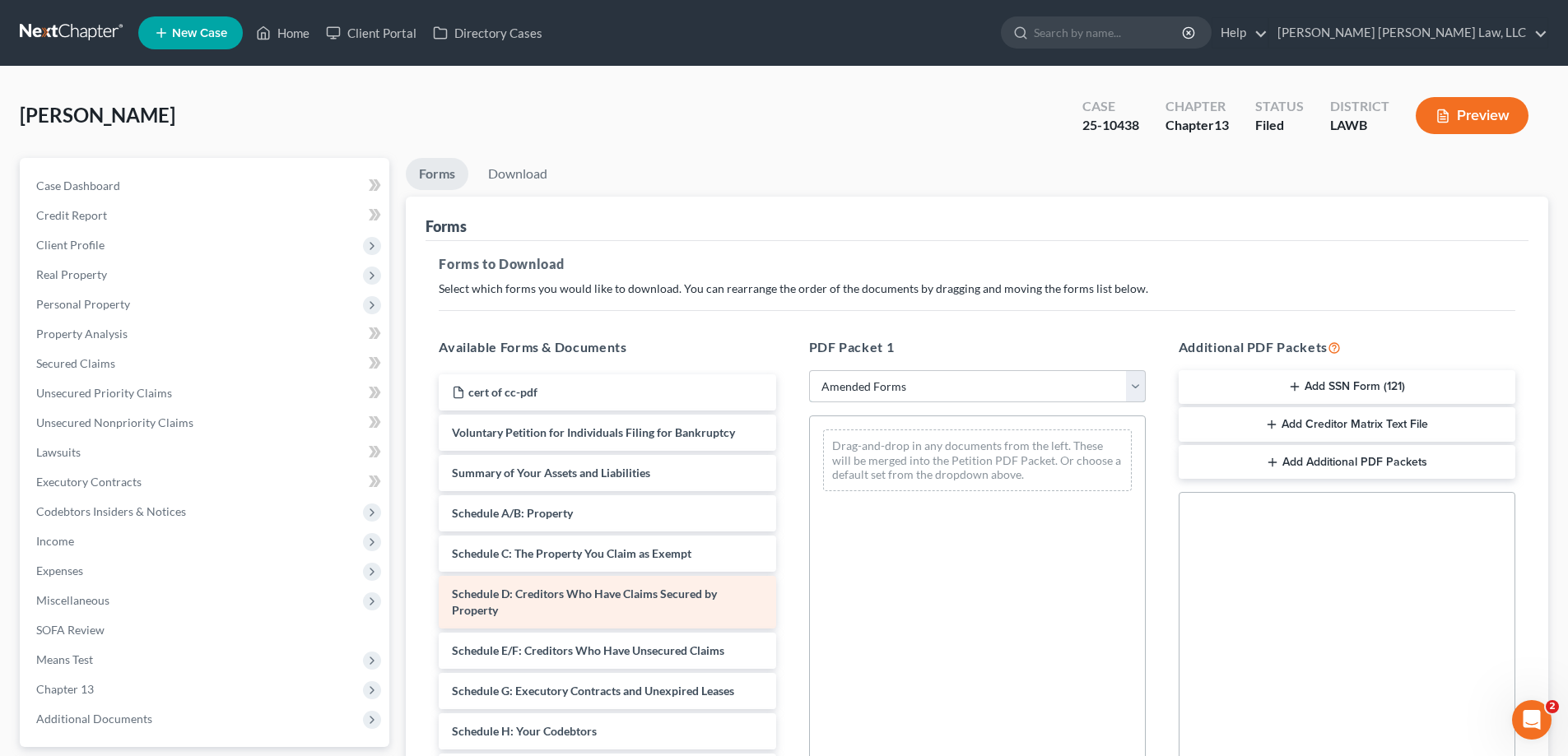
scroll to position [83, 0]
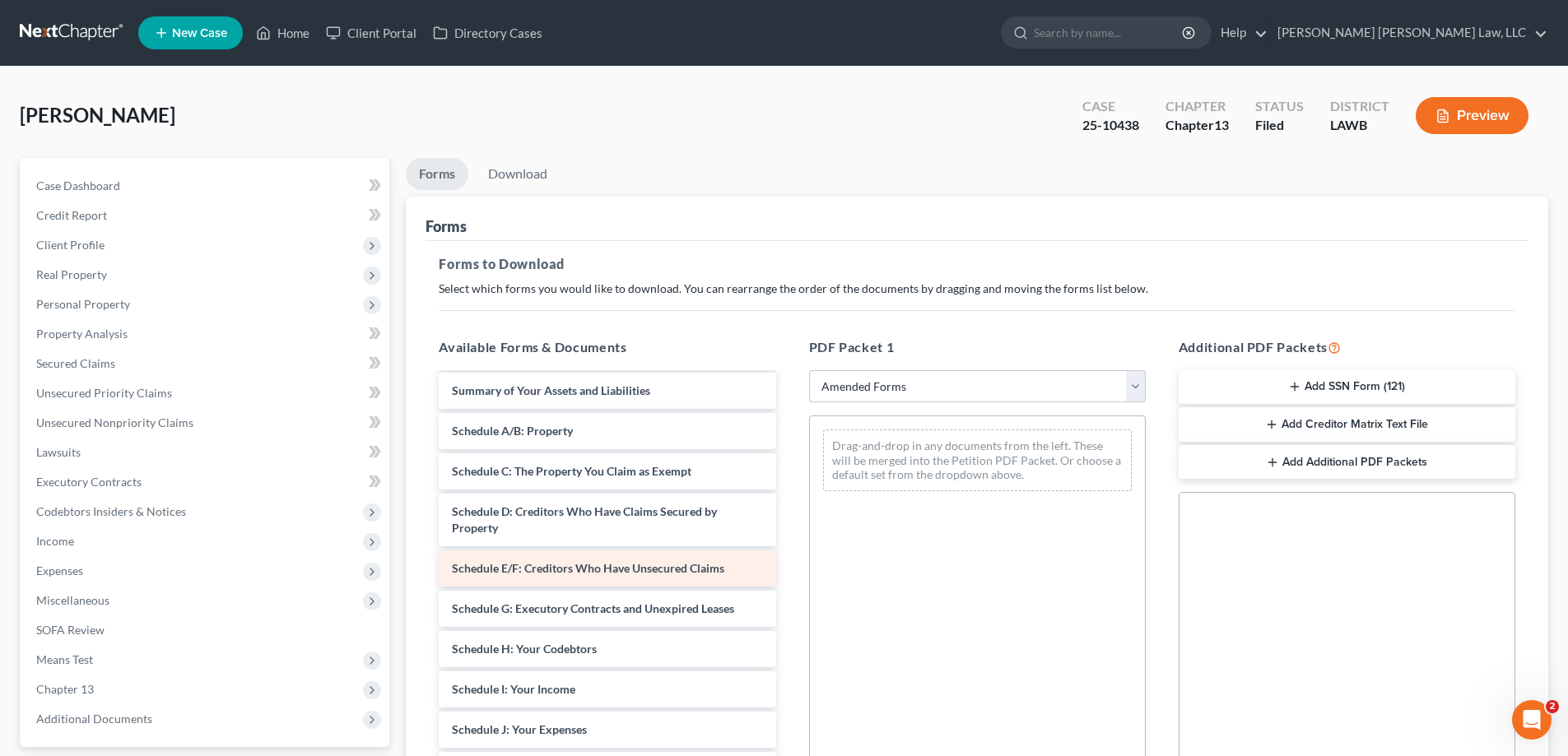
click at [788, 524] on div "cert of cc-pdf Voluntary Petition for Individuals Filing for Bankruptcy Summary…" at bounding box center [607, 677] width 363 height 771
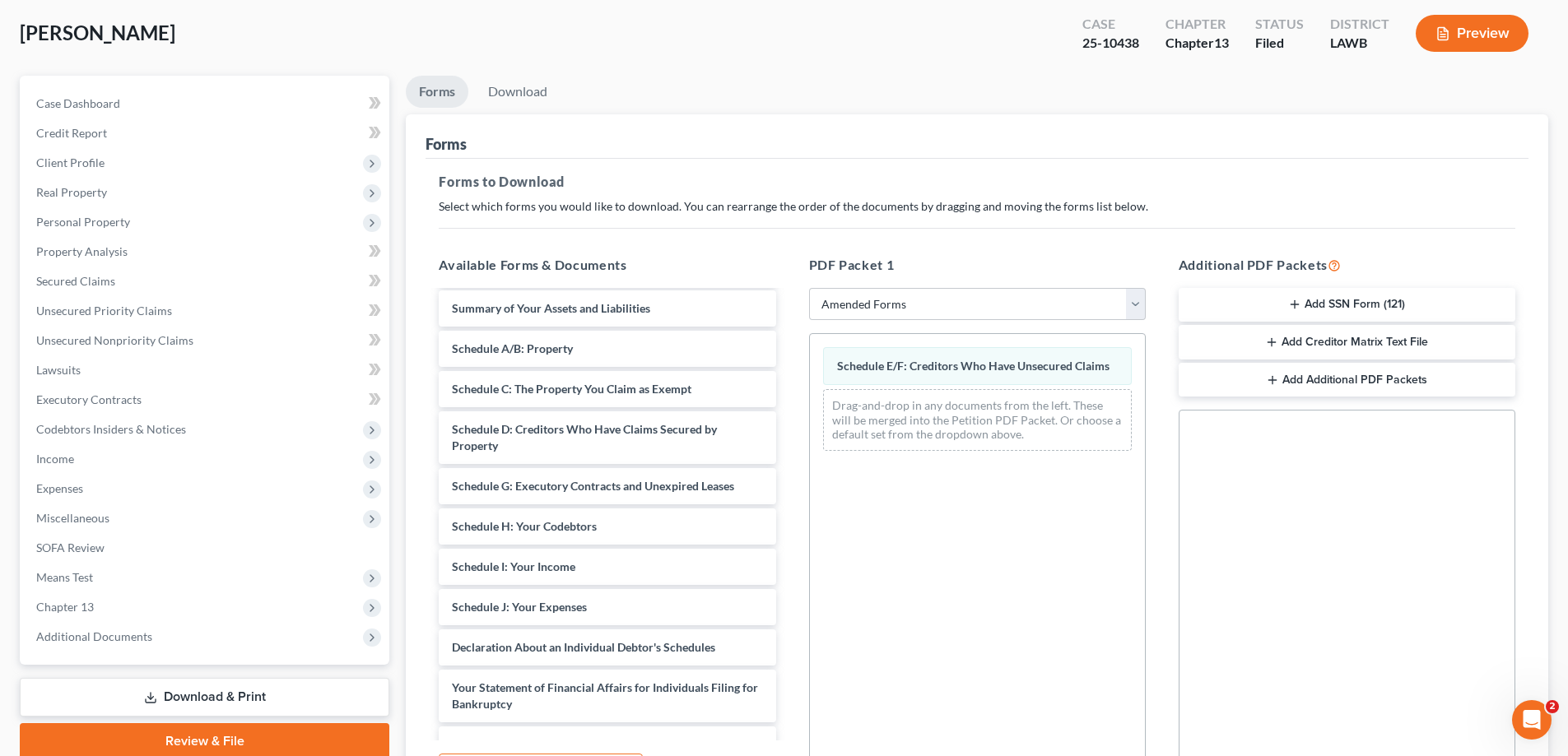
click at [788, 495] on div "cert of cc-pdf Voluntary Petition for Individuals Filing for Bankruptcy Summary…" at bounding box center [607, 575] width 363 height 731
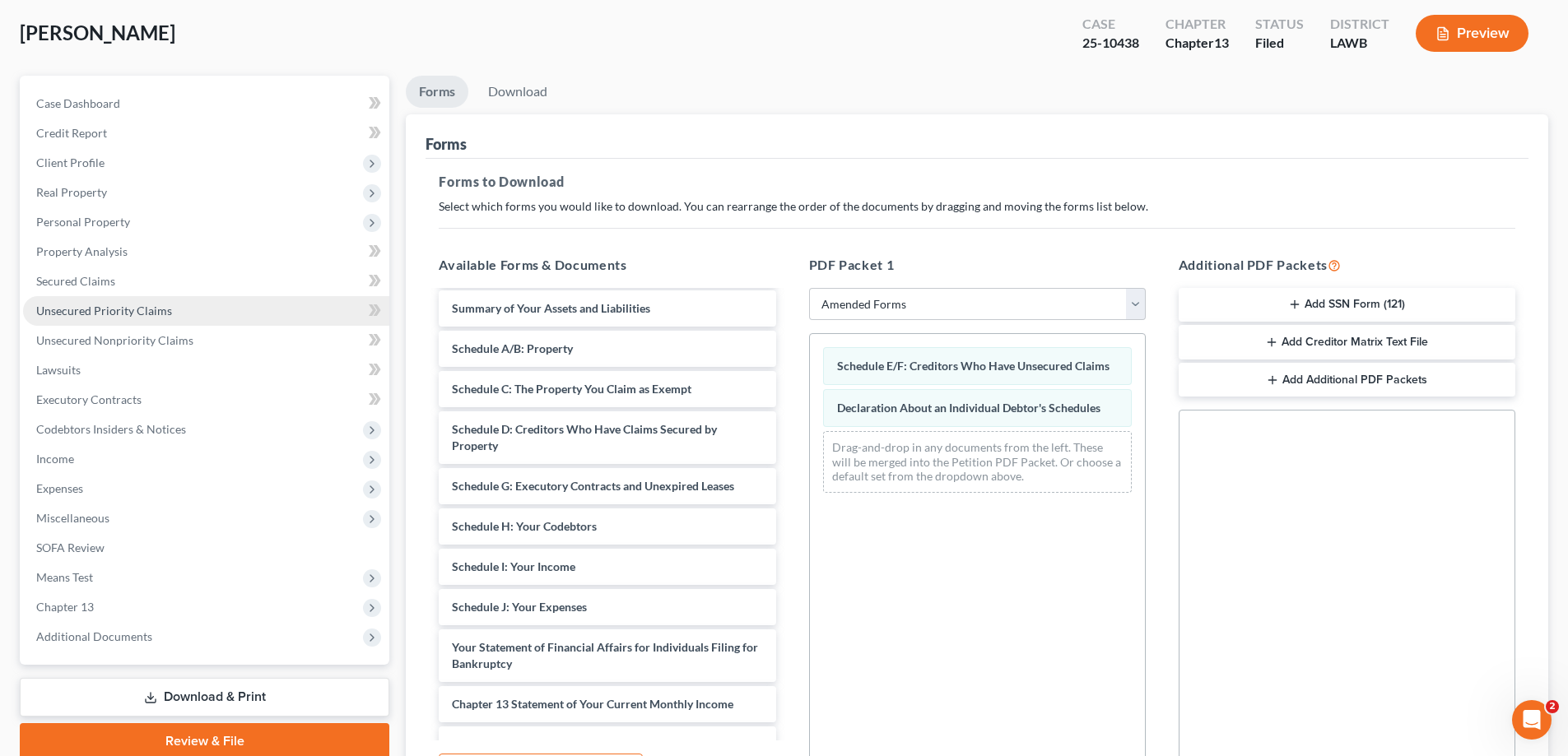
click at [99, 305] on span "Unsecured Priority Claims" at bounding box center [104, 310] width 136 height 14
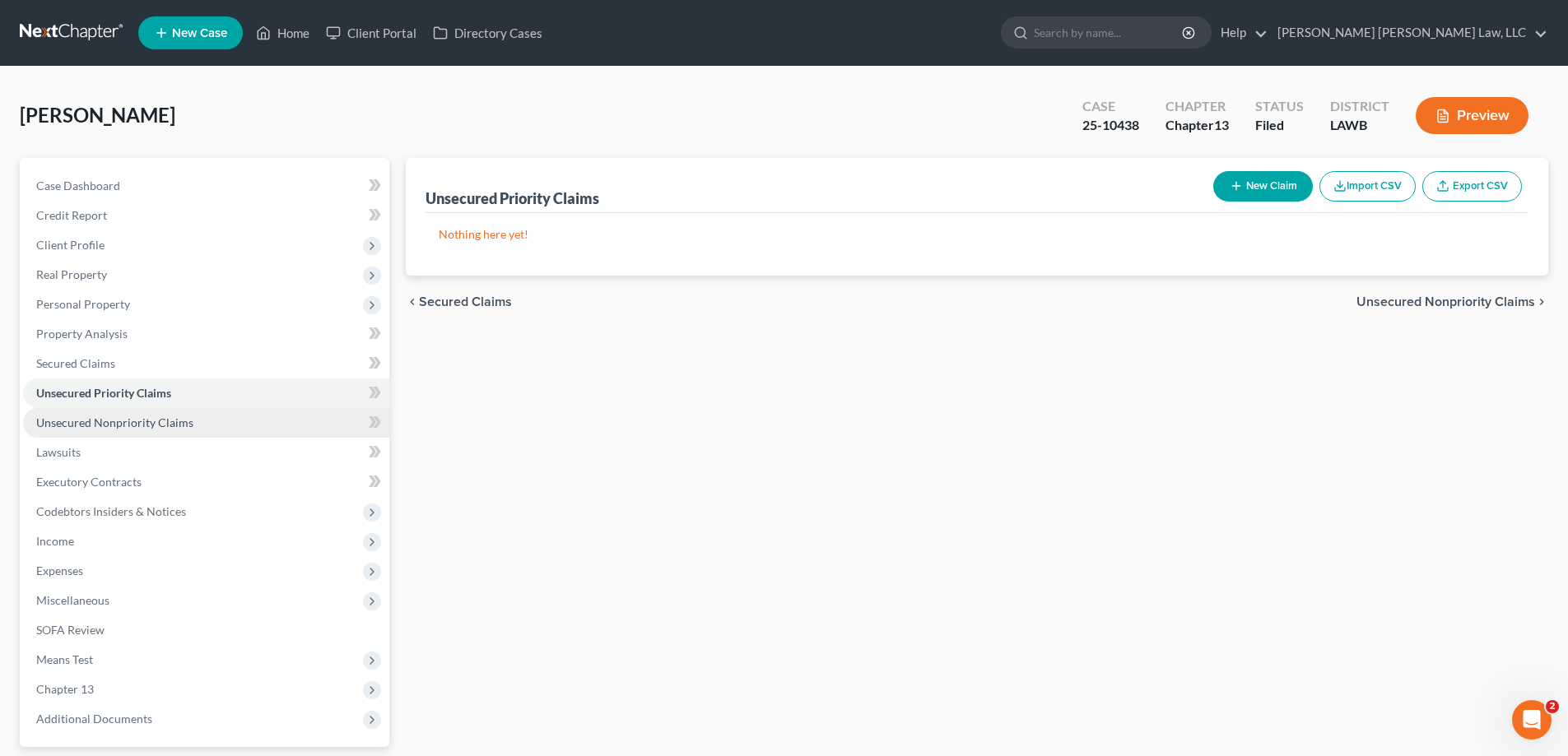
click at [126, 428] on span "Unsecured Nonpriority Claims" at bounding box center [115, 422] width 157 height 14
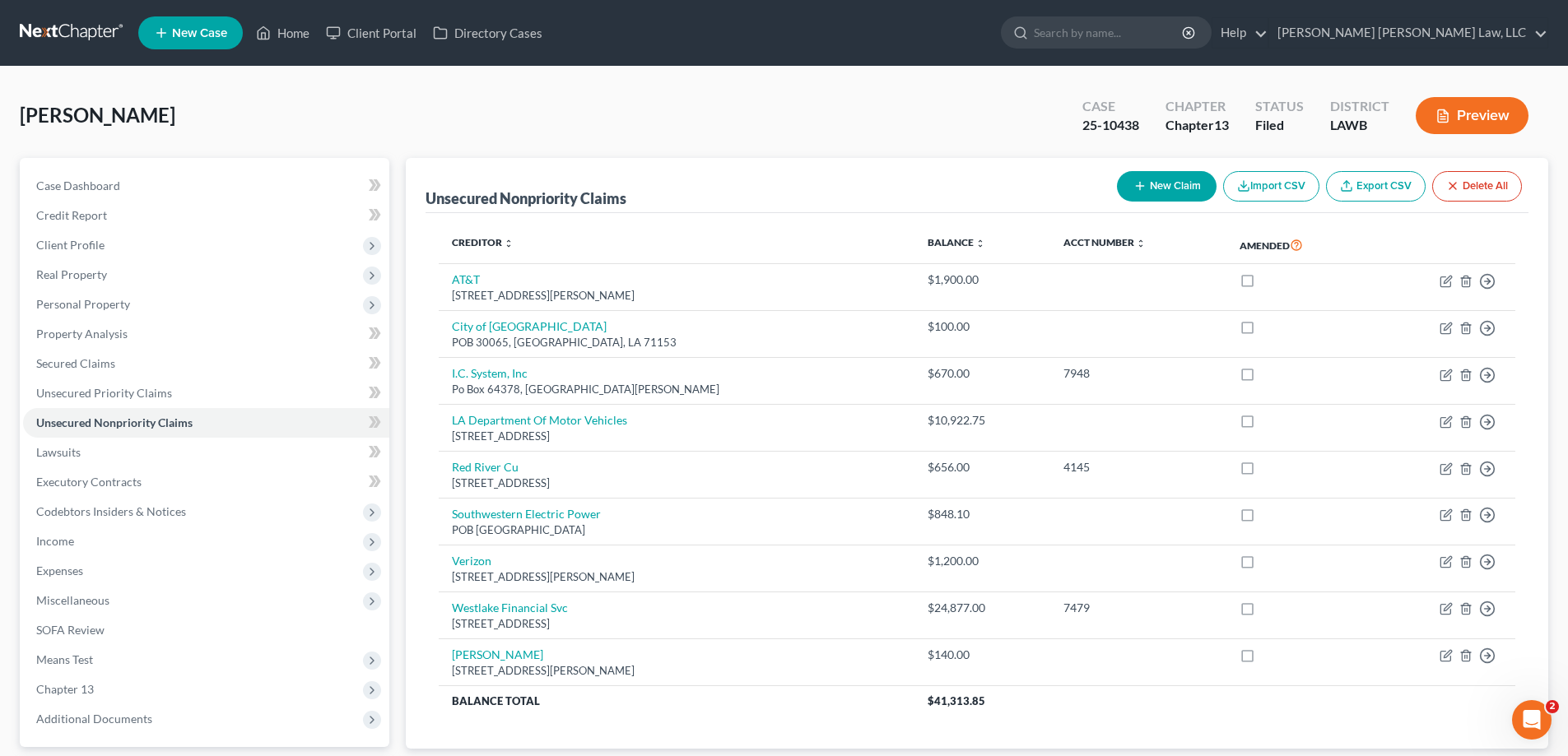
click at [1173, 185] on button "New Claim" at bounding box center [1167, 186] width 100 height 30
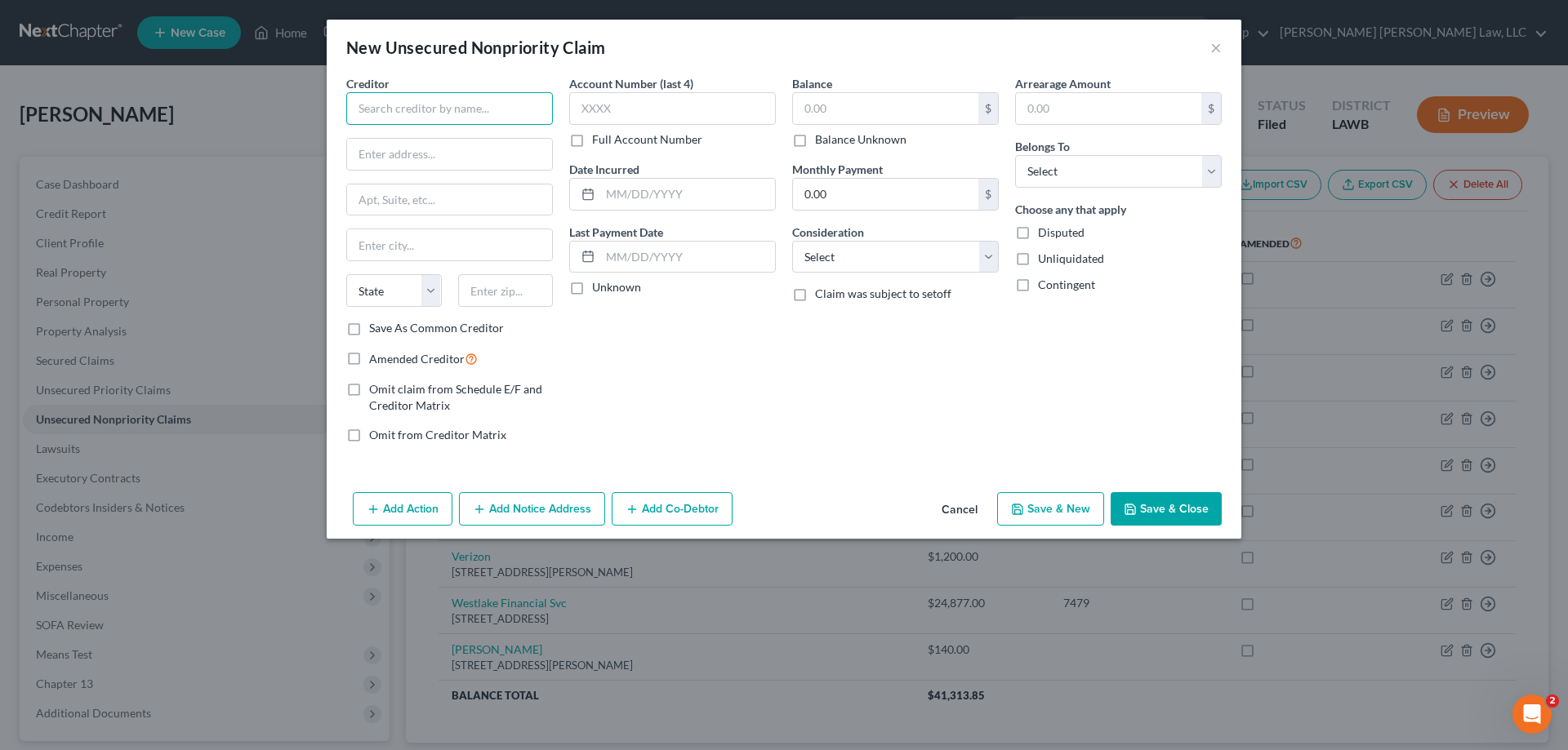
click at [414, 112] on input "text" at bounding box center [449, 109] width 206 height 33
type input "L"
click at [966, 497] on button "Cancel" at bounding box center [959, 510] width 62 height 33
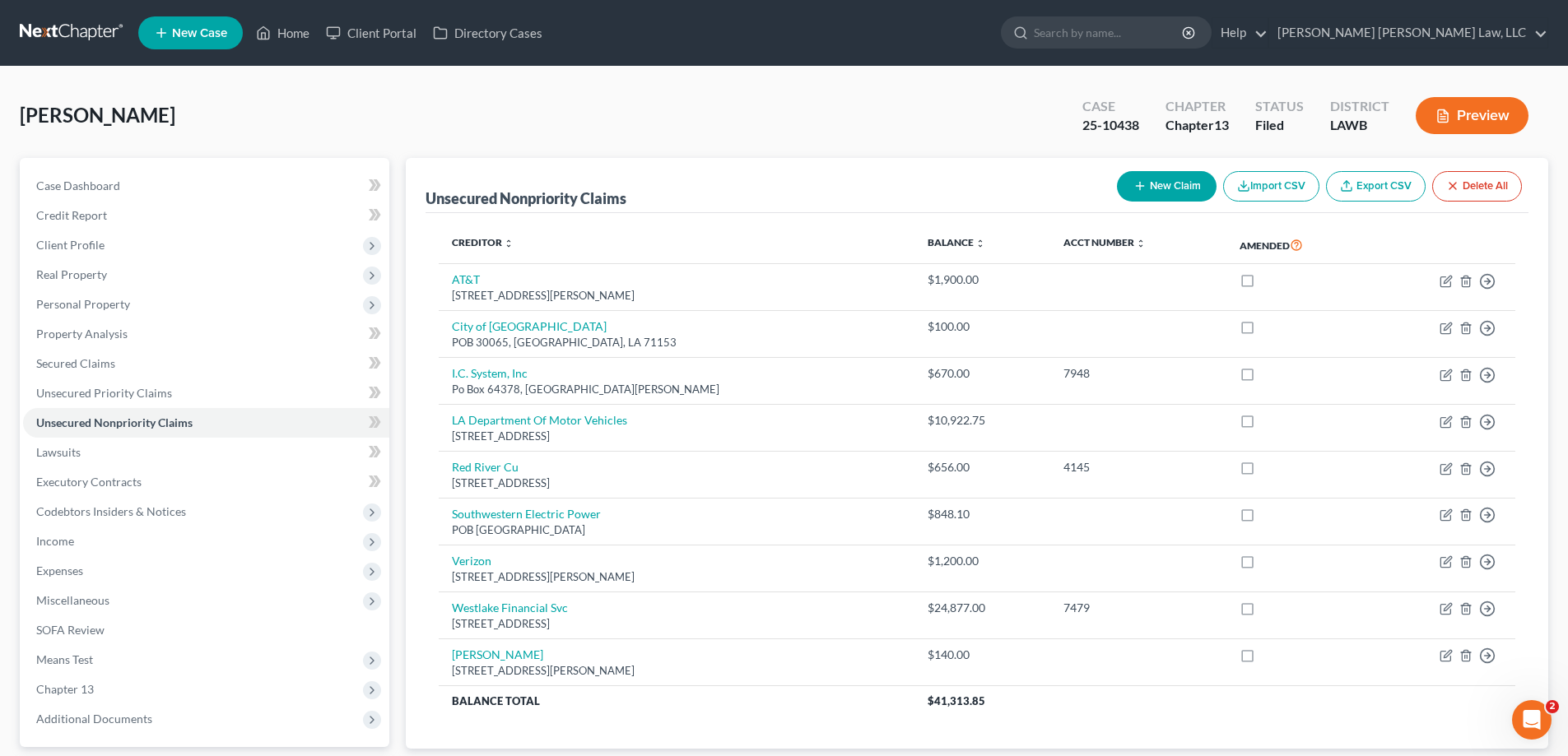
click at [1168, 193] on button "New Claim" at bounding box center [1167, 186] width 100 height 30
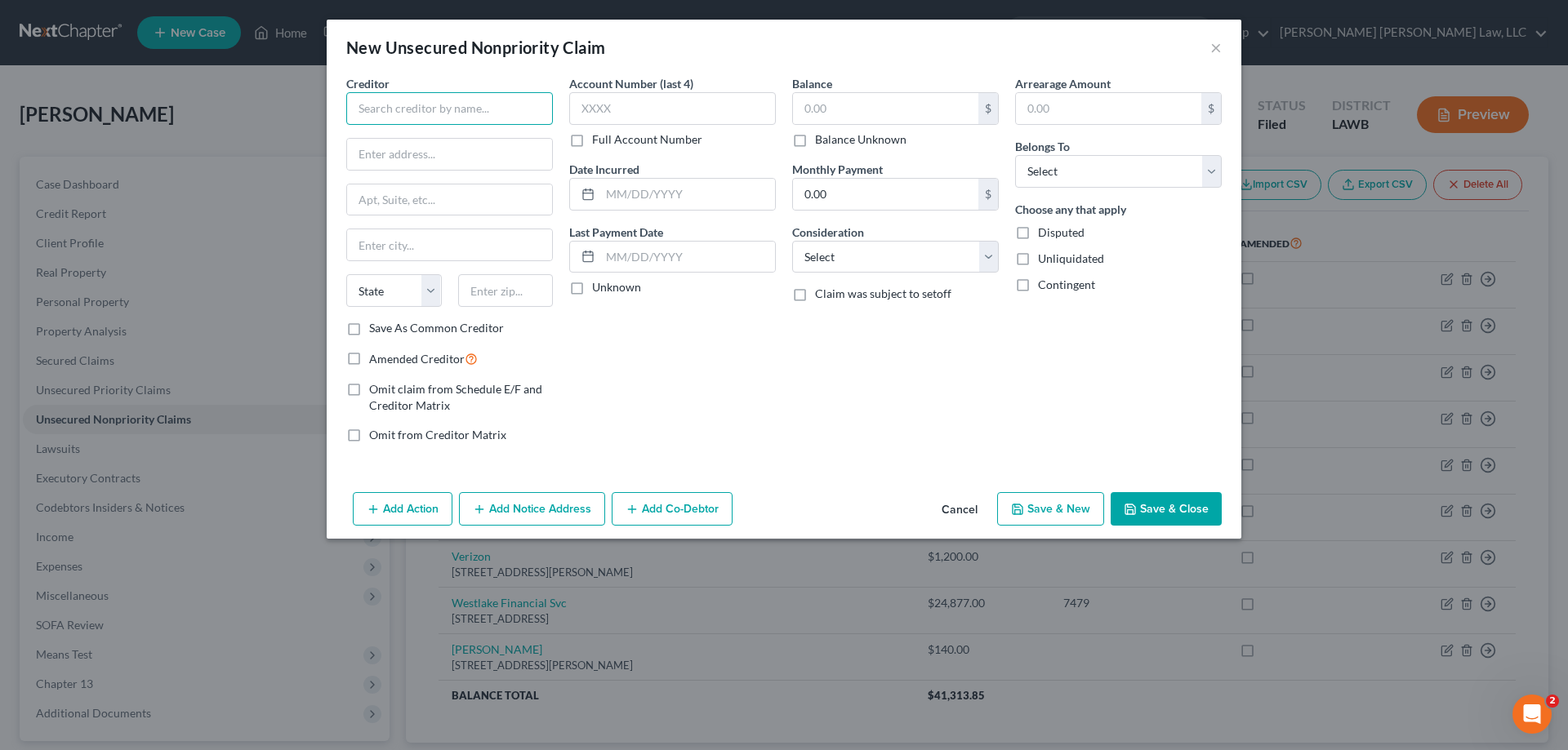
click at [498, 115] on input "text" at bounding box center [449, 109] width 206 height 33
type input "[US_STATE] Department of Revenue"
click at [400, 159] on input "POB 6658" at bounding box center [449, 154] width 205 height 31
type input "POB 66658"
click at [494, 279] on input "text" at bounding box center [506, 290] width 95 height 33
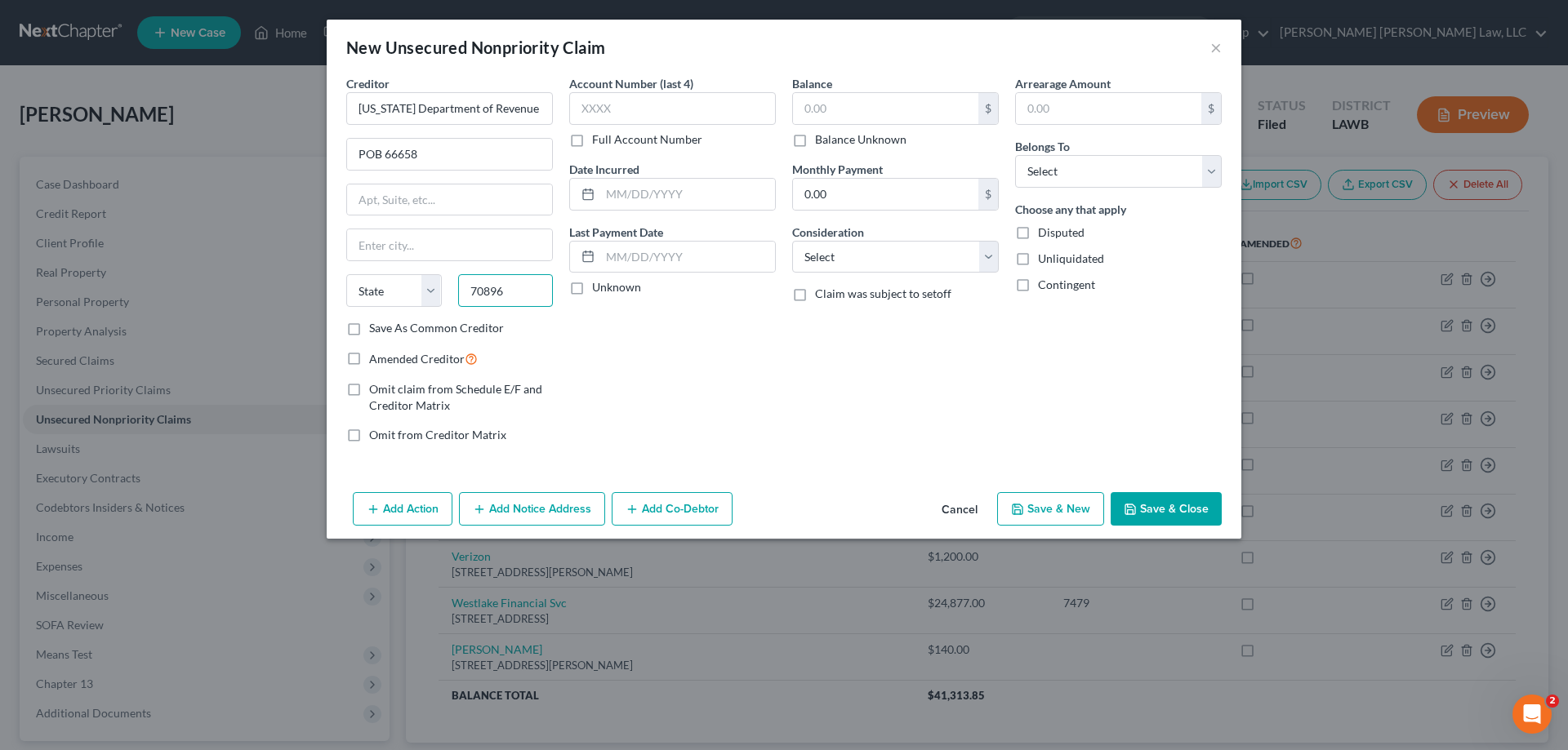
type input "70896"
type input "Baton Rouge"
select select "19"
click at [855, 105] on input "text" at bounding box center [885, 108] width 185 height 31
type input "962.65"
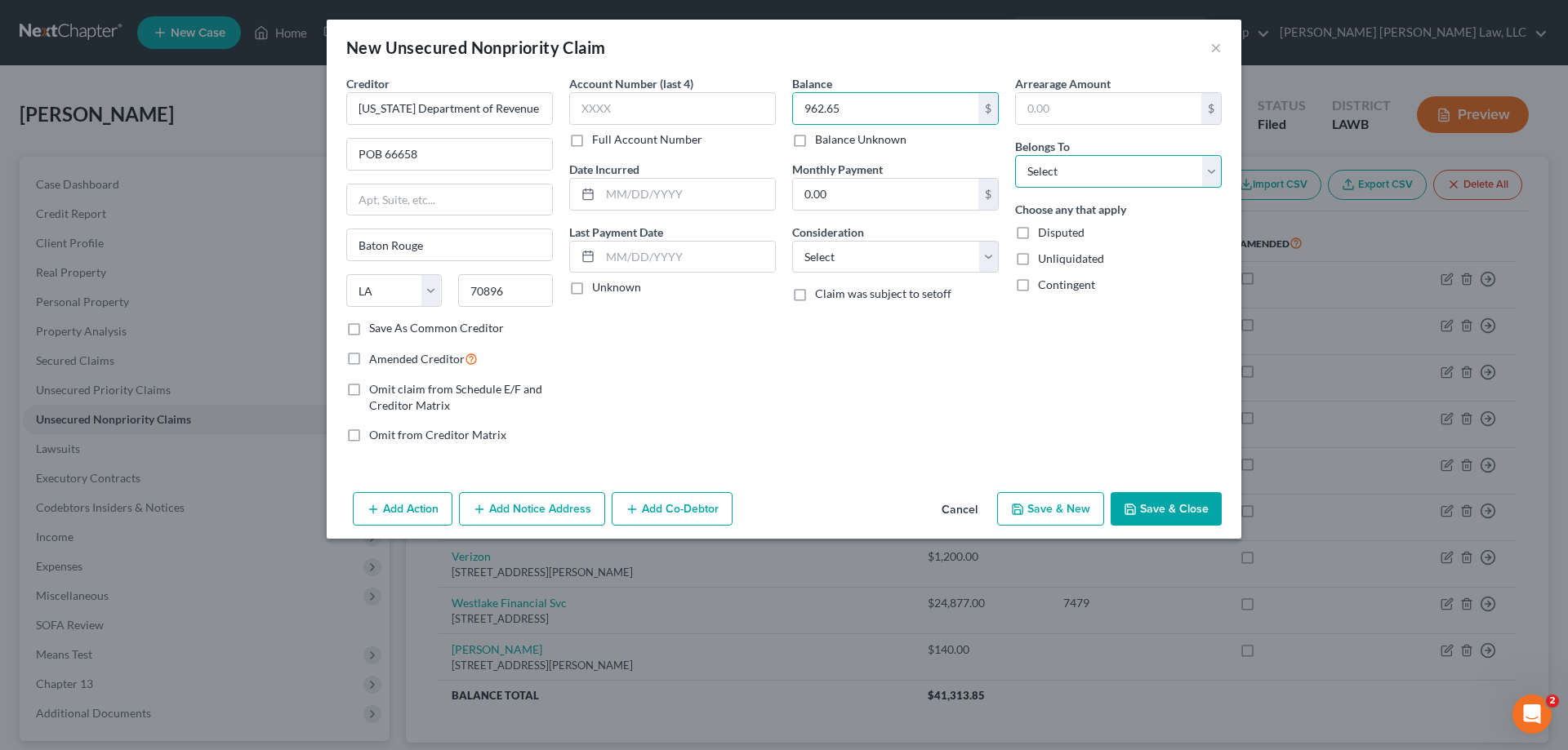
drag, startPoint x: 1039, startPoint y: 171, endPoint x: 1045, endPoint y: 181, distance: 11.7
click at [1039, 171] on select "Select Debtor 1 Only Debtor 2 Only Debtor 1 And Debtor 2 Only At Least One Of T…" at bounding box center [1118, 171] width 206 height 33
select select "0"
click at [1015, 155] on select "Select Debtor 1 Only Debtor 2 Only Debtor 1 And Debtor 2 Only At Least One Of T…" at bounding box center [1118, 171] width 206 height 33
click at [900, 248] on select "Select Cable / Satellite Services Collection Agency Credit Card Debt Debt Couns…" at bounding box center [896, 257] width 206 height 33
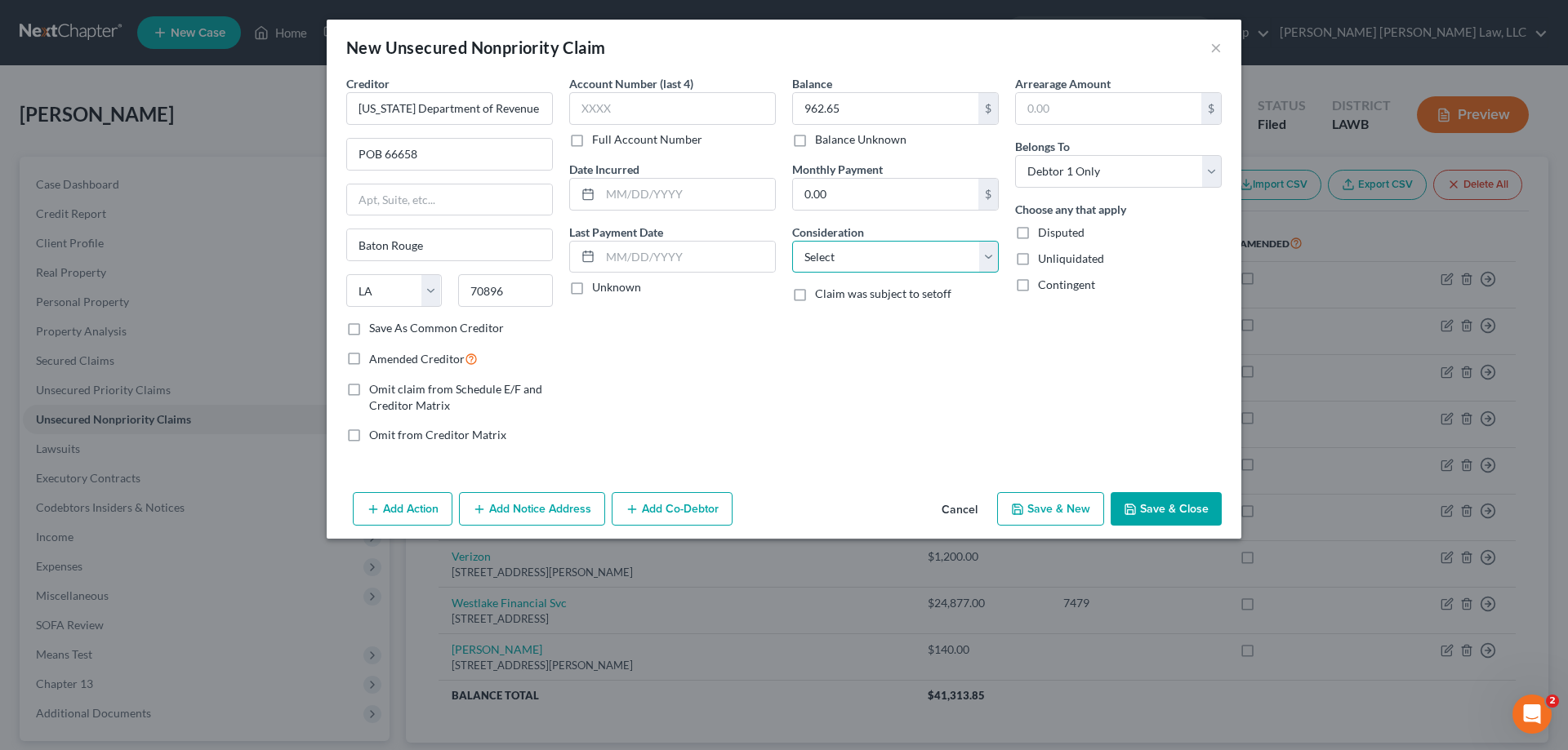
select select "7"
click at [792, 241] on select "Select Cable / Satellite Services Collection Agency Credit Card Debt Debt Couns…" at bounding box center [896, 257] width 206 height 33
click at [1210, 497] on button "Save & Close" at bounding box center [1166, 509] width 111 height 34
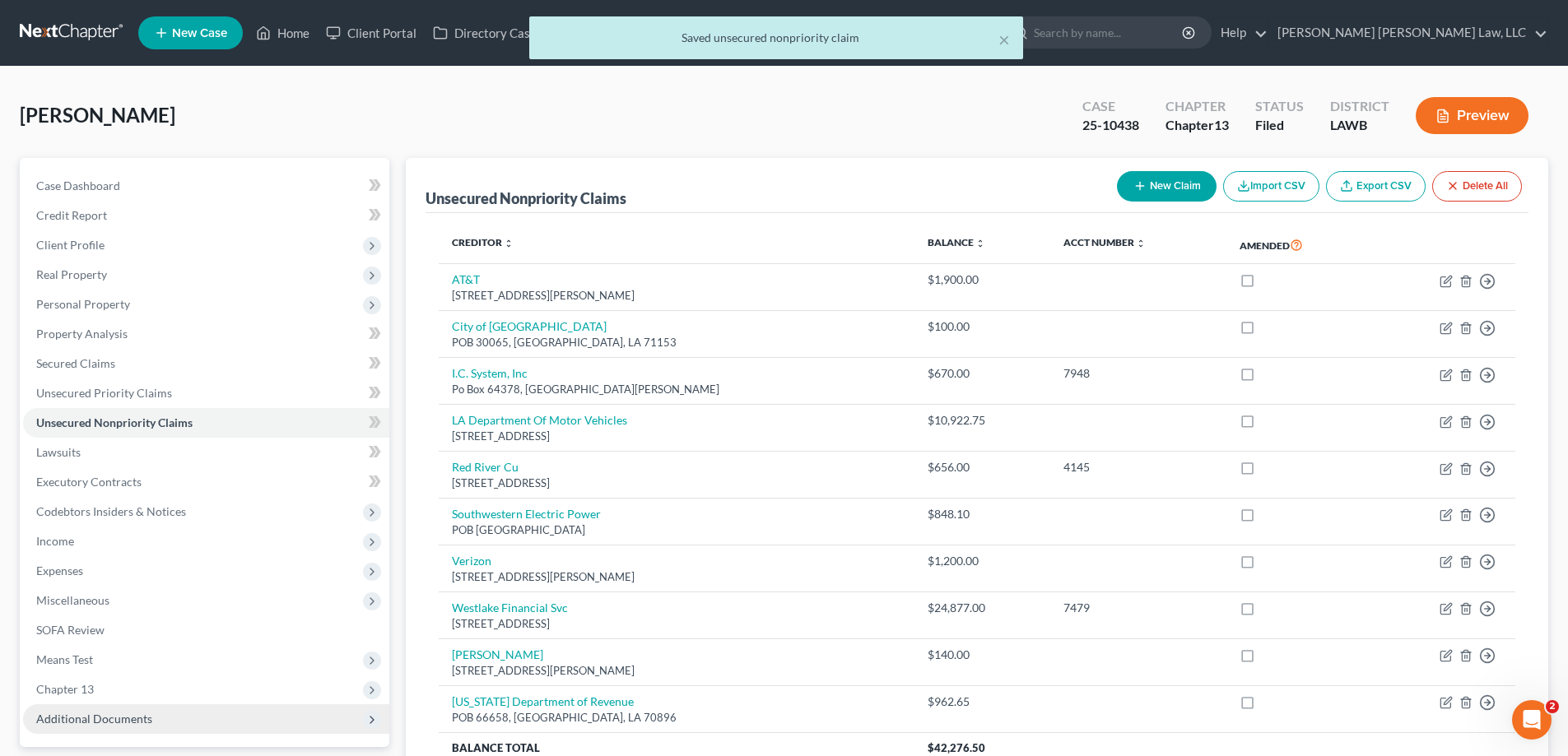
scroll to position [155, 0]
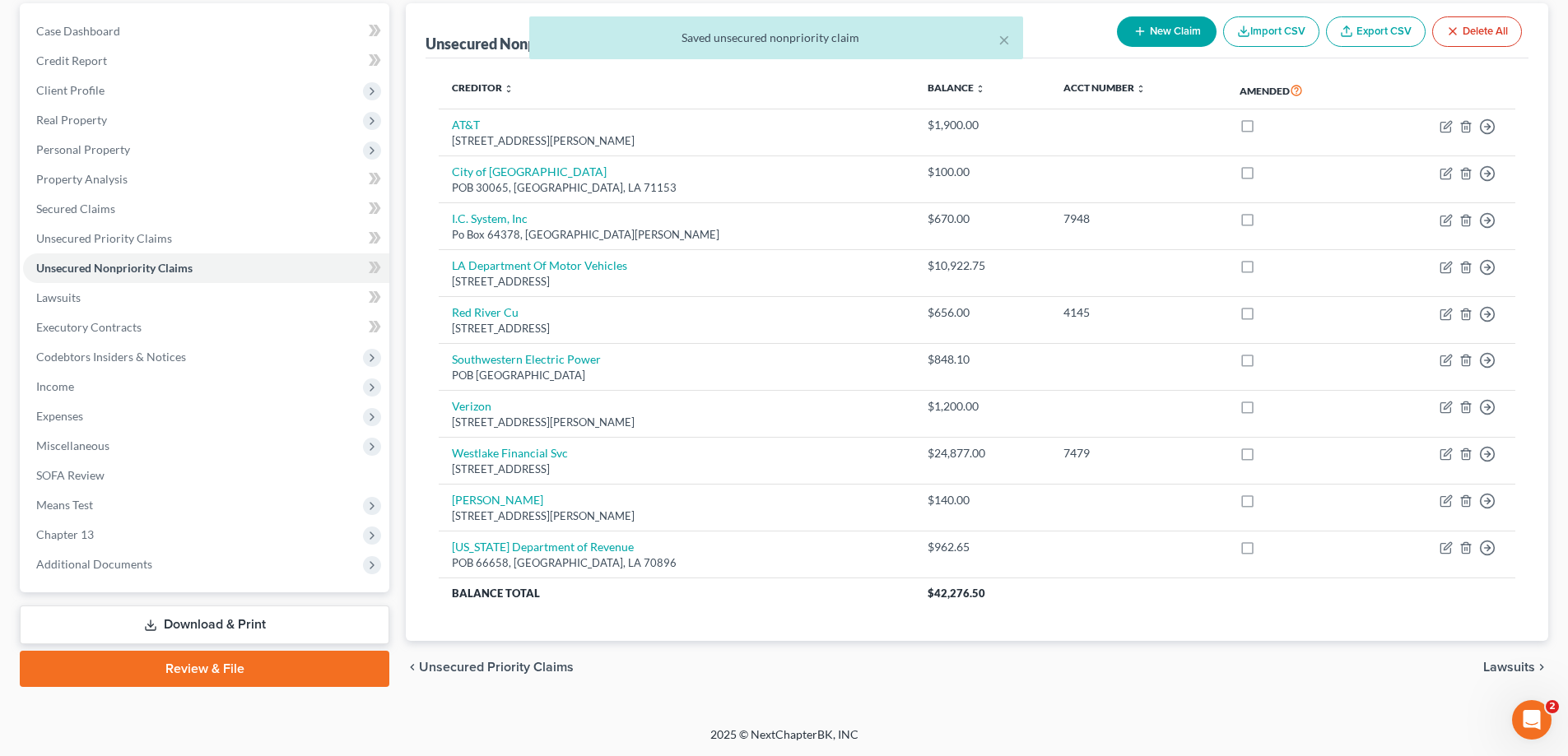
click at [227, 631] on link "Download & Print" at bounding box center [204, 624] width 369 height 38
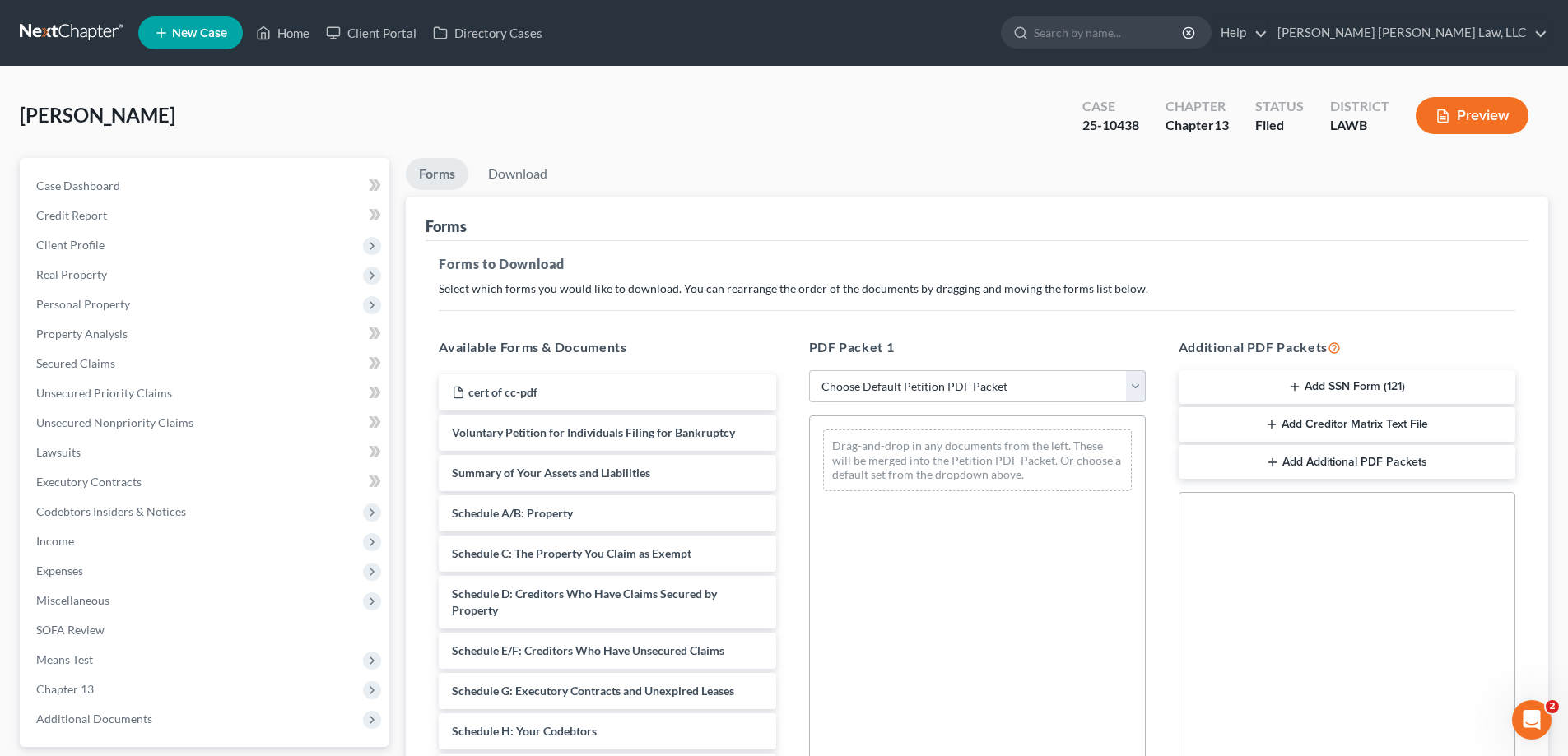
click at [854, 398] on select "Choose Default Petition PDF Packet Complete Bankruptcy Petition (all forms and …" at bounding box center [977, 386] width 336 height 33
select select "2"
click at [809, 370] on select "Choose Default Petition PDF Packet Complete Bankruptcy Petition (all forms and …" at bounding box center [977, 386] width 336 height 33
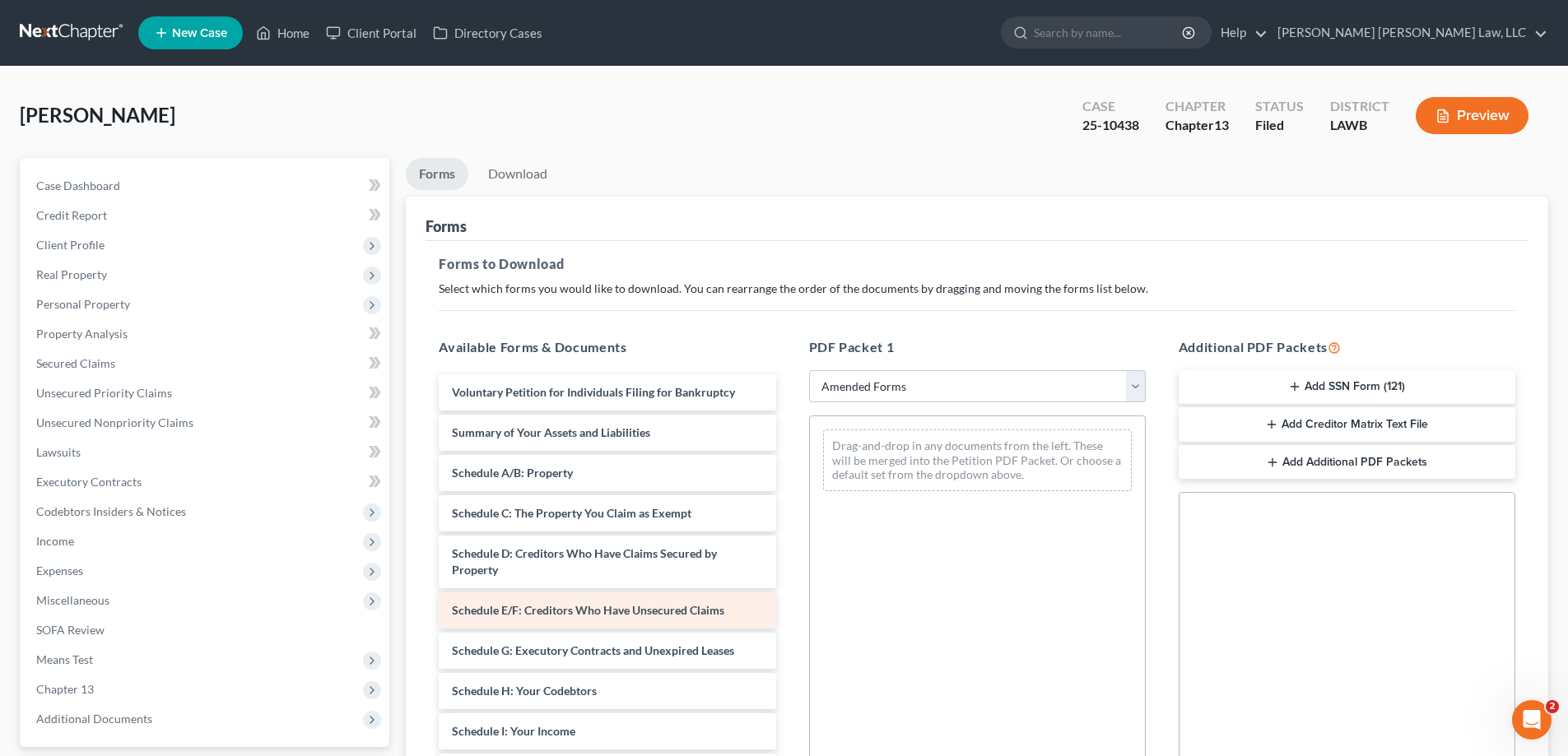
click at [788, 566] on div "Voluntary Petition for Individuals Filing for Bankruptcy Summary of Your Assets…" at bounding box center [607, 740] width 363 height 731
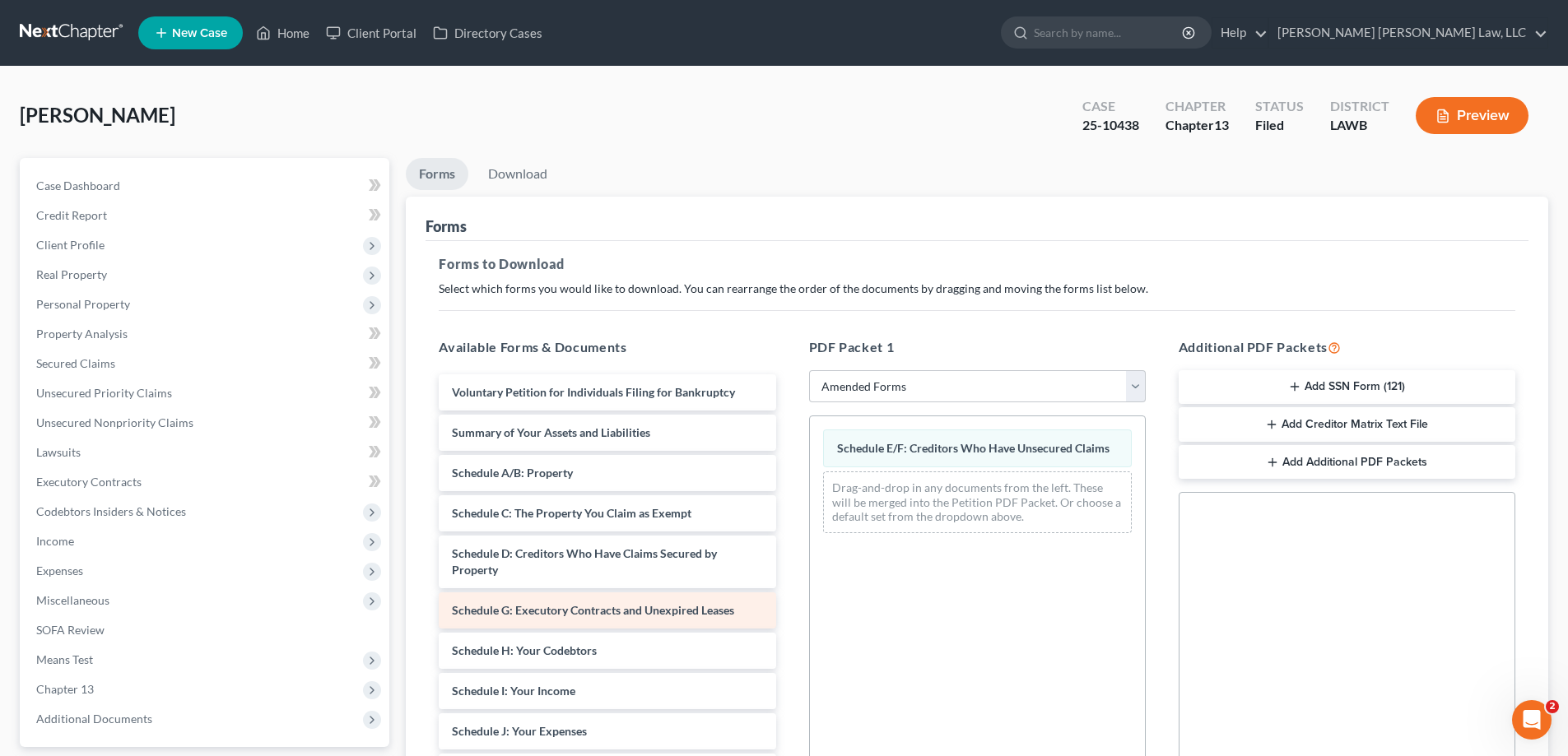
scroll to position [165, 0]
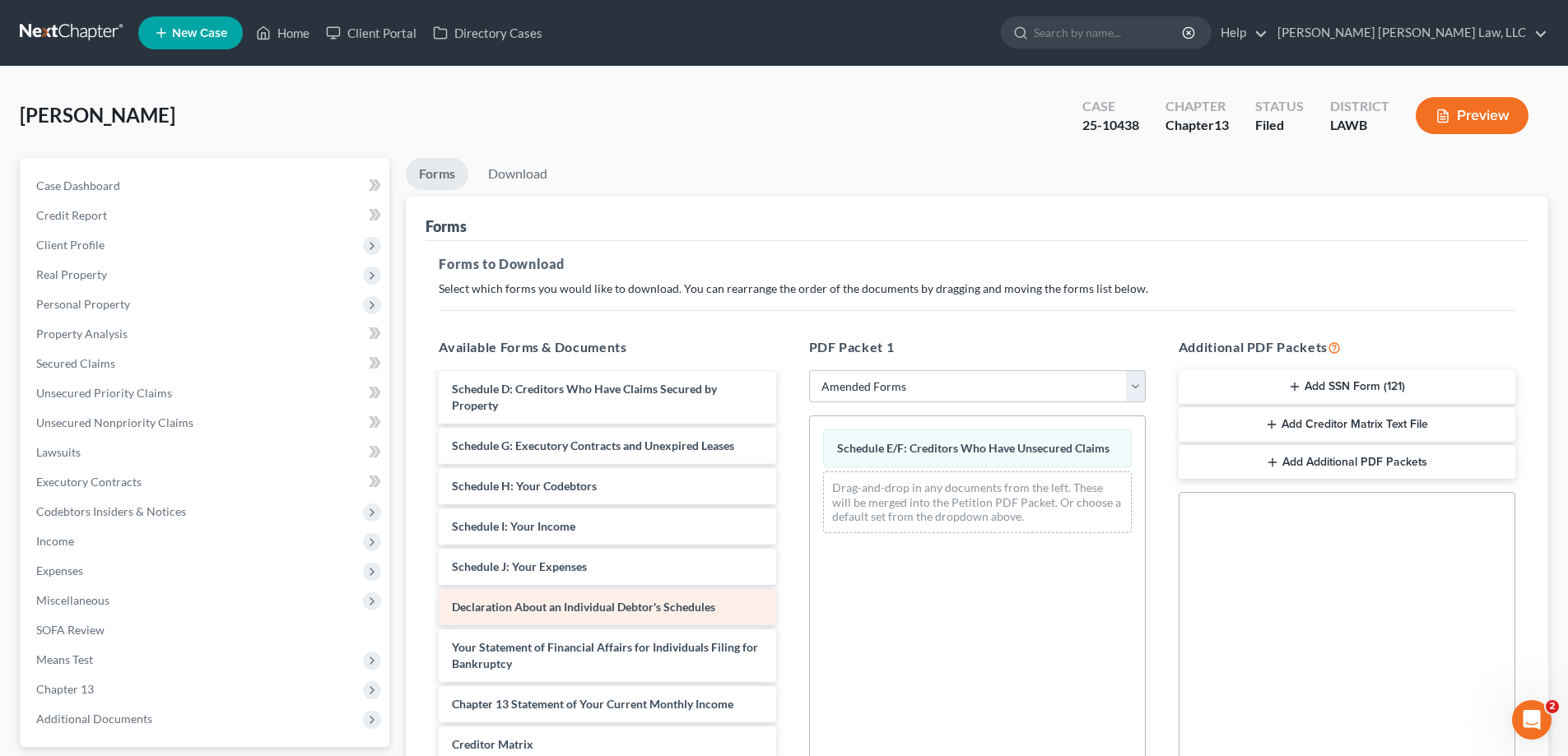
click at [788, 553] on div "Voluntary Petition for Individuals Filing for Bankruptcy Summary of Your Assets…" at bounding box center [607, 555] width 363 height 690
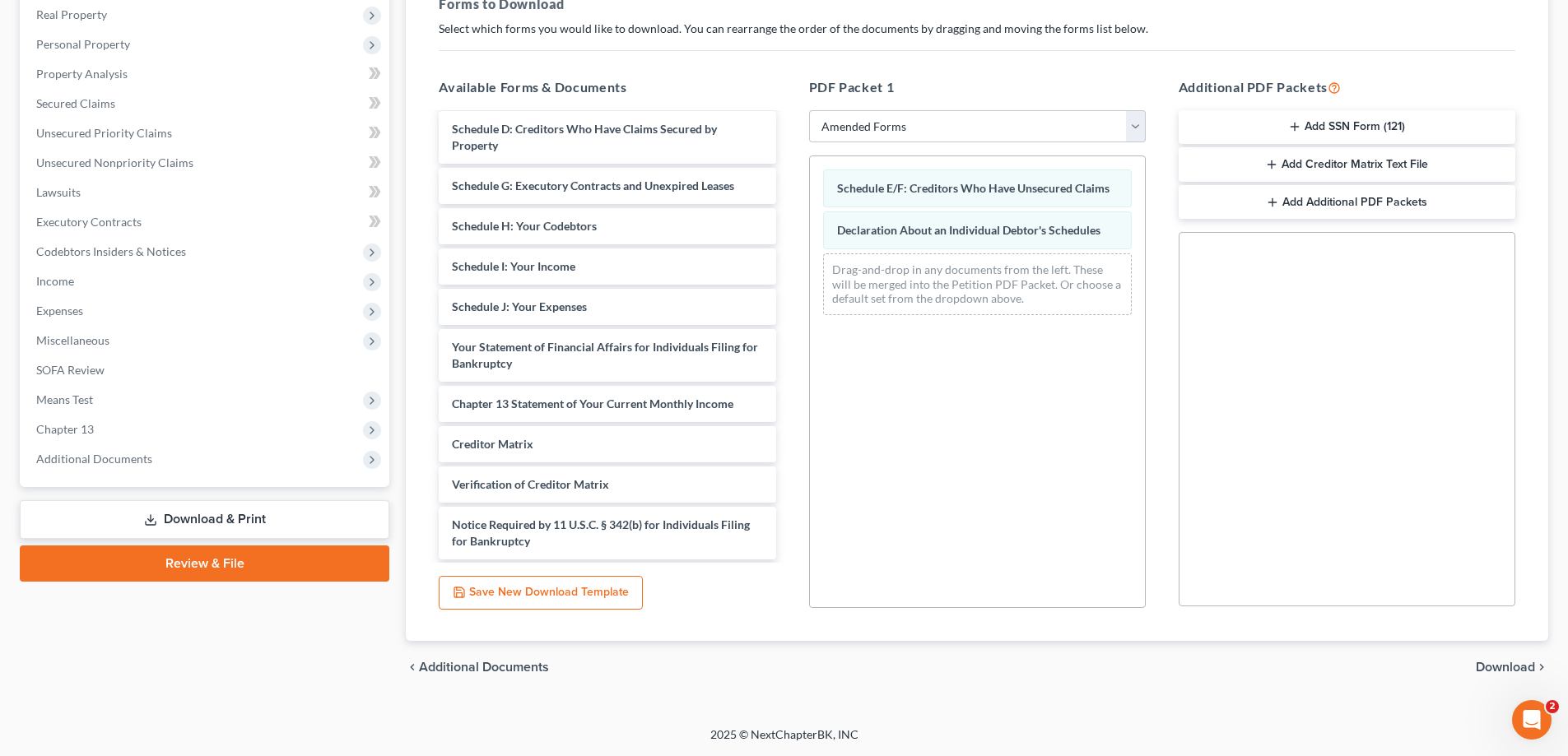
click at [1524, 661] on span "Download" at bounding box center [1505, 667] width 60 height 13
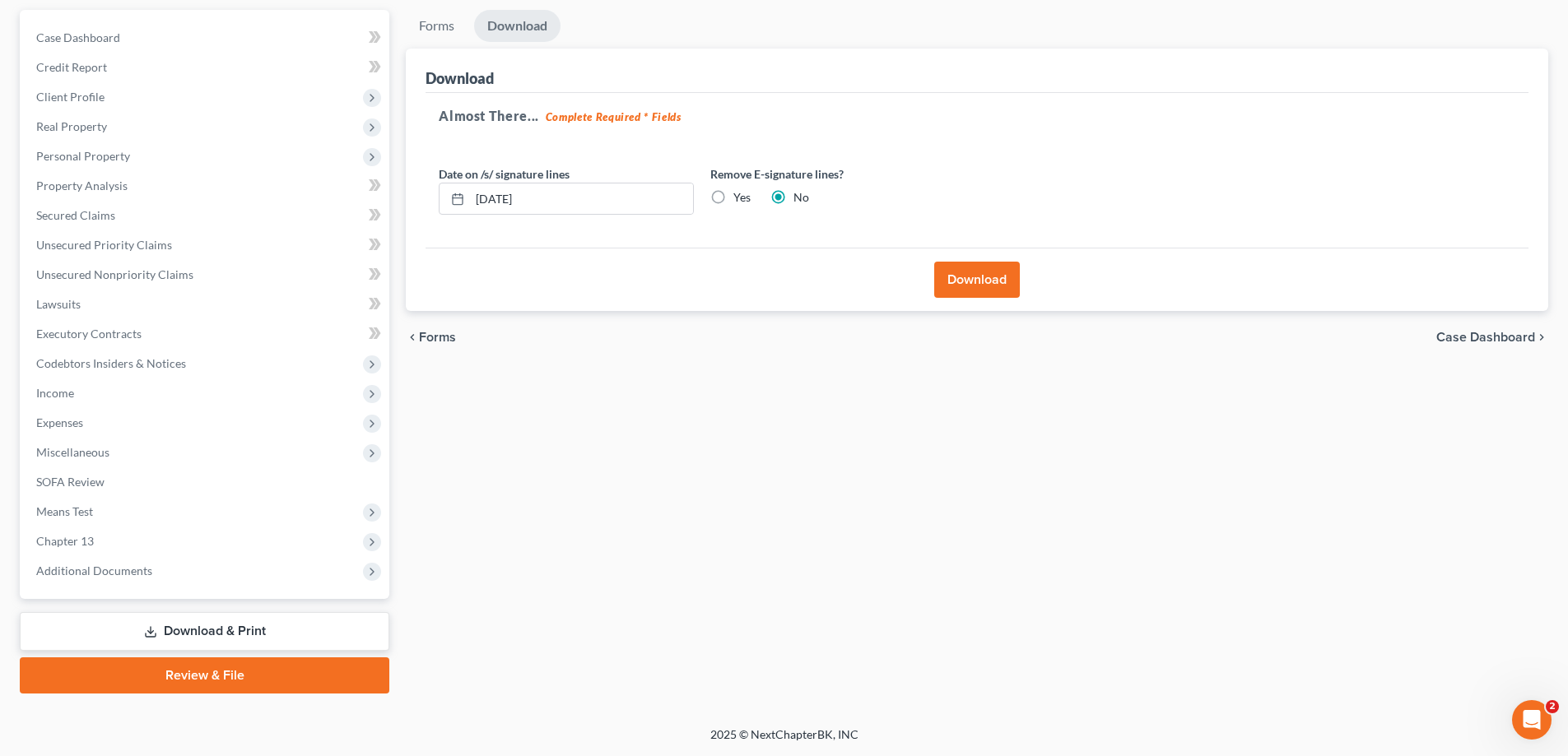
scroll to position [149, 0]
click at [965, 288] on button "Download" at bounding box center [977, 279] width 85 height 36
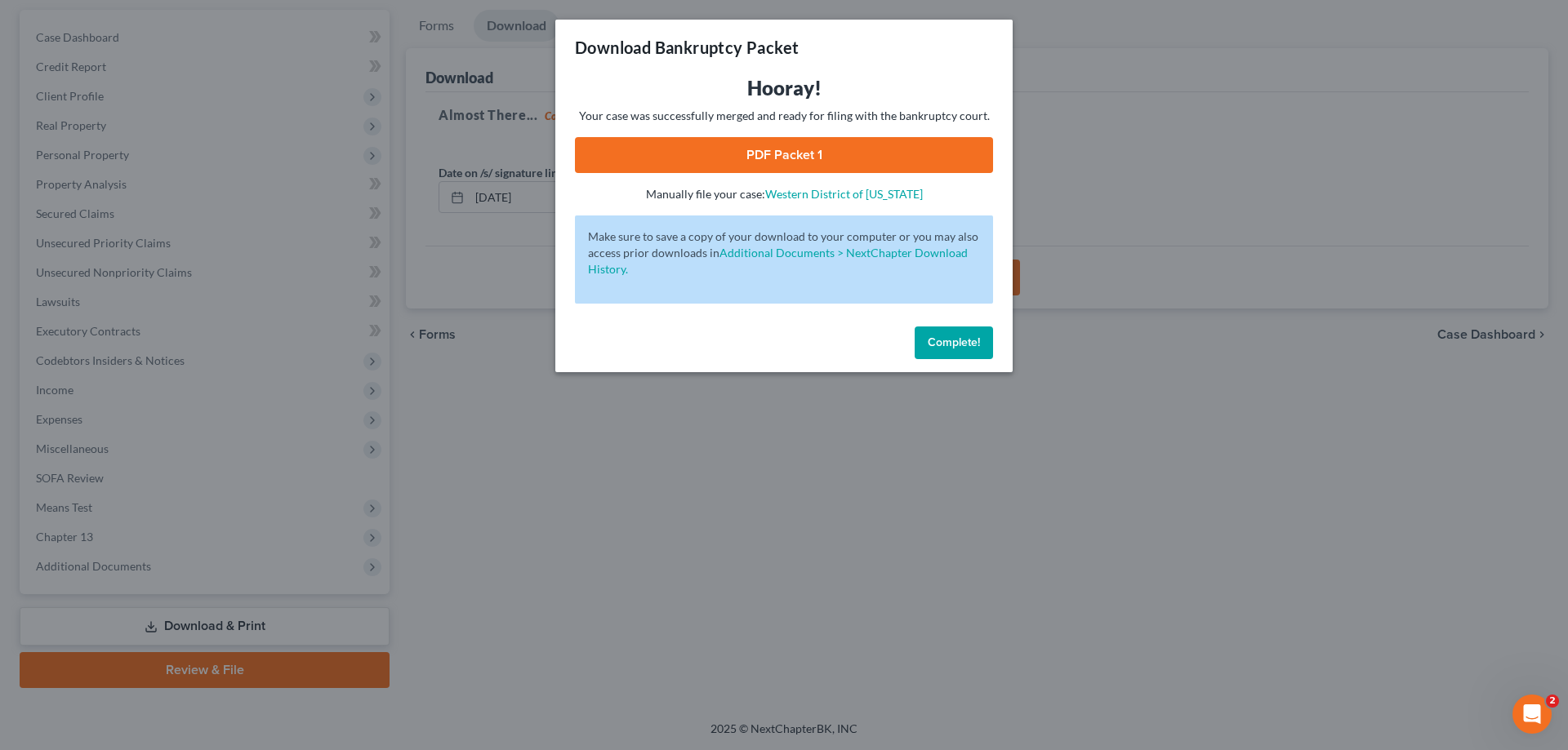
click at [902, 158] on link "PDF Packet 1" at bounding box center [784, 154] width 418 height 36
click at [957, 343] on span "Complete!" at bounding box center [953, 342] width 52 height 14
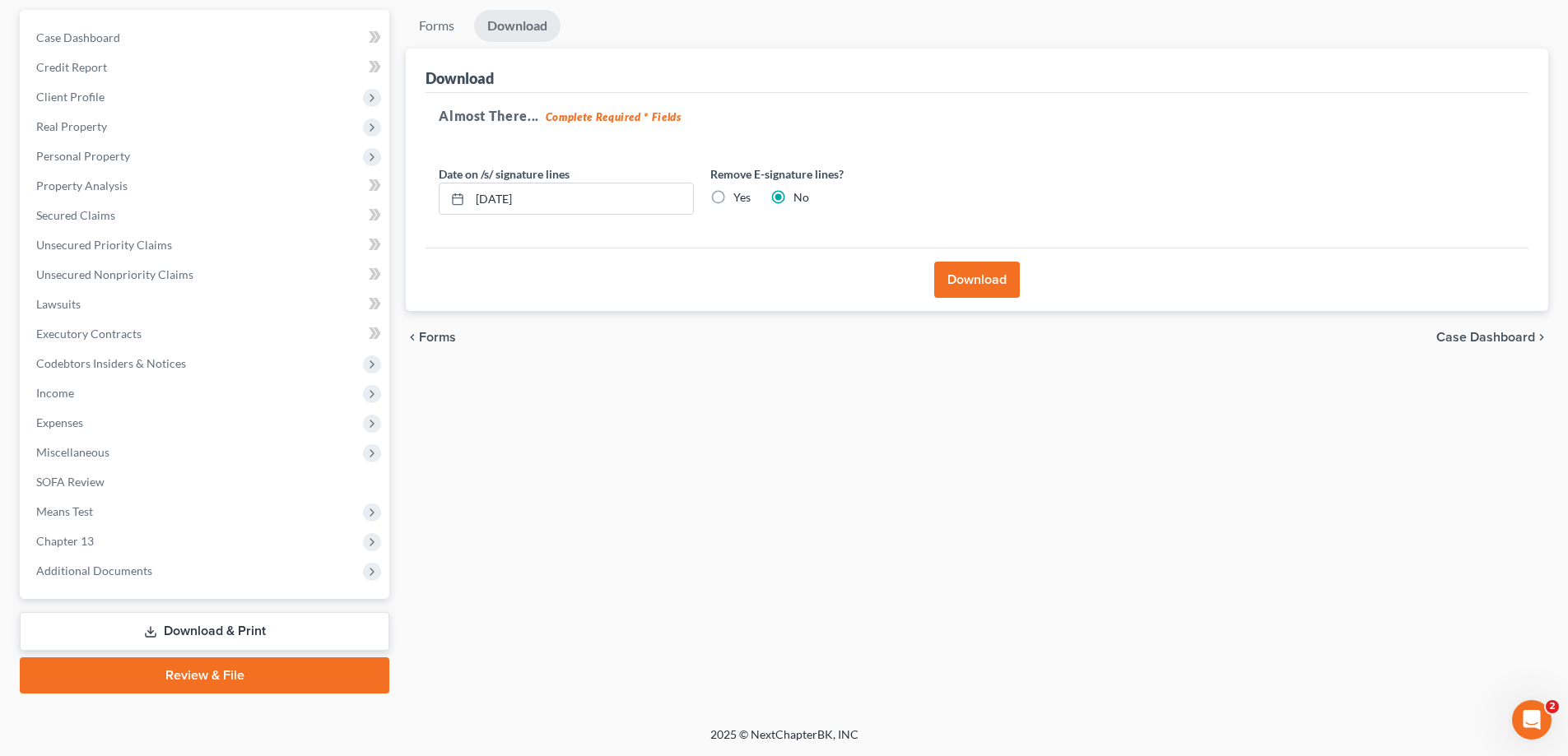
click at [157, 271] on div at bounding box center [784, 378] width 1568 height 756
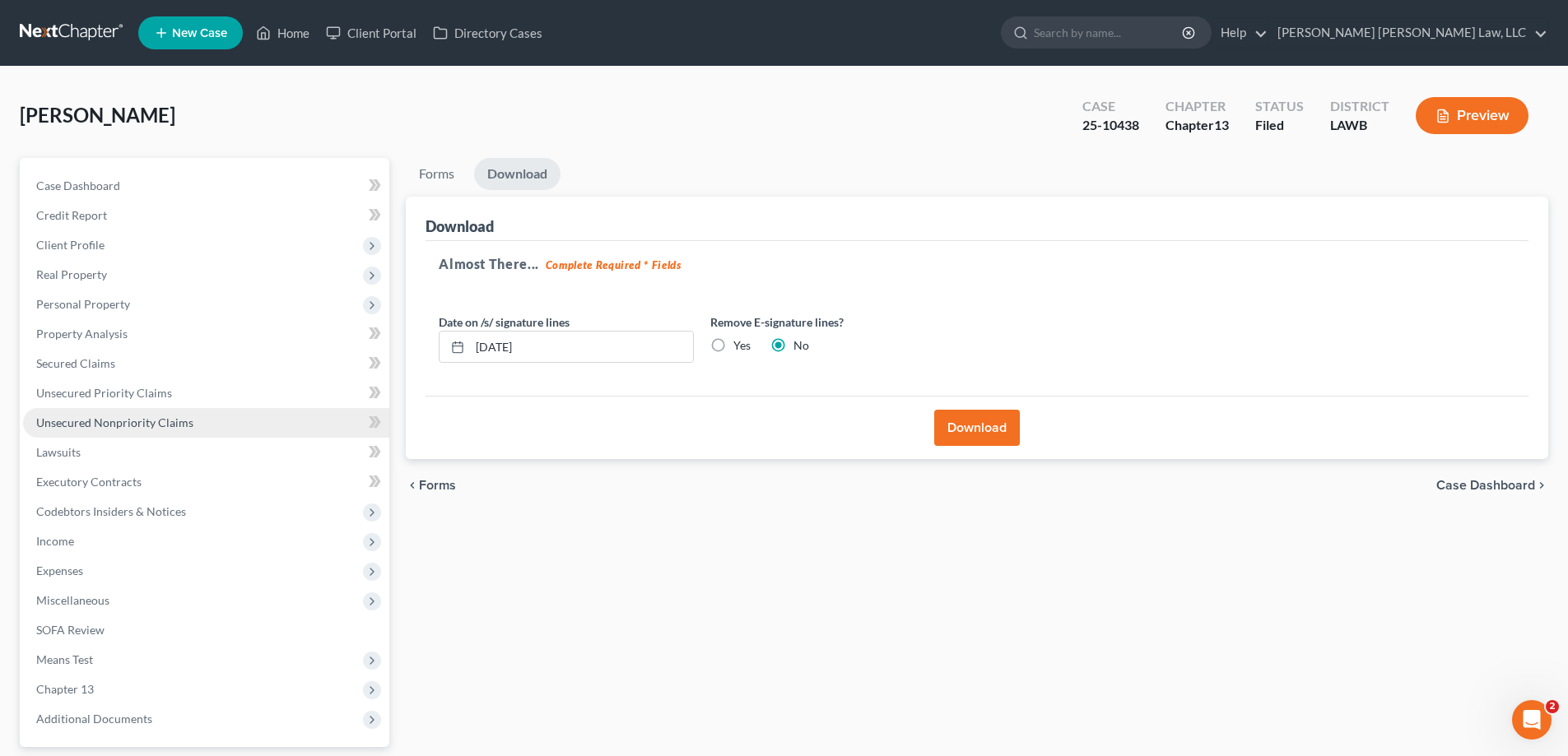
click at [95, 414] on link "Unsecured Nonpriority Claims" at bounding box center [206, 422] width 366 height 29
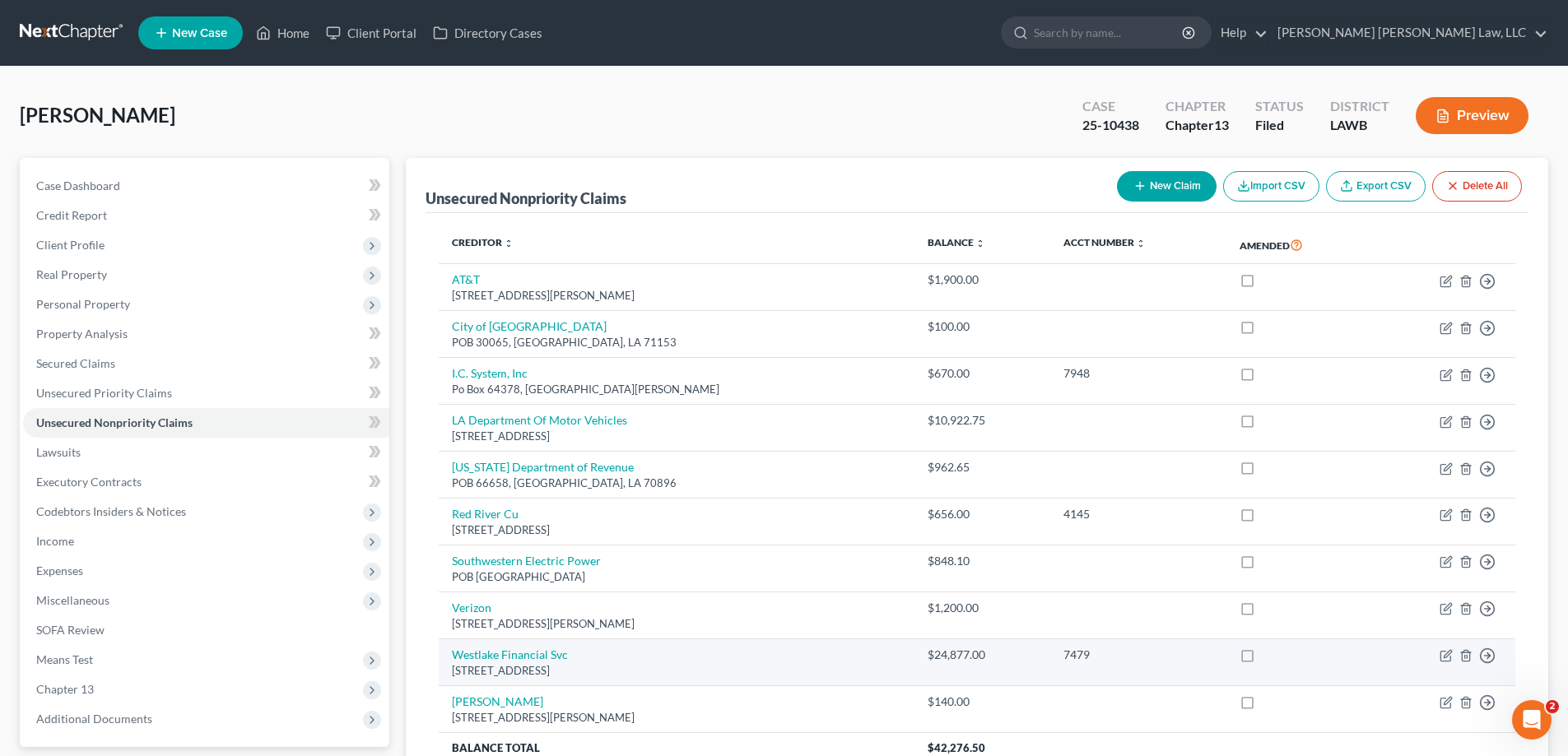
scroll to position [155, 0]
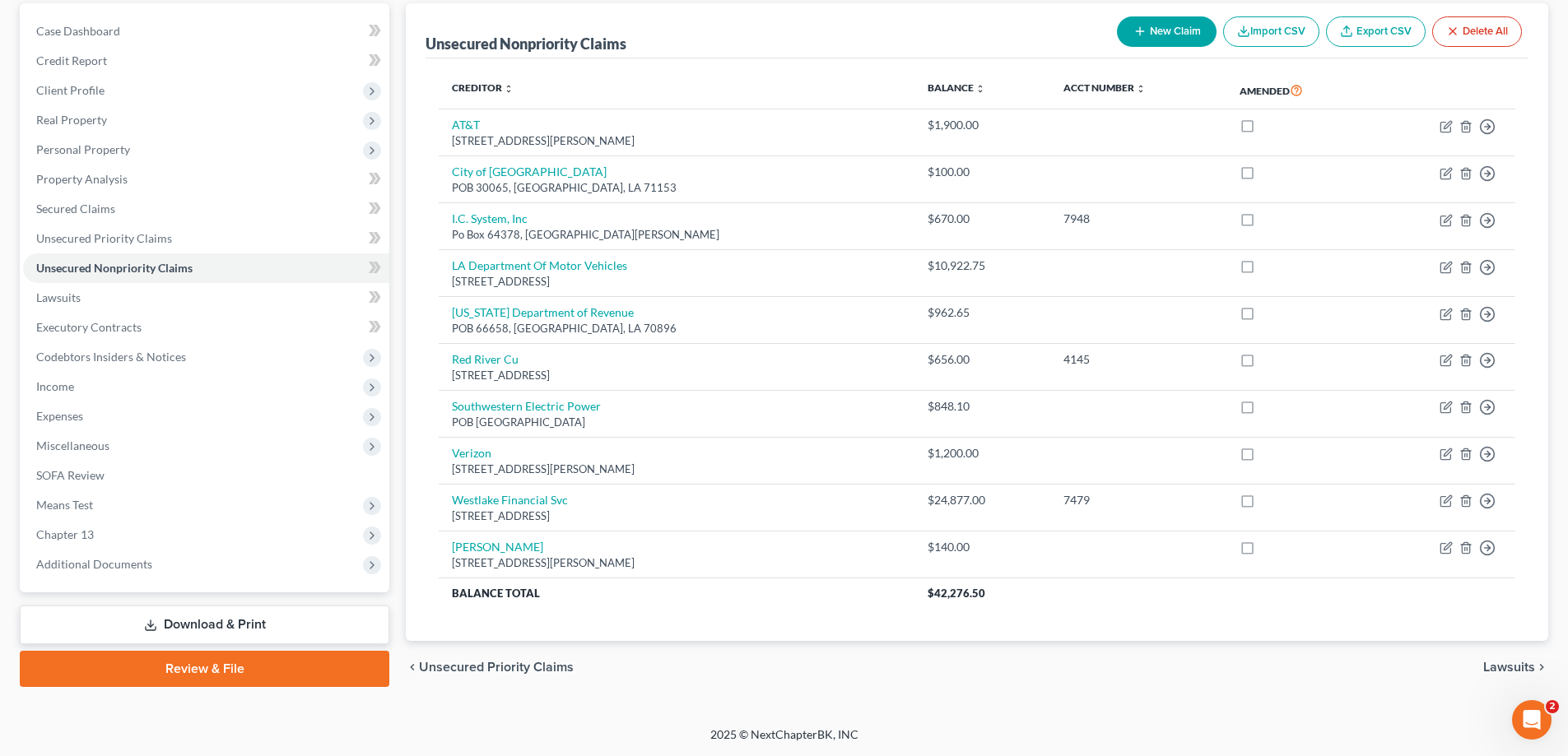
click at [1135, 34] on icon "button" at bounding box center [1139, 31] width 13 height 13
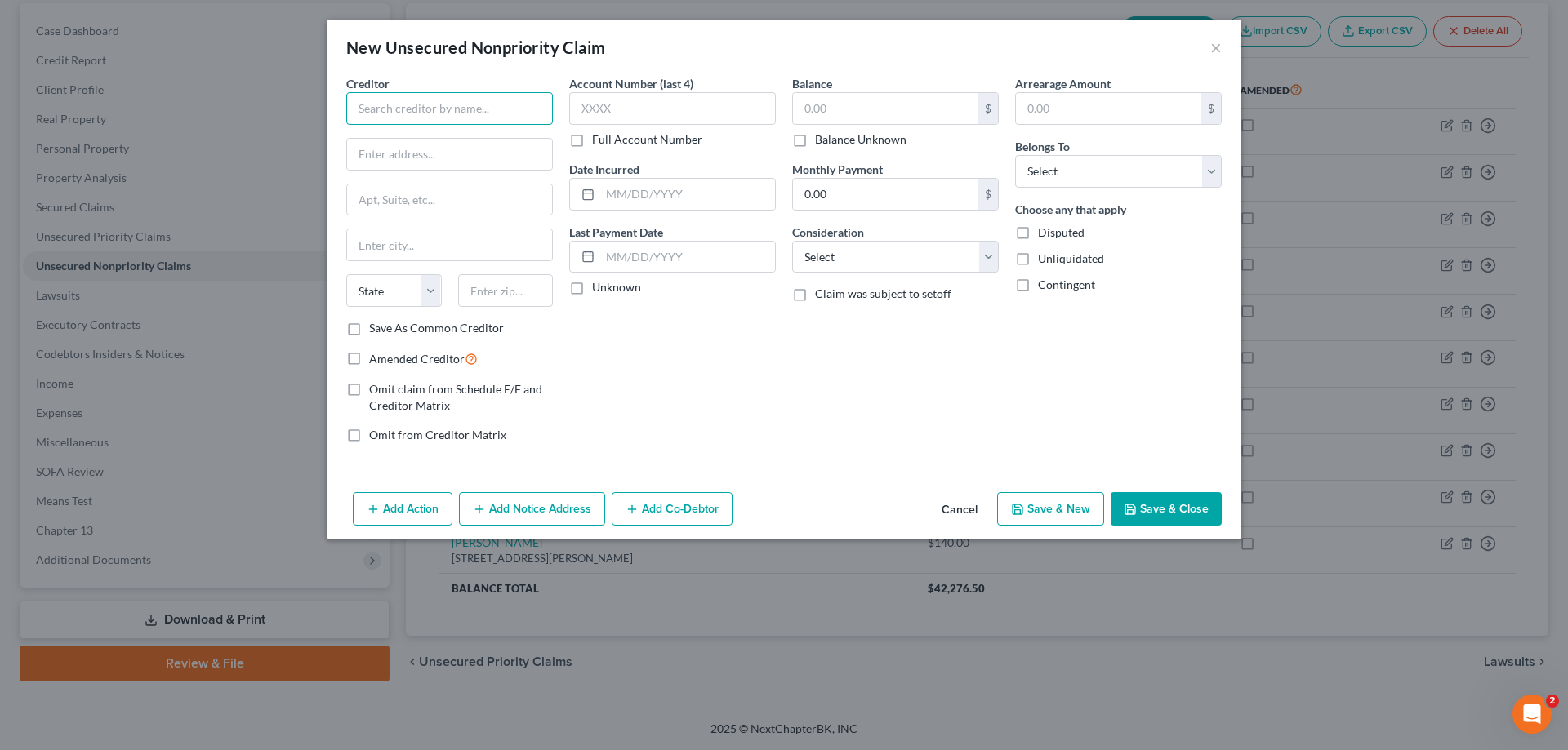
click at [465, 111] on input "text" at bounding box center [449, 109] width 206 height 33
type input "Retail Merchants Association, Inc."
type input "Collection Services Division"
type input "[STREET_ADDRESS][PERSON_NAME]"
type input "71101"
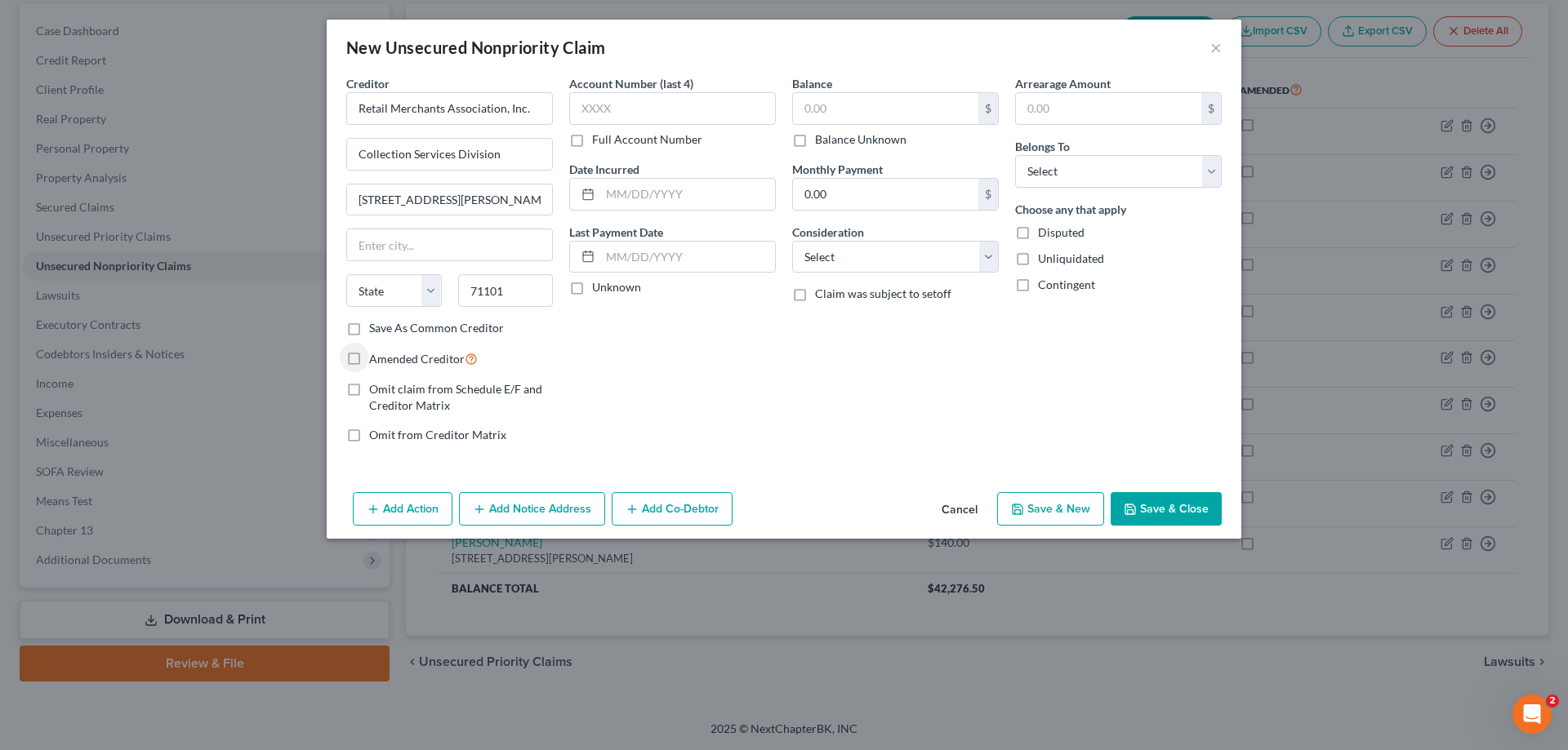
type input "[GEOGRAPHIC_DATA]"
select select "19"
click at [912, 111] on input "text" at bounding box center [885, 108] width 185 height 31
type input "240"
drag, startPoint x: 901, startPoint y: 261, endPoint x: 903, endPoint y: 270, distance: 9.2
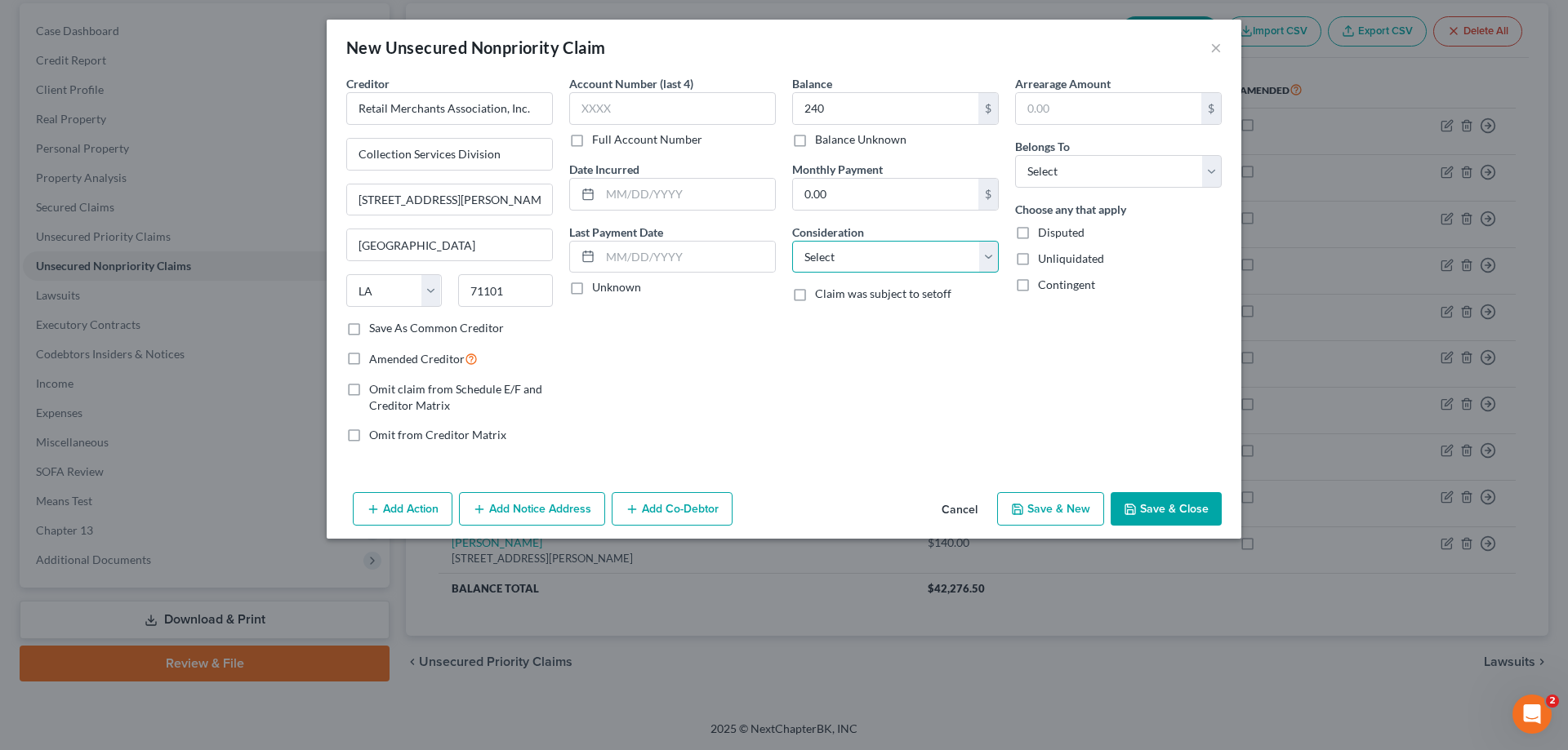
click at [901, 261] on select "Select Cable / Satellite Services Collection Agency Credit Card Debt Debt Couns…" at bounding box center [896, 257] width 206 height 33
select select "1"
click at [792, 241] on select "Select Cable / Satellite Services Collection Agency Credit Card Debt Debt Couns…" at bounding box center [896, 257] width 206 height 33
drag, startPoint x: 1118, startPoint y: 169, endPoint x: 1116, endPoint y: 184, distance: 15.1
click at [1118, 169] on select "Select Debtor 1 Only Debtor 2 Only Debtor 1 And Debtor 2 Only At Least One Of T…" at bounding box center [1118, 171] width 206 height 33
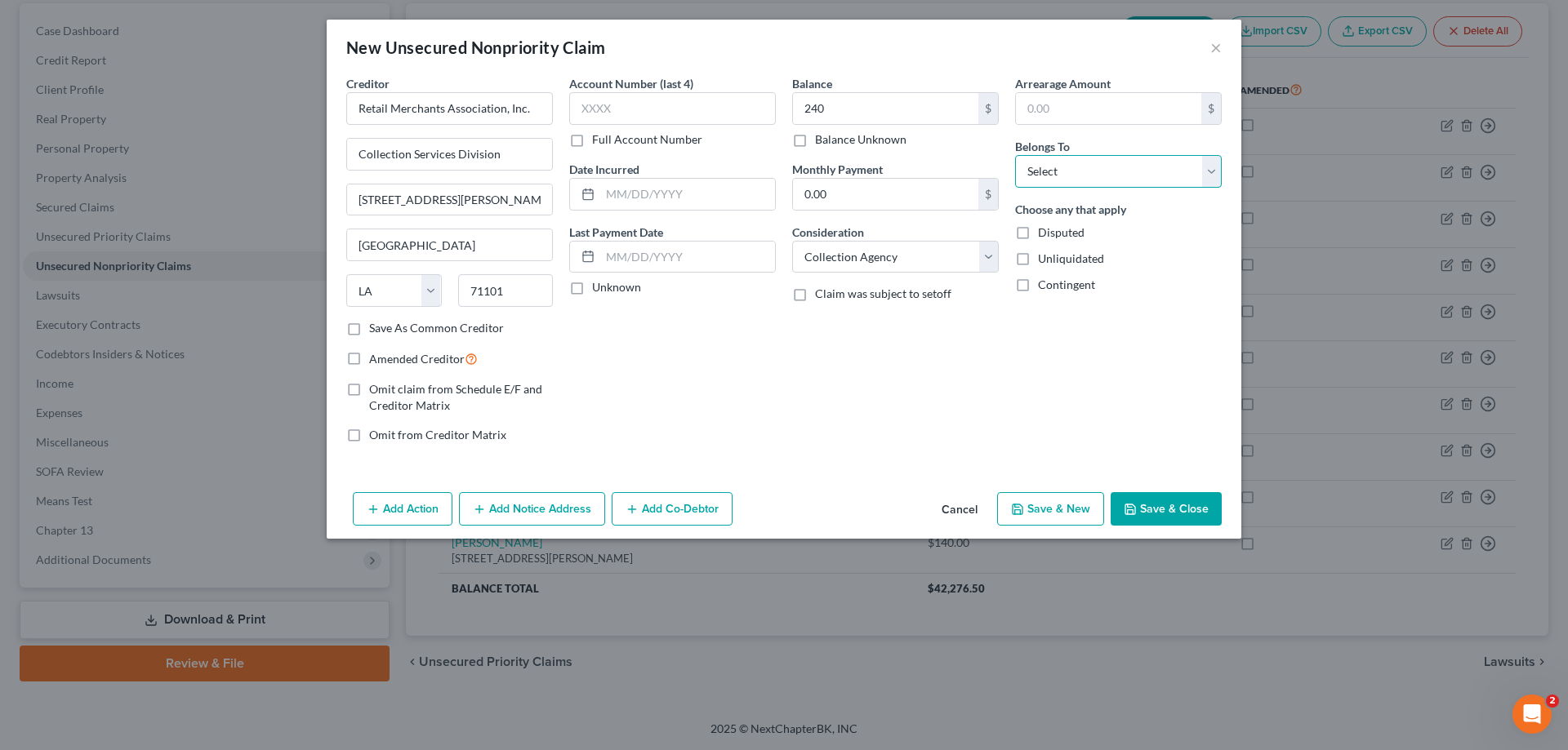
select select "0"
click at [1015, 155] on select "Select Debtor 1 Only Debtor 2 Only Debtor 1 And Debtor 2 Only At Least One Of T…" at bounding box center [1118, 171] width 206 height 33
click at [1159, 521] on button "Save & Close" at bounding box center [1166, 509] width 111 height 34
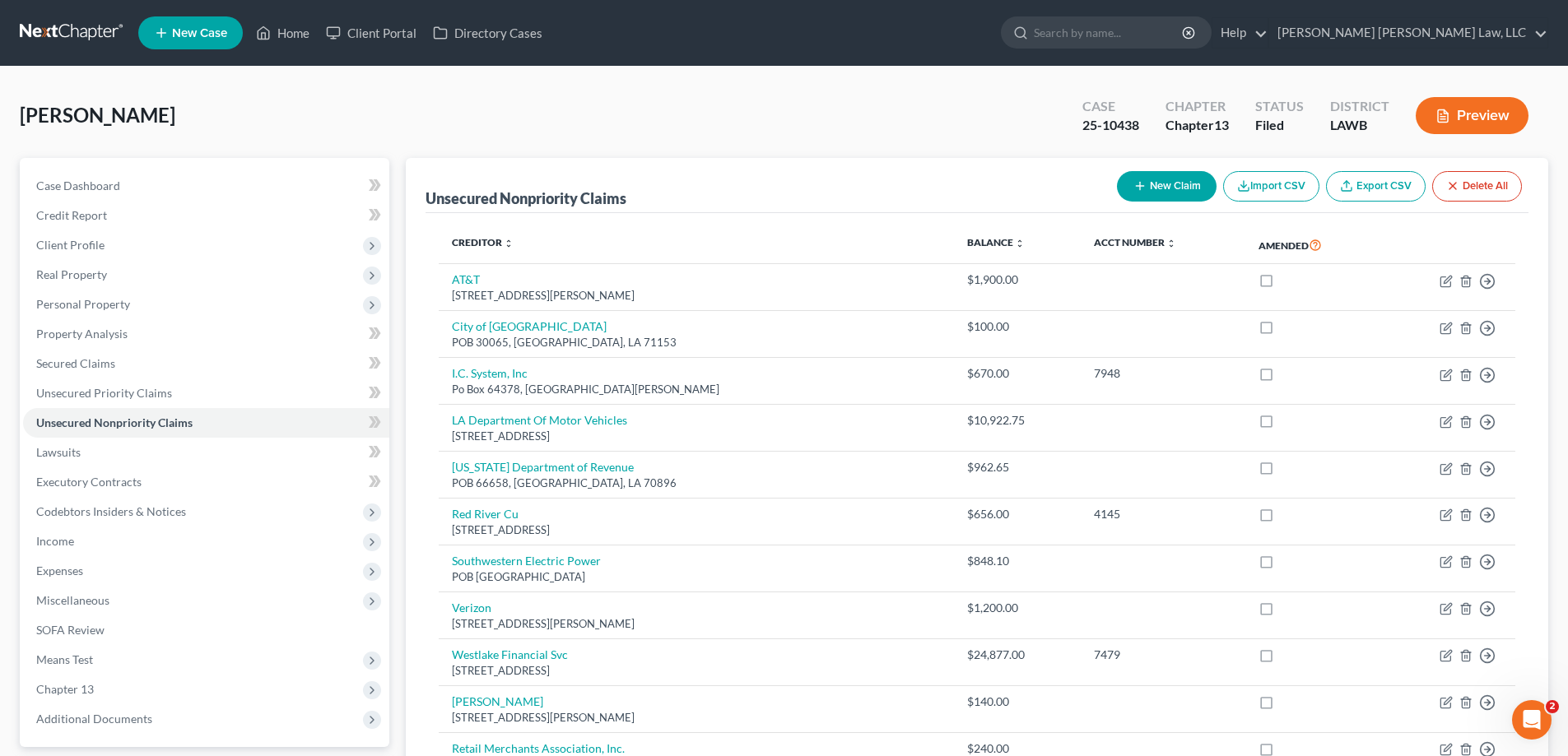
scroll to position [202, 0]
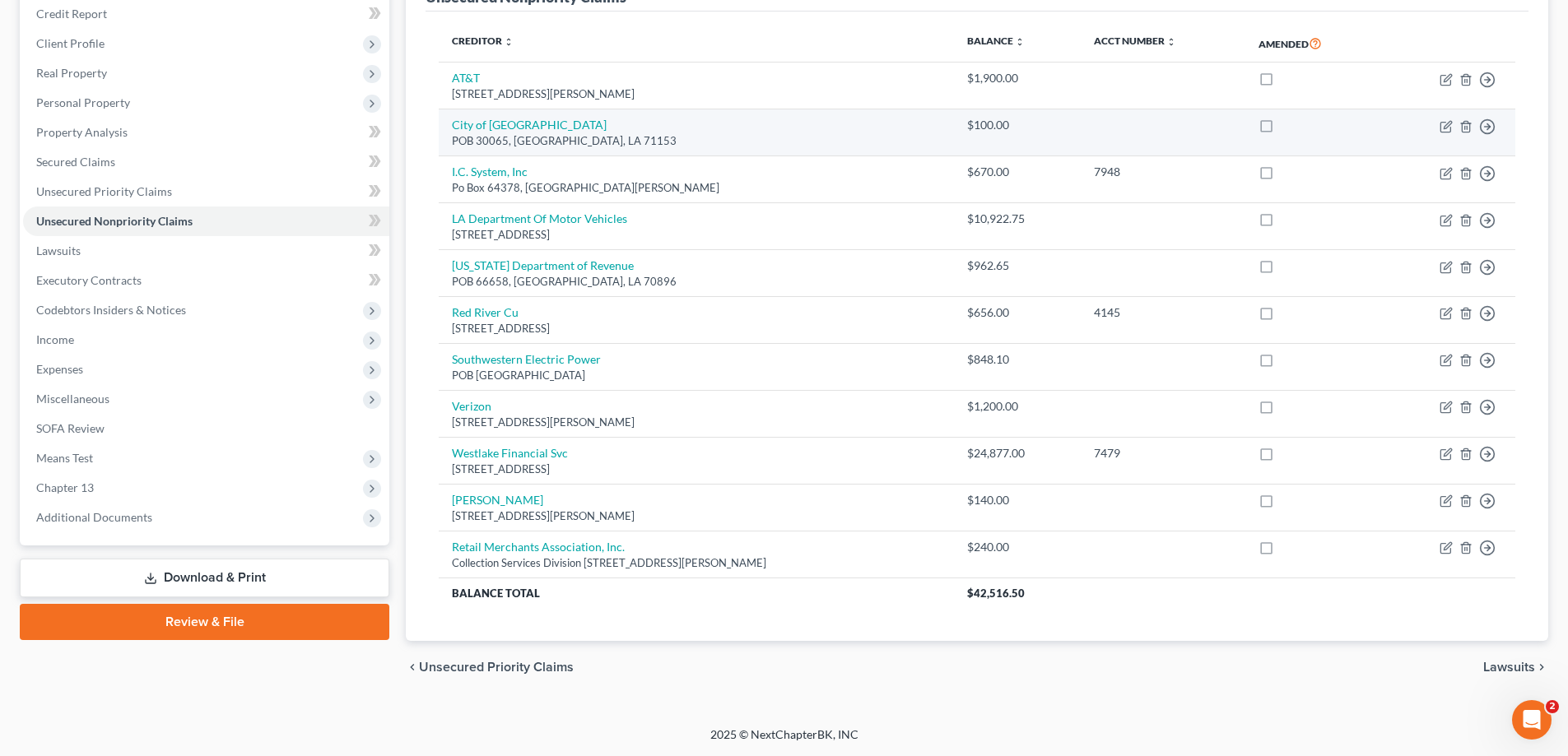
drag, startPoint x: 181, startPoint y: 570, endPoint x: 1334, endPoint y: 122, distance: 1237.0
click at [181, 570] on link "Download & Print" at bounding box center [204, 577] width 369 height 38
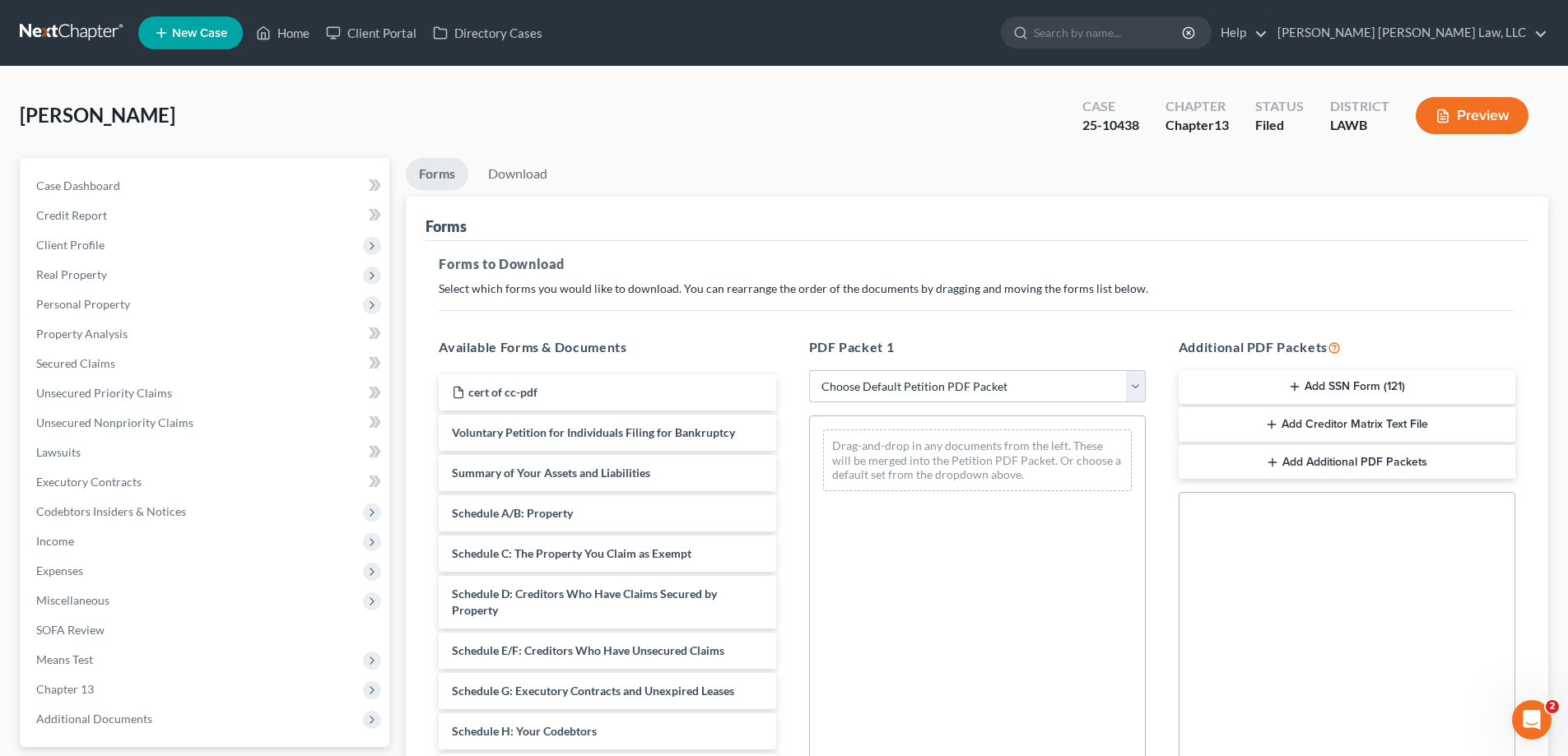
drag, startPoint x: 951, startPoint y: 387, endPoint x: 942, endPoint y: 402, distance: 17.5
click at [951, 387] on select "Choose Default Petition PDF Packet Complete Bankruptcy Petition (all forms and …" at bounding box center [977, 386] width 336 height 33
select select "2"
click at [809, 370] on select "Choose Default Petition PDF Packet Complete Bankruptcy Petition (all forms and …" at bounding box center [977, 386] width 336 height 33
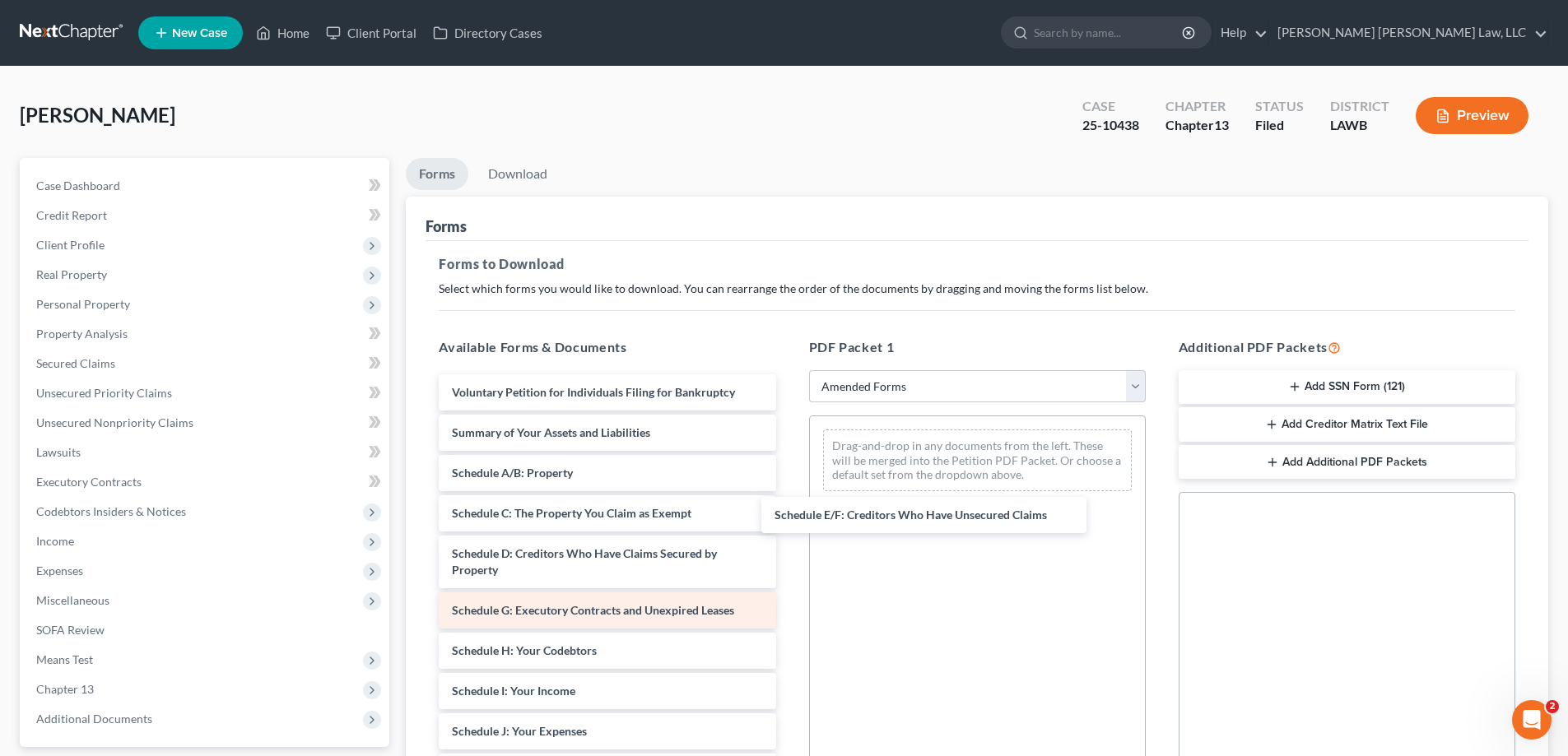
drag, startPoint x: 924, startPoint y: 512, endPoint x: 639, endPoint y: 611, distance: 301.7
click at [788, 467] on div "Schedule E/F: Creditors Who Have Unsecured Claims Voluntary Petition for Indivi…" at bounding box center [607, 720] width 363 height 690
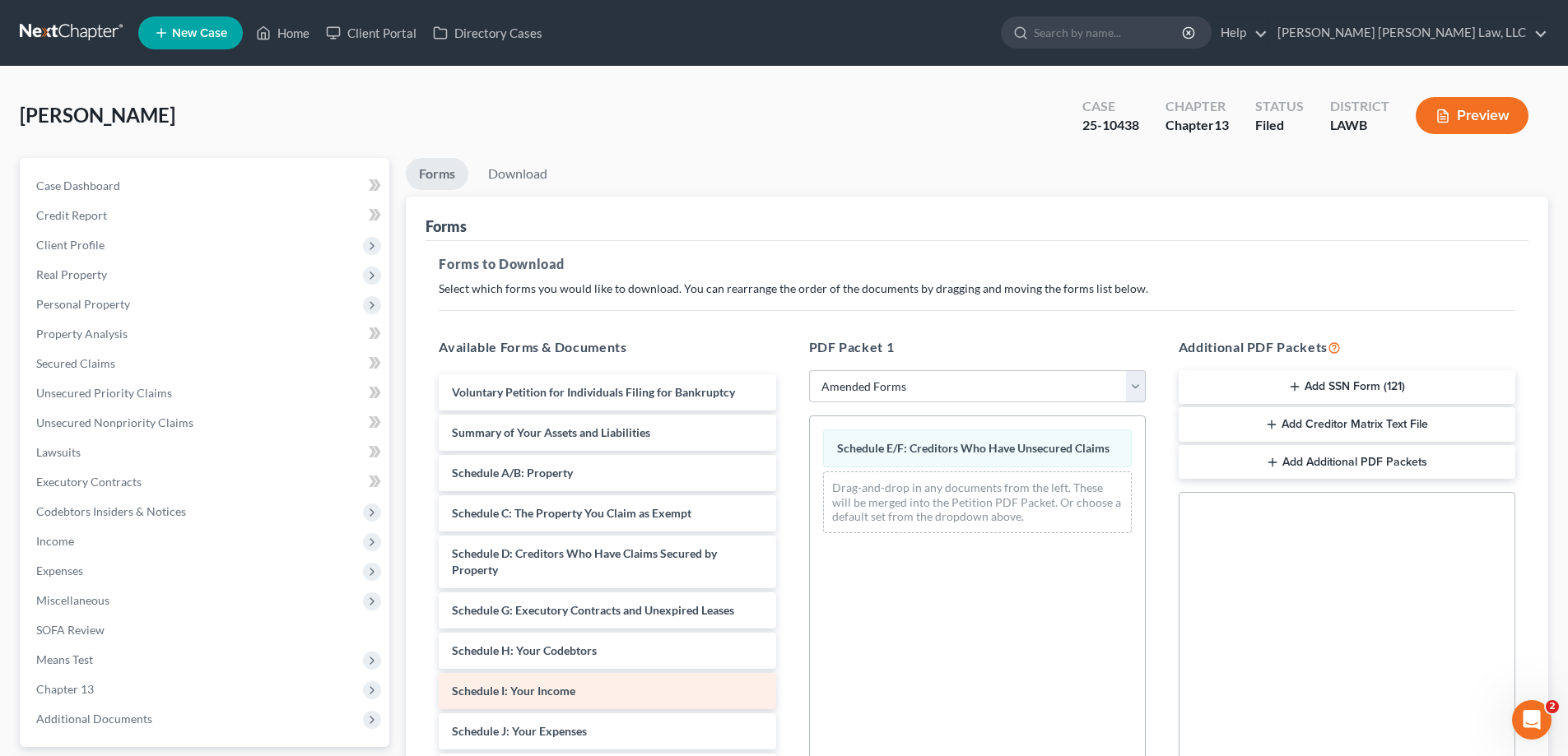
scroll to position [246, 0]
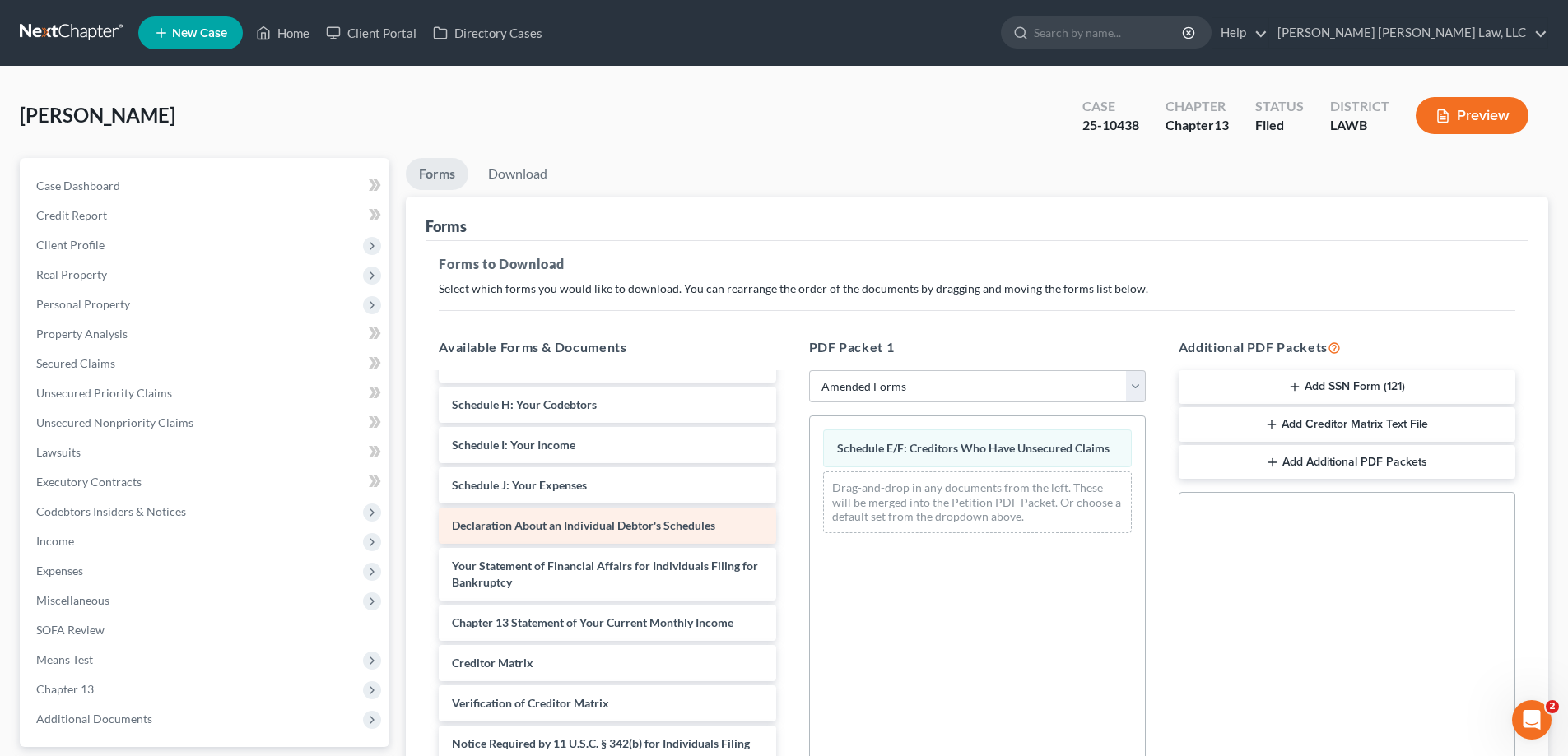
click at [788, 535] on div "Voluntary Petition for Individuals Filing for Bankruptcy Summary of Your Assets…" at bounding box center [607, 473] width 363 height 690
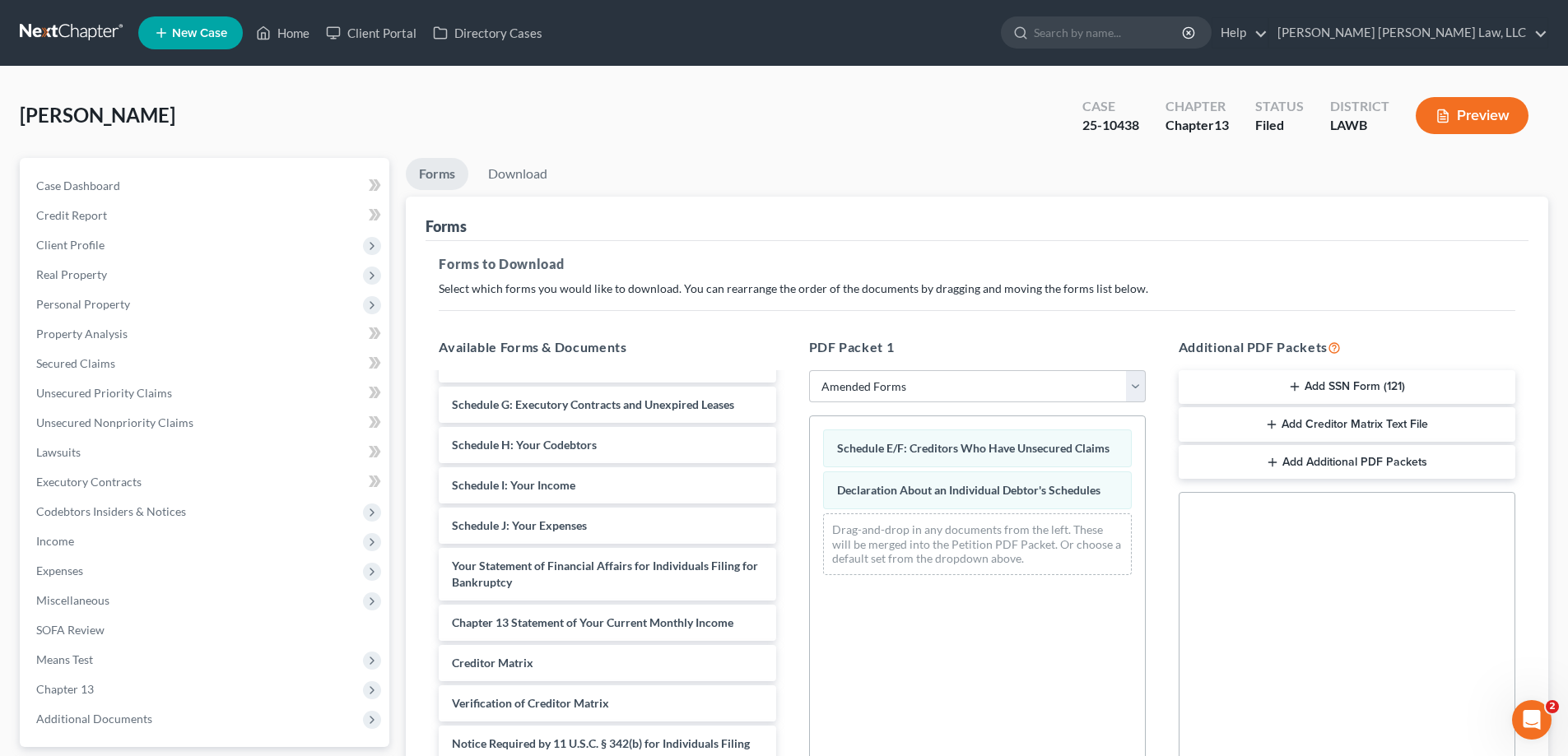
scroll to position [247, 0]
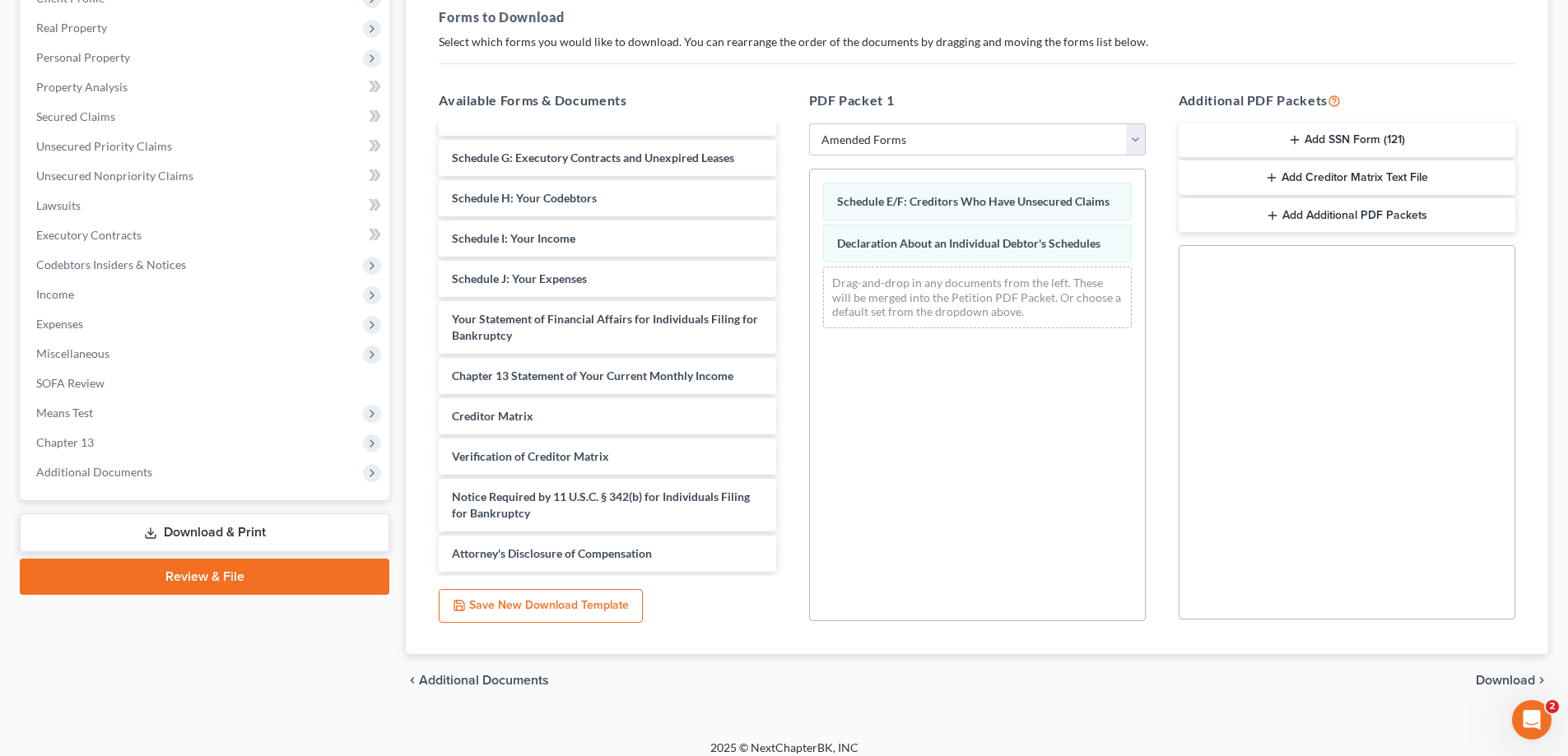
click at [1484, 680] on span "Download" at bounding box center [1505, 680] width 60 height 13
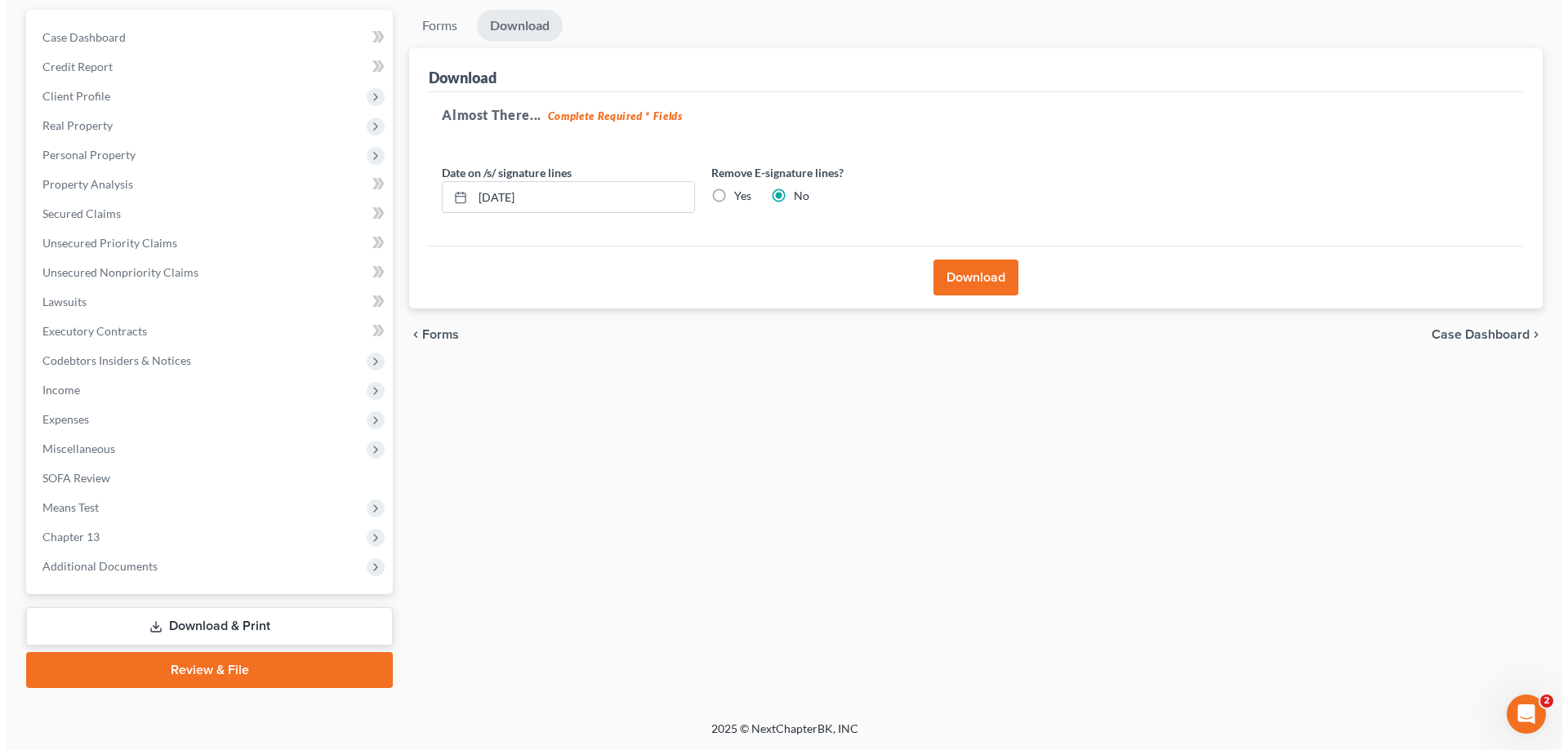
scroll to position [147, 0]
click at [945, 295] on button "Download" at bounding box center [969, 277] width 85 height 36
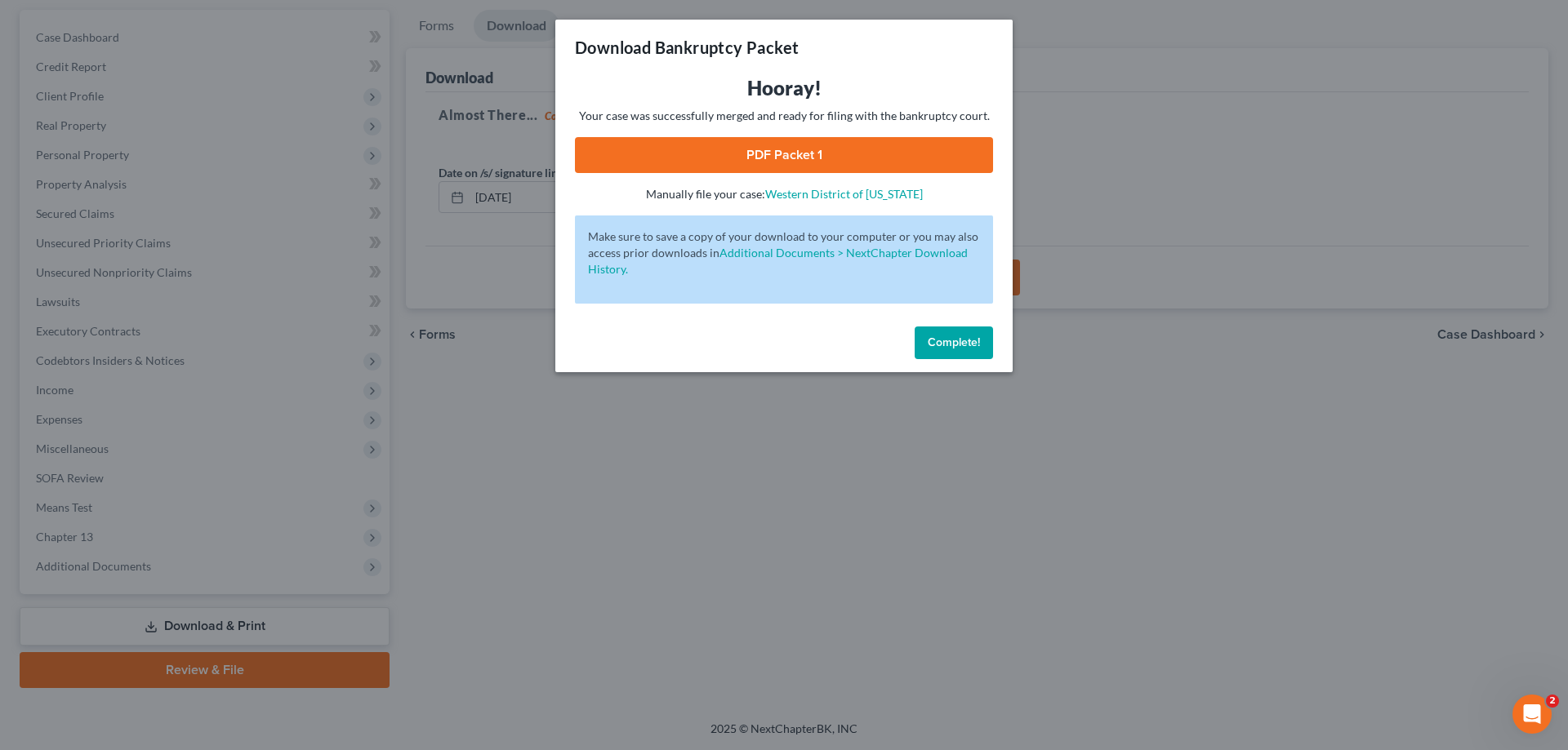
click at [766, 158] on link "PDF Packet 1" at bounding box center [784, 154] width 418 height 36
